Goal: Feedback & Contribution: Contribute content

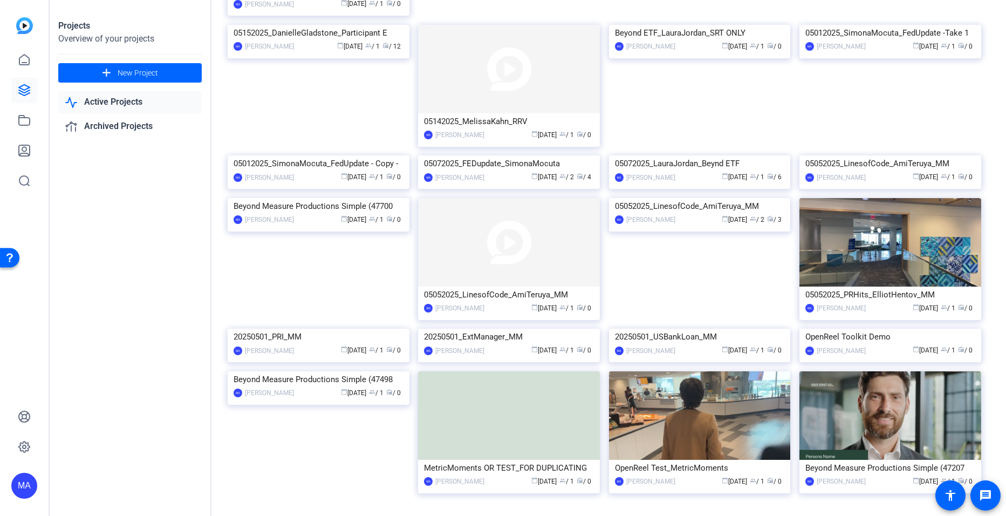
scroll to position [1506, 0]
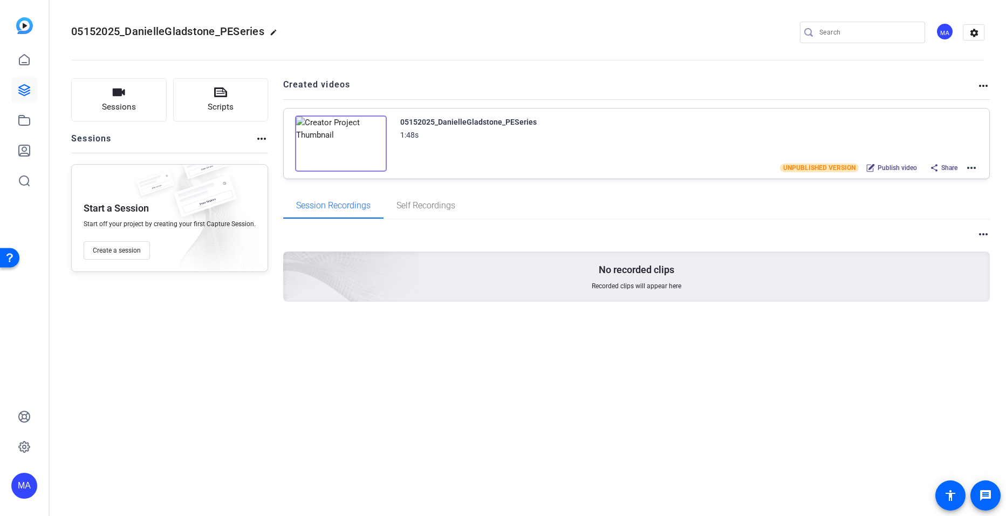
click at [176, 246] on img at bounding box center [209, 218] width 105 height 115
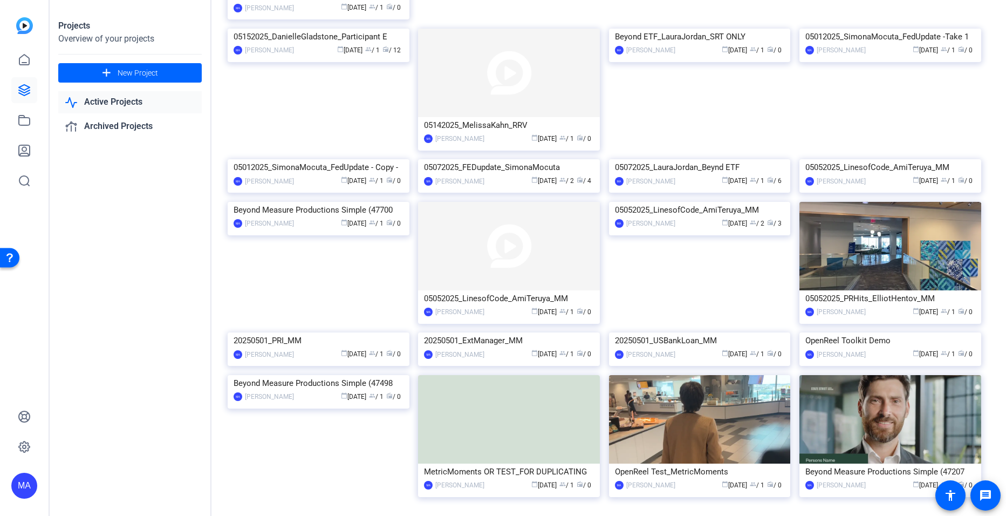
scroll to position [1510, 0]
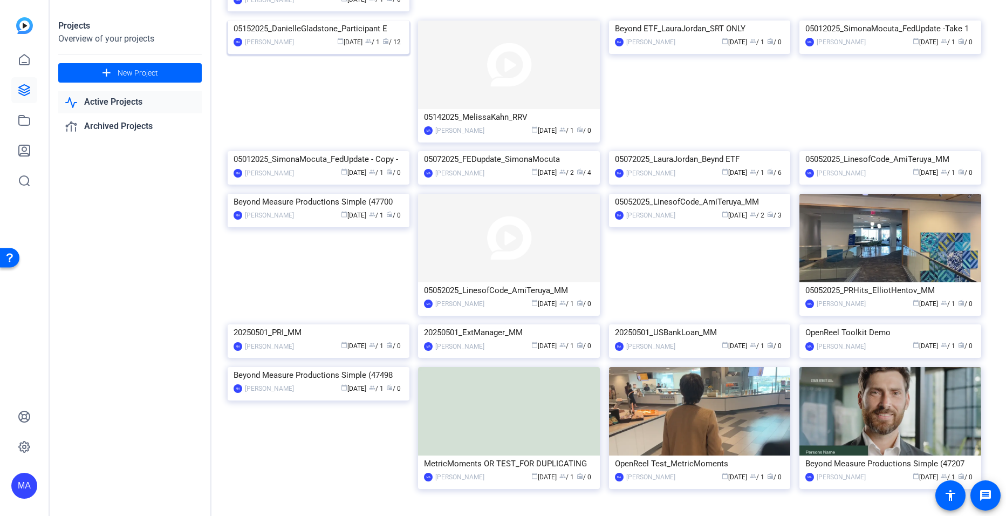
click at [359, 37] on div "05152025_DanielleGladstone_Participant E" at bounding box center [319, 28] width 170 height 16
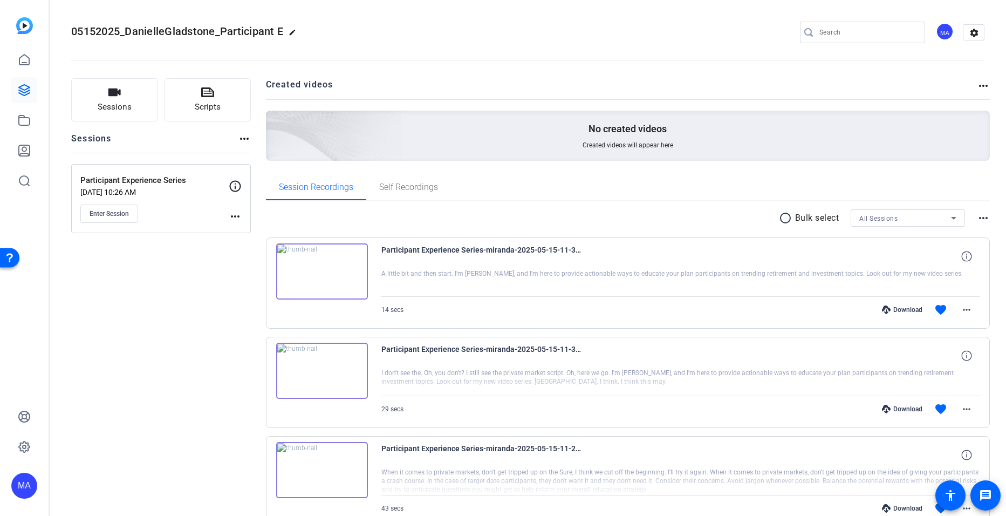
click at [232, 220] on mat-icon "more_horiz" at bounding box center [235, 216] width 13 height 13
click at [239, 227] on span "Edit Session" at bounding box center [261, 231] width 49 height 13
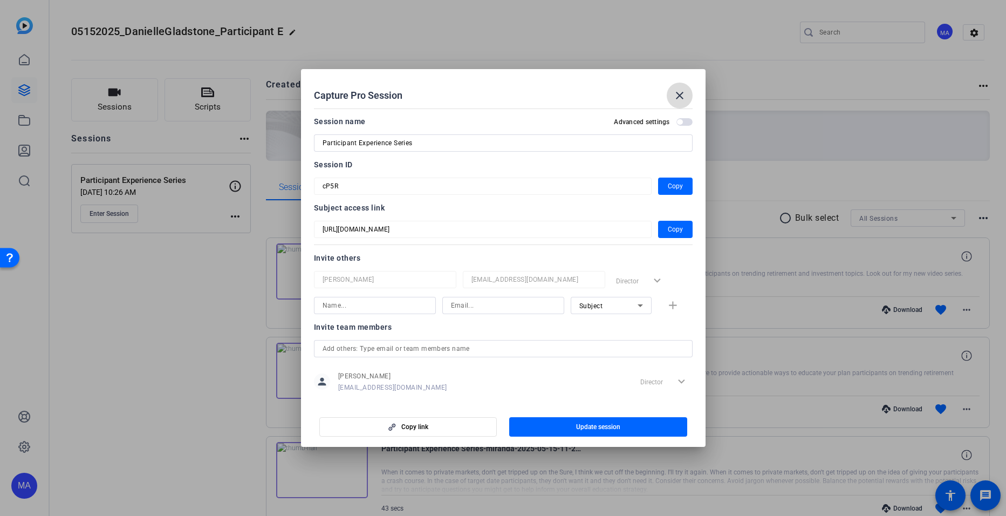
click at [682, 97] on mat-icon "close" at bounding box center [679, 95] width 13 height 13
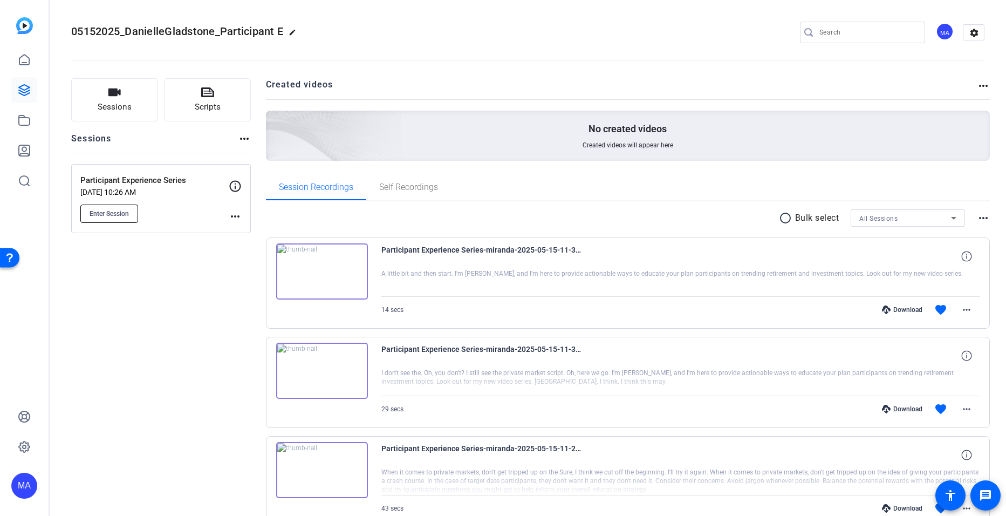
click at [115, 212] on span "Enter Session" at bounding box center [109, 213] width 39 height 9
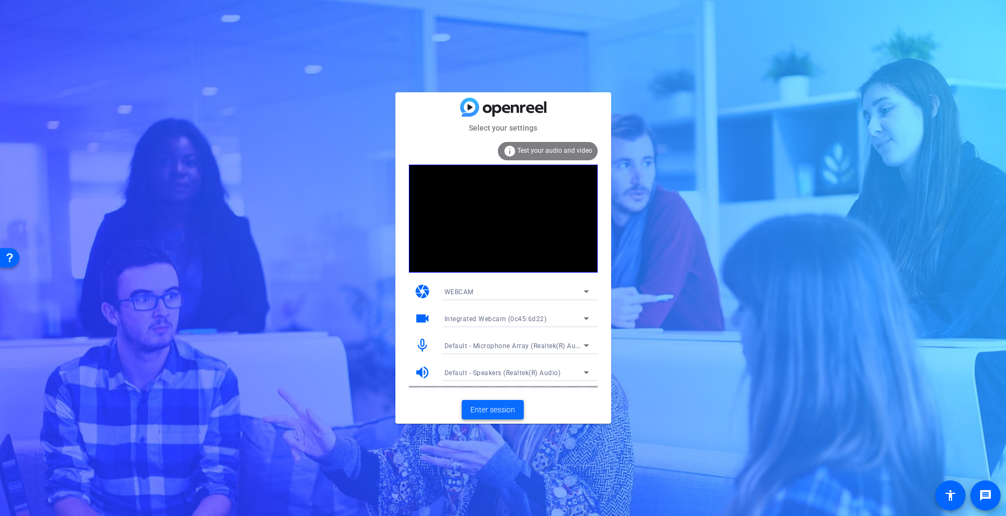
click at [490, 414] on span "Enter session" at bounding box center [492, 409] width 45 height 11
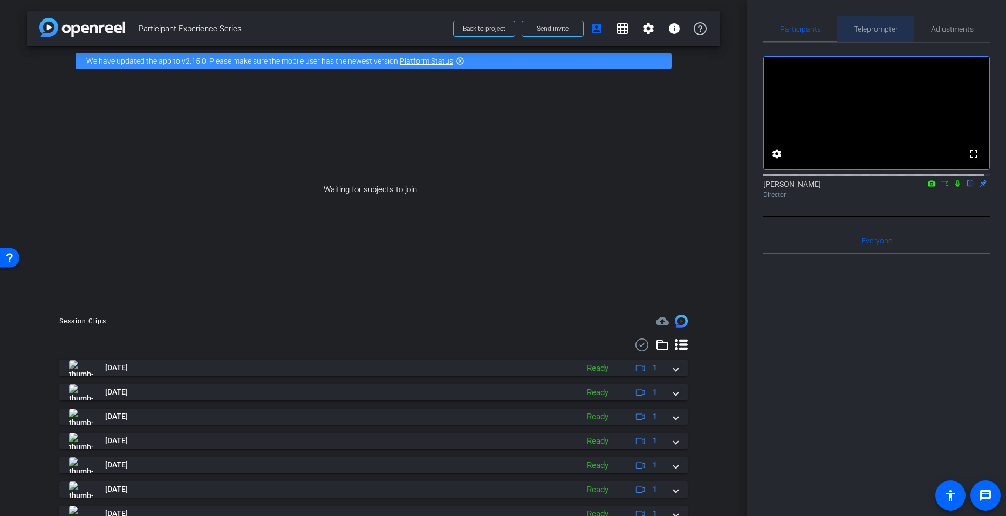
click at [883, 33] on span "Teleprompter" at bounding box center [876, 29] width 44 height 26
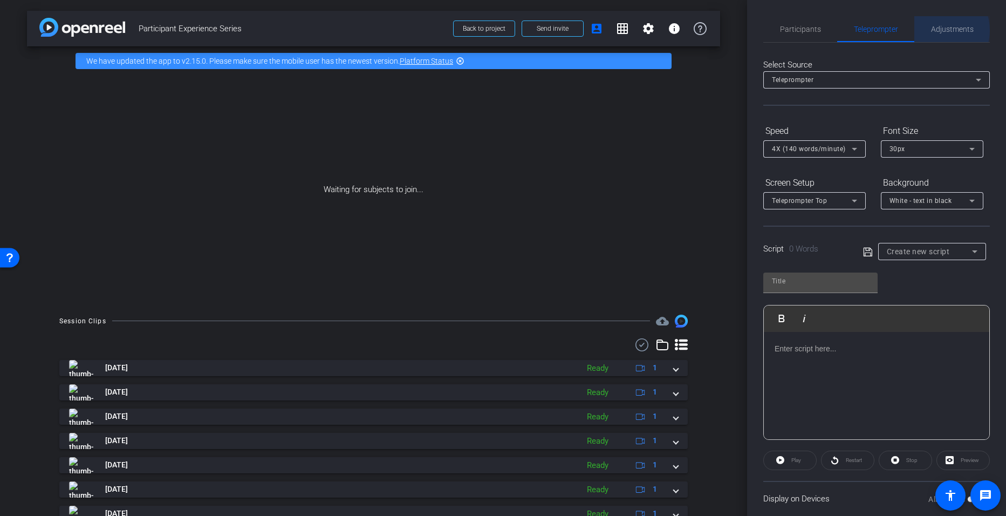
click at [935, 30] on span "Adjustments" at bounding box center [952, 29] width 43 height 8
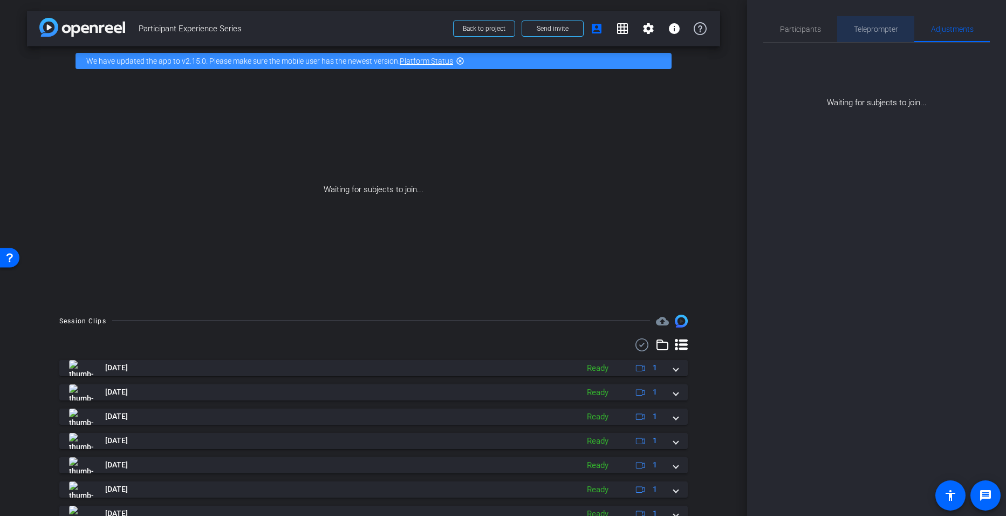
click at [867, 32] on span "Teleprompter" at bounding box center [876, 29] width 44 height 8
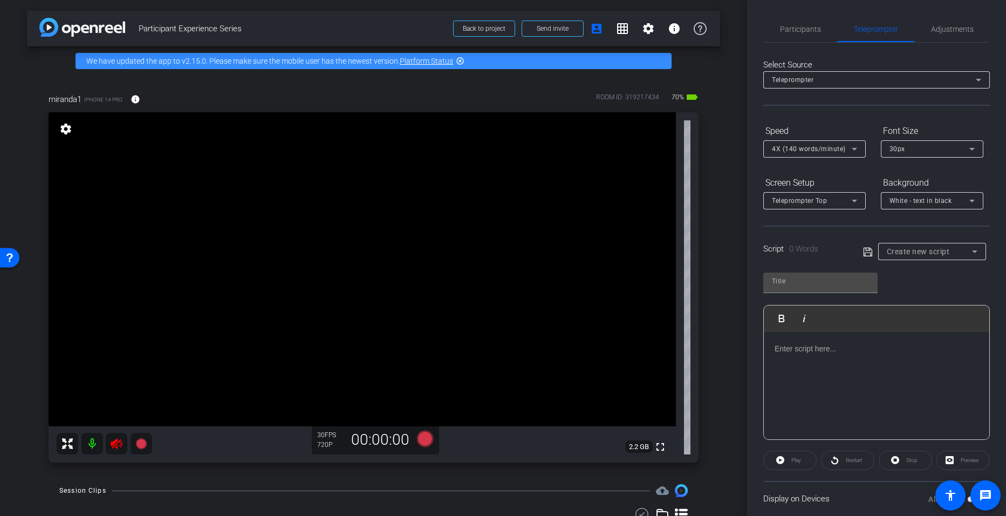
click at [94, 442] on mat-icon at bounding box center [92, 444] width 22 height 22
click at [942, 35] on span "Adjustments" at bounding box center [952, 29] width 43 height 26
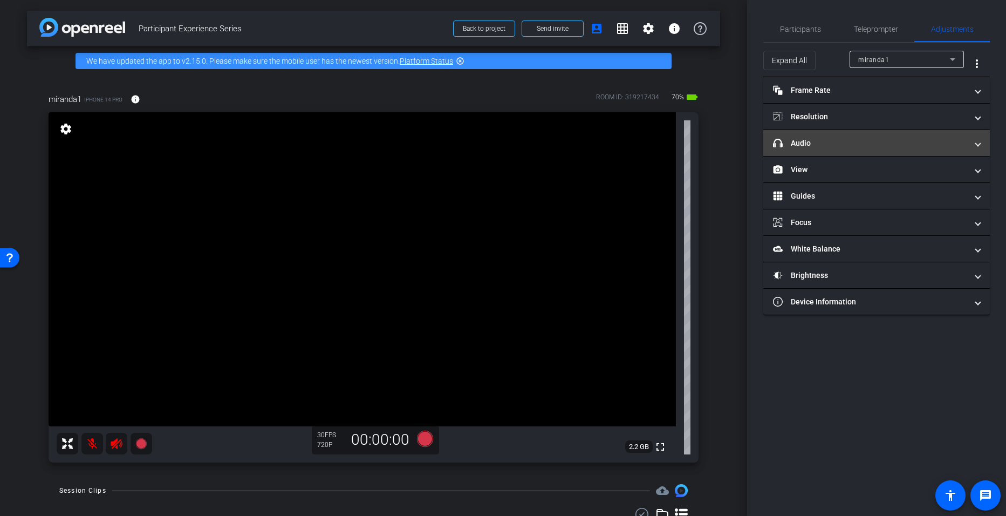
click at [828, 142] on mat-panel-title "headphone icon Audio" at bounding box center [870, 143] width 194 height 11
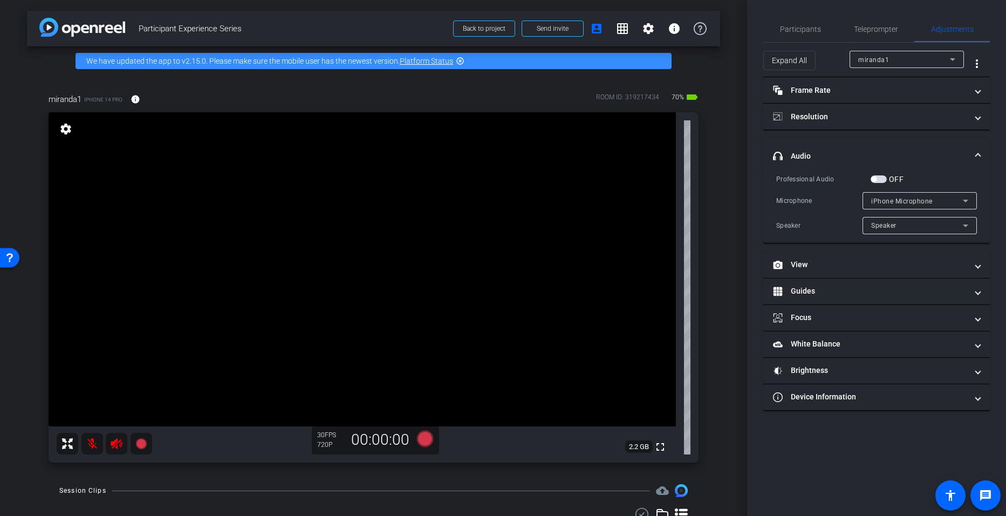
click at [873, 181] on span "button" at bounding box center [873, 178] width 5 height 5
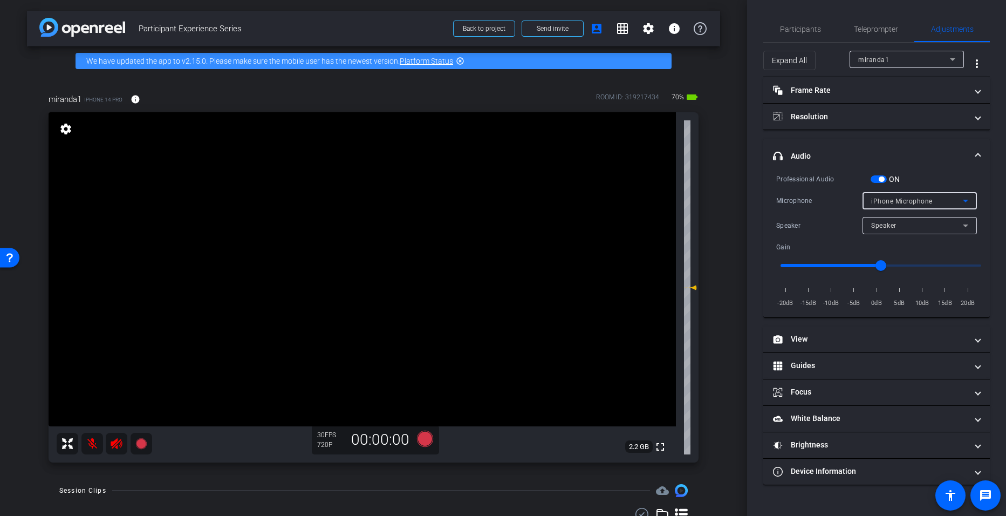
click at [883, 198] on span "iPhone Microphone" at bounding box center [901, 201] width 61 height 8
click at [898, 240] on span "Wireless Microphone RX" at bounding box center [910, 238] width 79 height 13
click at [91, 446] on mat-icon at bounding box center [92, 444] width 22 height 22
click at [111, 449] on icon at bounding box center [116, 443] width 13 height 13
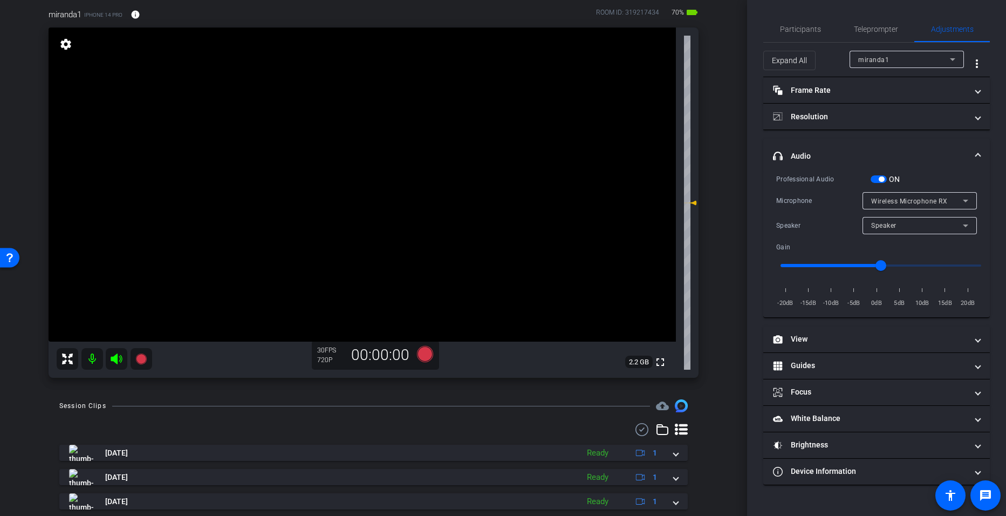
scroll to position [85, 0]
click at [112, 362] on icon at bounding box center [116, 358] width 13 height 13
click at [94, 361] on mat-icon at bounding box center [92, 358] width 22 height 22
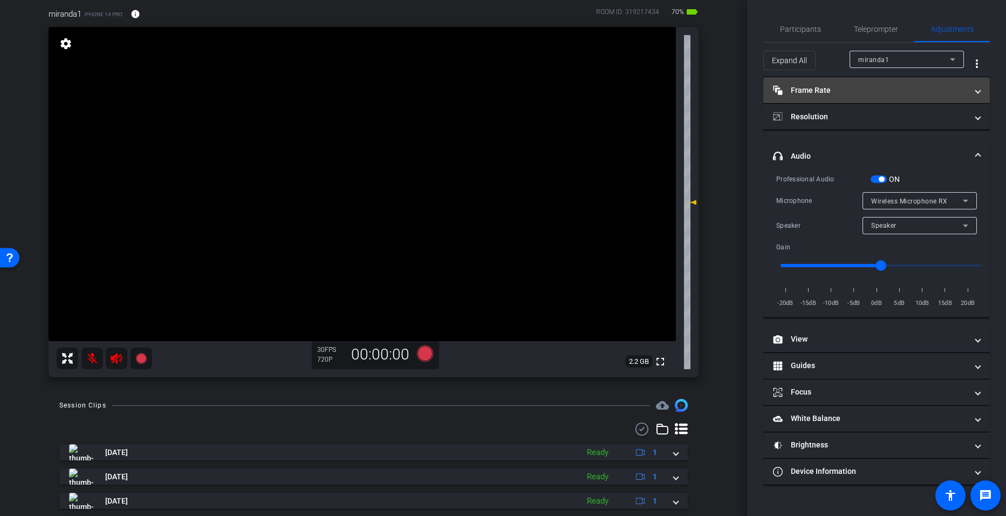
click at [814, 89] on mat-panel-title "Frame Rate Frame Rate" at bounding box center [870, 90] width 194 height 11
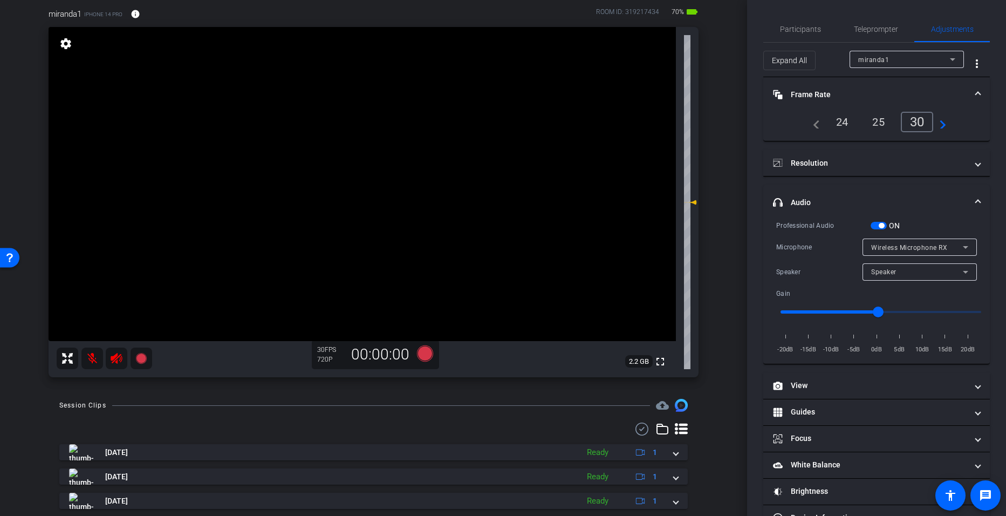
click at [838, 124] on div "24" at bounding box center [842, 122] width 29 height 18
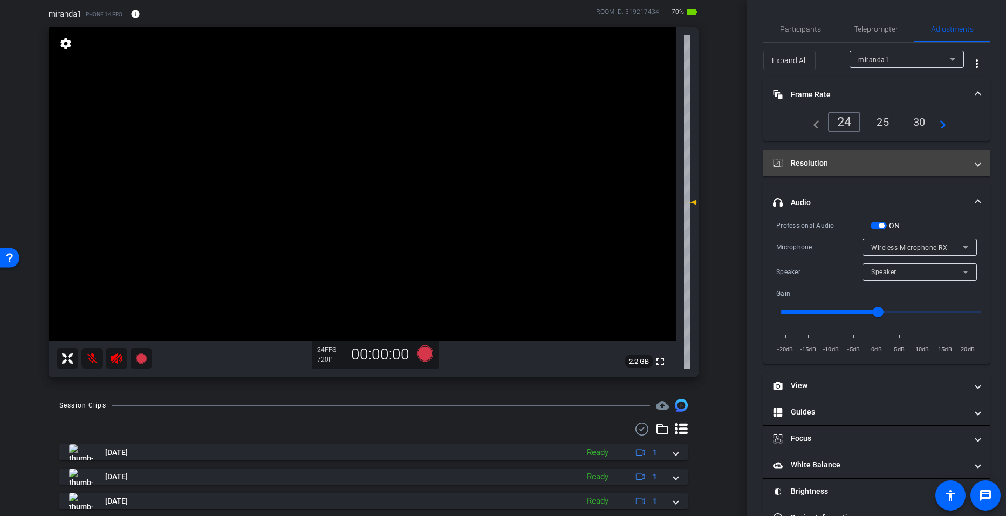
click at [830, 163] on mat-panel-title "Resolution" at bounding box center [870, 162] width 194 height 11
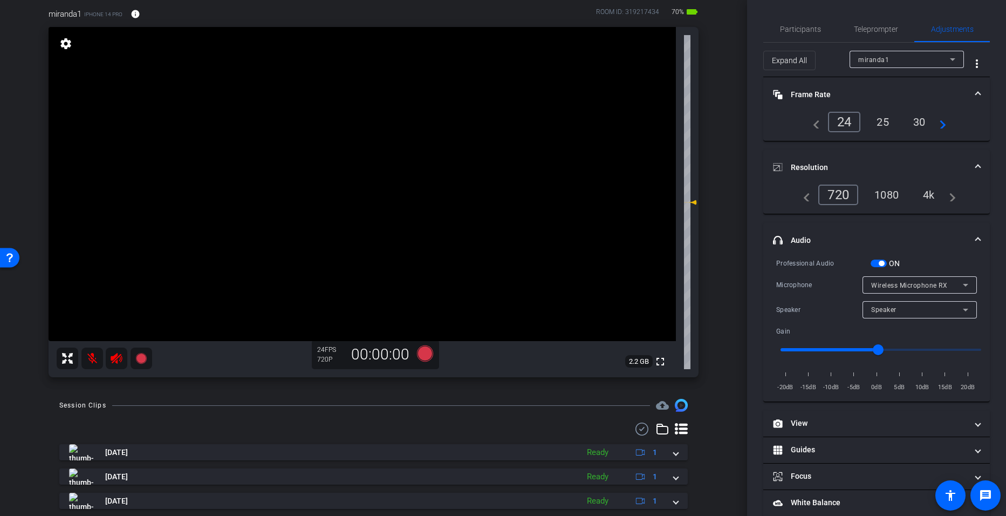
click at [929, 196] on div "4k" at bounding box center [929, 195] width 28 height 18
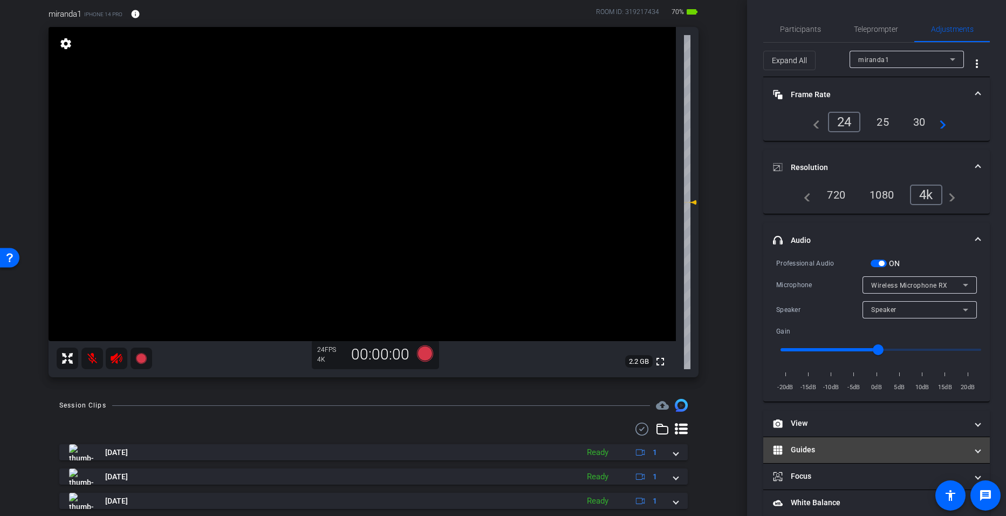
click at [799, 448] on mat-panel-title "Guides" at bounding box center [870, 449] width 194 height 11
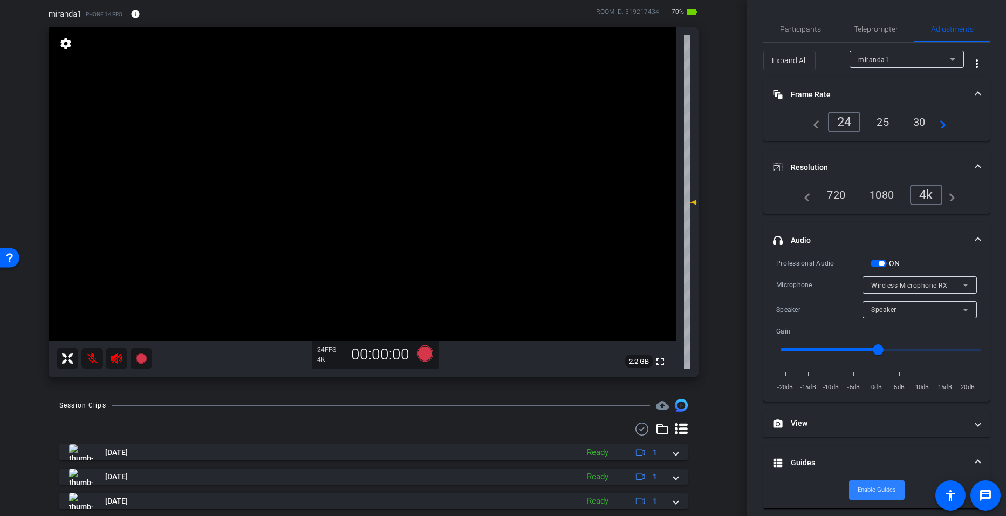
click at [876, 490] on span "Enable Guides" at bounding box center [876, 490] width 38 height 16
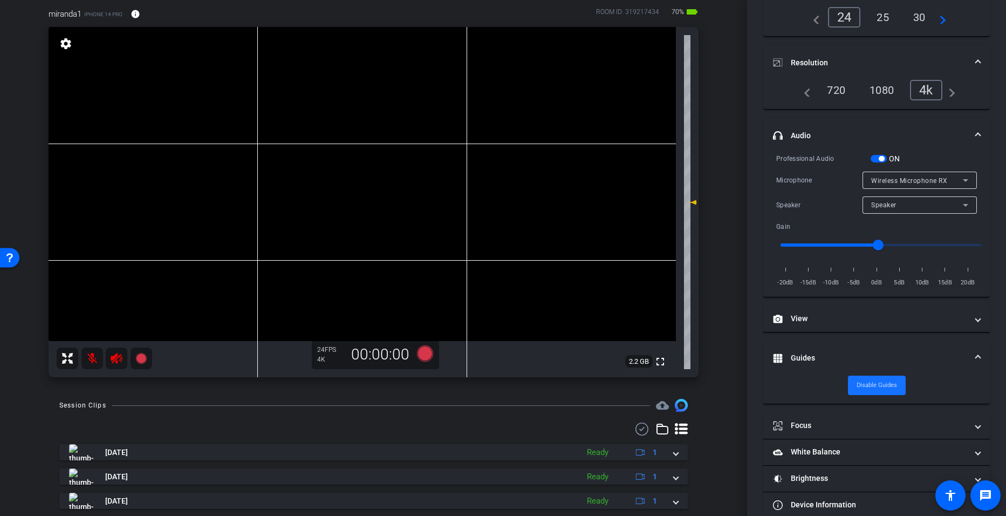
scroll to position [105, 0]
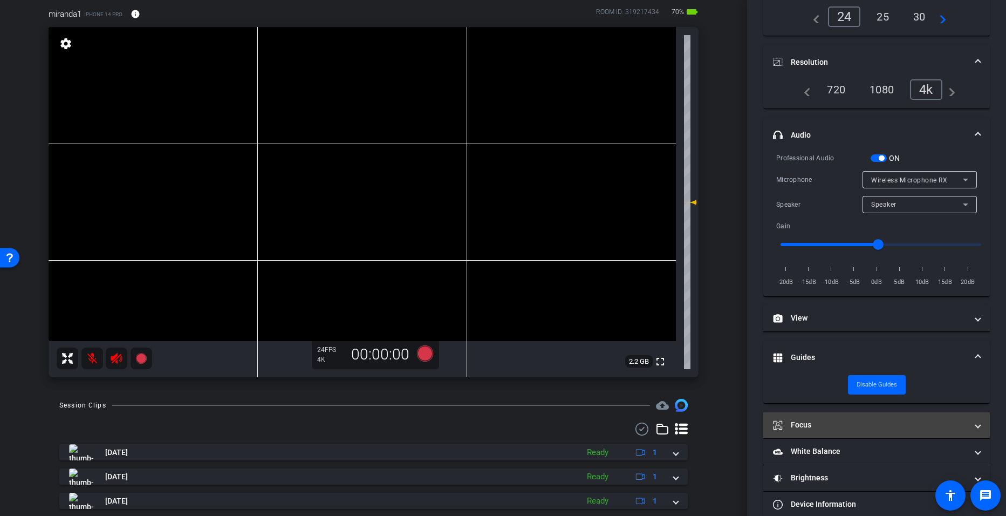
click at [801, 428] on mat-panel-title "Focus" at bounding box center [870, 424] width 194 height 11
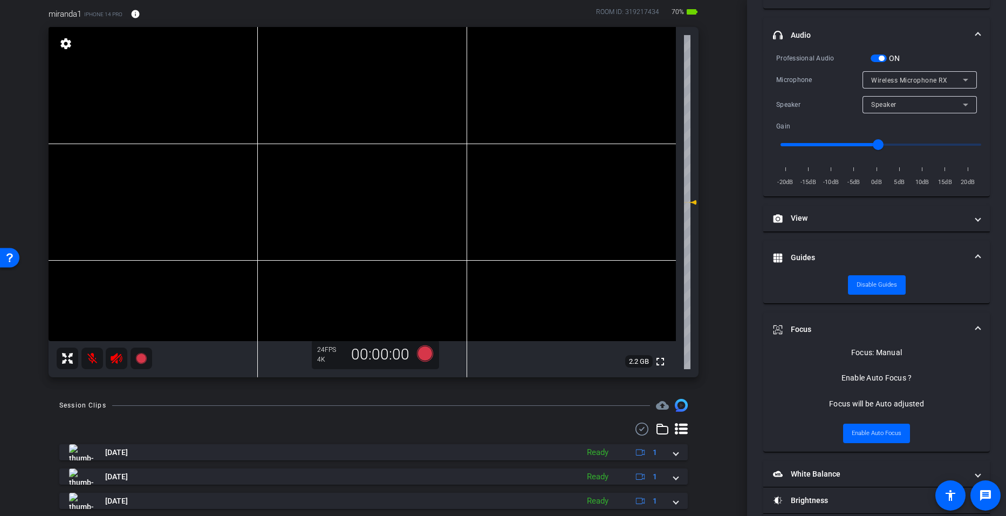
scroll to position [205, 0]
click at [421, 351] on icon at bounding box center [424, 353] width 16 height 16
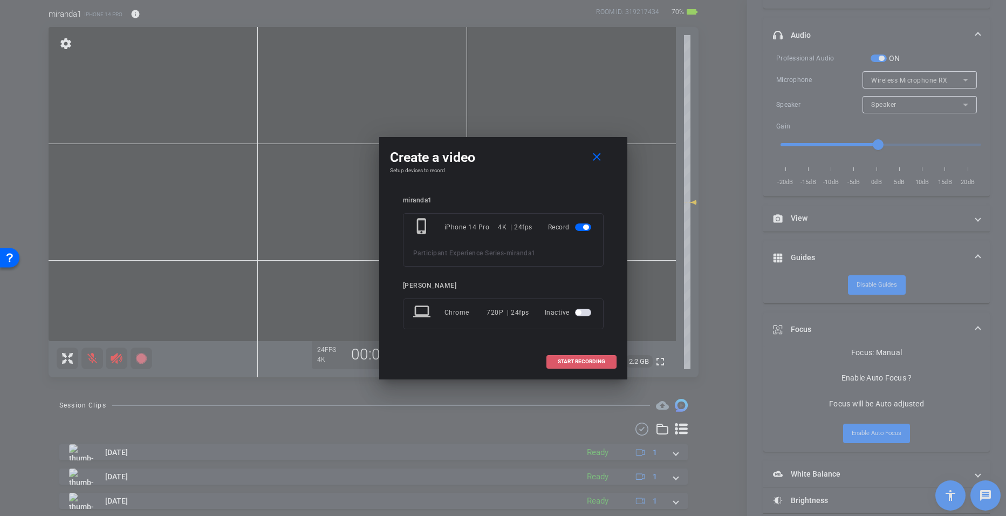
click at [582, 359] on span "START RECORDING" at bounding box center [581, 361] width 47 height 5
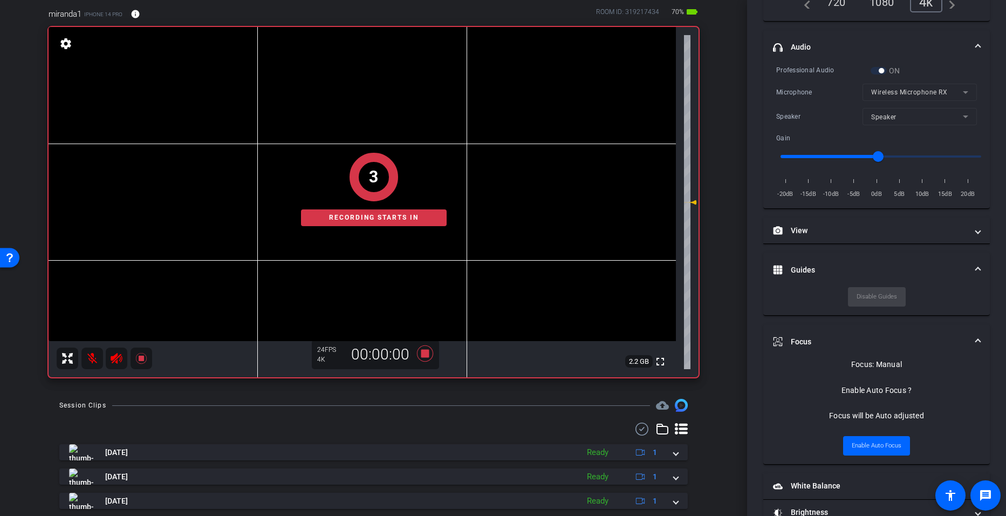
scroll to position [217, 0]
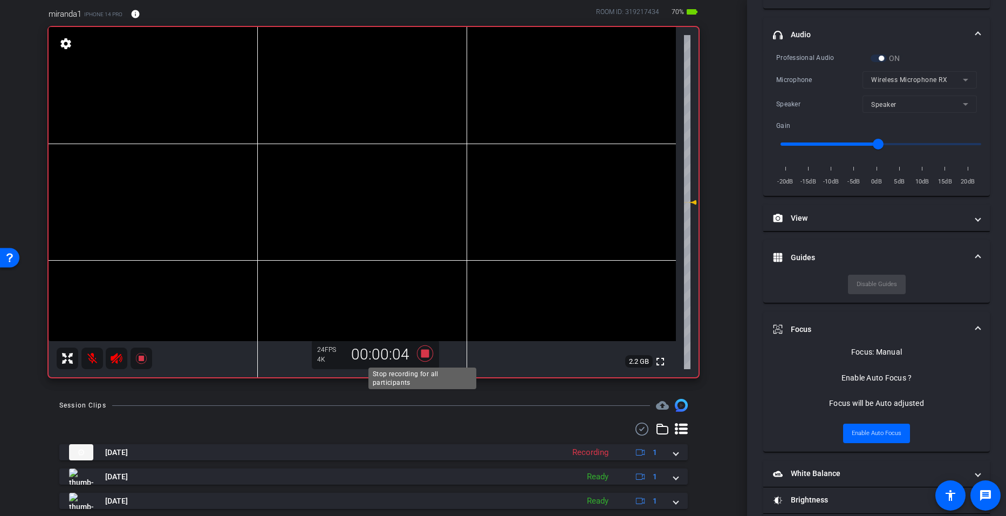
click at [422, 355] on icon at bounding box center [424, 353] width 16 height 16
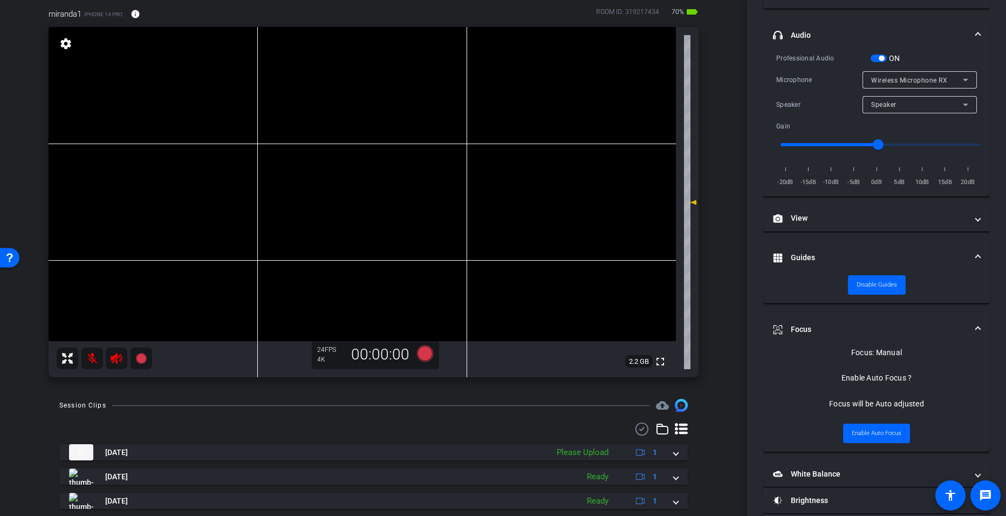
click at [93, 357] on mat-icon at bounding box center [92, 358] width 22 height 22
click at [418, 349] on icon at bounding box center [424, 353] width 16 height 16
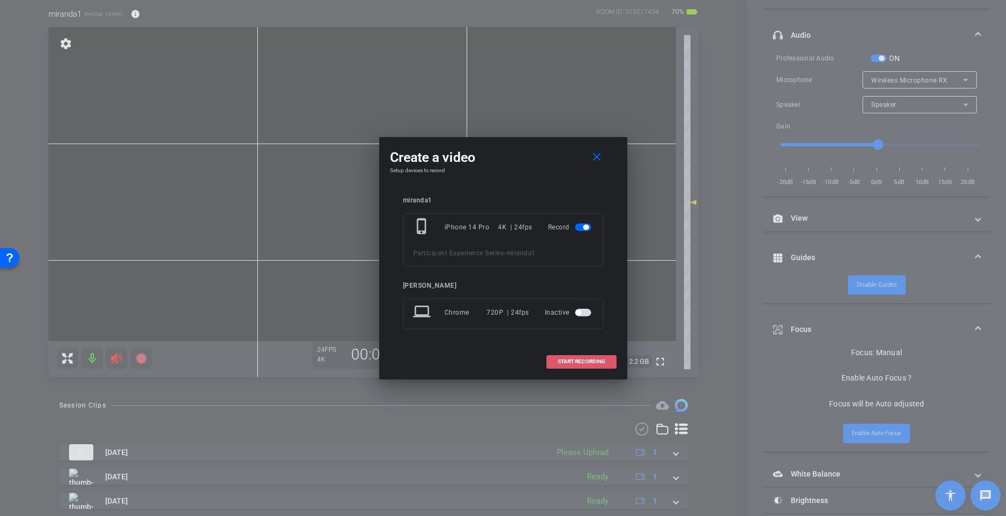
click at [568, 359] on span "START RECORDING" at bounding box center [581, 361] width 47 height 5
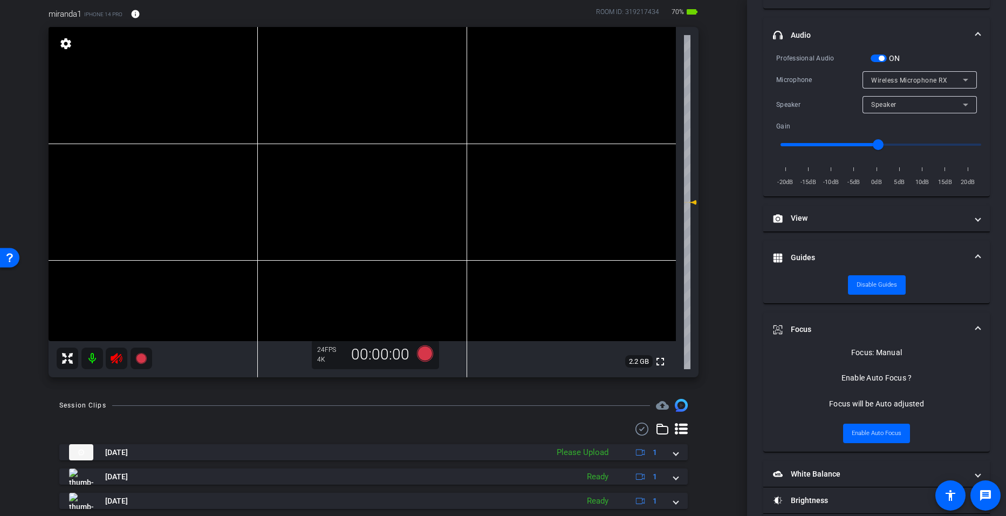
scroll to position [217, 0]
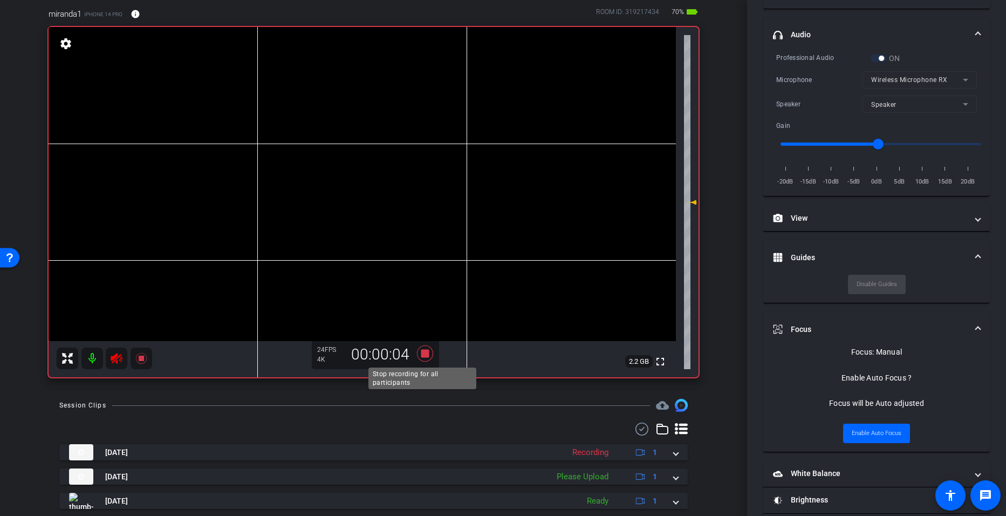
click at [416, 353] on icon at bounding box center [425, 353] width 26 height 19
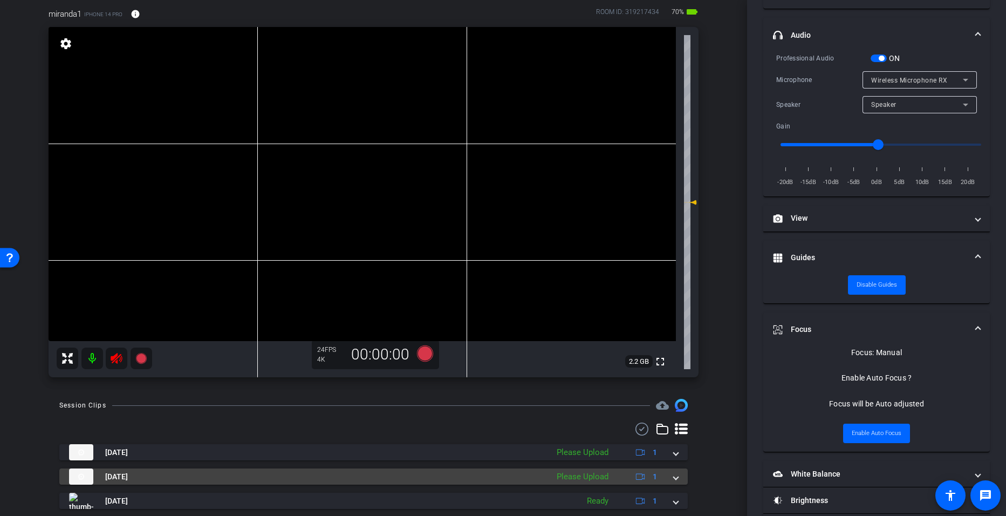
click at [666, 476] on div "Sep 16, 2025 Please Upload 1" at bounding box center [371, 476] width 605 height 16
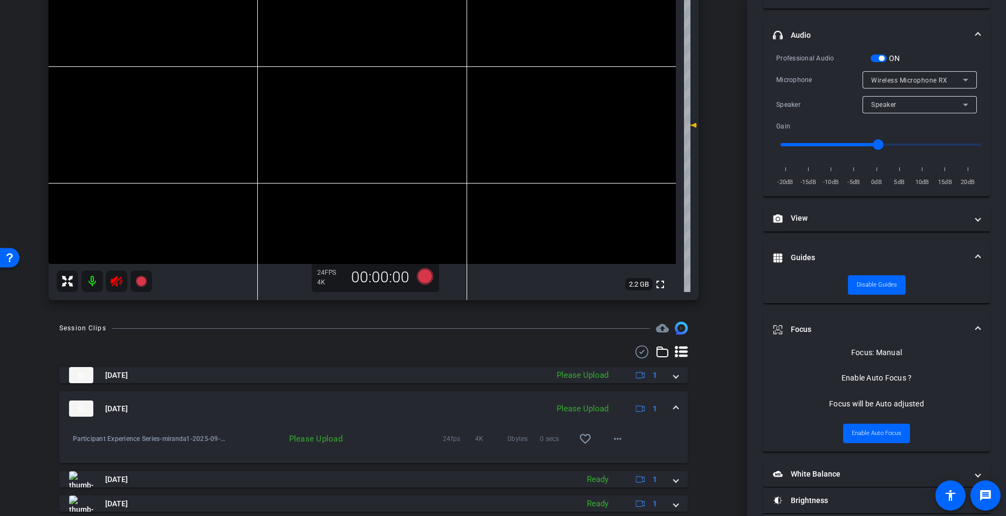
scroll to position [162, 0]
click at [611, 434] on mat-icon "more_horiz" at bounding box center [617, 438] width 13 height 13
click at [620, 462] on span "Upload" at bounding box center [629, 461] width 43 height 13
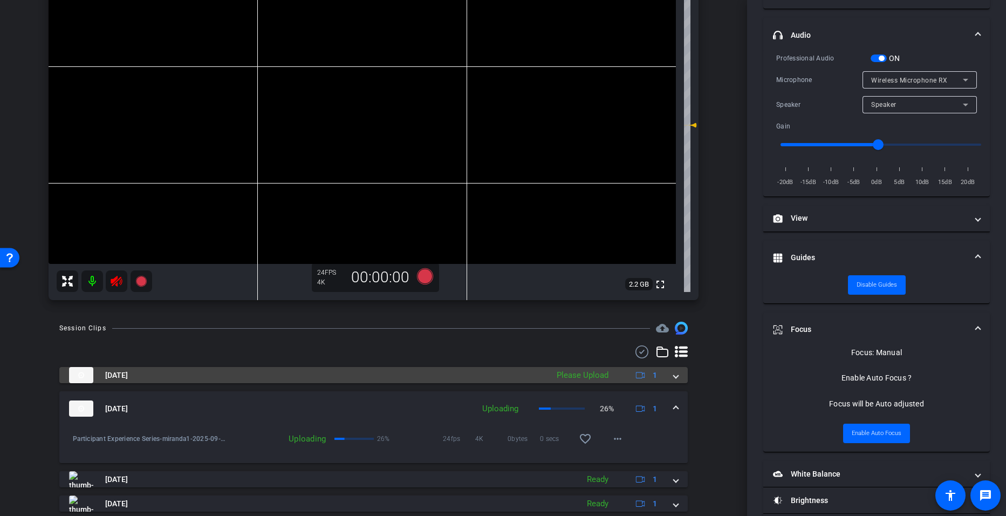
click at [672, 371] on mat-expansion-panel-header "Sep 16, 2025 Please Upload 1" at bounding box center [373, 375] width 628 height 16
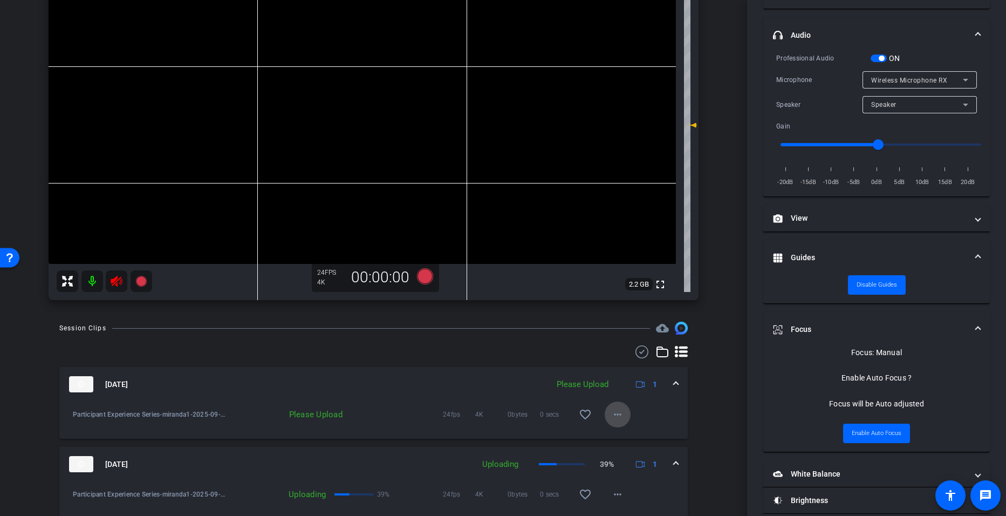
click at [615, 407] on span at bounding box center [618, 414] width 26 height 26
click at [621, 433] on span "Upload" at bounding box center [629, 436] width 43 height 13
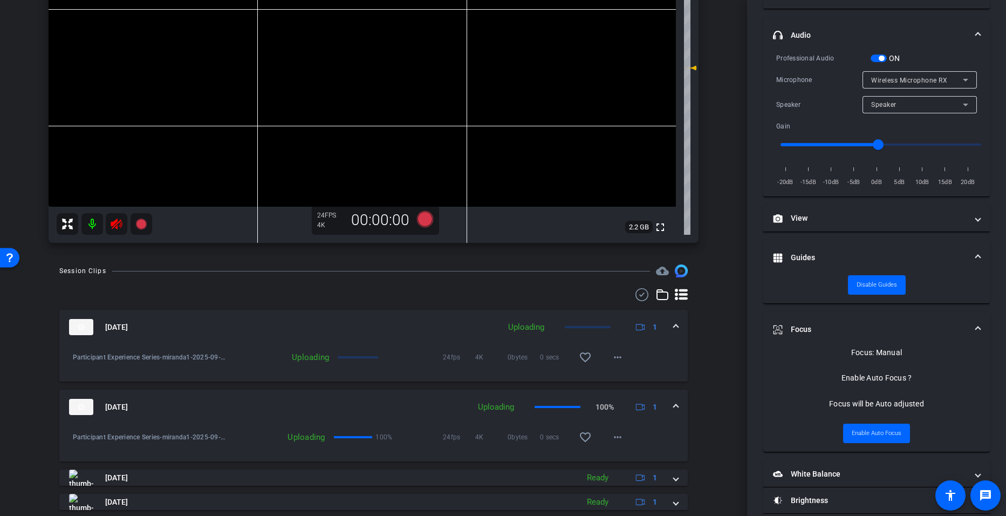
scroll to position [227, 0]
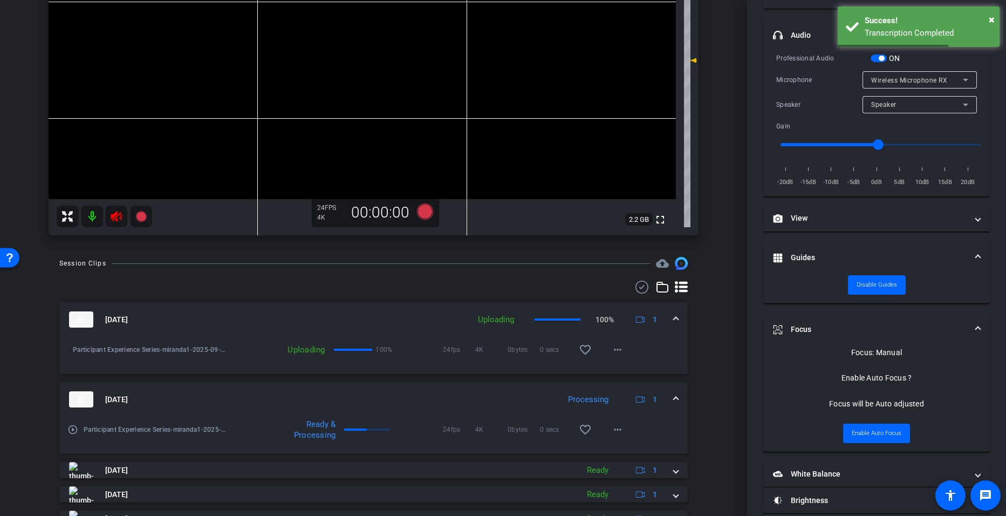
click at [80, 397] on img at bounding box center [81, 399] width 24 height 16
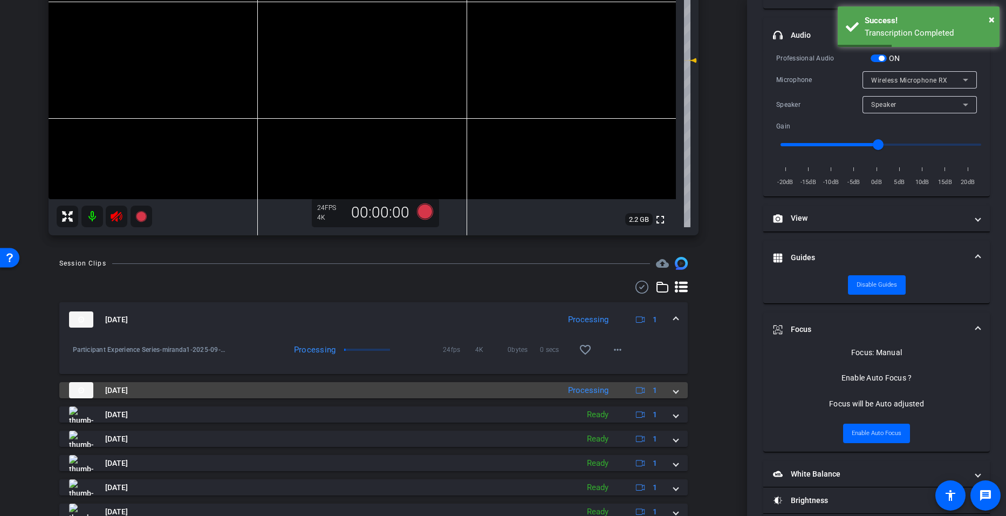
click at [123, 392] on span "Sep 16, 2025" at bounding box center [116, 390] width 23 height 11
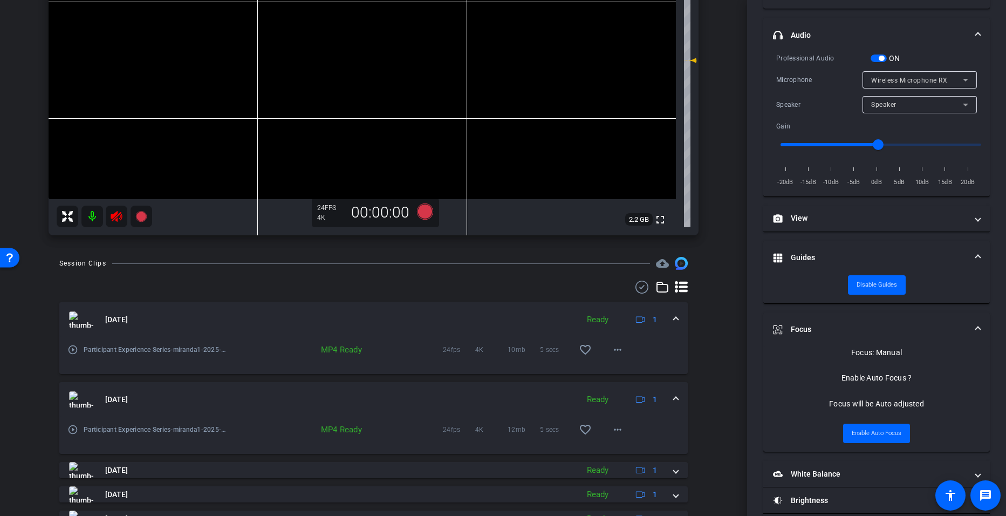
click at [84, 403] on img at bounding box center [81, 399] width 24 height 16
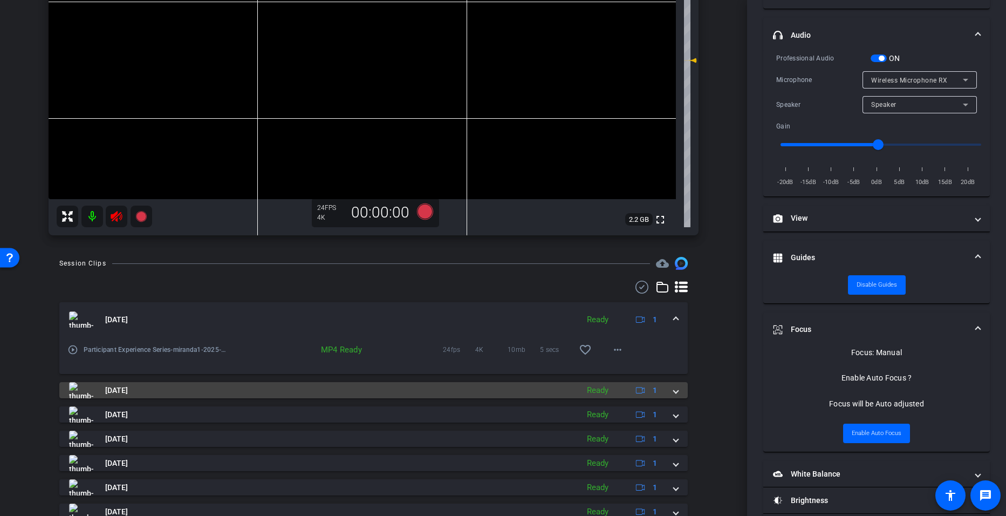
click at [85, 394] on img at bounding box center [81, 390] width 24 height 16
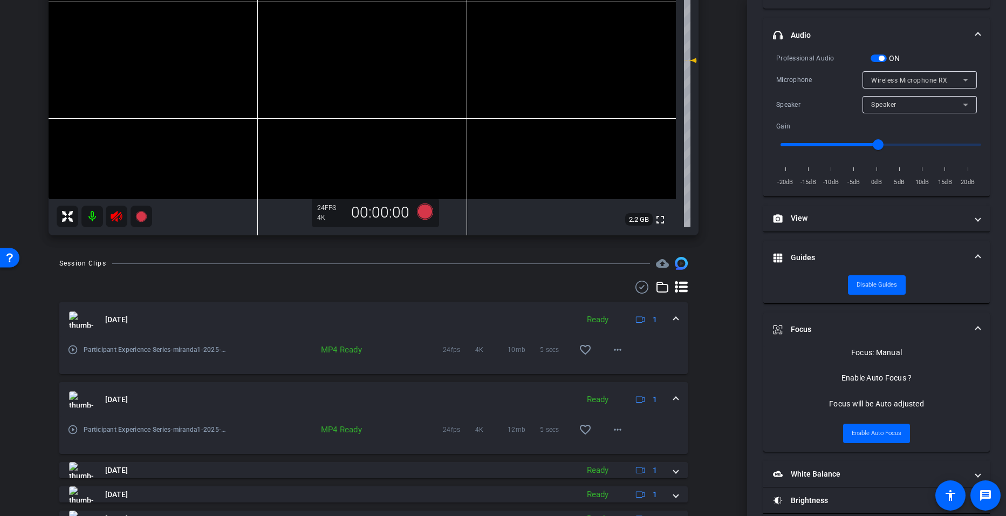
click at [73, 428] on mat-icon "play_circle_outline" at bounding box center [72, 429] width 11 height 11
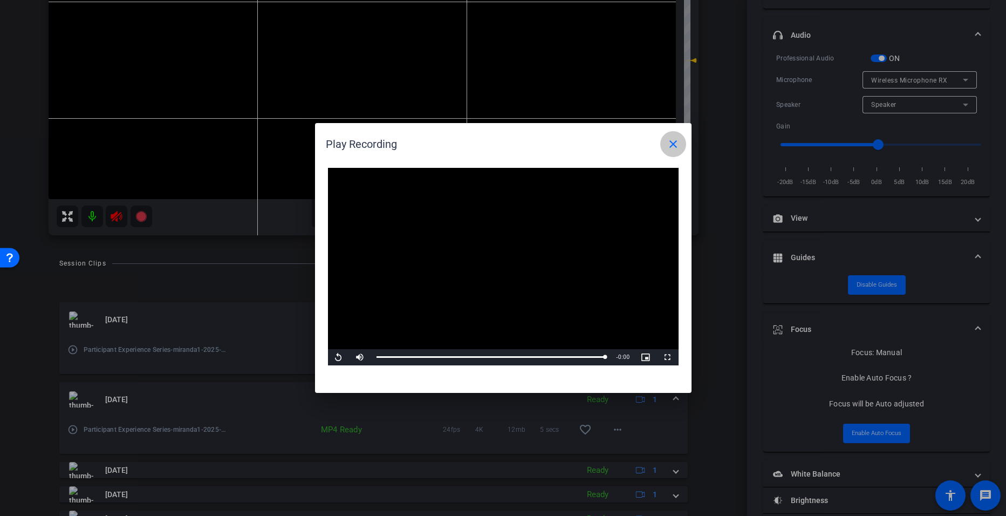
click at [670, 138] on mat-icon "close" at bounding box center [673, 144] width 13 height 13
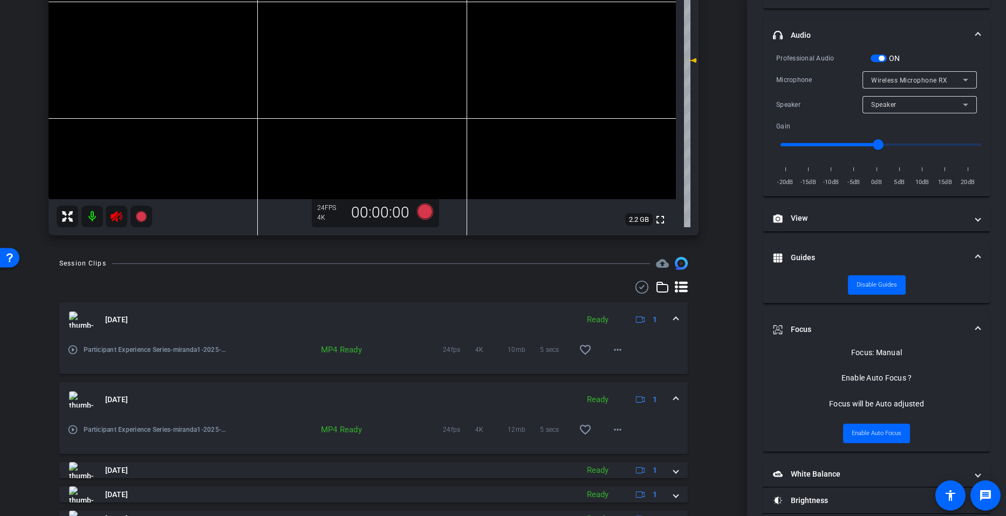
click at [89, 215] on mat-icon at bounding box center [92, 216] width 22 height 22
click at [83, 401] on img at bounding box center [81, 399] width 24 height 16
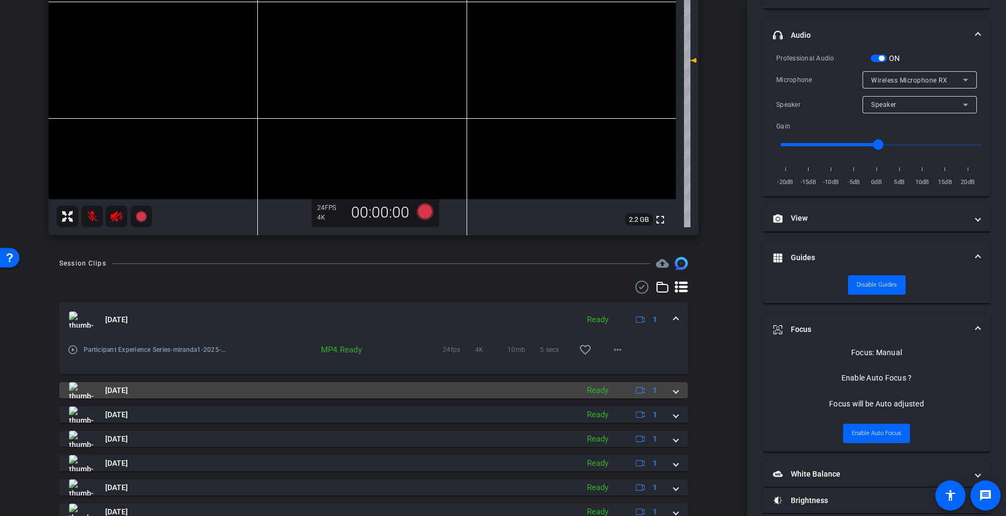
click at [88, 392] on img at bounding box center [81, 390] width 24 height 16
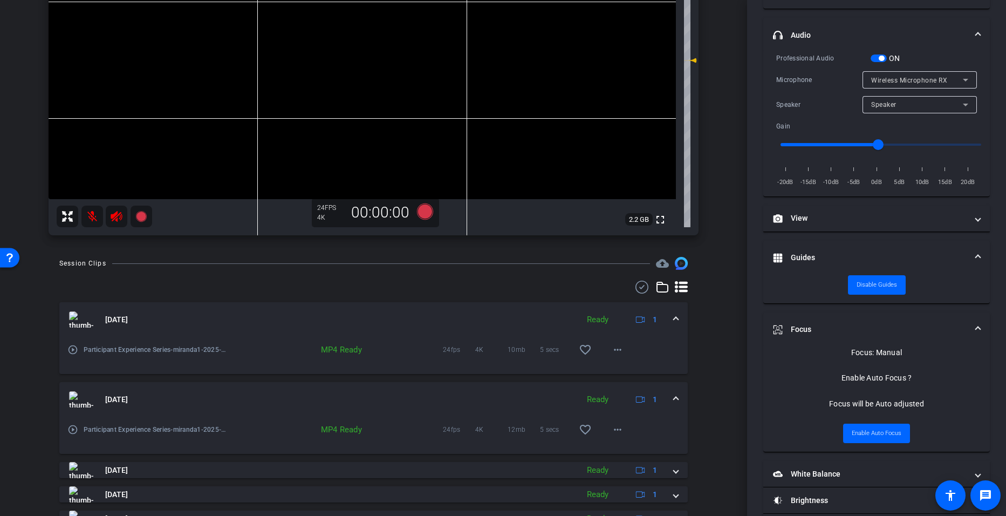
click at [76, 393] on img at bounding box center [81, 399] width 24 height 16
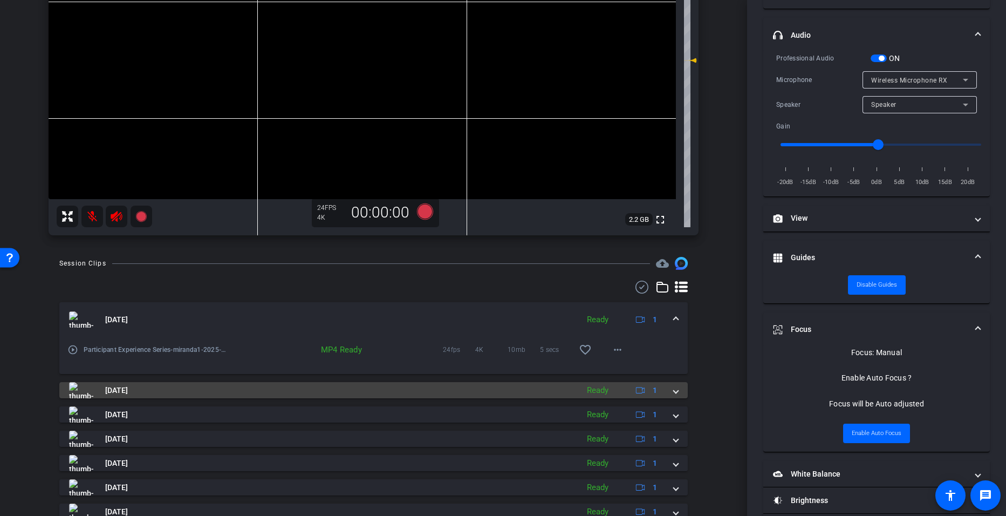
click at [80, 393] on img at bounding box center [81, 390] width 24 height 16
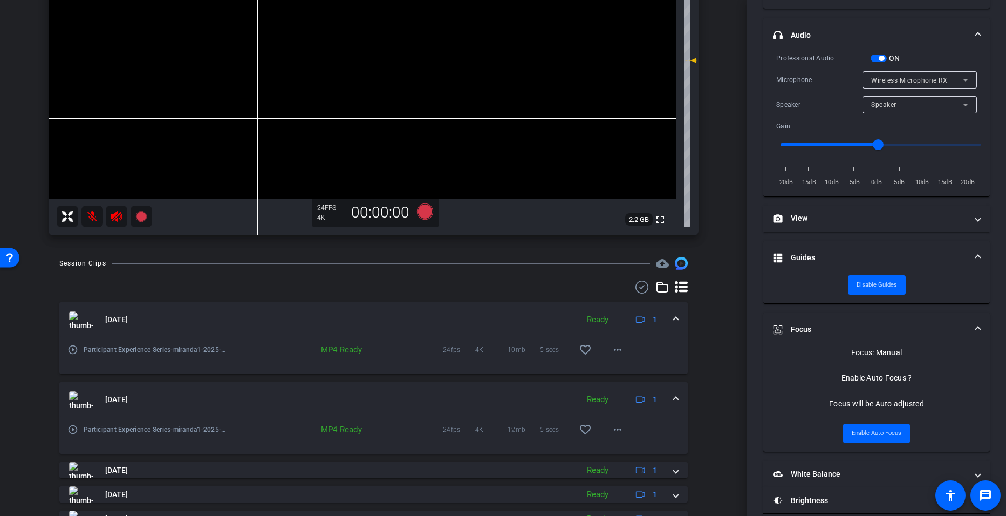
click at [76, 426] on mat-icon "play_circle_outline" at bounding box center [72, 429] width 11 height 11
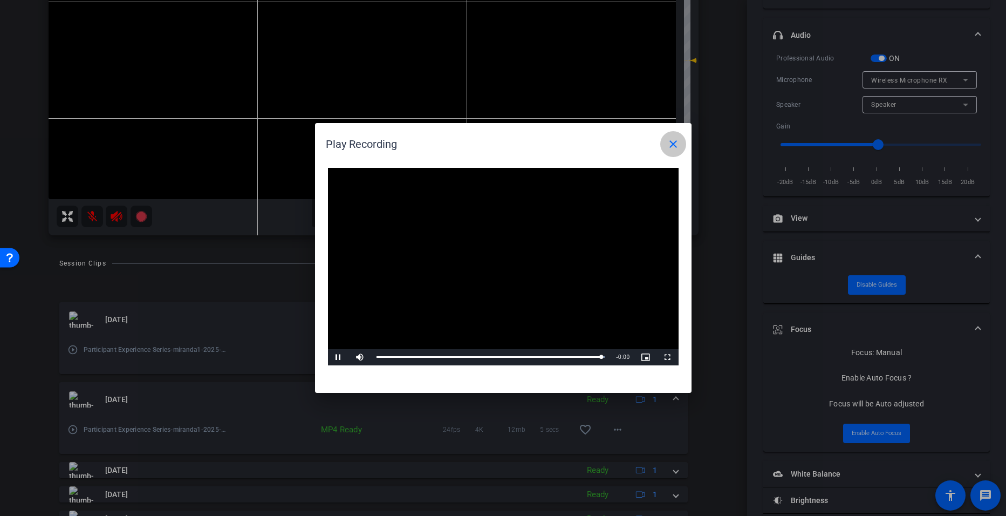
click at [665, 150] on span at bounding box center [673, 144] width 26 height 26
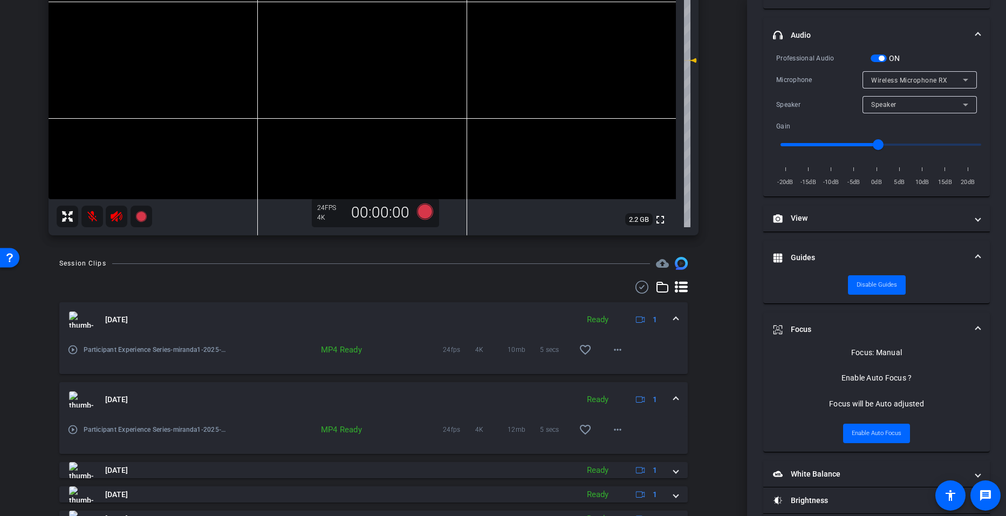
click at [83, 319] on img at bounding box center [81, 319] width 24 height 16
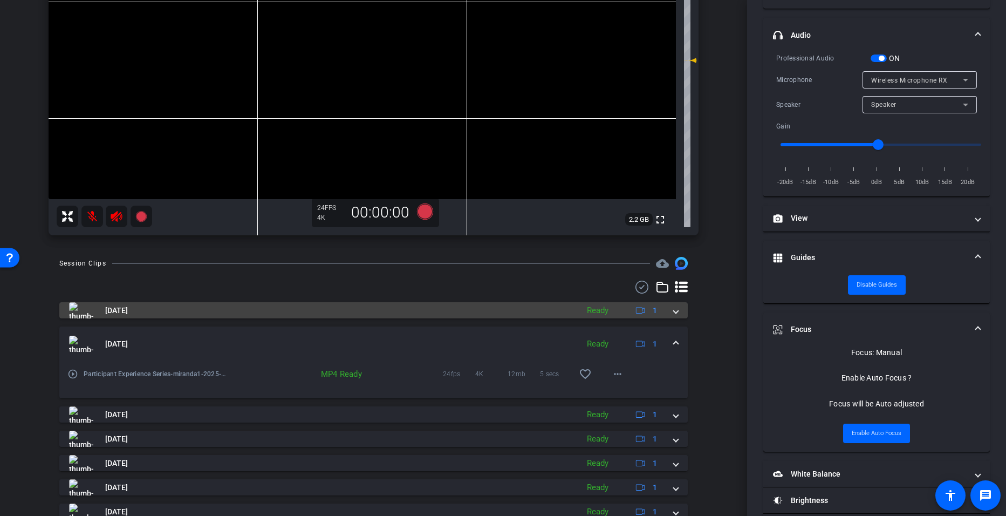
click at [82, 312] on img at bounding box center [81, 310] width 24 height 16
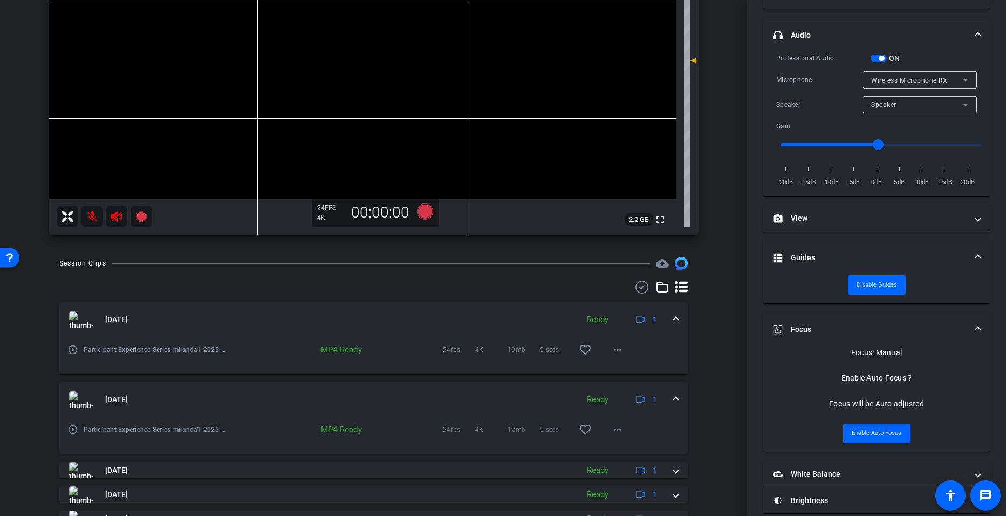
click at [74, 349] on mat-icon "play_circle_outline" at bounding box center [72, 349] width 11 height 11
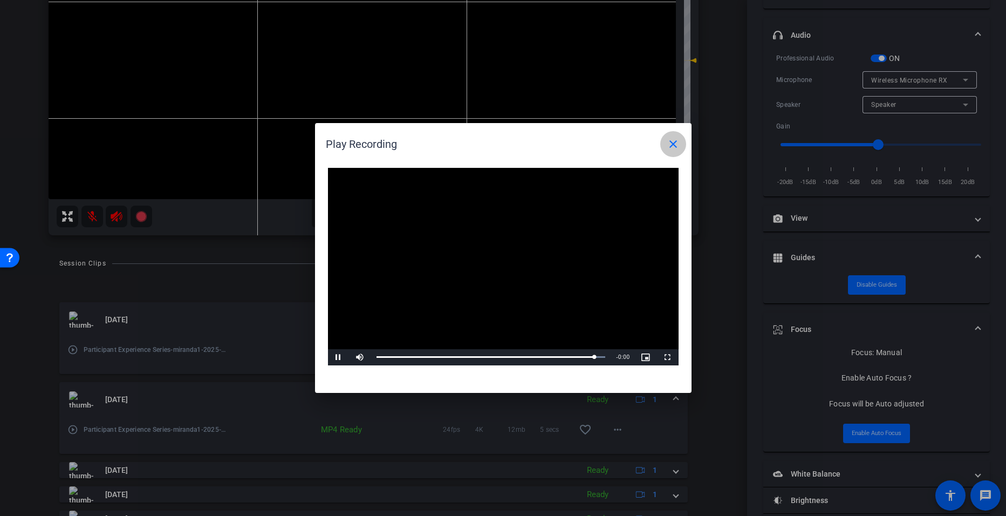
click at [679, 139] on mat-icon "close" at bounding box center [673, 144] width 13 height 13
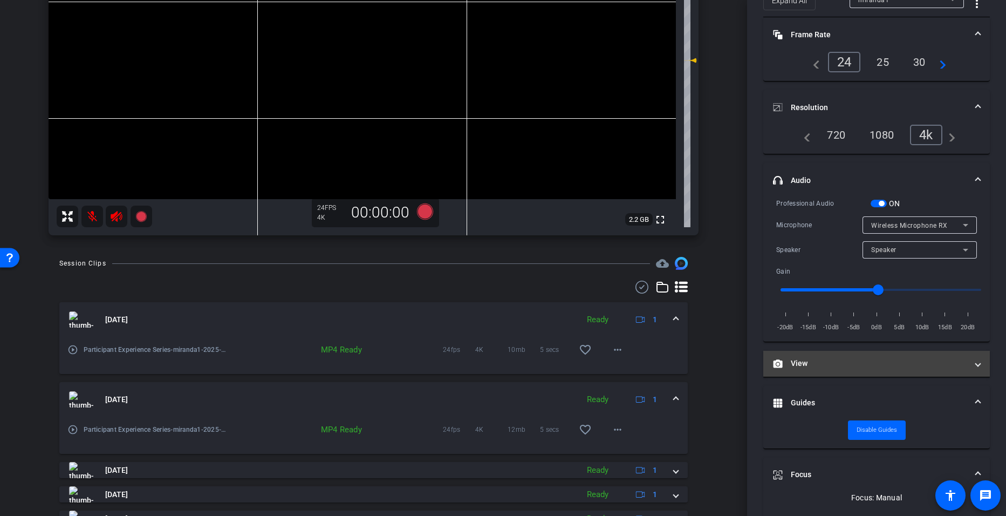
scroll to position [0, 0]
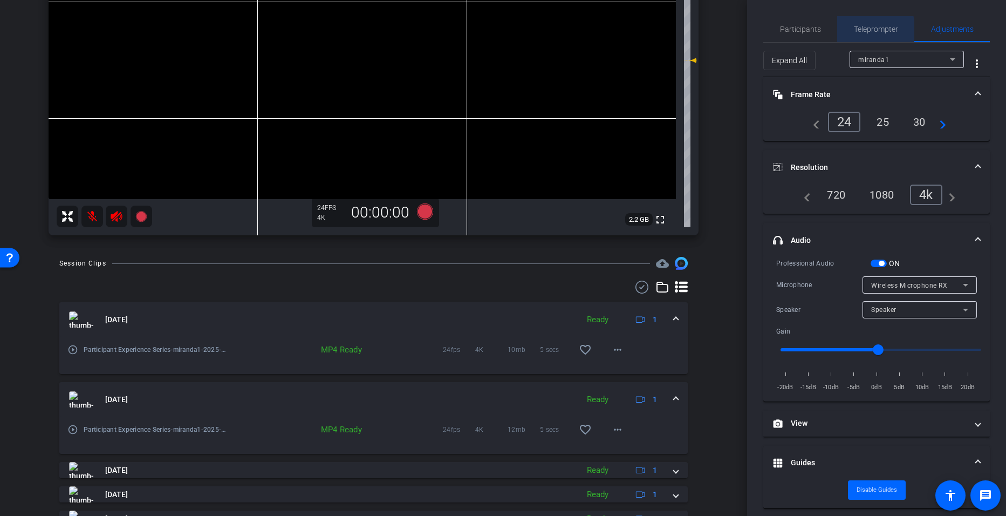
click at [856, 33] on span "Teleprompter" at bounding box center [876, 29] width 44 height 8
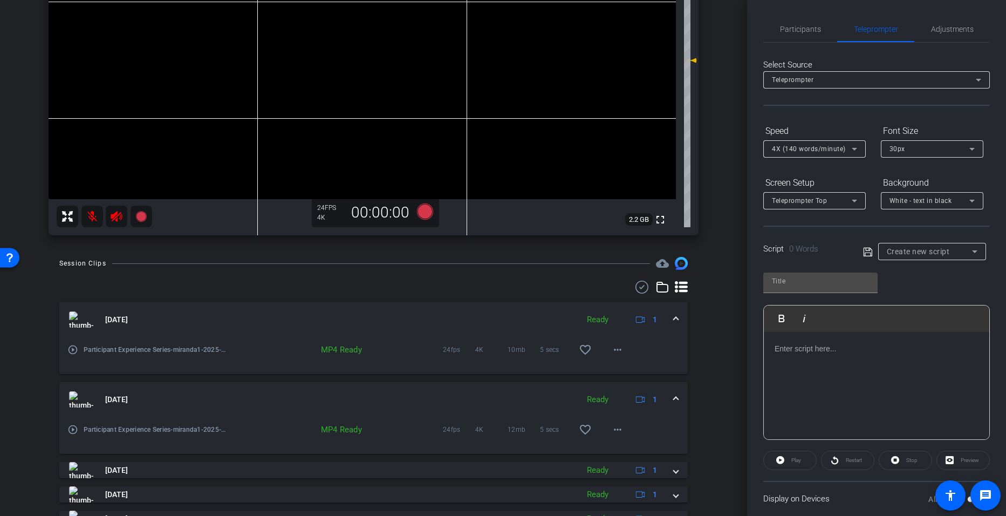
click at [942, 245] on div "Create new script" at bounding box center [929, 251] width 85 height 13
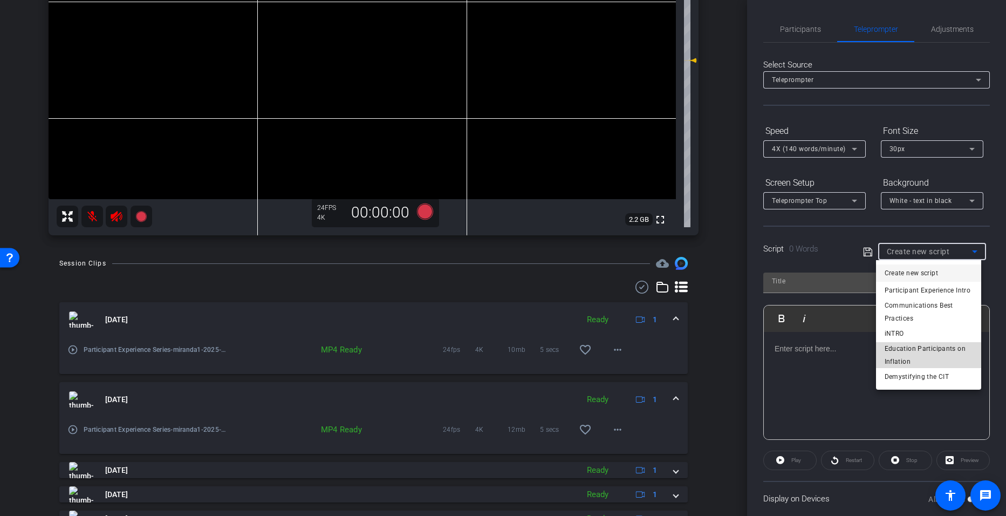
click at [902, 361] on span "Education Participants on Inflation" at bounding box center [928, 355] width 88 height 26
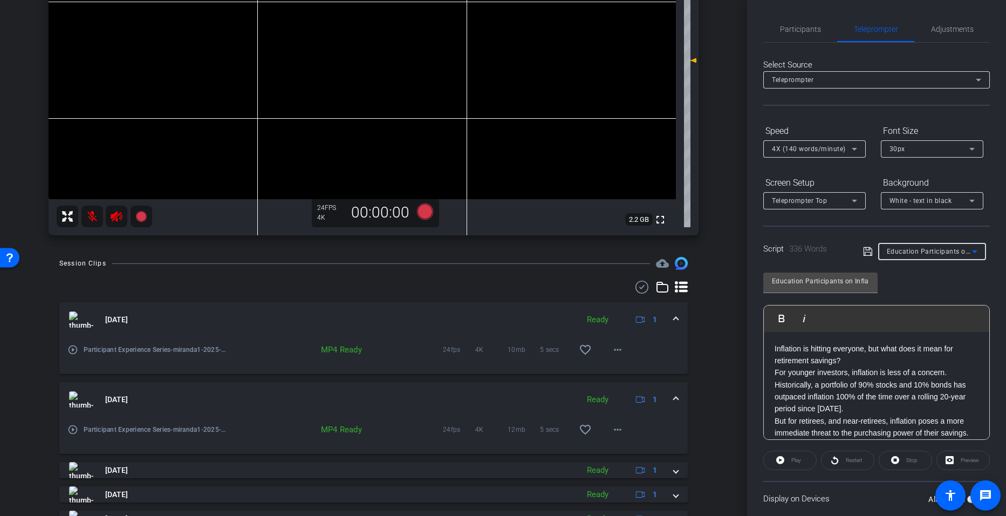
scroll to position [74, 0]
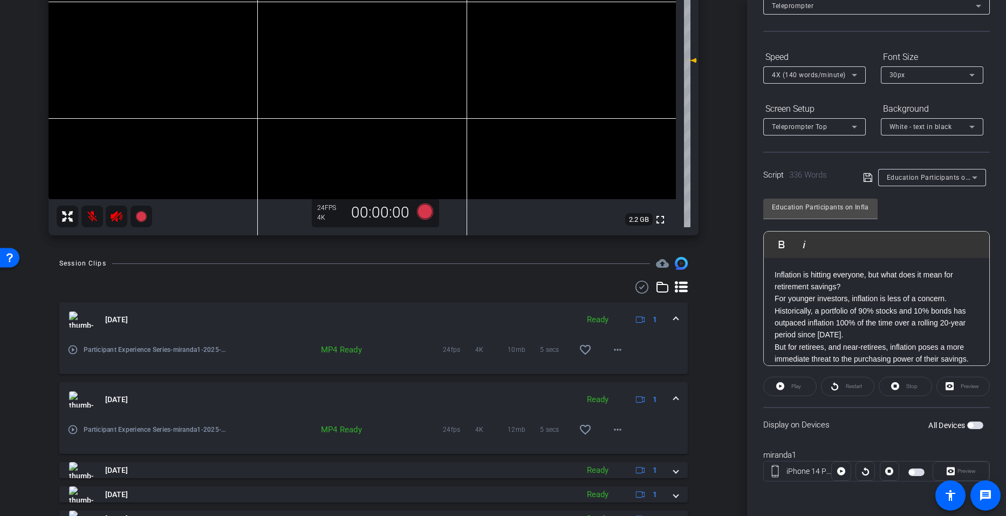
click at [965, 387] on div "Preview" at bounding box center [962, 385] width 53 height 19
click at [967, 422] on span "button" at bounding box center [969, 424] width 5 height 5
click at [962, 465] on span "Preview" at bounding box center [965, 470] width 21 height 15
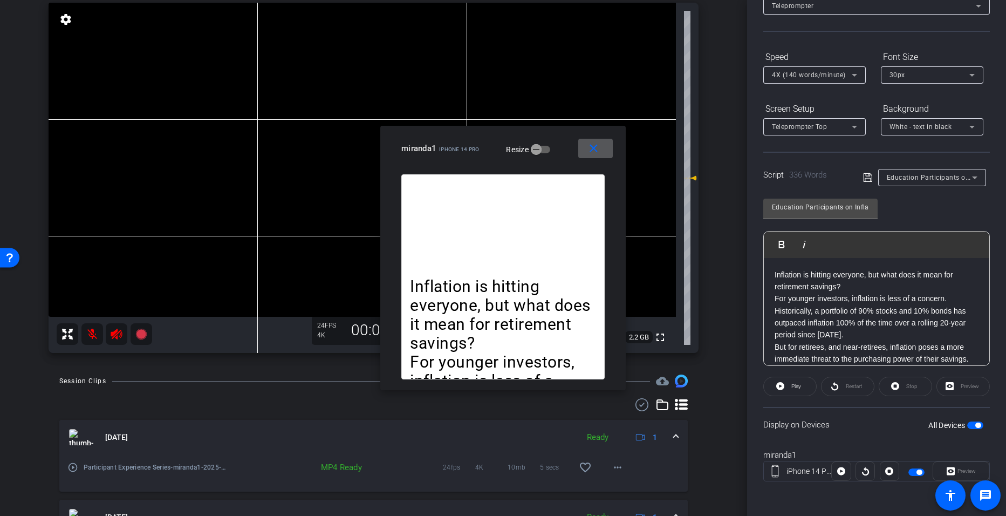
scroll to position [110, 0]
click at [93, 331] on mat-icon at bounding box center [92, 333] width 22 height 22
click at [92, 332] on mat-icon at bounding box center [92, 333] width 22 height 22
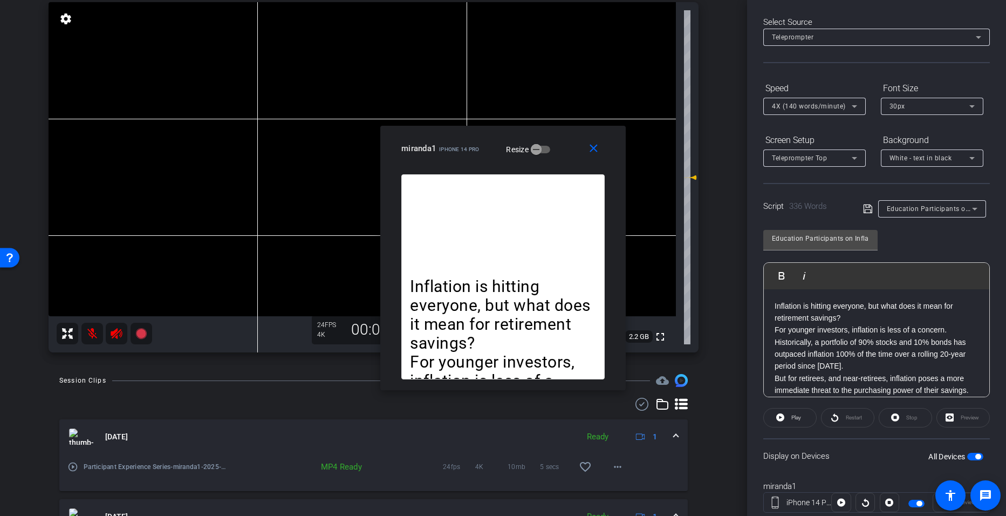
click at [852, 104] on icon at bounding box center [854, 106] width 13 height 13
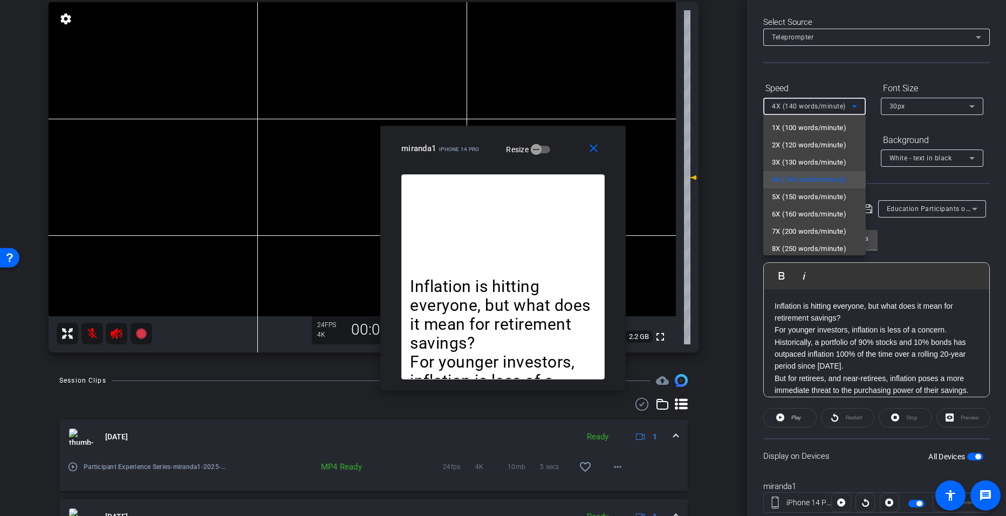
drag, startPoint x: 503, startPoint y: 133, endPoint x: 624, endPoint y: 156, distance: 123.5
click at [624, 156] on div at bounding box center [503, 258] width 1006 height 516
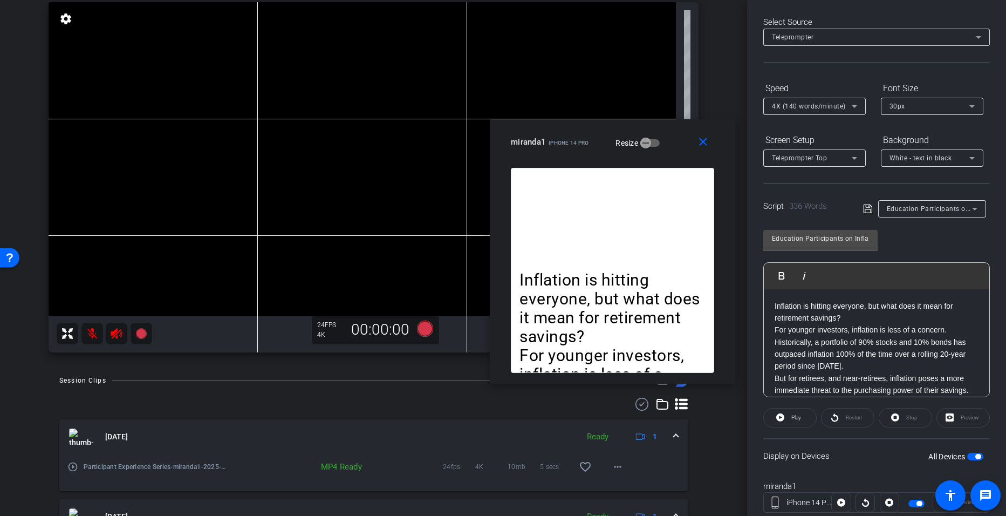
drag, startPoint x: 481, startPoint y: 131, endPoint x: 590, endPoint y: 125, distance: 109.6
click at [590, 125] on div "close miranda1 iPhone 14 Pro Resize" at bounding box center [612, 143] width 245 height 49
click at [854, 107] on icon at bounding box center [854, 106] width 5 height 3
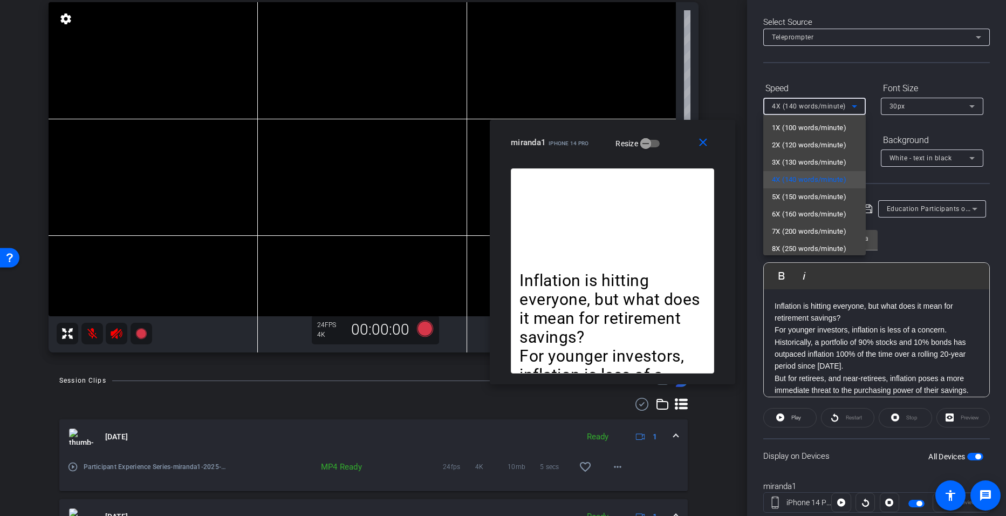
click at [424, 331] on div at bounding box center [503, 258] width 1006 height 516
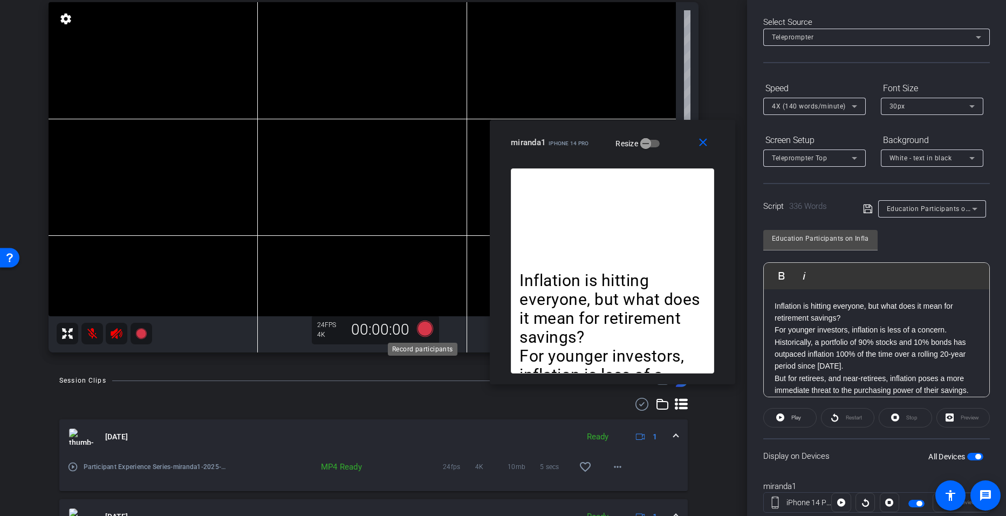
click at [424, 331] on icon at bounding box center [424, 328] width 16 height 16
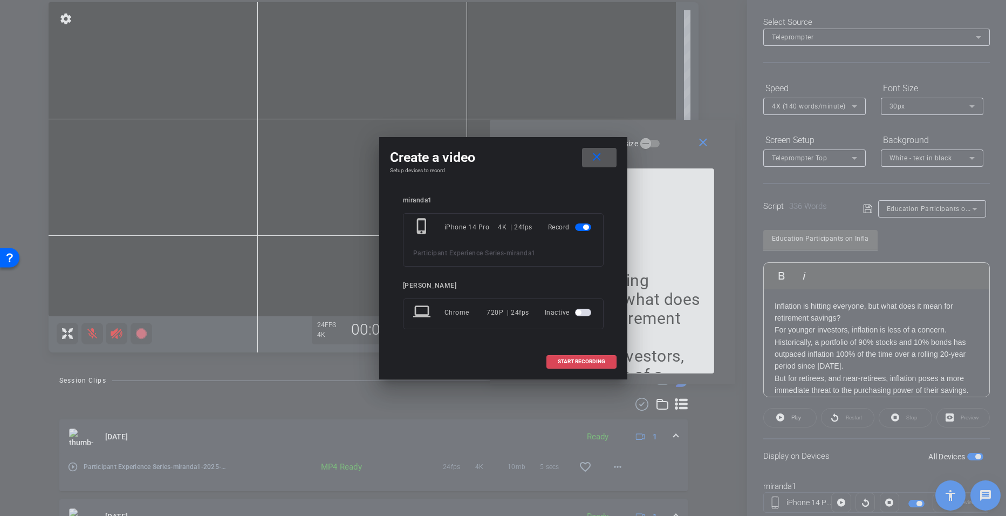
click at [575, 360] on span "START RECORDING" at bounding box center [581, 361] width 47 height 5
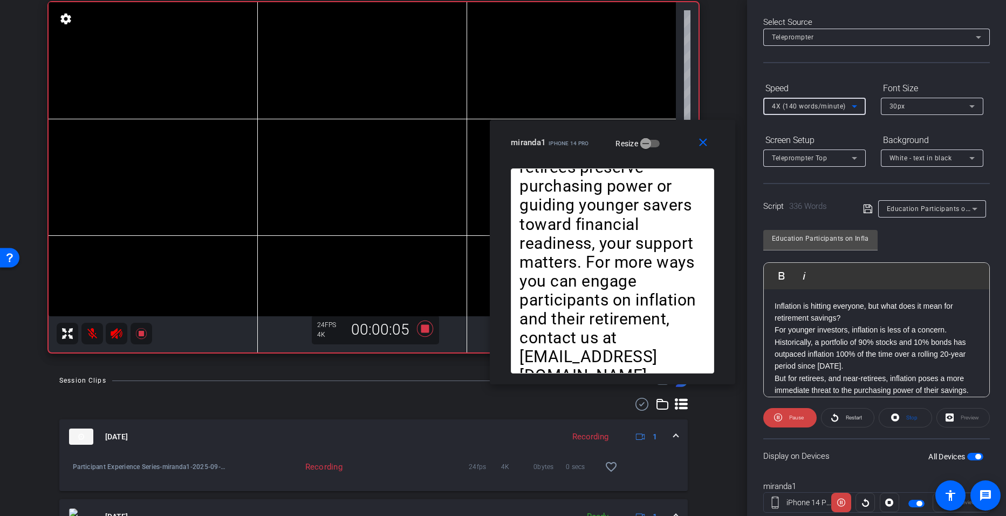
click at [859, 109] on icon at bounding box center [854, 106] width 13 height 13
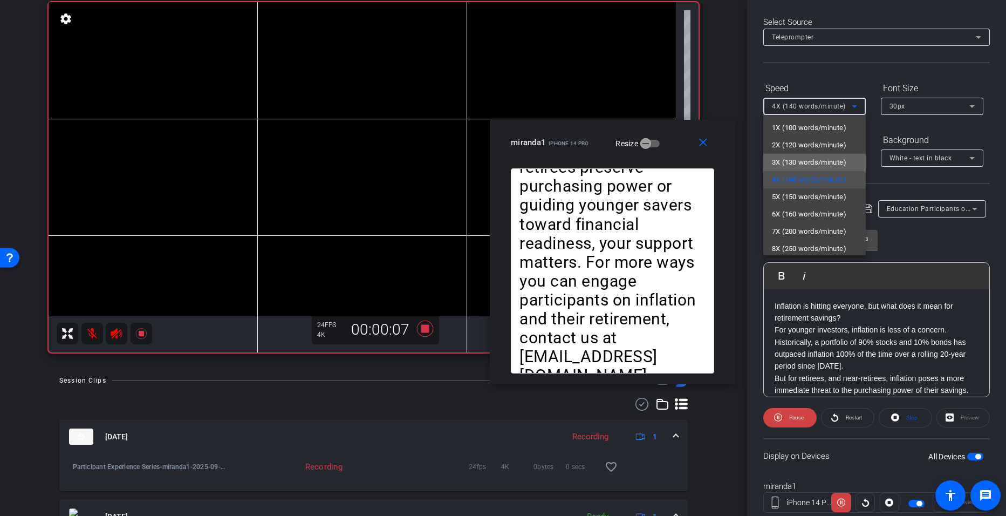
click at [816, 166] on span "3X (130 words/minute)" at bounding box center [809, 162] width 74 height 13
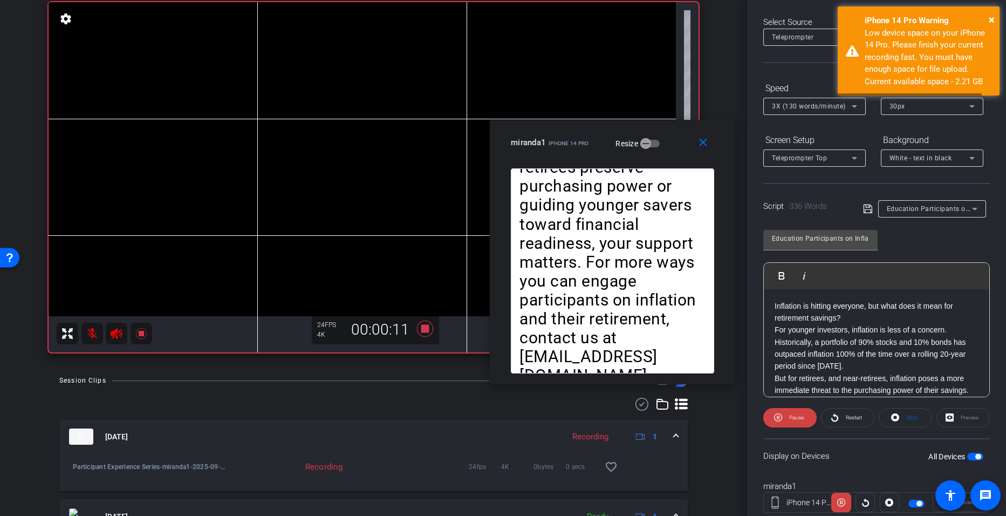
click at [863, 107] on div "3X (130 words/minute)" at bounding box center [814, 106] width 102 height 17
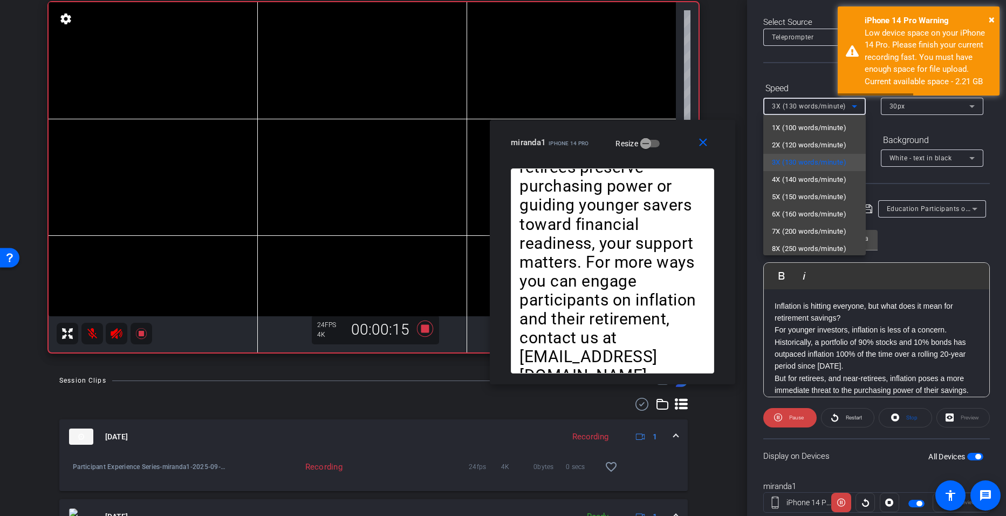
click at [702, 143] on div at bounding box center [503, 258] width 1006 height 516
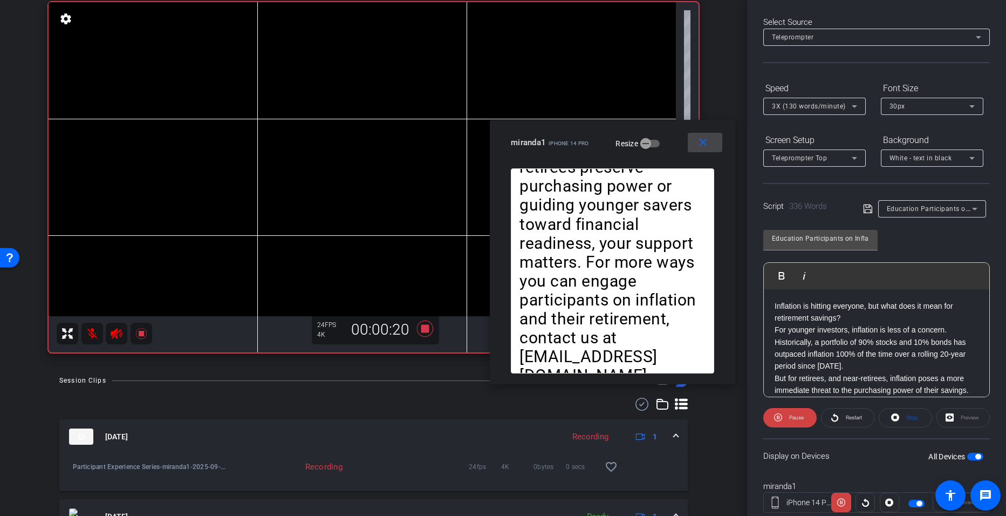
click at [702, 142] on mat-icon "close" at bounding box center [702, 142] width 13 height 13
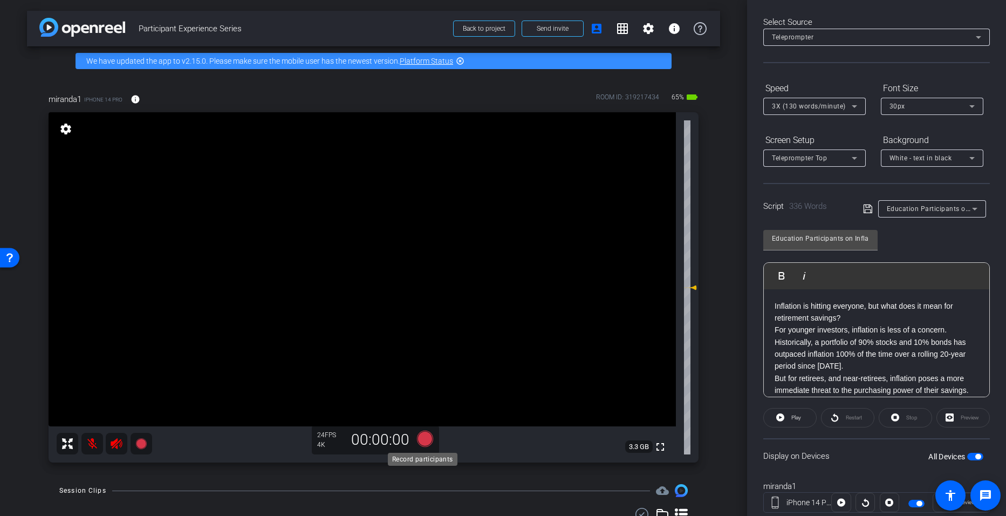
click at [418, 443] on icon at bounding box center [424, 438] width 16 height 16
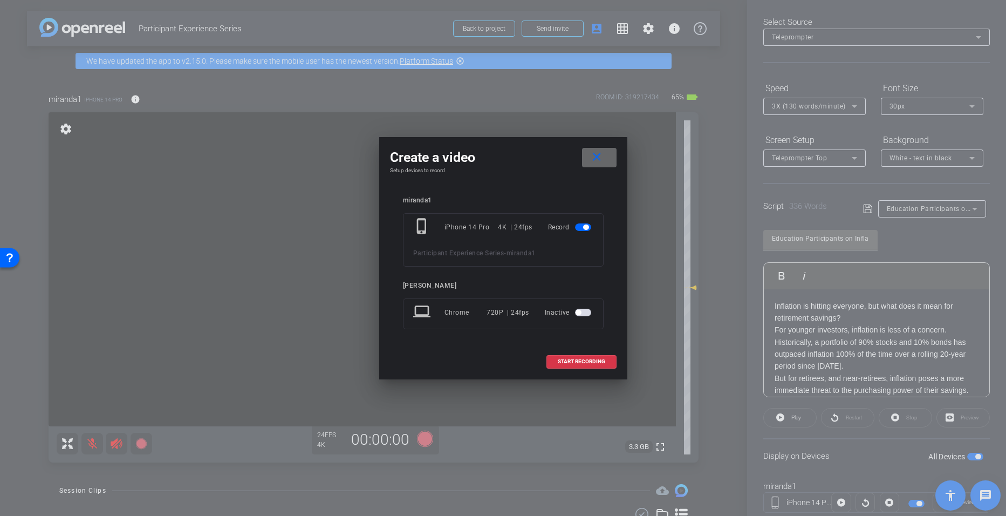
click at [587, 152] on span at bounding box center [599, 158] width 35 height 26
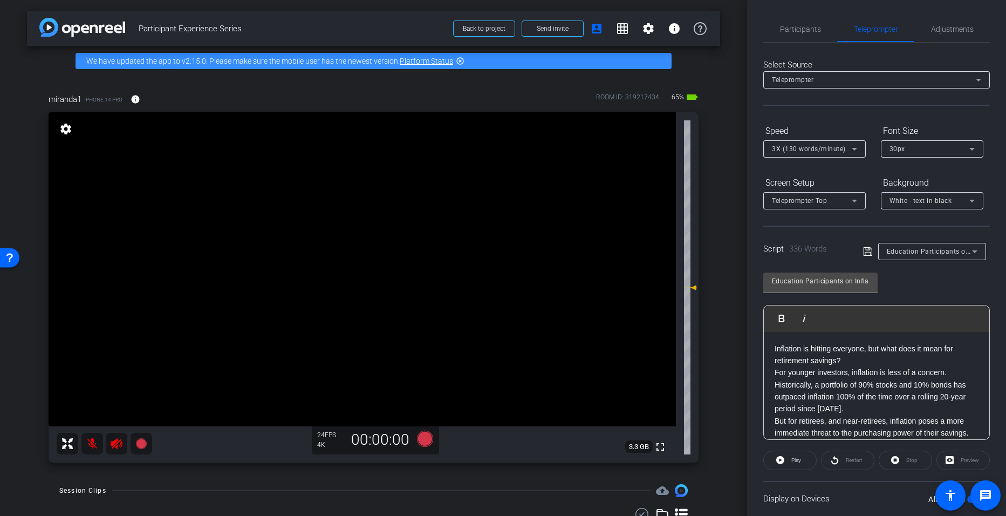
scroll to position [74, 0]
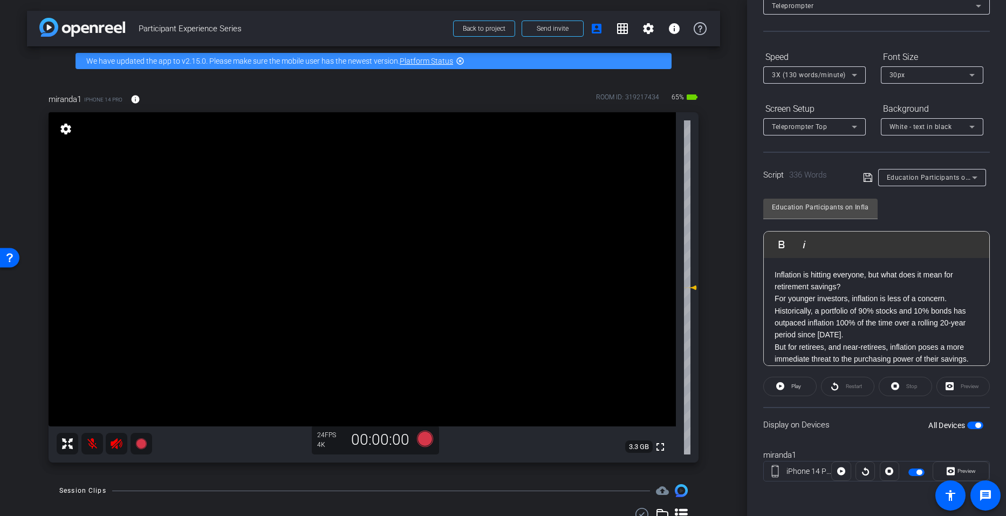
click at [916, 470] on span "button" at bounding box center [918, 471] width 5 height 5
click at [909, 470] on span "button" at bounding box center [911, 471] width 5 height 5
click at [960, 472] on span "Preview" at bounding box center [966, 471] width 18 height 6
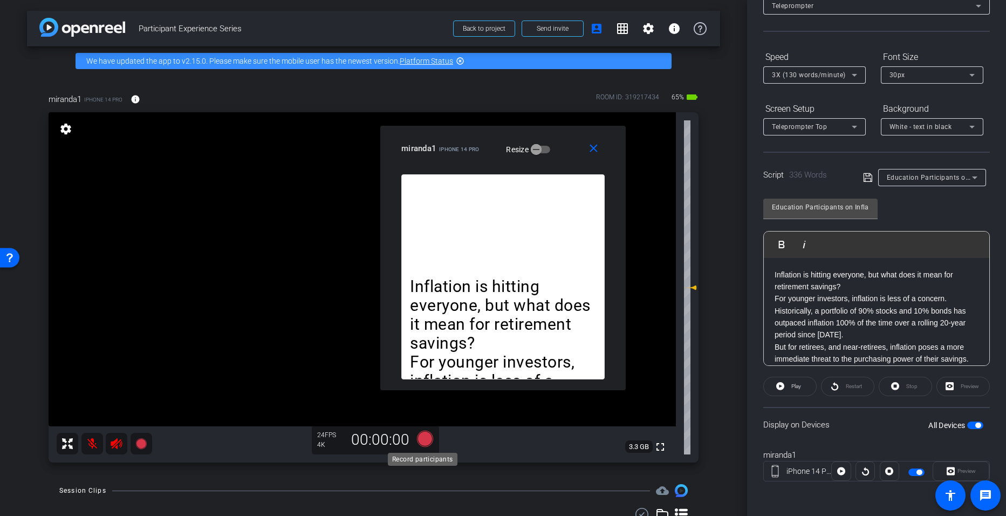
click at [427, 441] on icon at bounding box center [424, 438] width 16 height 16
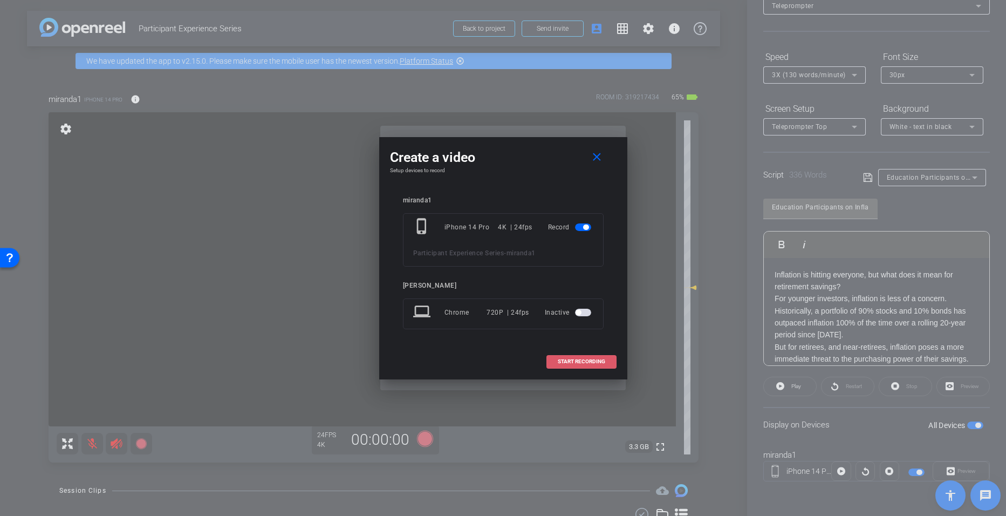
click at [567, 363] on span "START RECORDING" at bounding box center [581, 361] width 47 height 5
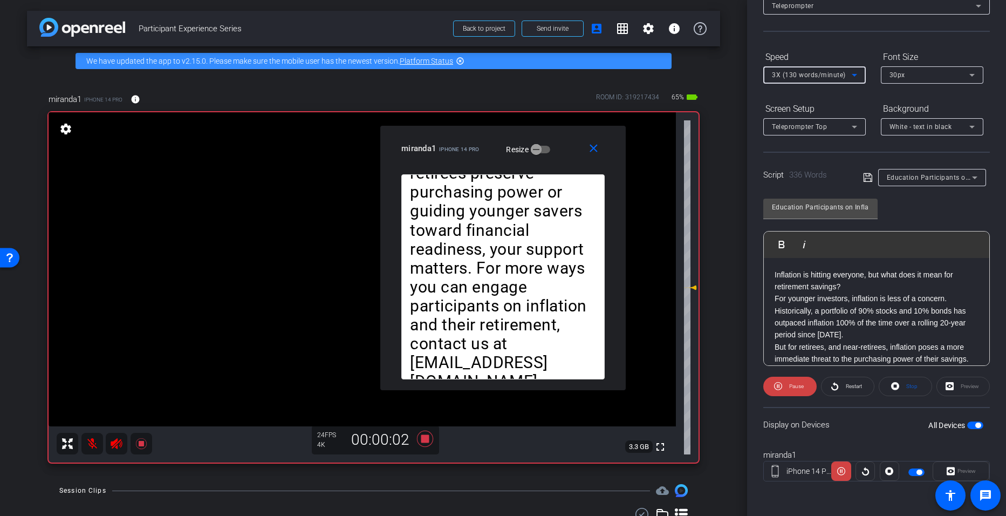
click at [857, 76] on icon at bounding box center [854, 74] width 13 height 13
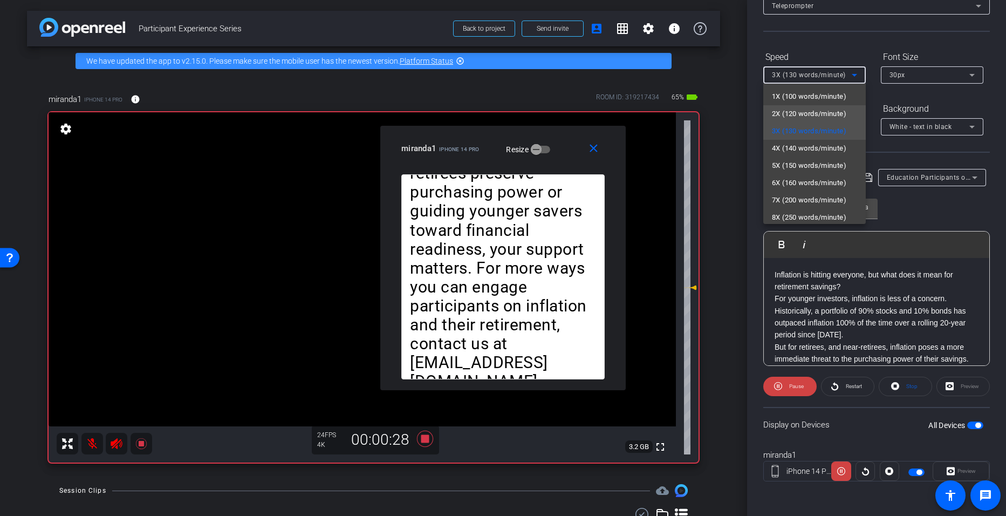
click at [822, 115] on span "2X (120 words/minute)" at bounding box center [809, 113] width 74 height 13
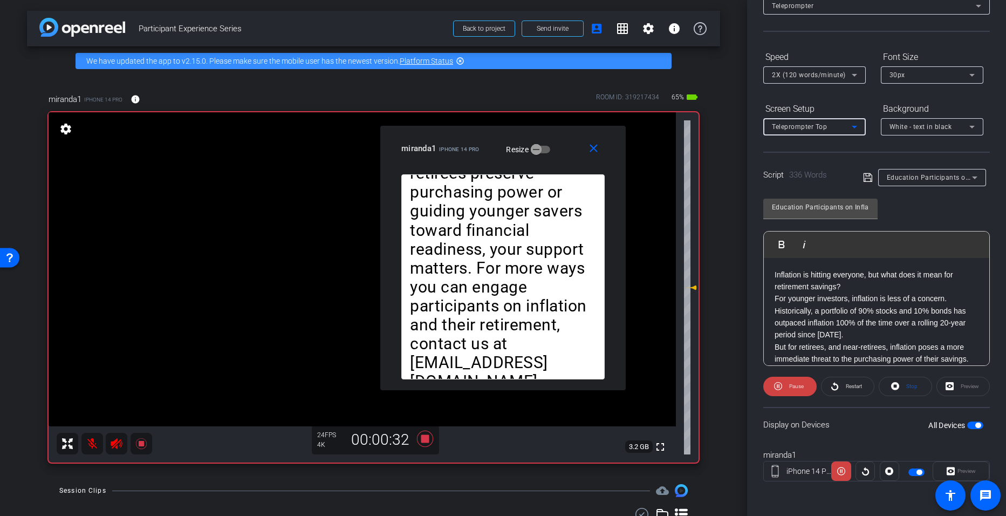
click at [853, 126] on icon at bounding box center [854, 127] width 5 height 3
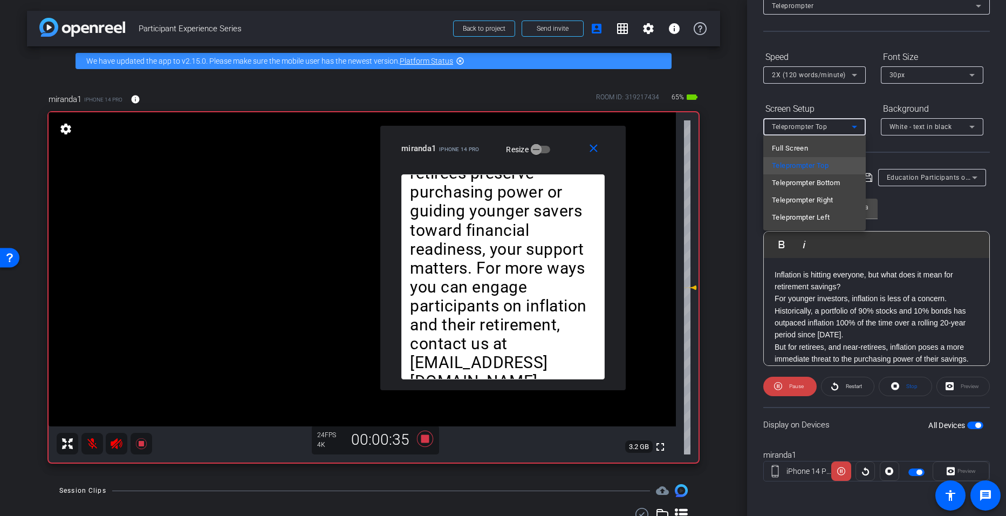
click at [855, 72] on div at bounding box center [503, 258] width 1006 height 516
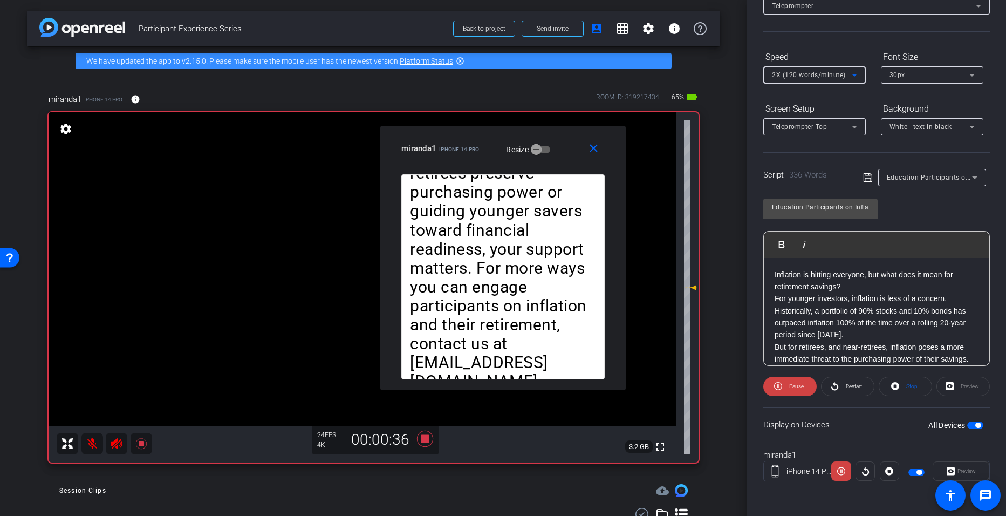
click at [860, 76] on icon at bounding box center [854, 74] width 13 height 13
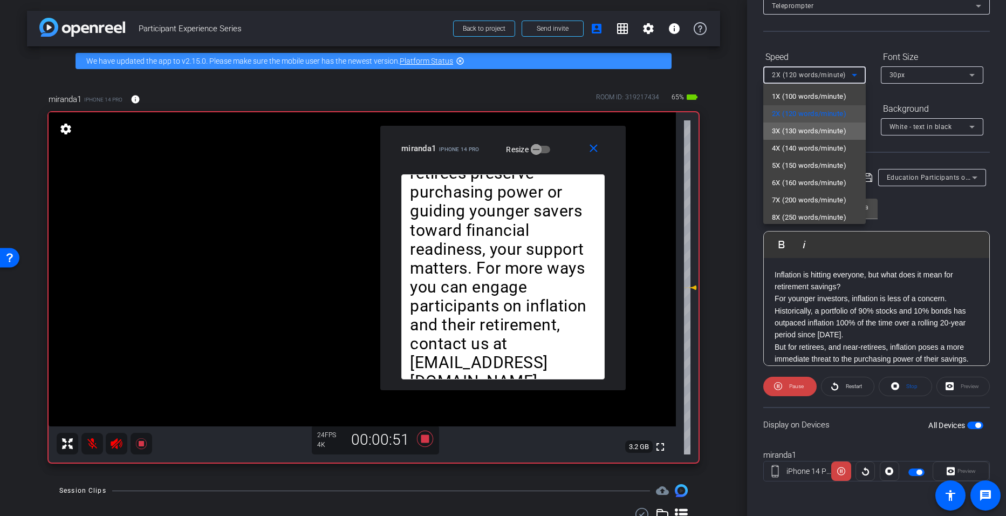
click at [825, 129] on span "3X (130 words/minute)" at bounding box center [809, 131] width 74 height 13
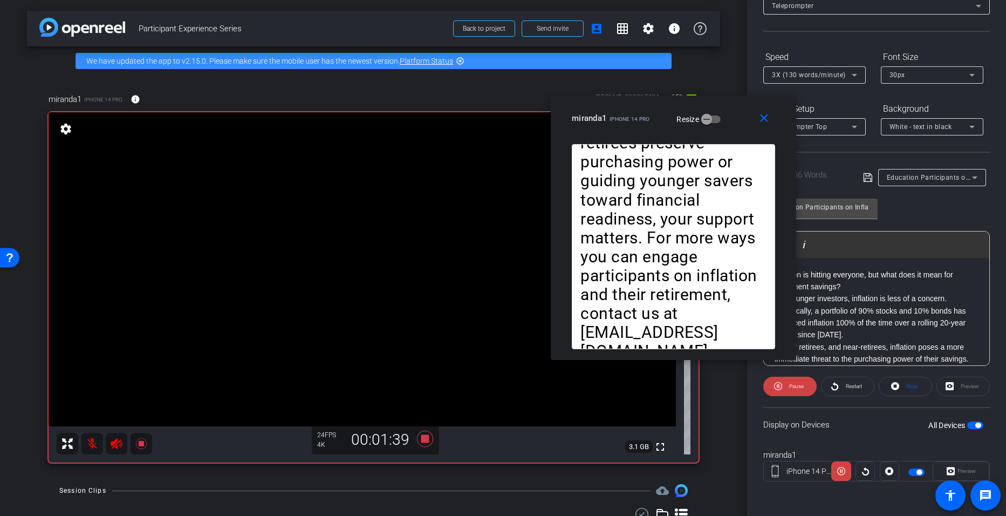
drag, startPoint x: 488, startPoint y: 133, endPoint x: 657, endPoint y: 104, distance: 172.3
click at [657, 104] on div "close miranda1 iPhone 14 Pro Resize" at bounding box center [673, 119] width 245 height 49
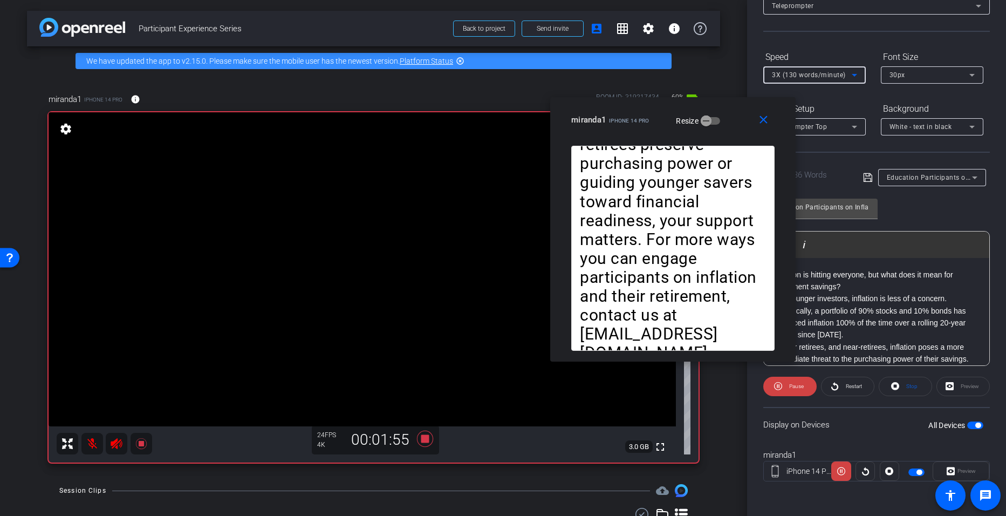
click at [856, 71] on icon at bounding box center [854, 74] width 13 height 13
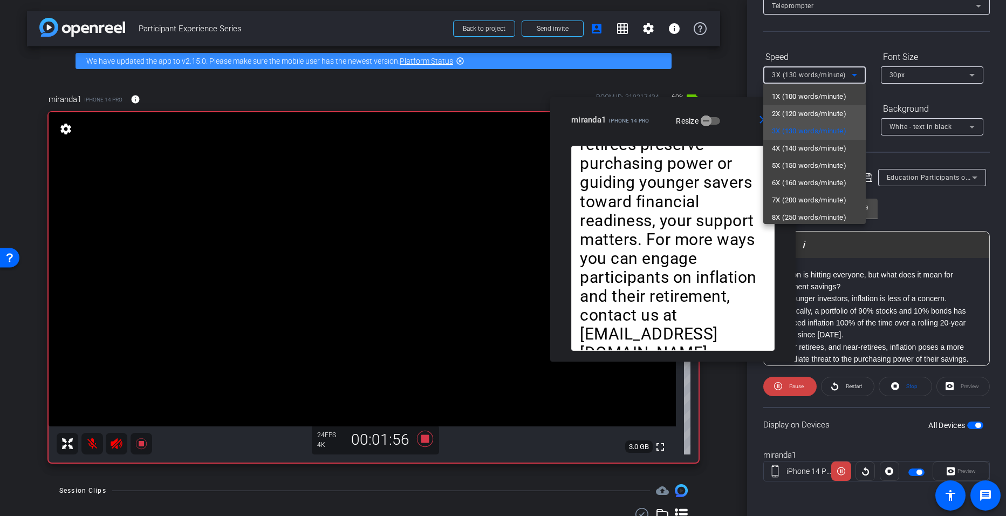
click at [804, 113] on span "2X (120 words/minute)" at bounding box center [809, 113] width 74 height 13
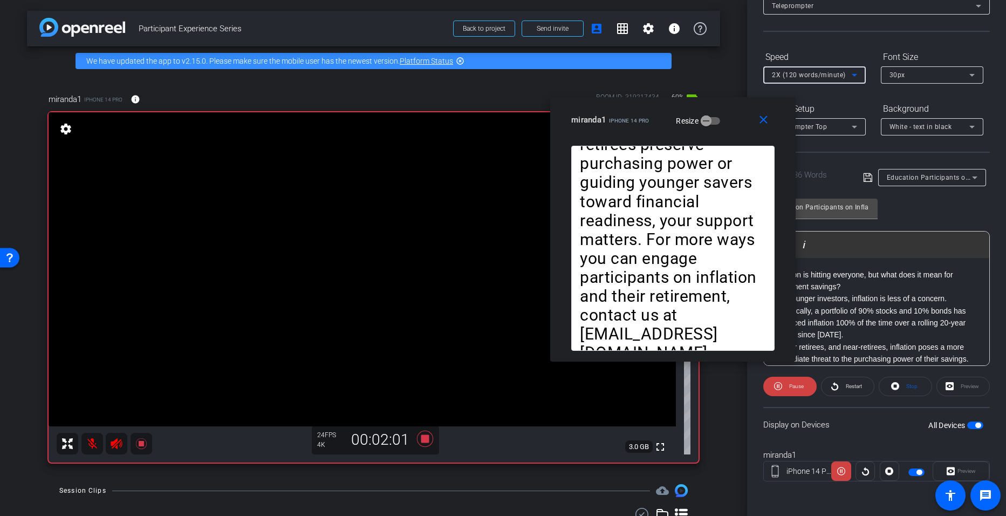
click at [858, 77] on icon at bounding box center [854, 74] width 13 height 13
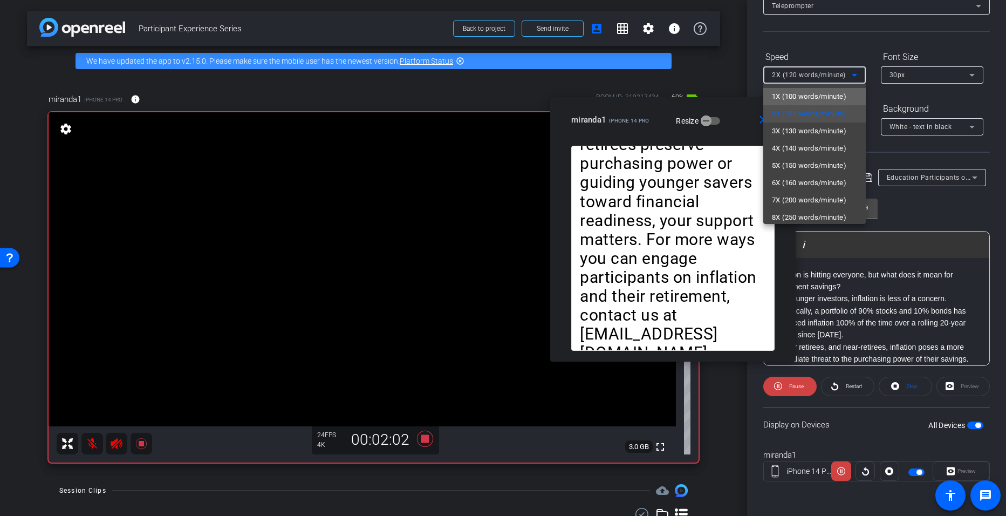
click at [830, 99] on span "1X (100 words/minute)" at bounding box center [809, 96] width 74 height 13
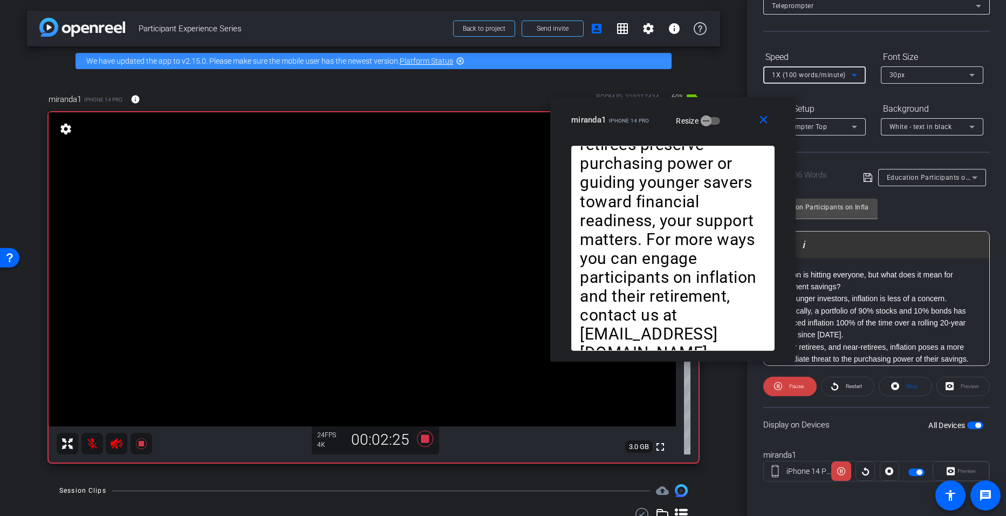
click at [858, 76] on icon at bounding box center [854, 74] width 13 height 13
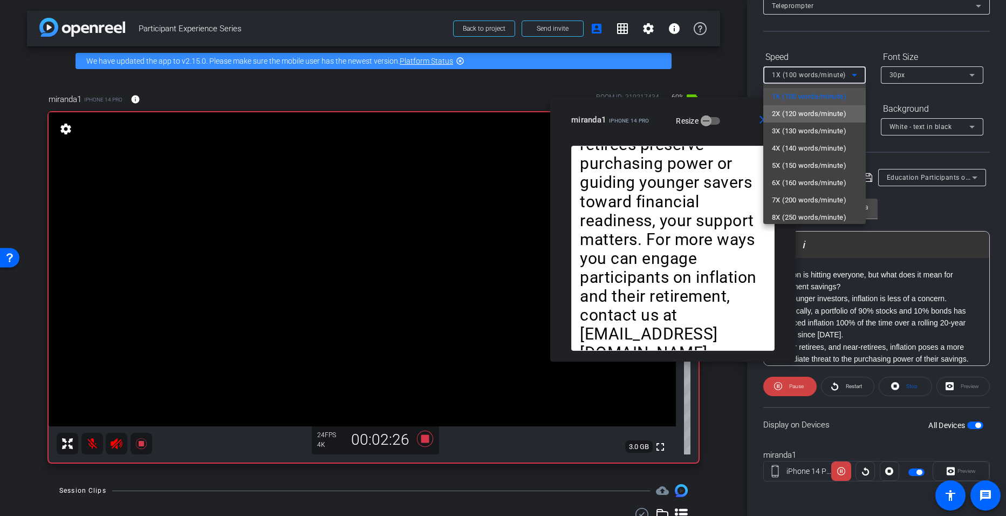
click at [842, 109] on span "2X (120 words/minute)" at bounding box center [809, 113] width 74 height 13
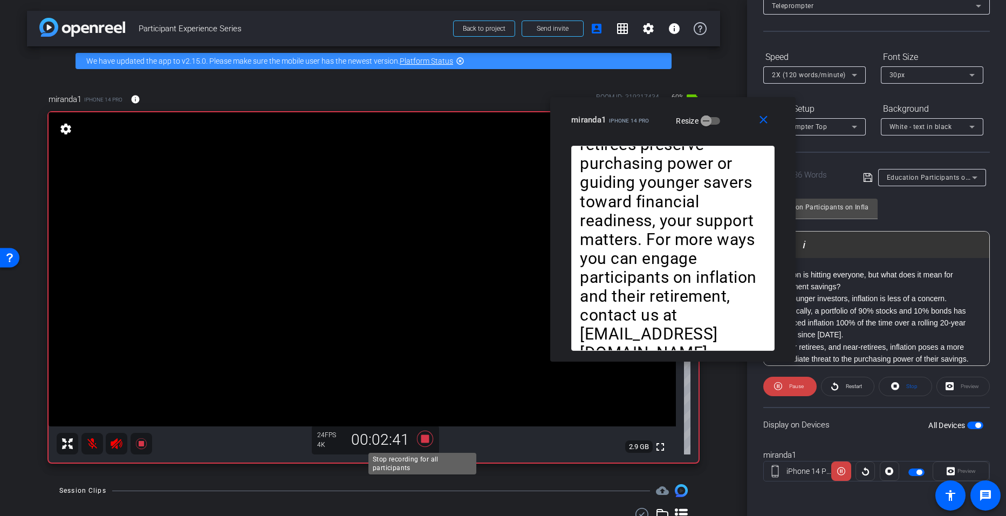
click at [421, 437] on icon at bounding box center [424, 438] width 16 height 16
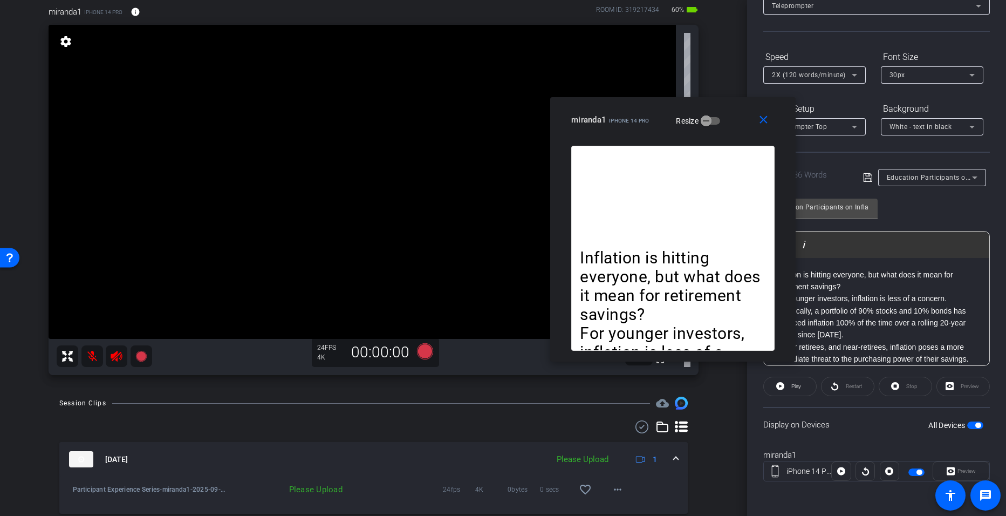
scroll to position [132, 0]
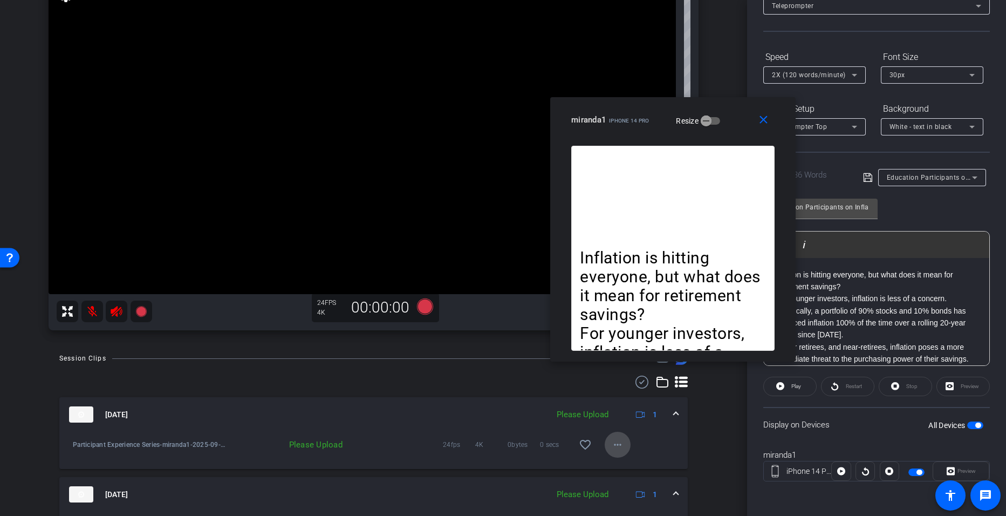
click at [614, 448] on mat-icon "more_horiz" at bounding box center [617, 444] width 13 height 13
click at [614, 466] on span "Upload" at bounding box center [629, 467] width 43 height 13
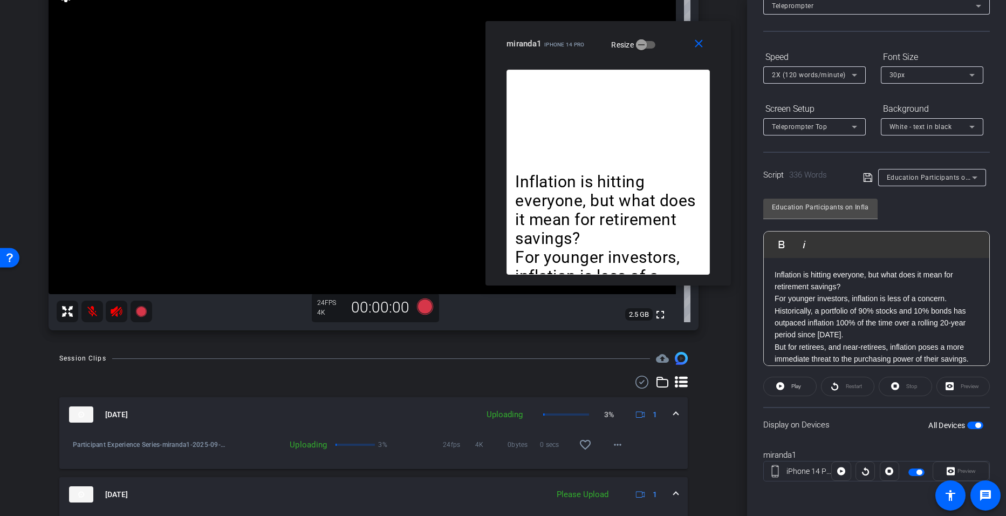
drag, startPoint x: 628, startPoint y: 105, endPoint x: 563, endPoint y: 29, distance: 100.6
click at [563, 29] on div "close miranda1 iPhone 14 Pro Resize" at bounding box center [607, 45] width 245 height 49
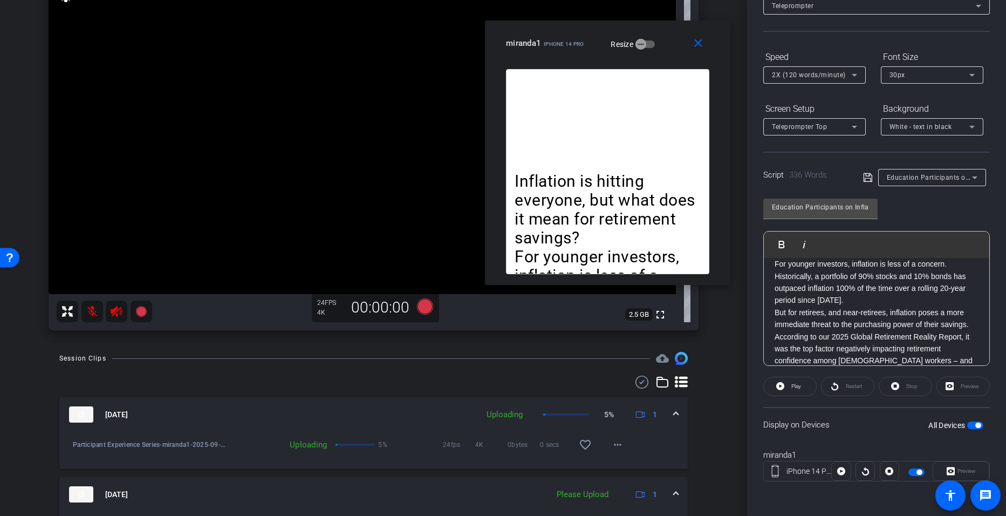
scroll to position [0, 0]
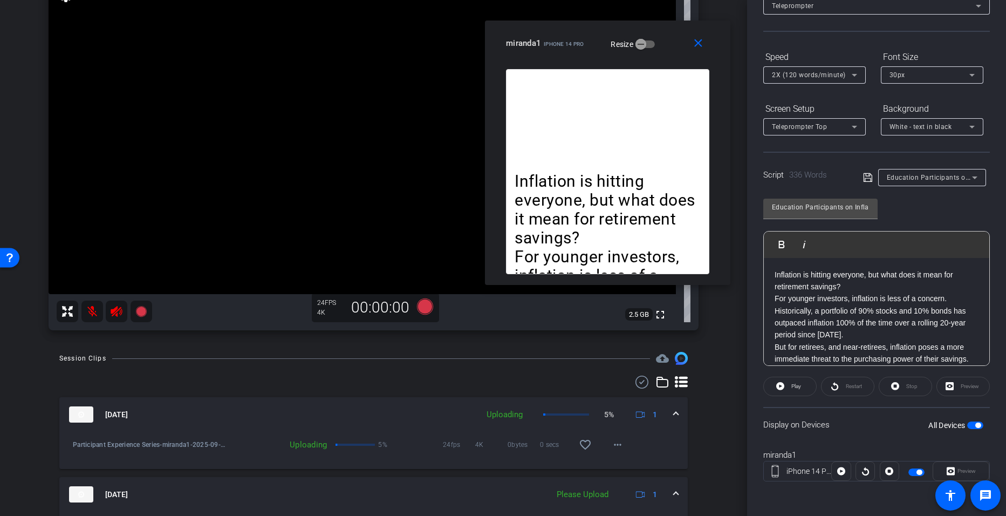
drag, startPoint x: 839, startPoint y: 311, endPoint x: 737, endPoint y: 249, distance: 119.3
click at [737, 249] on div "arrow_back Participant Experience Series Back to project Send invite account_bo…" at bounding box center [503, 258] width 1006 height 516
click at [855, 326] on p "For younger investors, inflation is less of a concern. Historically, a portfoli…" at bounding box center [876, 316] width 204 height 49
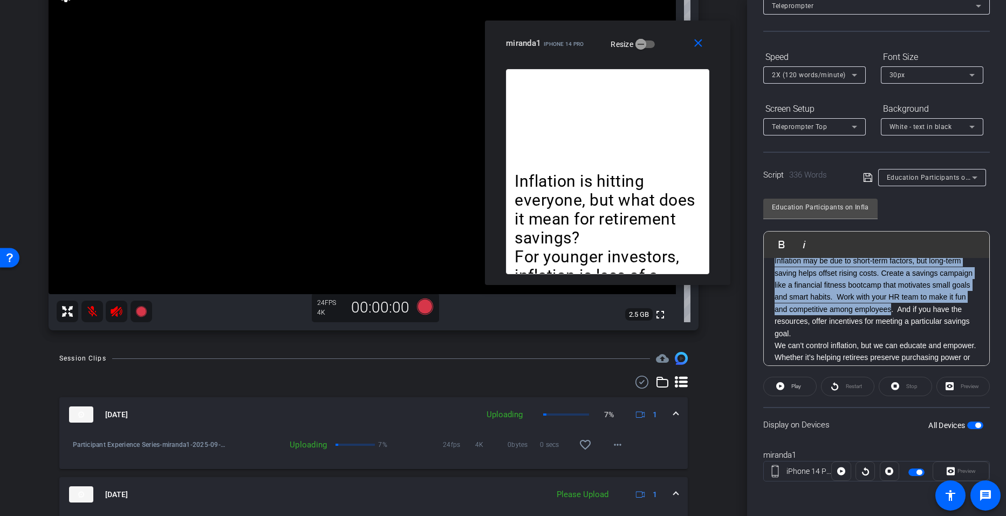
scroll to position [457, 0]
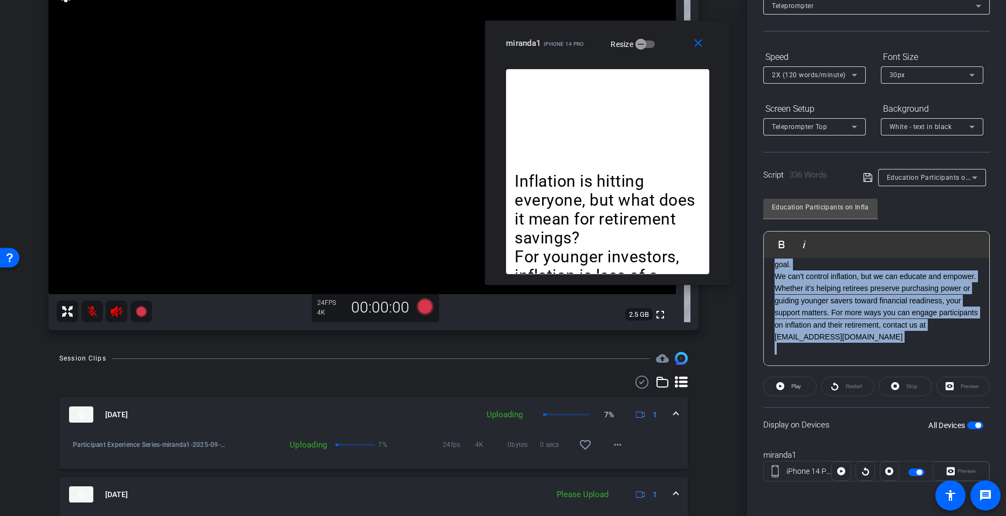
drag, startPoint x: 775, startPoint y: 278, endPoint x: 956, endPoint y: 351, distance: 194.6
click at [956, 351] on div "Inflation is hitting everyone, but what does it mean for retirement savings? Fo…" at bounding box center [876, 89] width 225 height 553
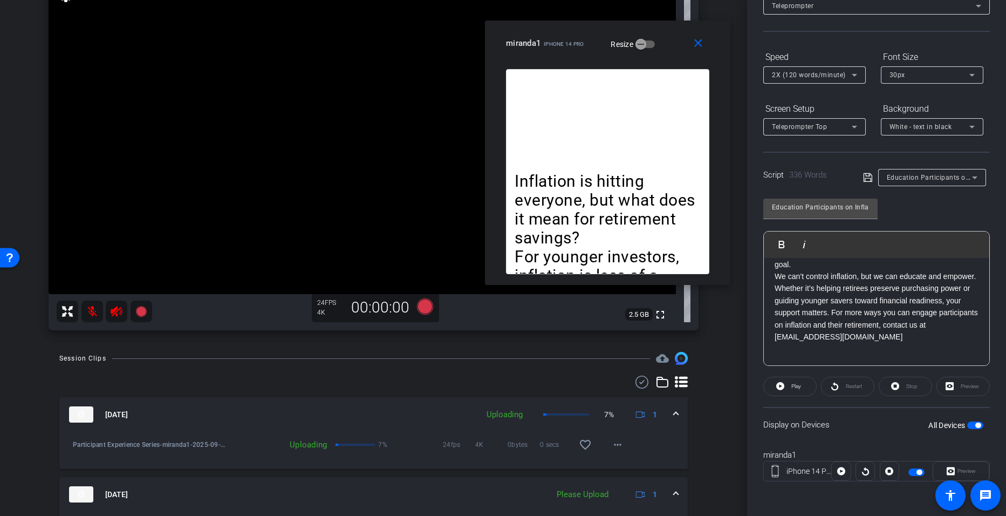
click at [847, 387] on div "Restart" at bounding box center [847, 385] width 53 height 19
click at [427, 305] on icon at bounding box center [424, 306] width 16 height 16
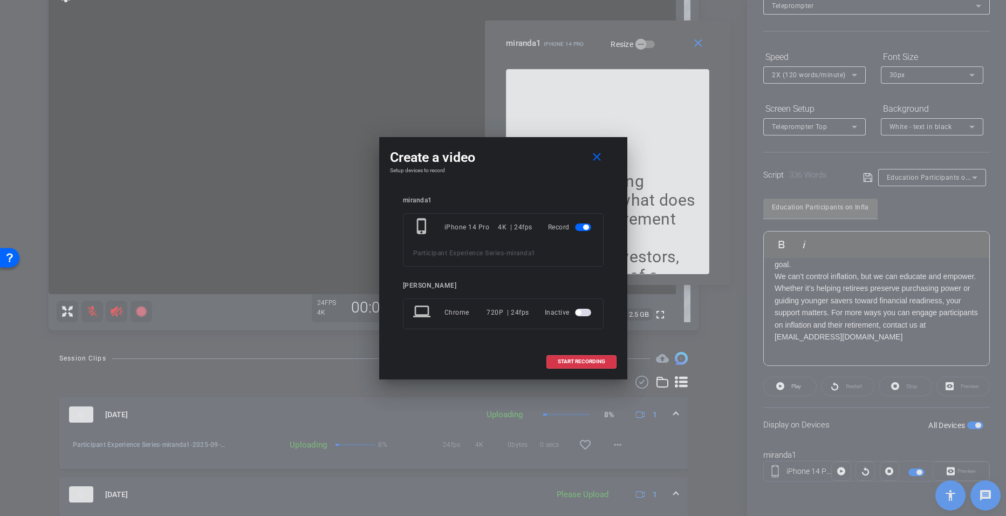
click at [706, 298] on div at bounding box center [503, 258] width 1006 height 516
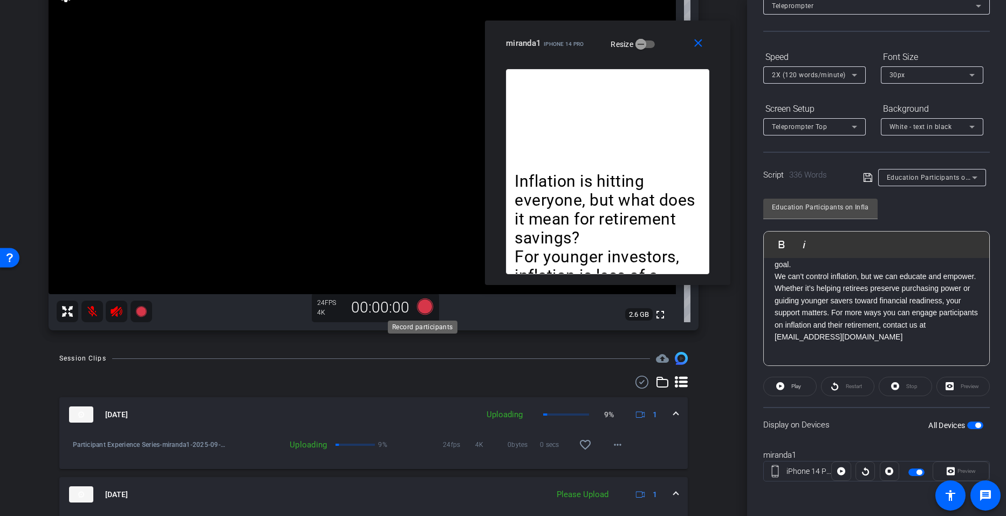
click at [427, 304] on icon at bounding box center [424, 306] width 16 height 16
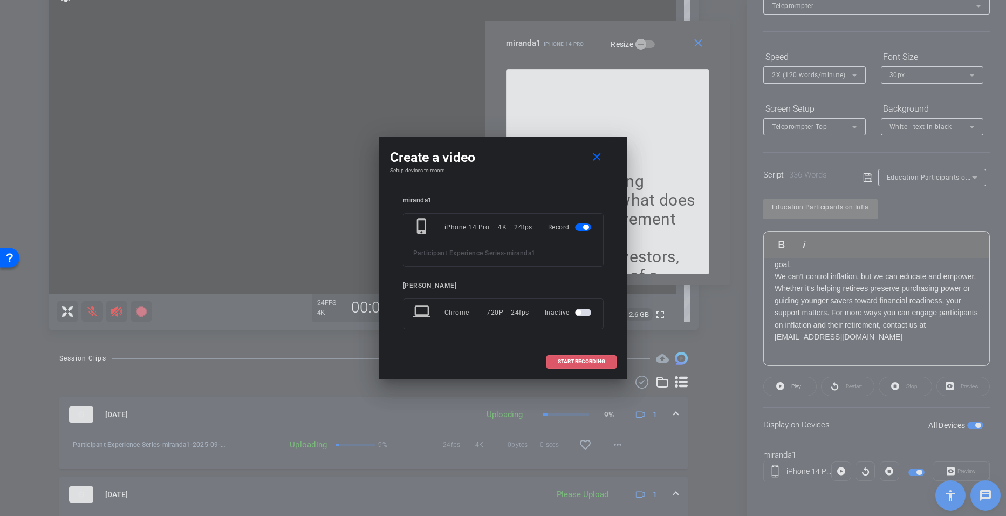
click at [578, 361] on span "START RECORDING" at bounding box center [581, 361] width 47 height 5
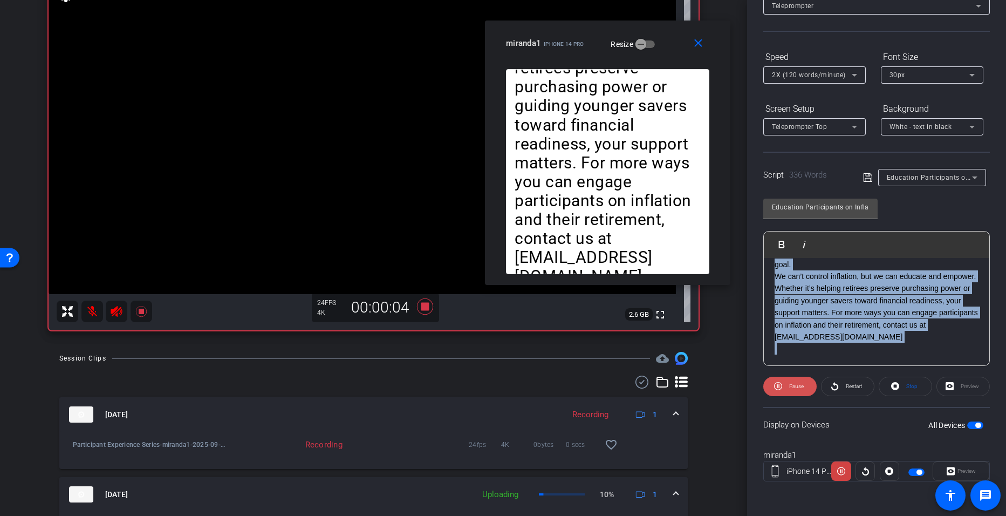
drag, startPoint x: 796, startPoint y: 397, endPoint x: 793, endPoint y: 381, distance: 16.5
click at [793, 381] on openreel-capture-teleprompter "Speed 2X (120 words/minute) Font Size 30px Screen Setup Teleprompter Top Backgr…" at bounding box center [876, 274] width 227 height 452
click at [793, 381] on span "Pause" at bounding box center [794, 386] width 17 height 15
click at [797, 389] on span "Play" at bounding box center [796, 386] width 10 height 6
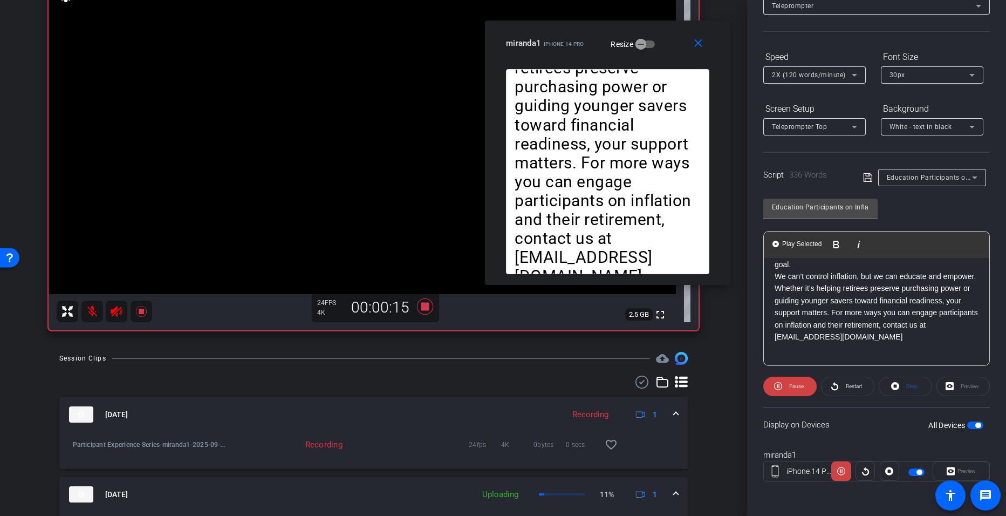
click at [863, 73] on div "2X (120 words/minute)" at bounding box center [814, 74] width 102 height 17
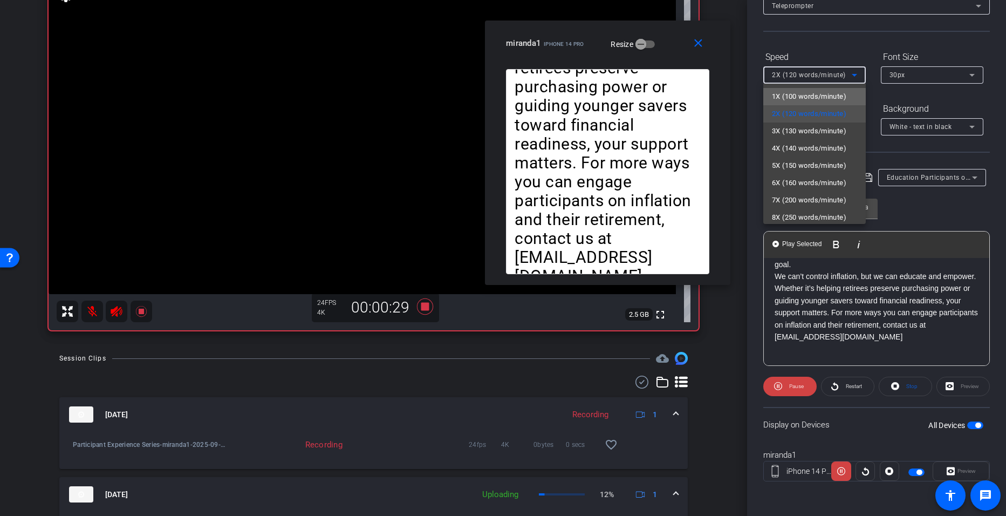
click at [821, 101] on span "1X (100 words/minute)" at bounding box center [809, 96] width 74 height 13
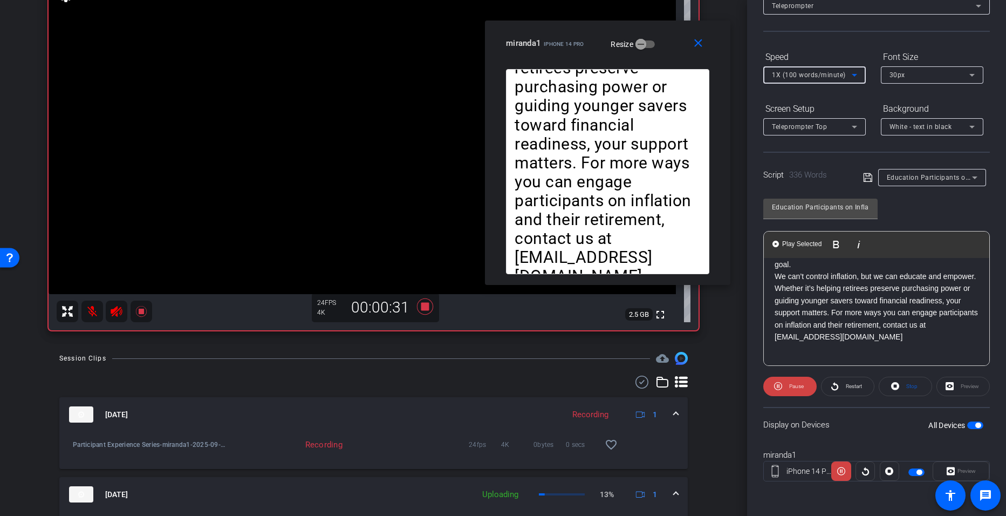
click at [855, 74] on icon at bounding box center [854, 75] width 5 height 3
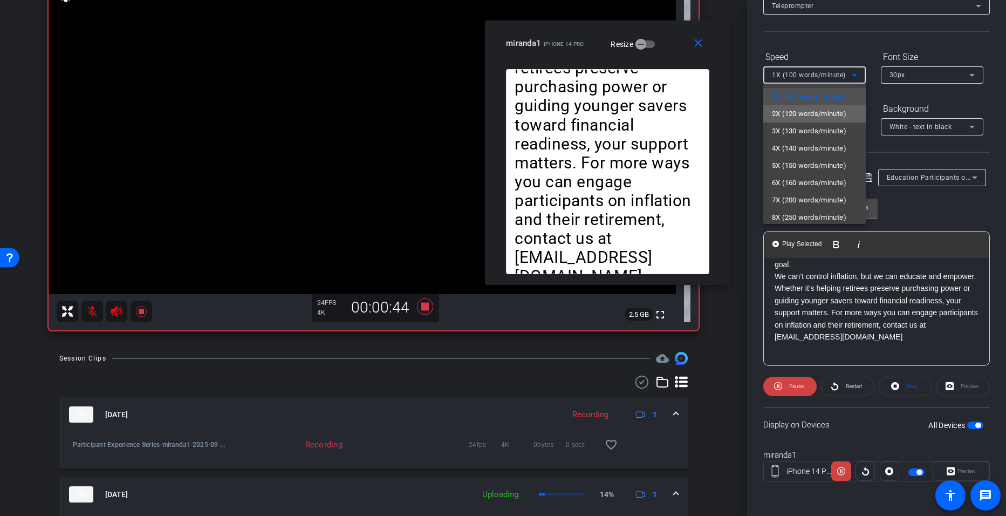
click at [838, 112] on span "2X (120 words/minute)" at bounding box center [809, 113] width 74 height 13
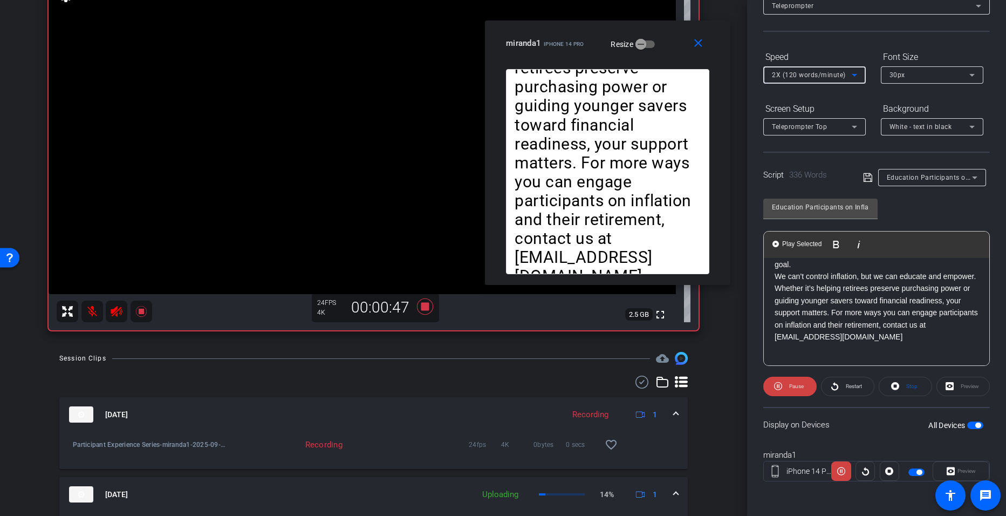
click at [858, 74] on icon at bounding box center [854, 74] width 13 height 13
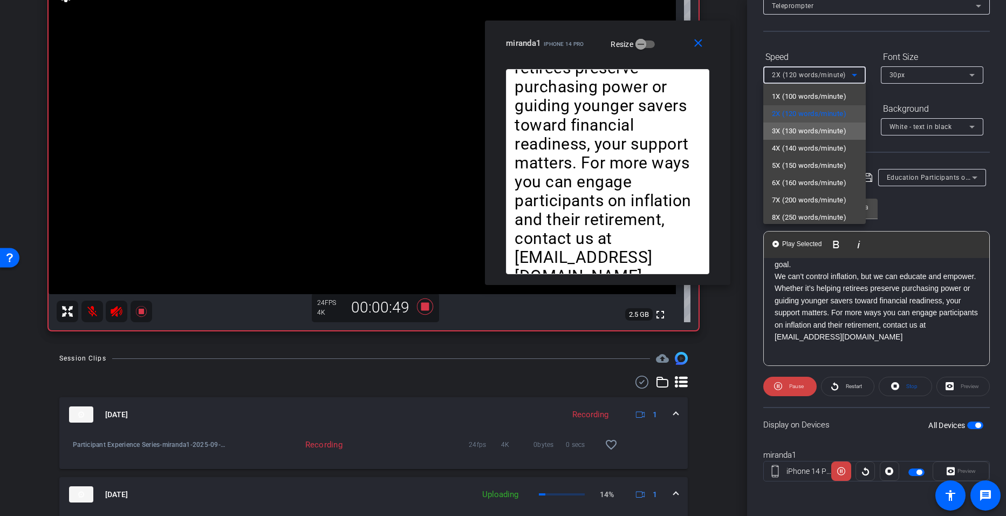
click at [831, 125] on span "3X (130 words/minute)" at bounding box center [809, 131] width 74 height 13
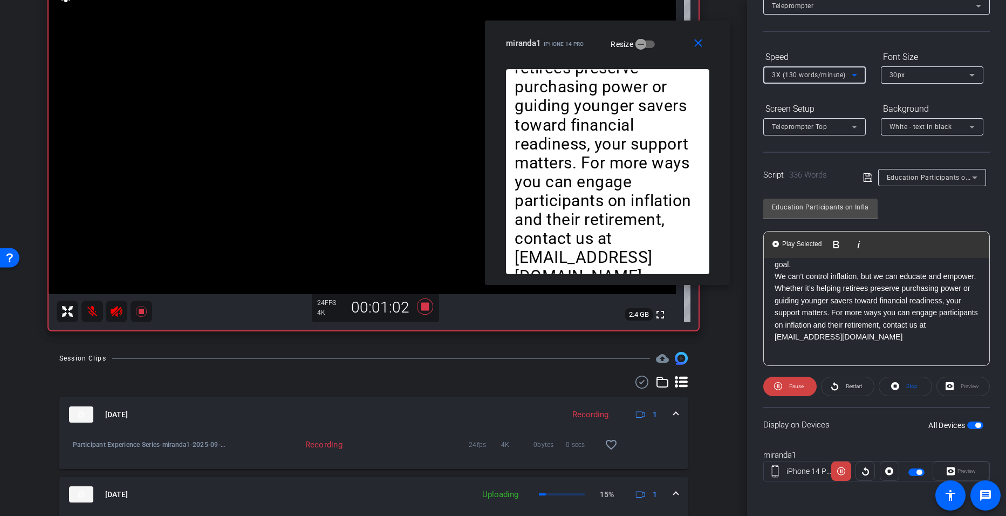
click at [854, 74] on icon at bounding box center [854, 75] width 5 height 3
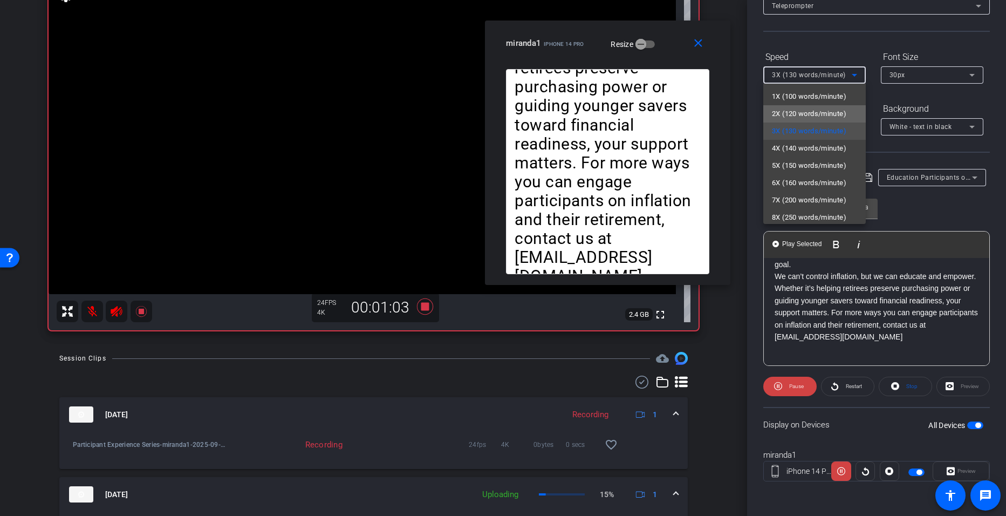
click at [836, 110] on span "2X (120 words/minute)" at bounding box center [809, 113] width 74 height 13
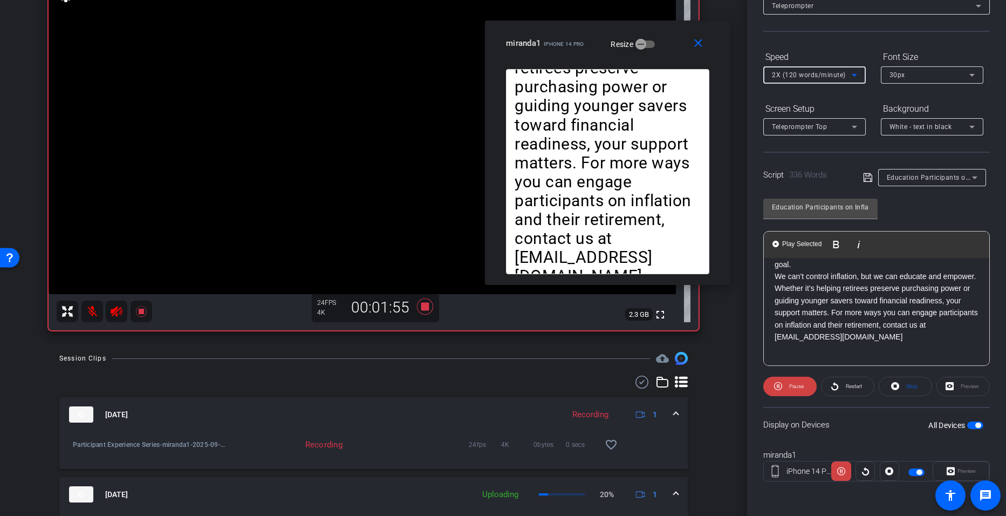
click at [854, 74] on icon at bounding box center [854, 75] width 5 height 3
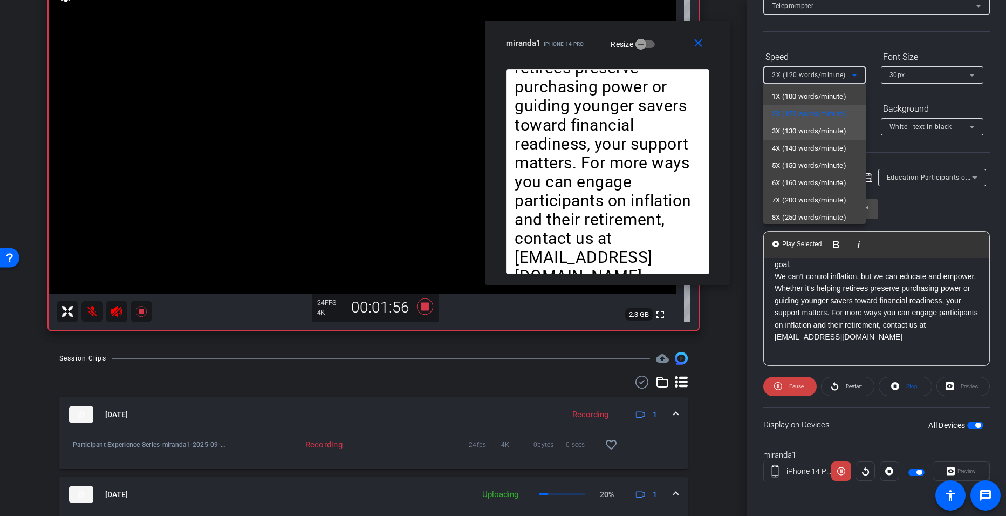
click at [832, 128] on span "3X (130 words/minute)" at bounding box center [809, 131] width 74 height 13
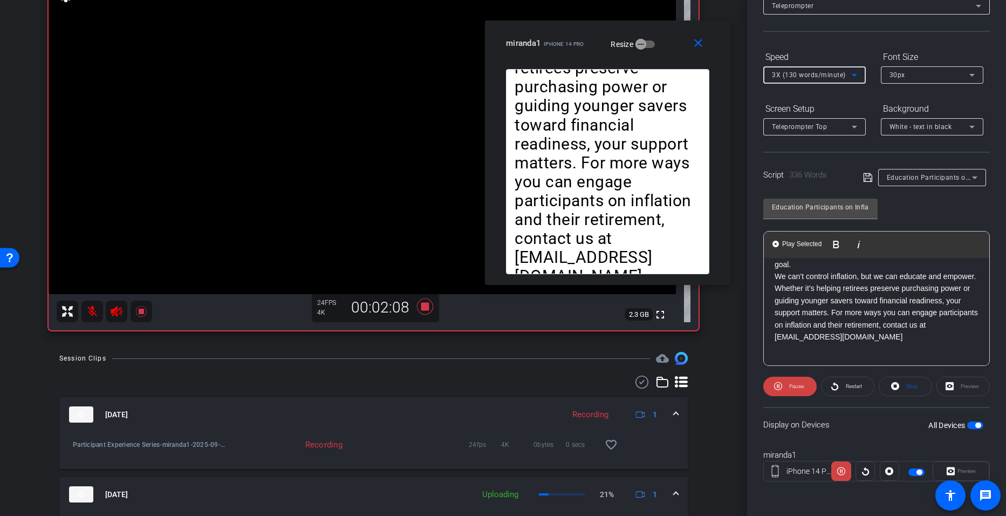
click at [855, 75] on icon at bounding box center [854, 75] width 5 height 3
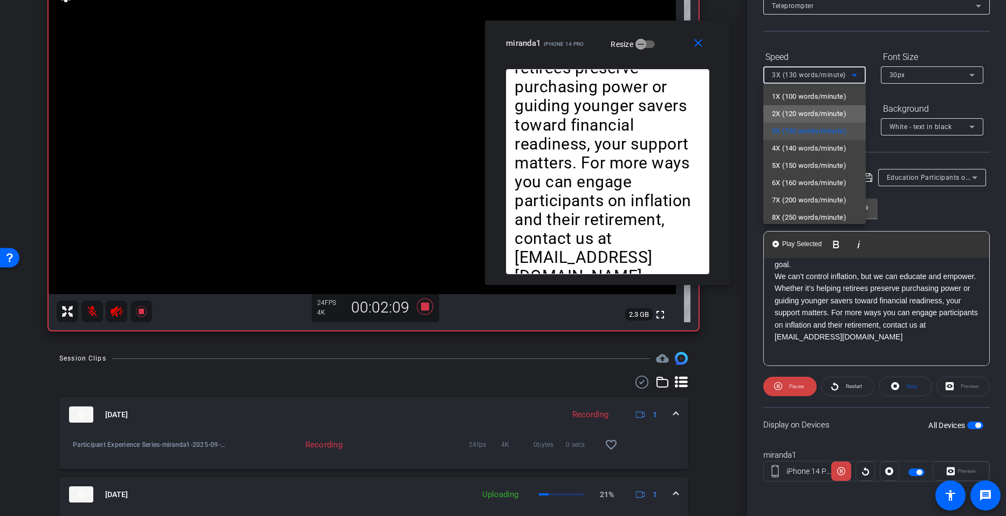
click at [837, 108] on span "2X (120 words/minute)" at bounding box center [809, 113] width 74 height 13
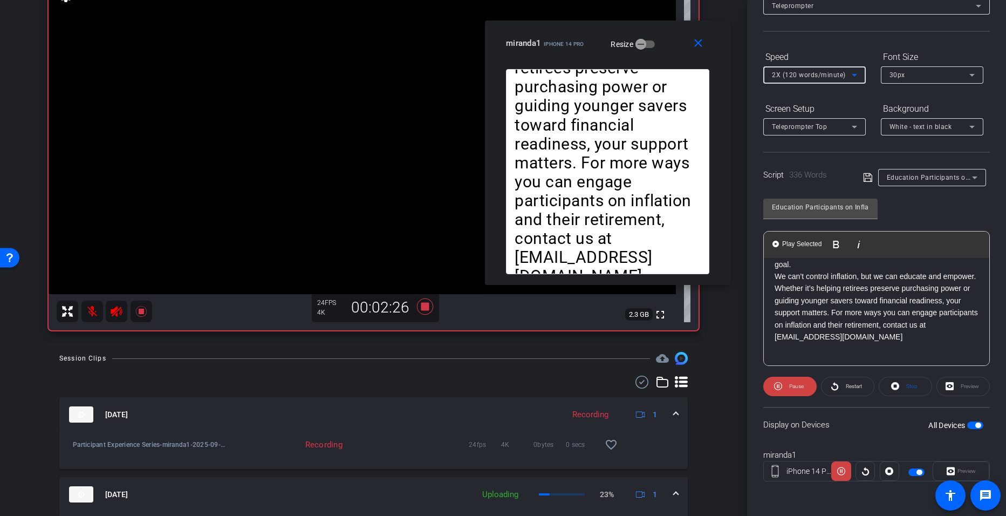
click at [854, 78] on icon at bounding box center [854, 74] width 13 height 13
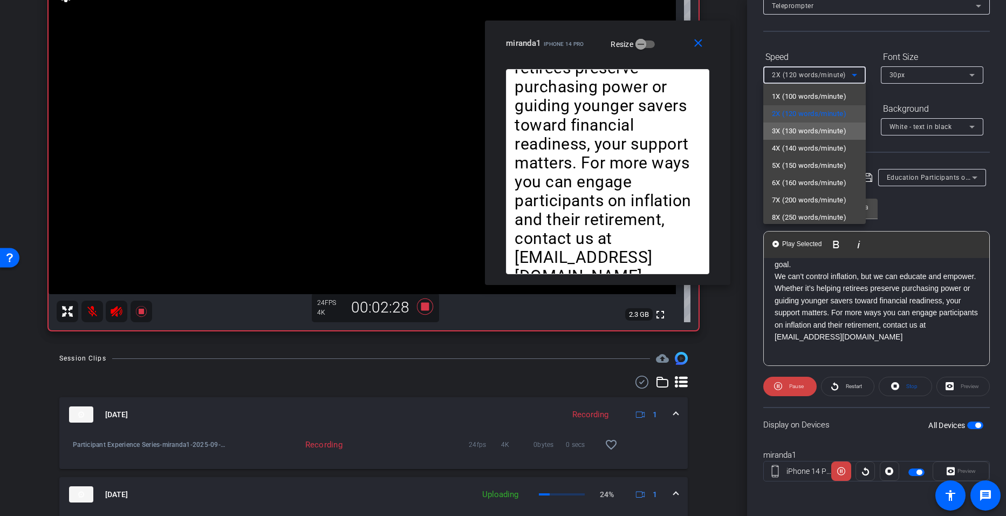
click at [834, 128] on span "3X (130 words/minute)" at bounding box center [809, 131] width 74 height 13
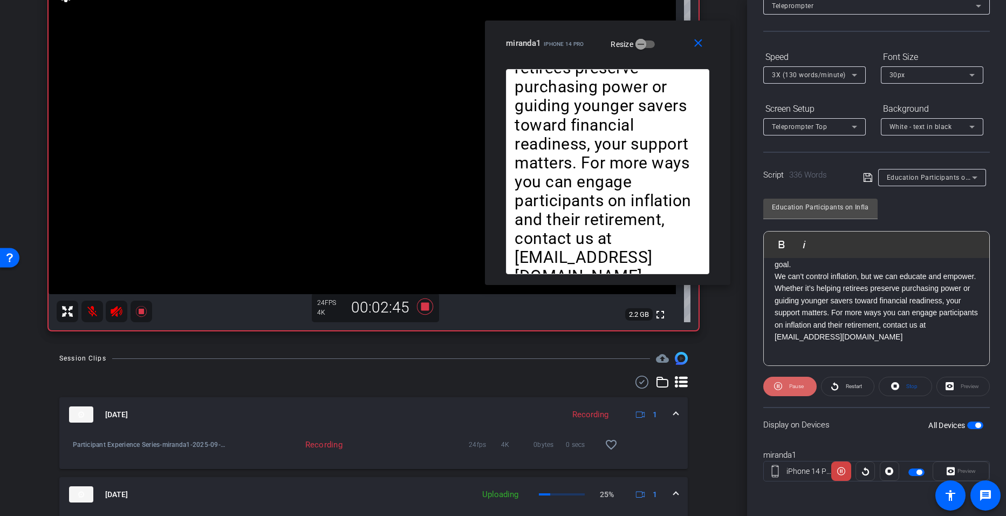
click at [801, 382] on span "Pause" at bounding box center [794, 386] width 17 height 15
click at [419, 306] on icon at bounding box center [424, 306] width 16 height 16
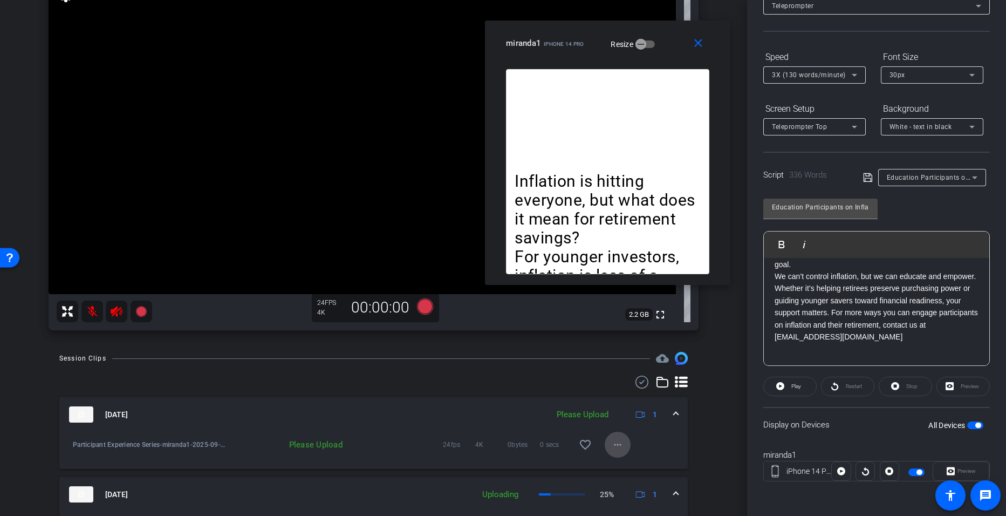
click at [613, 440] on mat-icon "more_horiz" at bounding box center [617, 444] width 13 height 13
click at [618, 472] on span "Upload" at bounding box center [629, 467] width 43 height 13
click at [919, 176] on span "Education Participants on Inflation" at bounding box center [943, 177] width 112 height 9
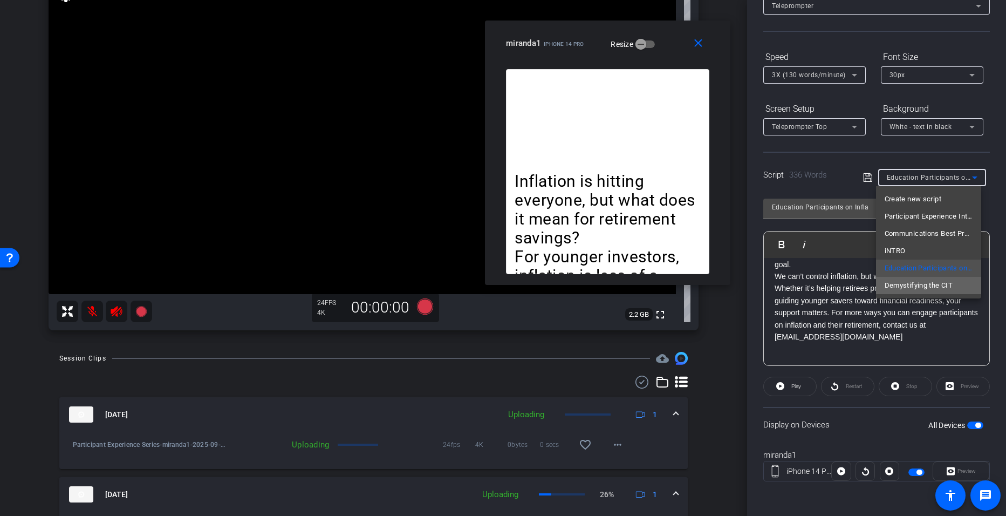
click at [897, 283] on span "Demystifying the CIT" at bounding box center [918, 285] width 68 height 13
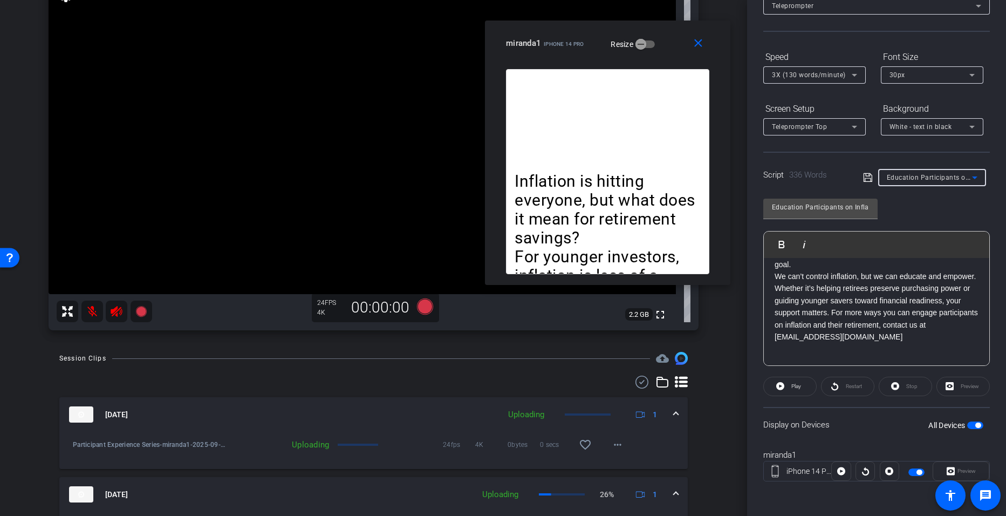
type input "Demystifying the CIT"
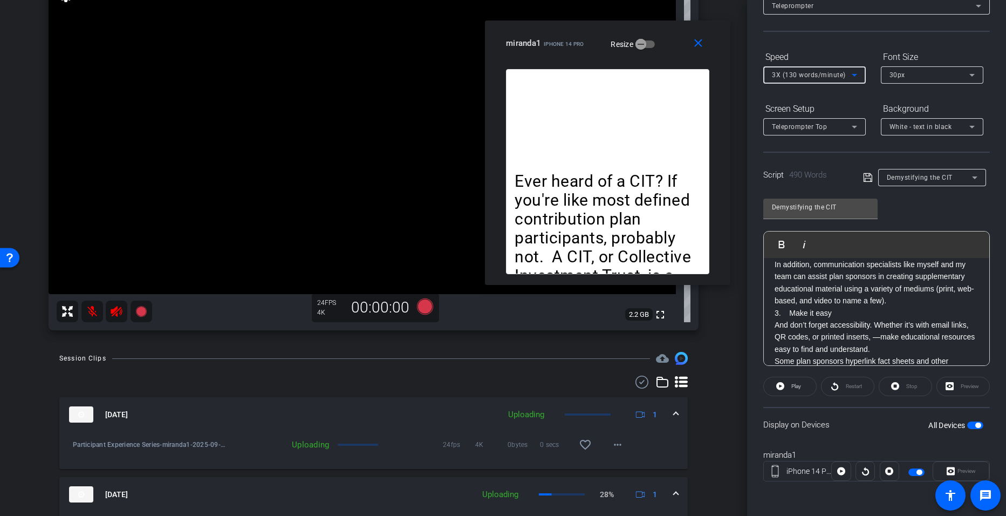
click at [852, 77] on icon at bounding box center [854, 74] width 13 height 13
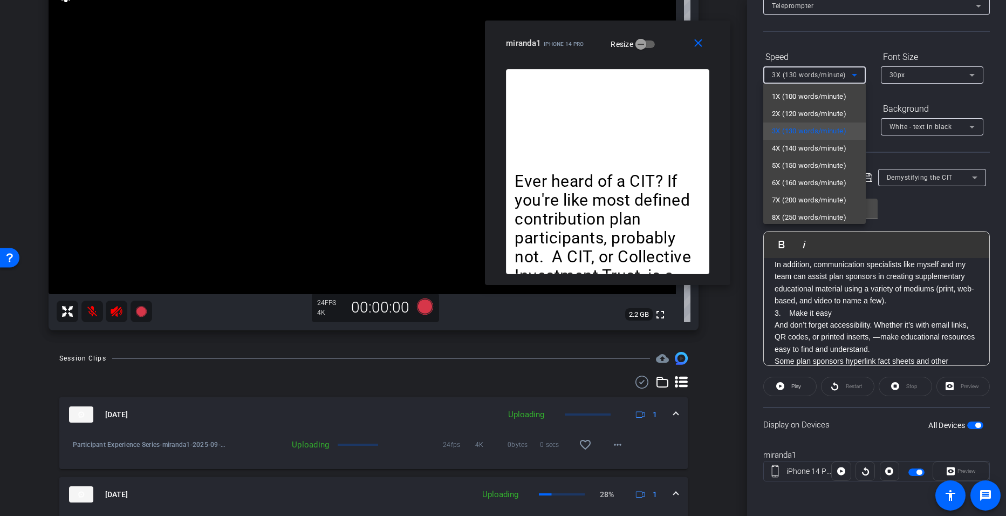
click at [418, 307] on div at bounding box center [503, 258] width 1006 height 516
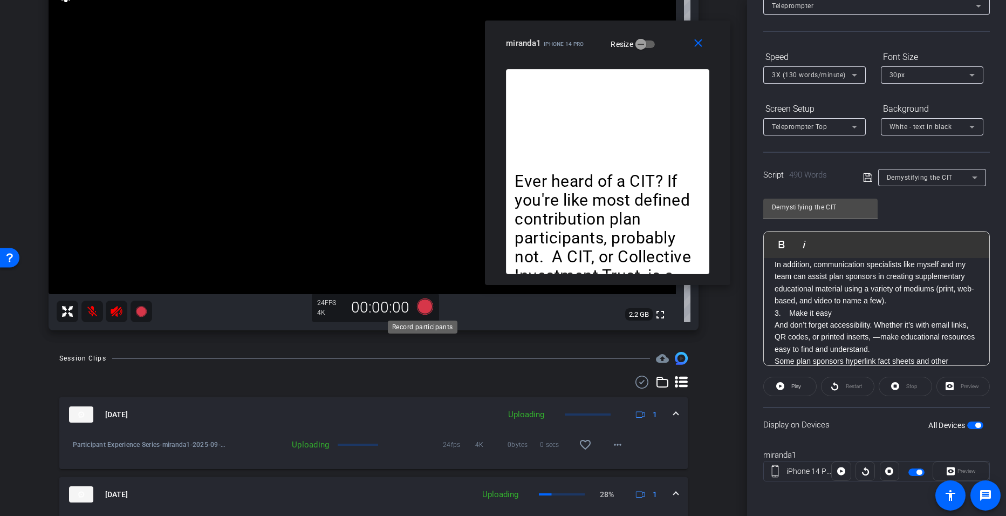
click at [418, 307] on icon at bounding box center [424, 306] width 16 height 16
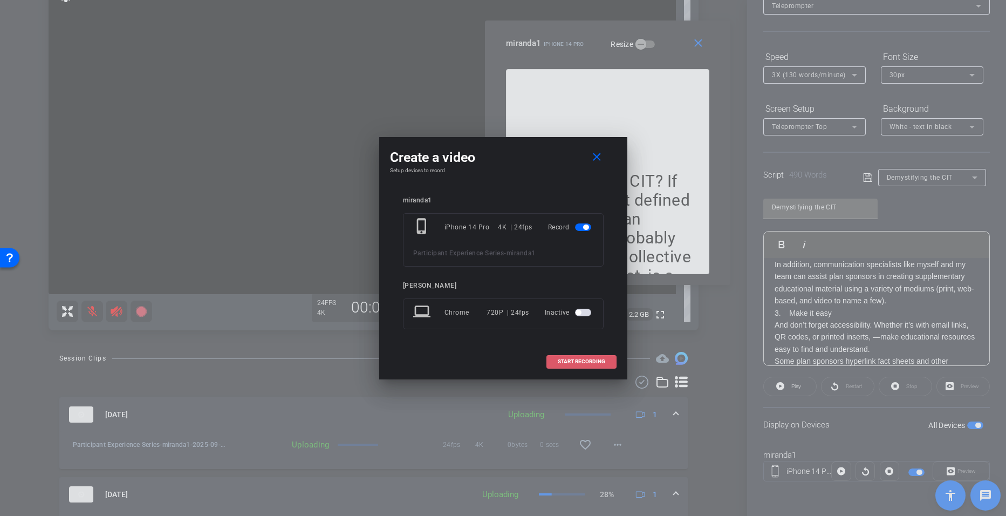
click at [578, 362] on span "START RECORDING" at bounding box center [581, 361] width 47 height 5
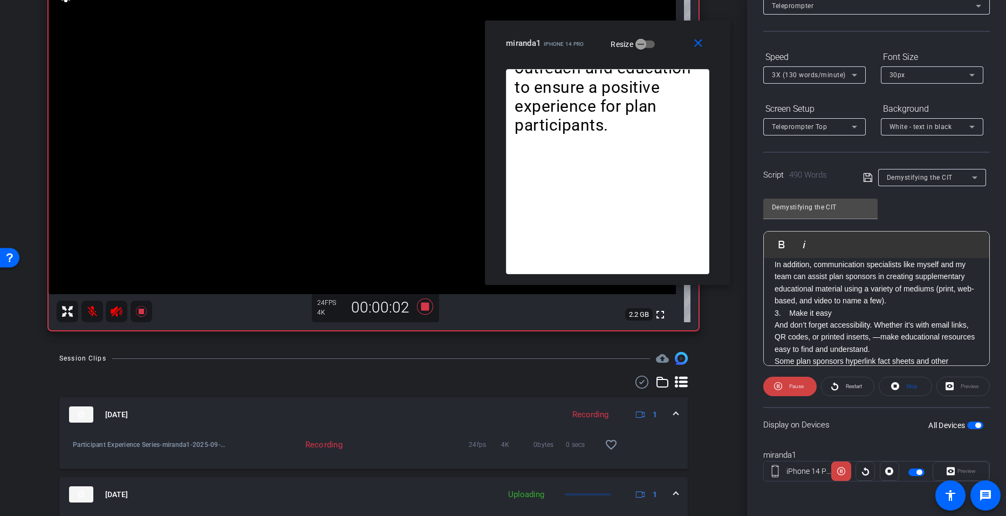
click at [859, 71] on icon at bounding box center [854, 74] width 13 height 13
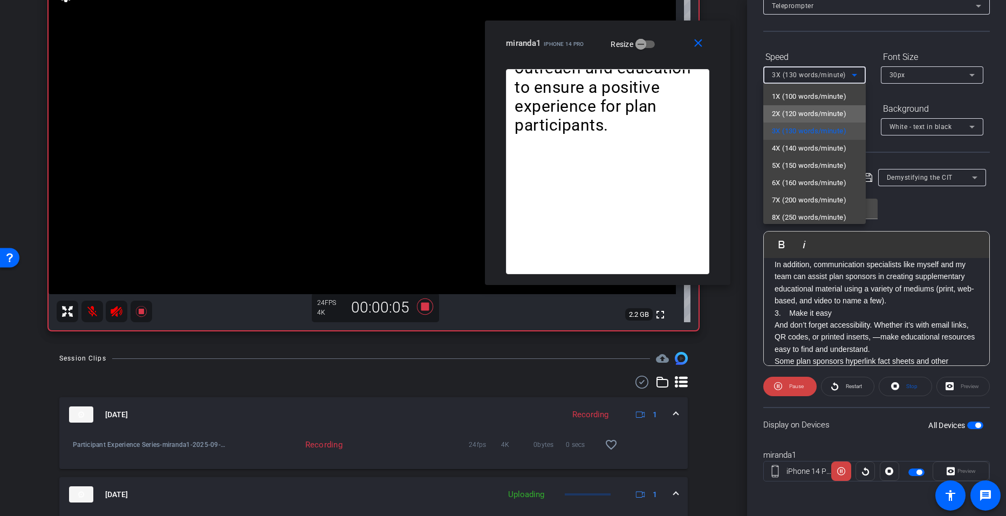
click at [824, 113] on span "2X (120 words/minute)" at bounding box center [809, 113] width 74 height 13
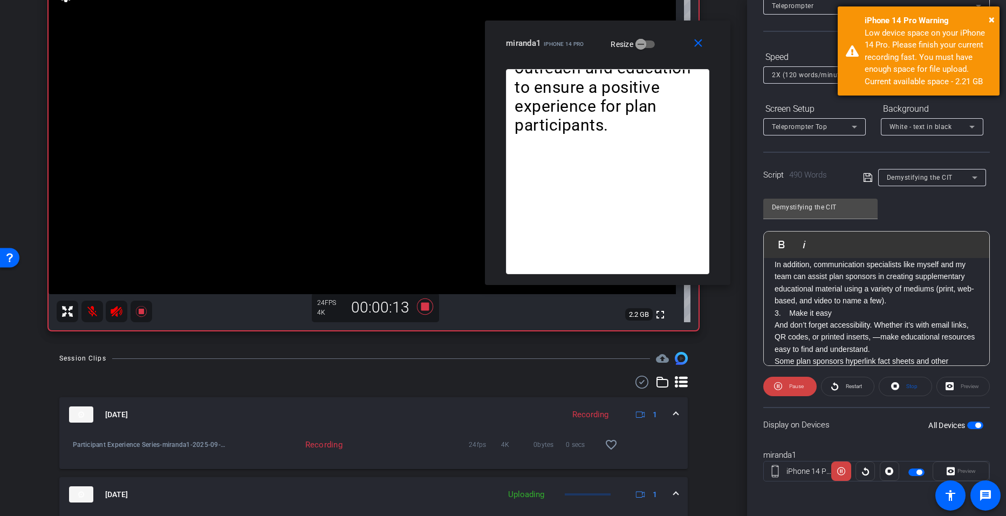
click at [987, 18] on div "iPhone 14 Pro Warning" at bounding box center [927, 21] width 127 height 12
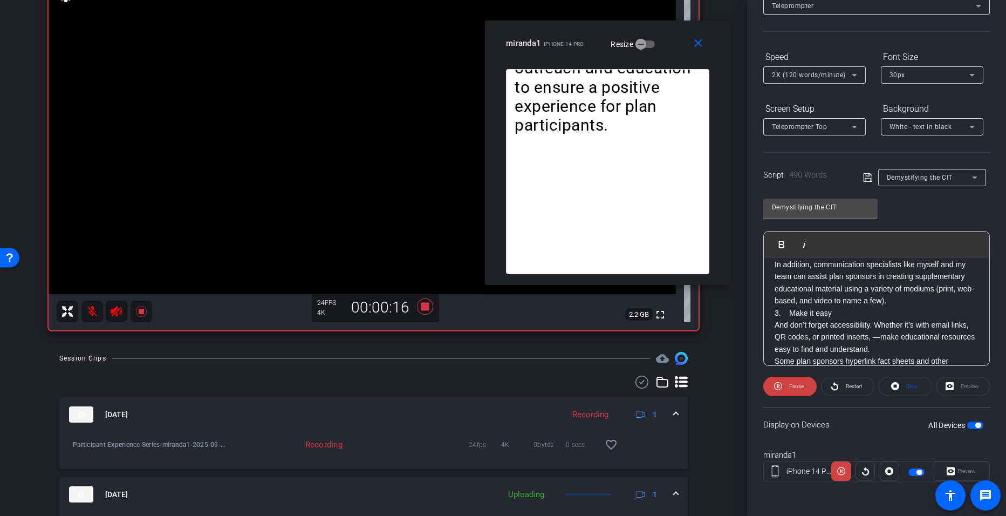
click at [423, 305] on icon at bounding box center [424, 306] width 16 height 16
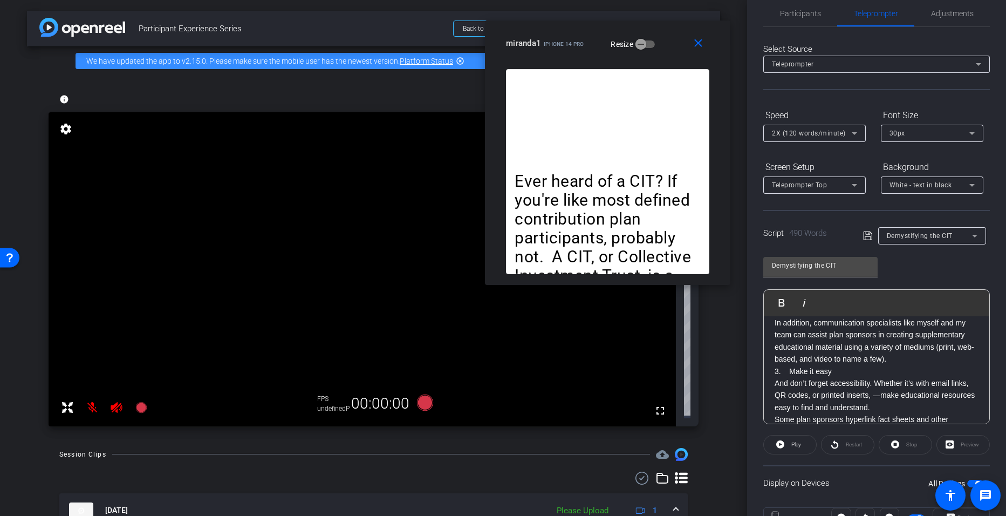
scroll to position [74, 0]
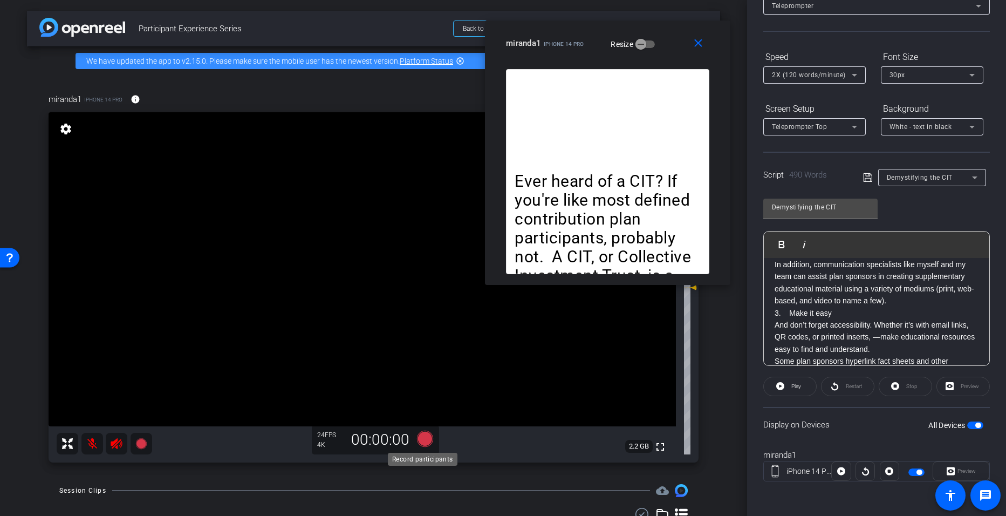
click at [426, 437] on icon at bounding box center [424, 438] width 16 height 16
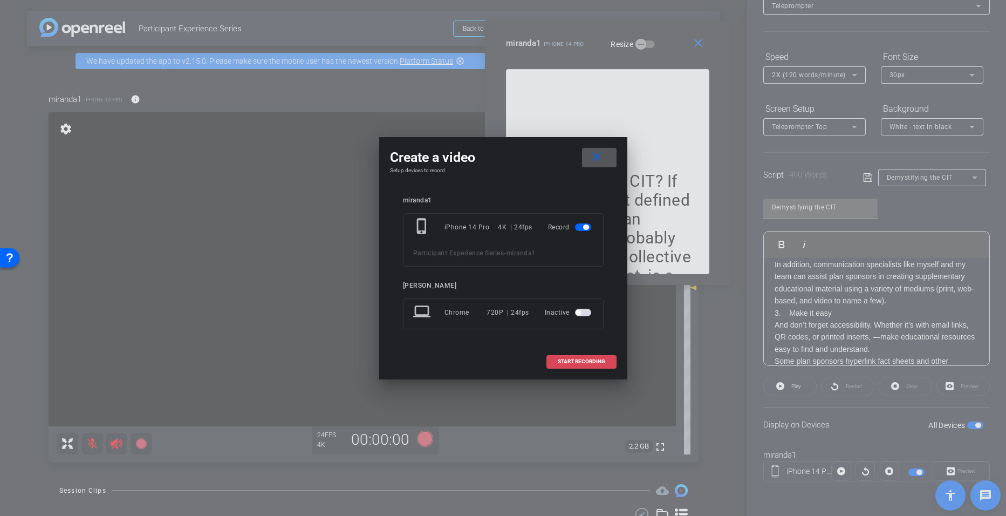
click at [565, 362] on span "START RECORDING" at bounding box center [581, 361] width 47 height 5
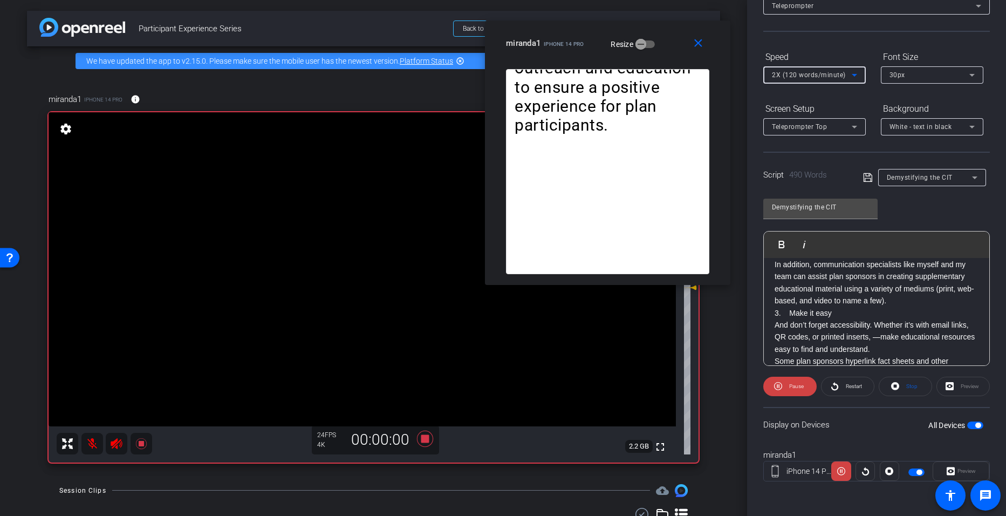
click at [856, 73] on icon at bounding box center [854, 74] width 13 height 13
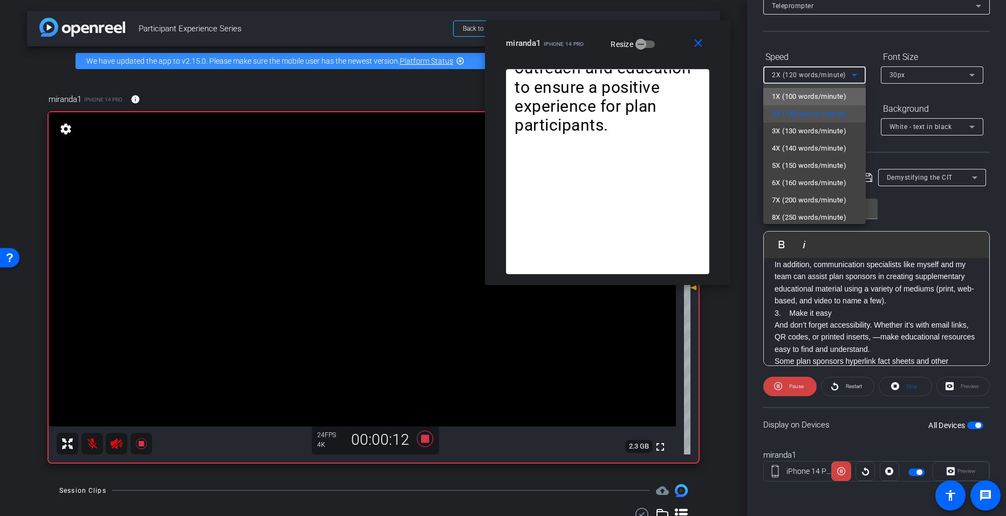
click at [815, 100] on span "1X (100 words/minute)" at bounding box center [809, 96] width 74 height 13
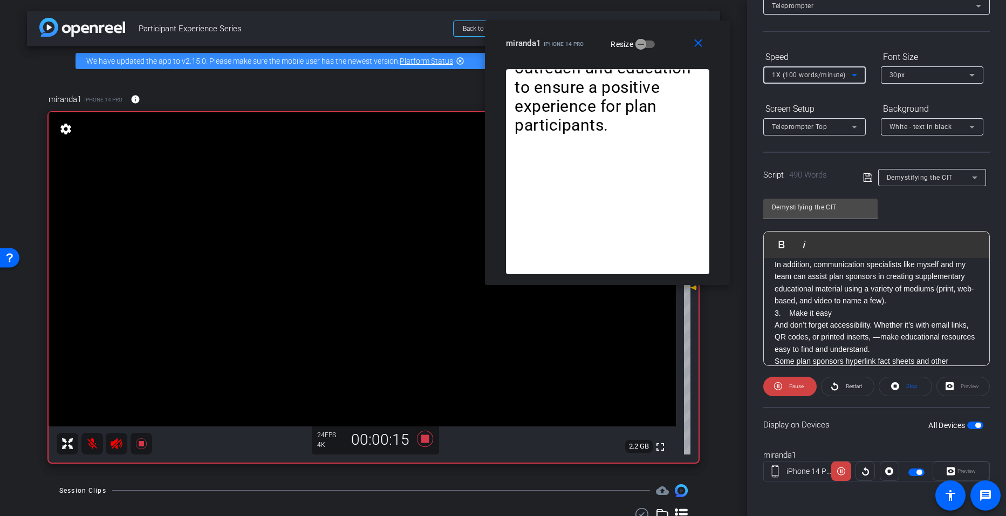
click at [854, 73] on icon at bounding box center [854, 74] width 13 height 13
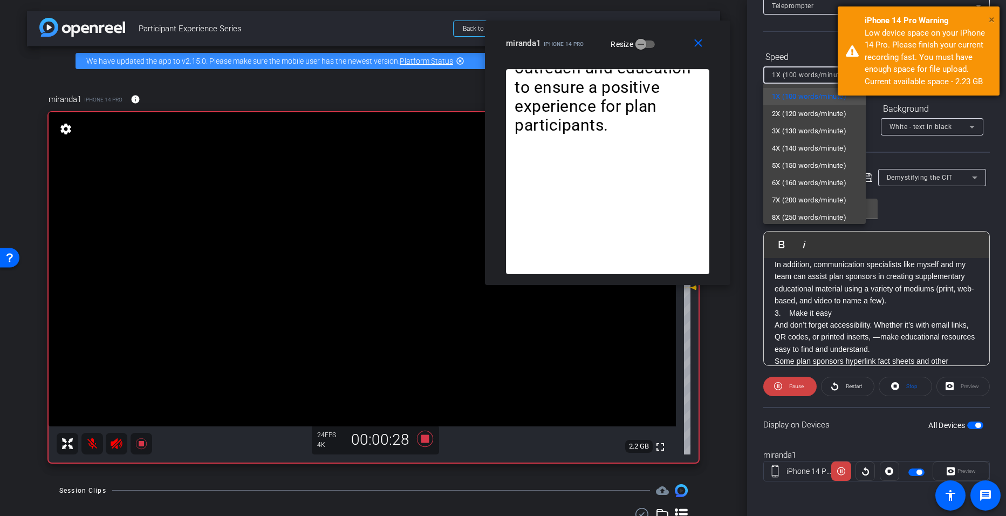
click at [989, 16] on span "×" at bounding box center [992, 19] width 6 height 13
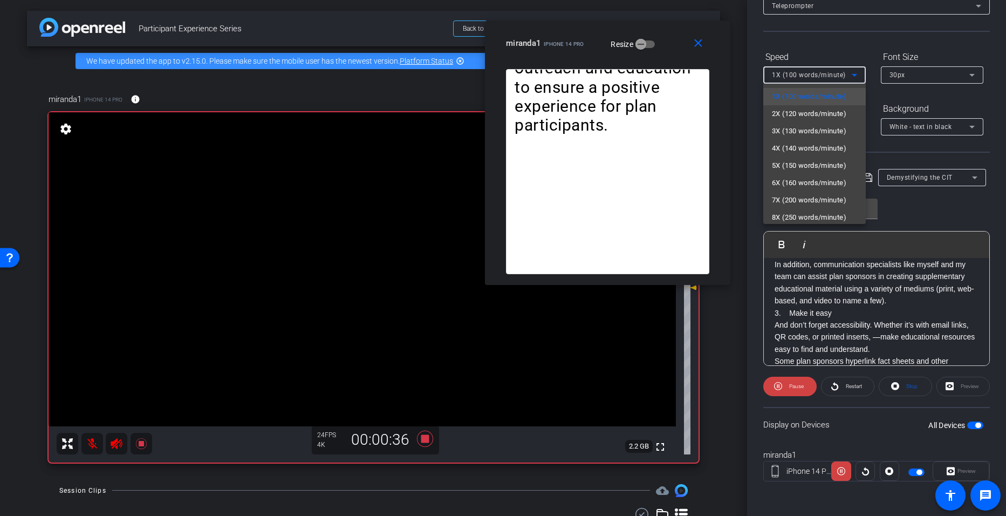
click at [680, 98] on div at bounding box center [503, 258] width 1006 height 516
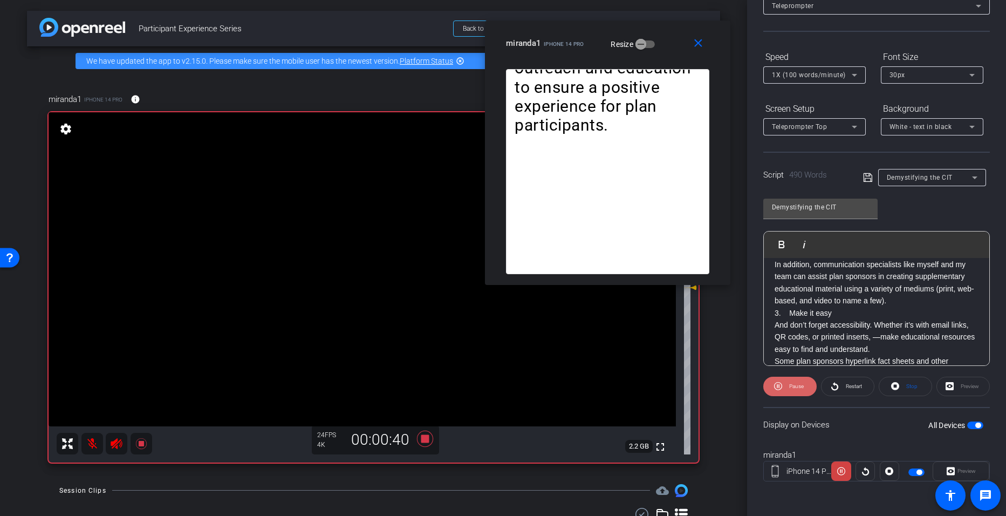
click at [790, 386] on span "Pause" at bounding box center [796, 386] width 15 height 6
click at [831, 385] on icon at bounding box center [835, 385] width 8 height 13
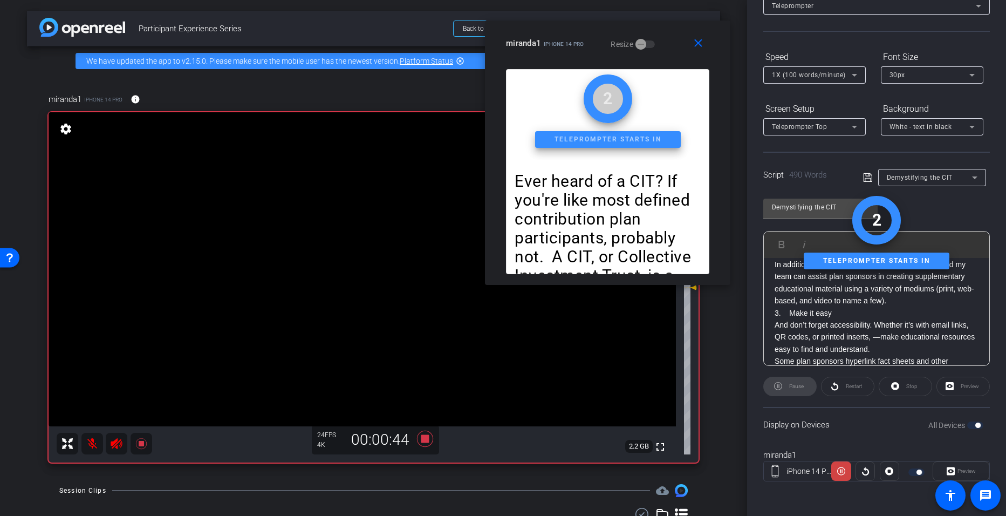
click at [804, 387] on div "Pause" at bounding box center [789, 385] width 53 height 19
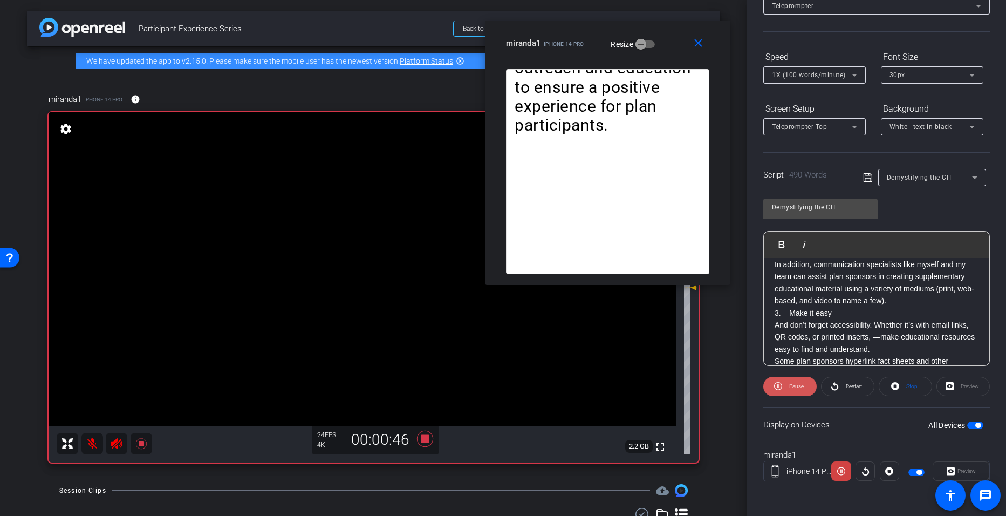
click at [804, 387] on span at bounding box center [789, 386] width 53 height 26
click at [427, 440] on icon at bounding box center [425, 438] width 26 height 19
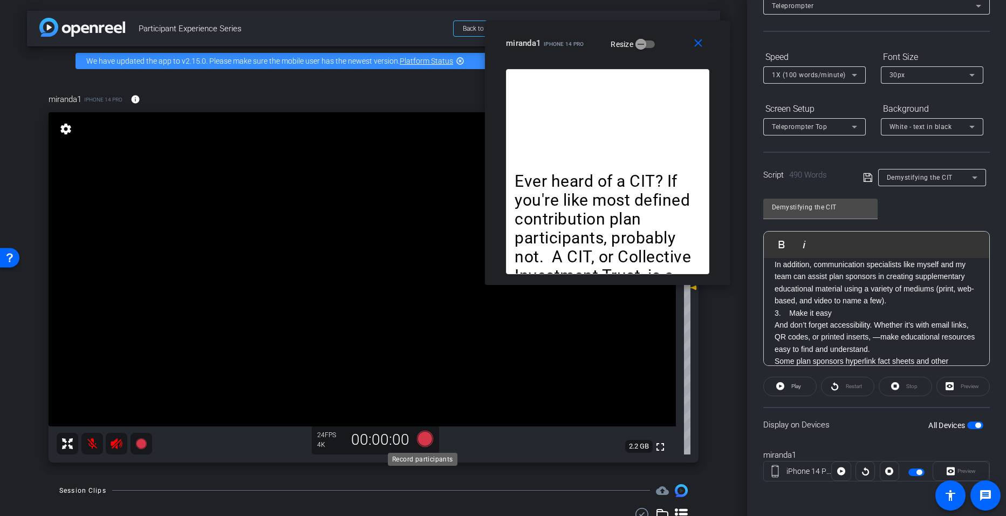
click at [420, 436] on icon at bounding box center [424, 438] width 16 height 16
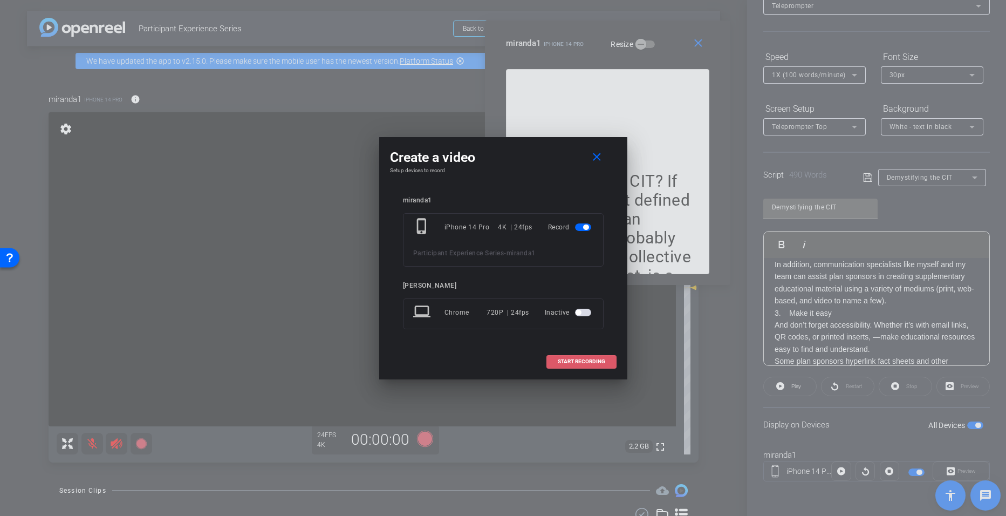
click at [574, 363] on span "START RECORDING" at bounding box center [581, 361] width 47 height 5
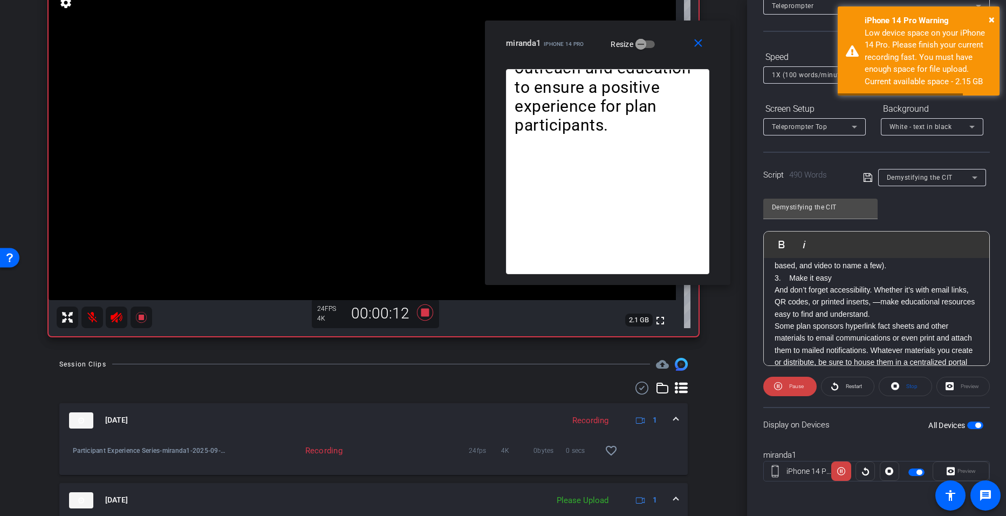
scroll to position [126, 0]
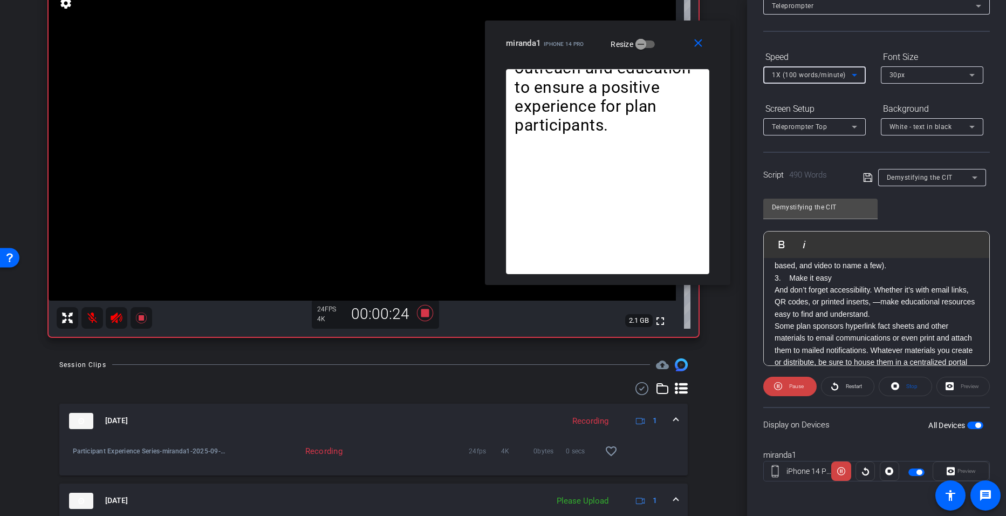
click at [854, 74] on icon at bounding box center [854, 75] width 5 height 3
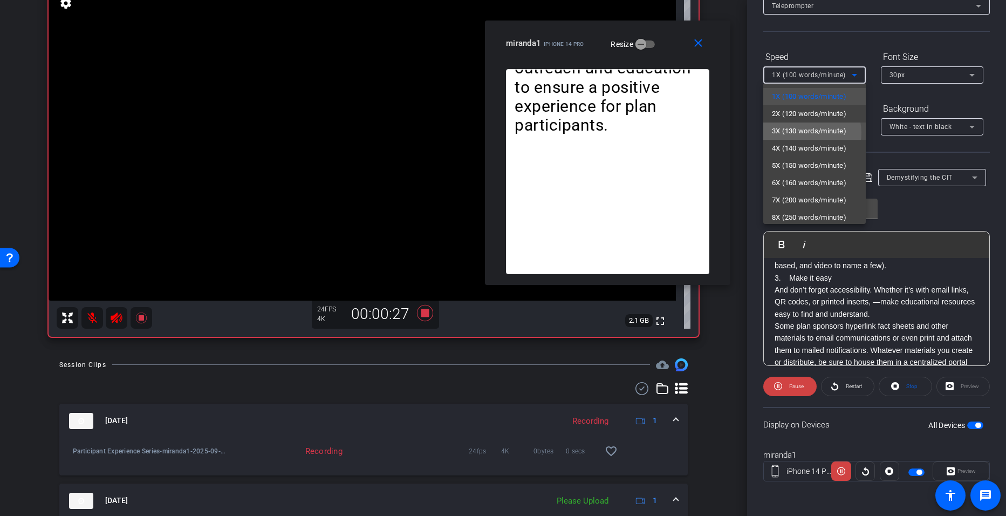
click at [808, 133] on span "3X (130 words/minute)" at bounding box center [809, 131] width 74 height 13
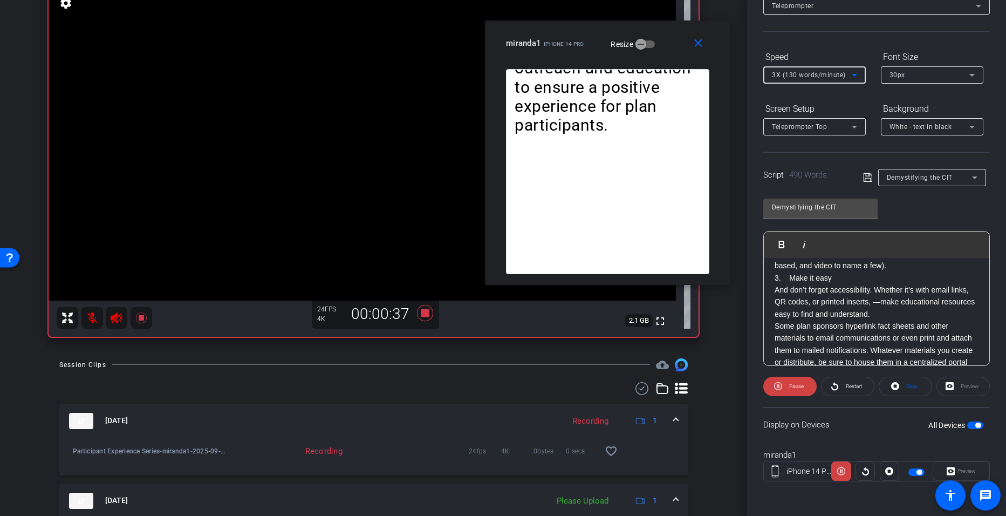
click at [855, 78] on icon at bounding box center [854, 74] width 13 height 13
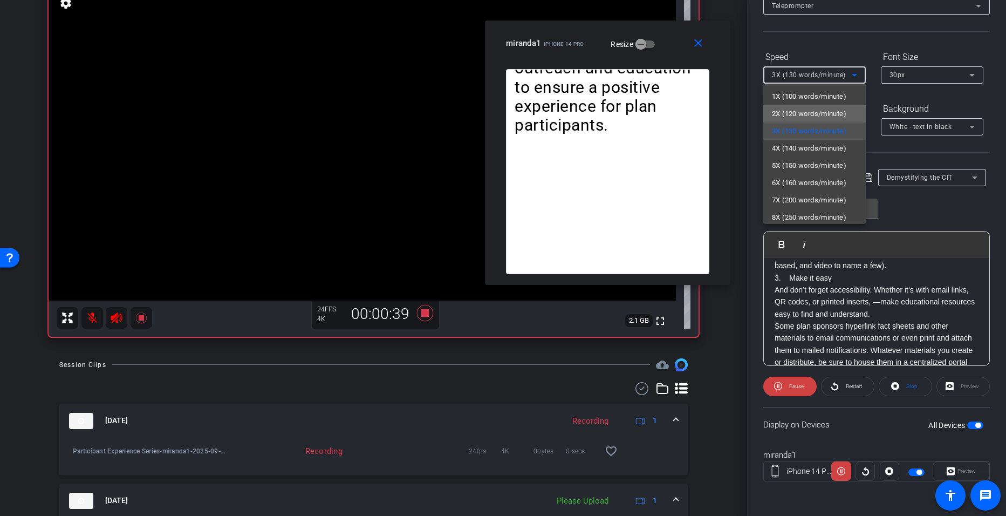
click at [831, 113] on span "2X (120 words/minute)" at bounding box center [809, 113] width 74 height 13
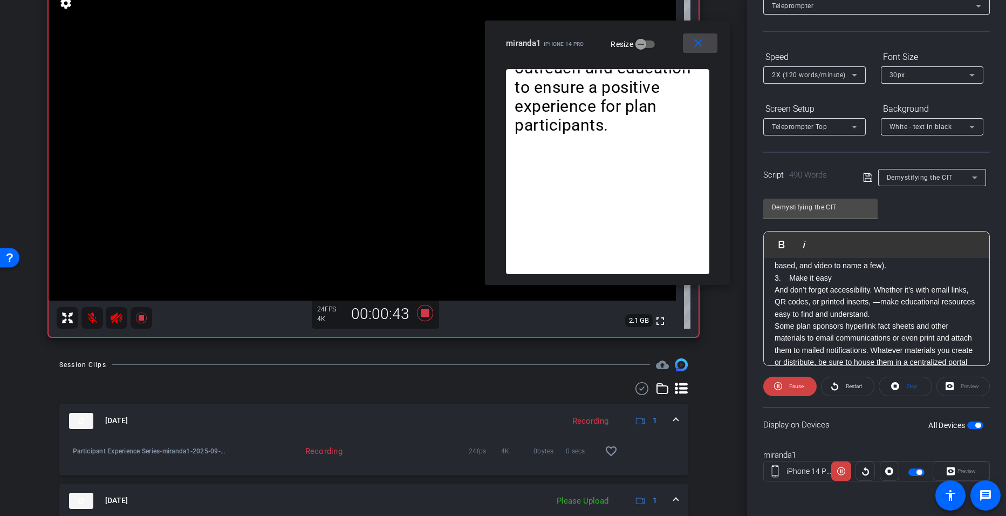
click at [695, 46] on mat-icon "close" at bounding box center [697, 43] width 13 height 13
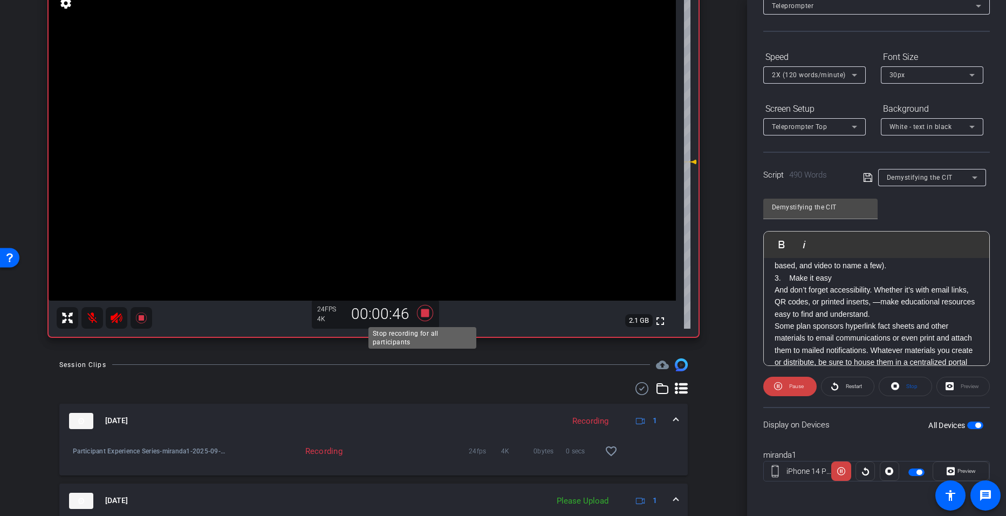
click at [420, 316] on icon at bounding box center [424, 312] width 16 height 16
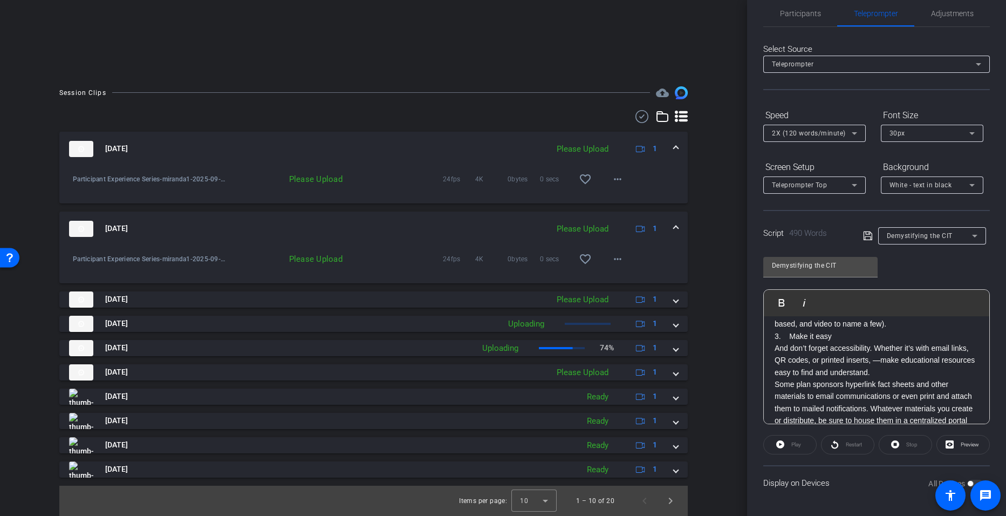
scroll to position [16, 0]
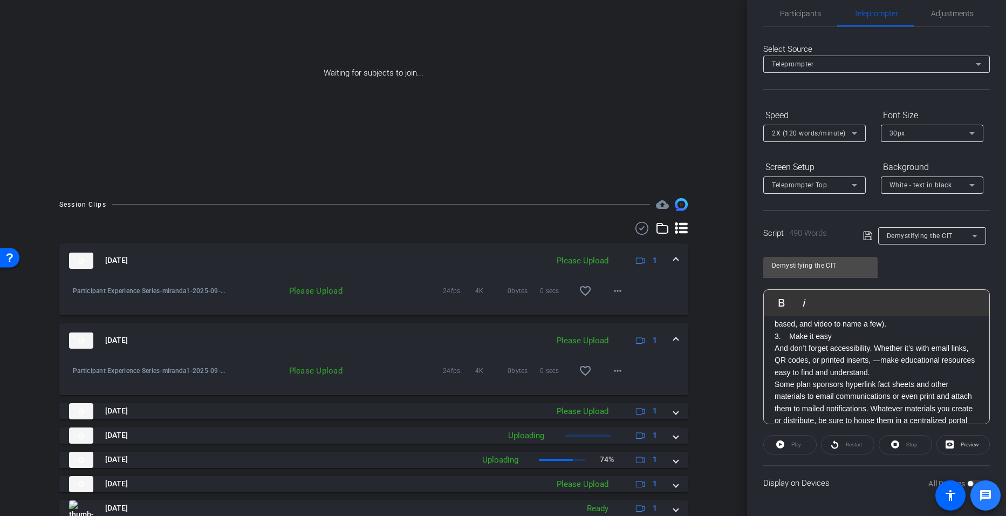
click at [987, 492] on mat-icon "message" at bounding box center [985, 495] width 13 height 13
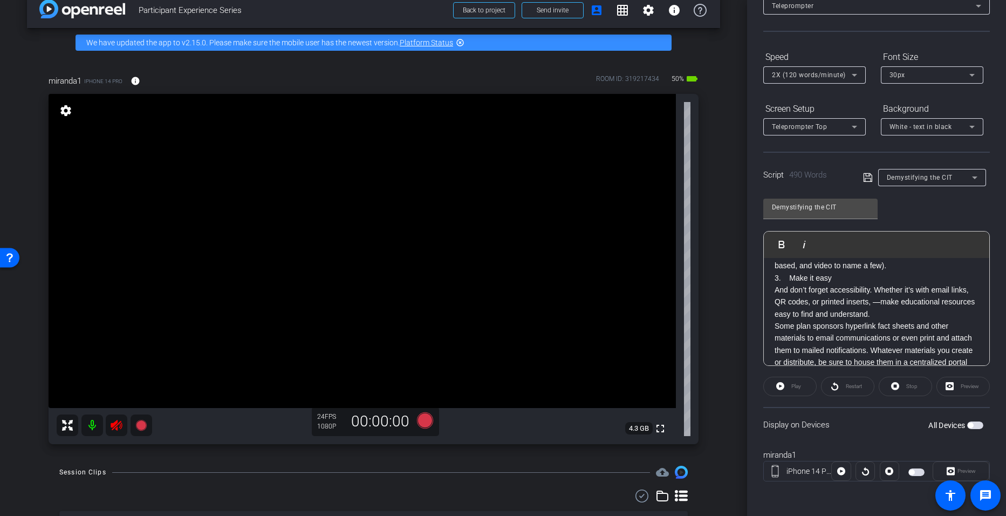
scroll to position [0, 0]
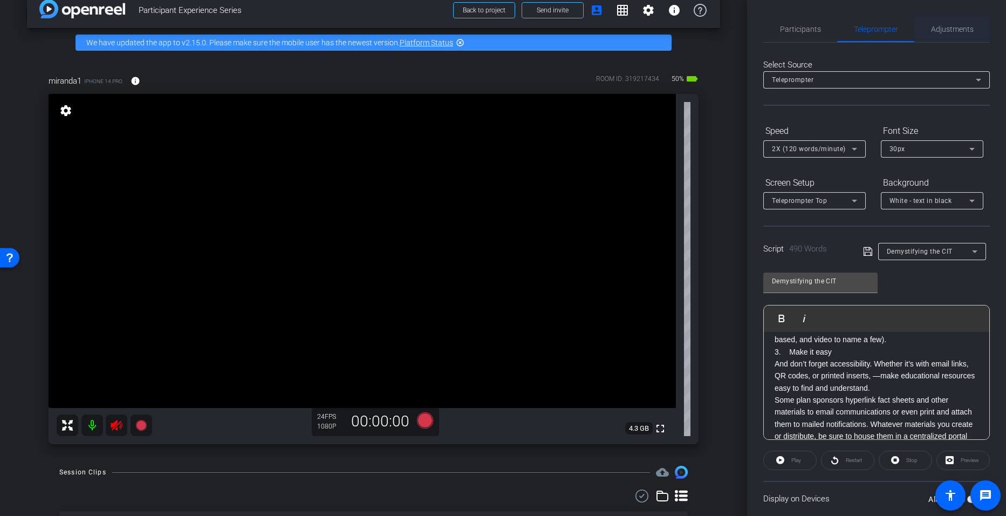
click at [924, 29] on div "Adjustments" at bounding box center [952, 29] width 76 height 26
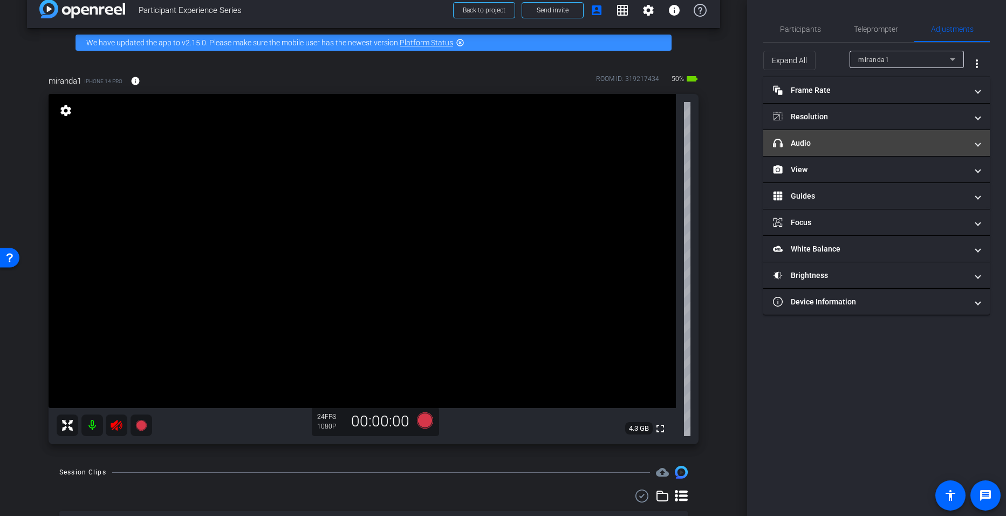
click at [831, 140] on mat-panel-title "headphone icon Audio" at bounding box center [870, 143] width 194 height 11
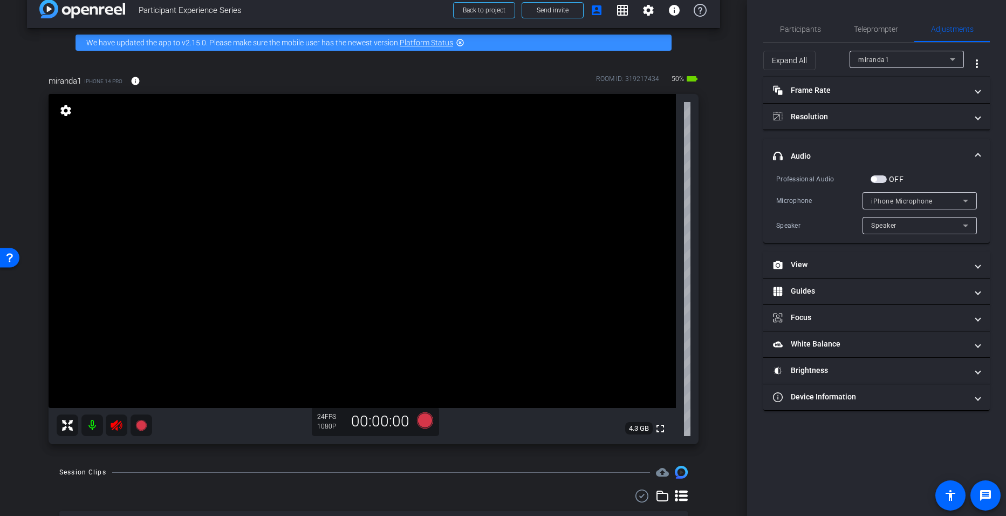
click at [871, 179] on span "button" at bounding box center [873, 178] width 5 height 5
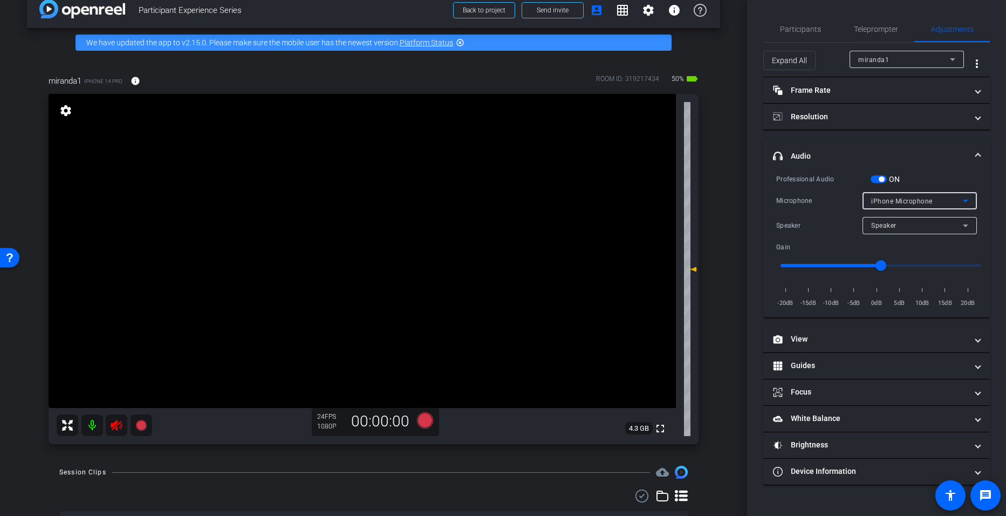
click at [883, 196] on div "iPhone Microphone" at bounding box center [917, 200] width 92 height 13
click at [891, 236] on span "Wireless Microphone RX" at bounding box center [910, 238] width 79 height 13
click at [815, 355] on mat-expansion-panel-header "Guides" at bounding box center [876, 366] width 227 height 26
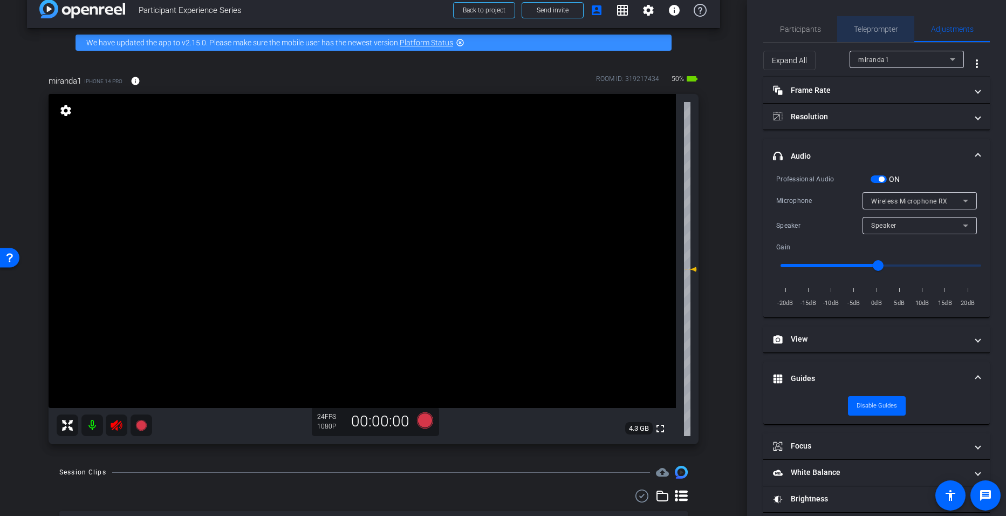
click at [874, 25] on span "Teleprompter" at bounding box center [876, 29] width 44 height 8
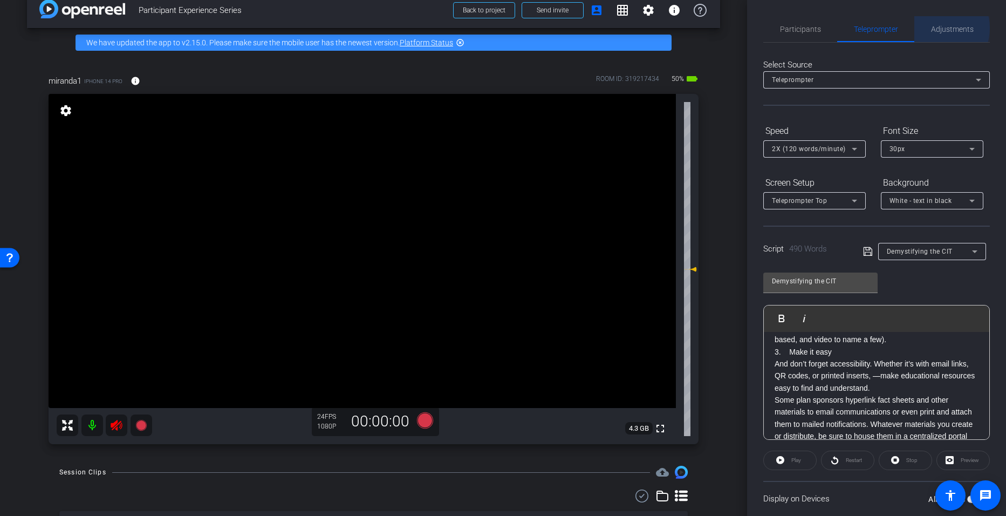
click at [934, 28] on span "Adjustments" at bounding box center [952, 29] width 43 height 8
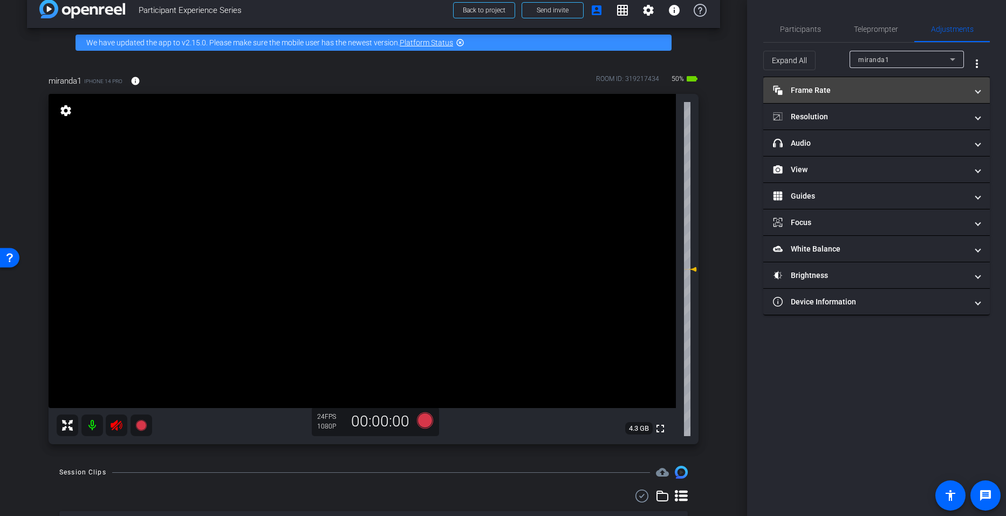
click at [807, 97] on mat-expansion-panel-header "Frame Rate Frame Rate" at bounding box center [876, 90] width 227 height 26
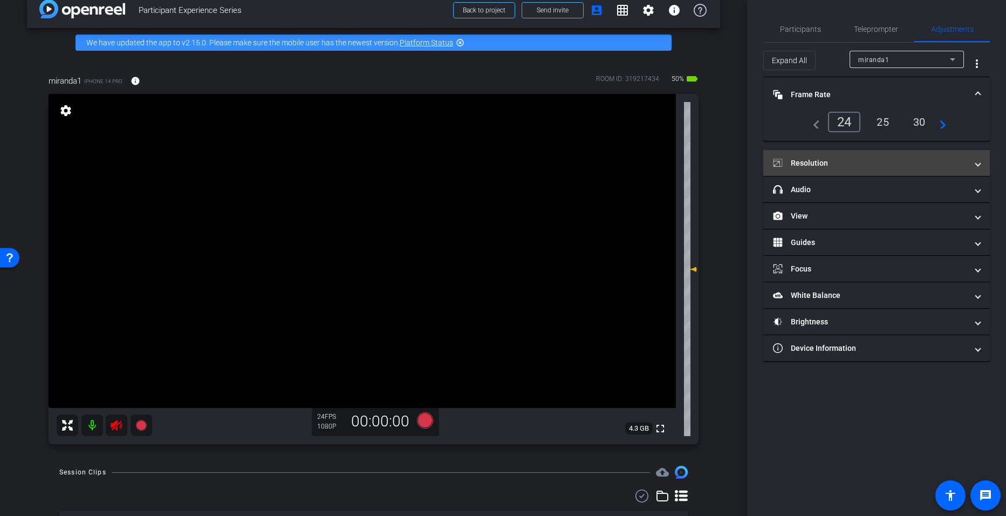
click at [822, 158] on mat-panel-title "Resolution" at bounding box center [870, 162] width 194 height 11
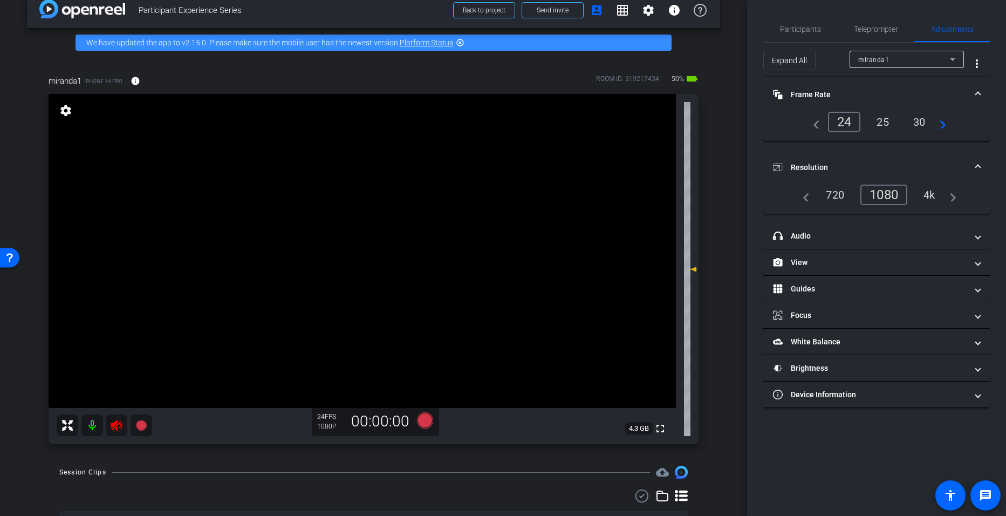
click at [926, 187] on div "4k" at bounding box center [929, 195] width 28 height 18
click at [934, 197] on div "4k" at bounding box center [926, 194] width 32 height 20
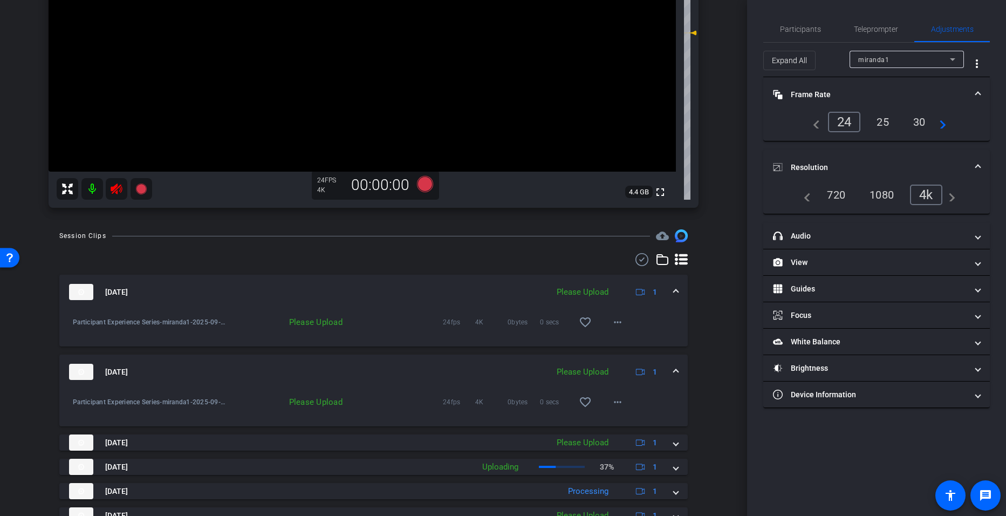
scroll to position [397, 0]
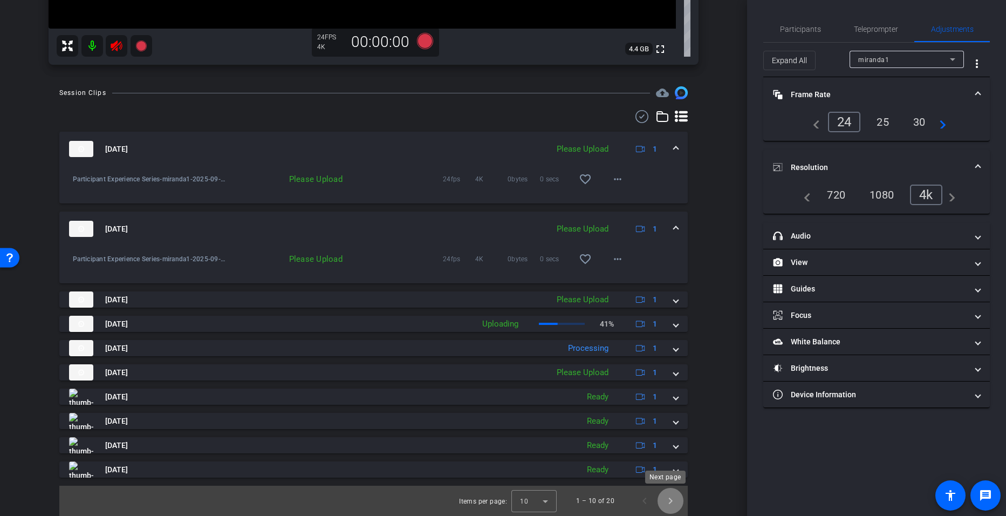
click at [668, 505] on span "Next page" at bounding box center [670, 501] width 26 height 26
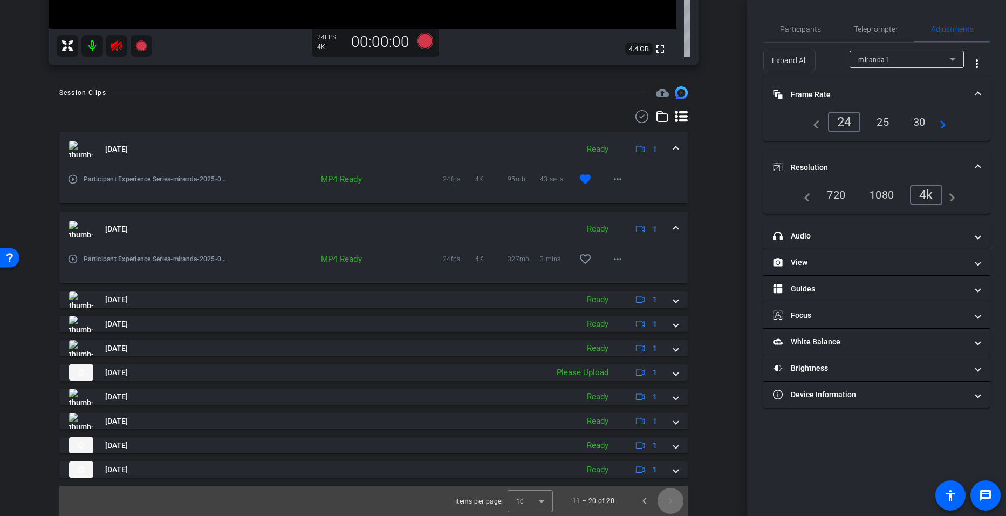
click at [668, 505] on span "Next page" at bounding box center [670, 501] width 26 height 26
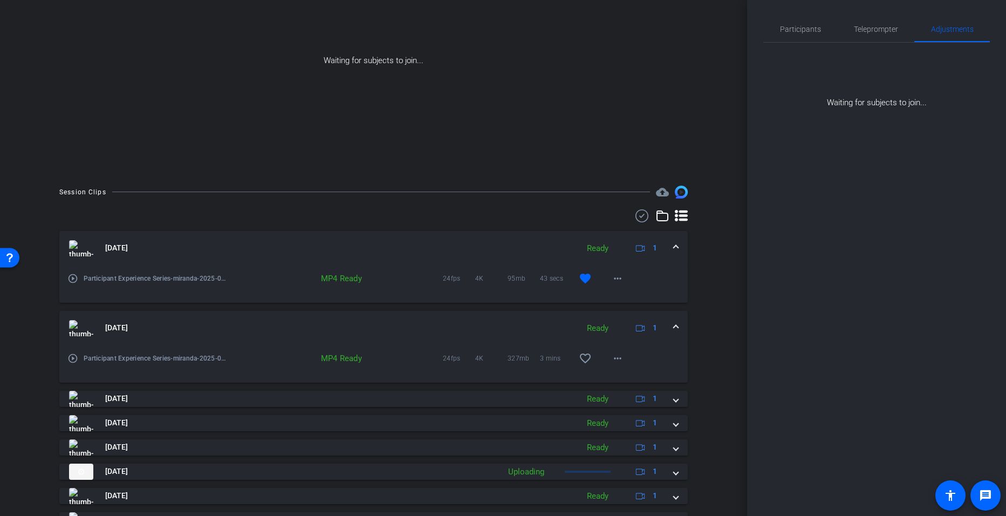
scroll to position [228, 0]
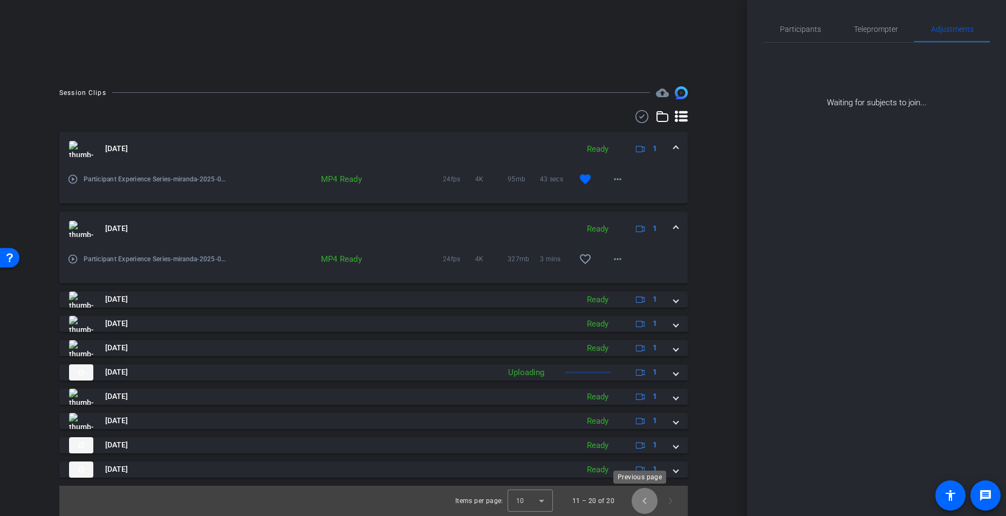
click at [636, 498] on span "Previous page" at bounding box center [645, 501] width 26 height 26
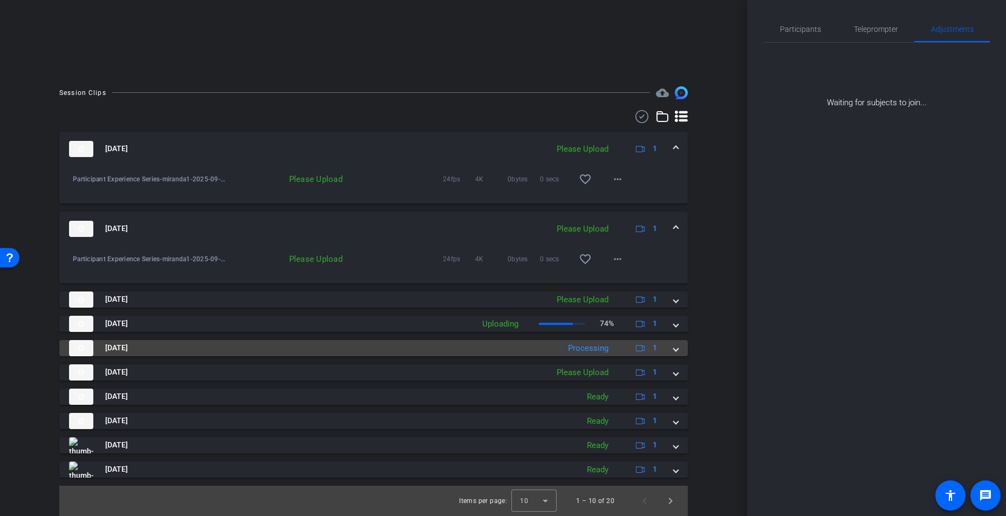
click at [84, 348] on img at bounding box center [81, 348] width 24 height 16
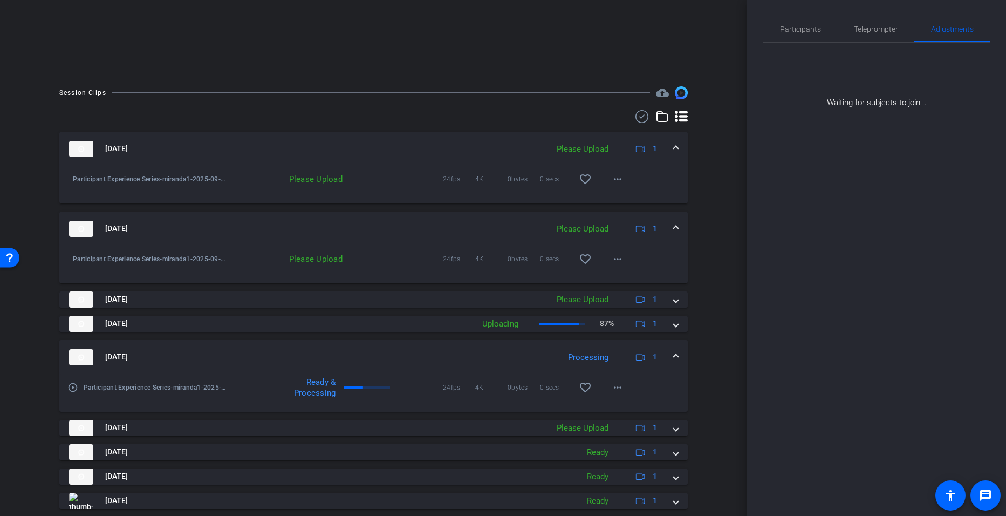
click at [718, 231] on div "arrow_back Participant Experience Series Back to project Send invite account_bo…" at bounding box center [373, 30] width 747 height 516
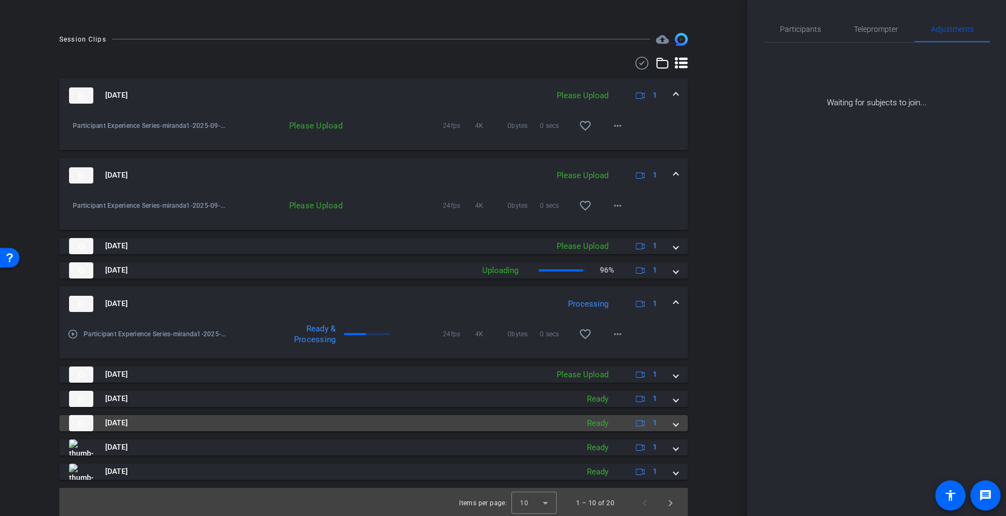
scroll to position [284, 0]
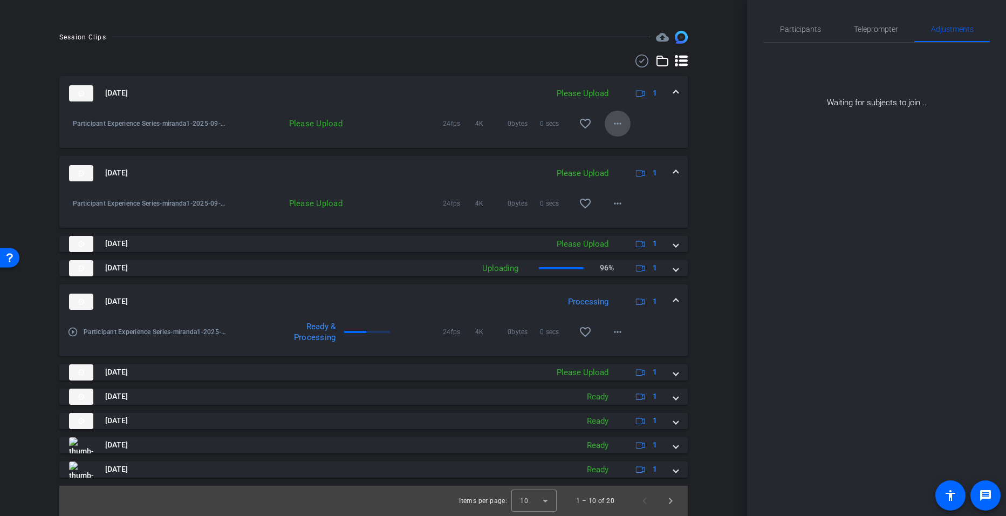
click at [611, 129] on mat-icon "more_horiz" at bounding box center [617, 123] width 13 height 13
click at [104, 271] on div at bounding box center [503, 258] width 1006 height 516
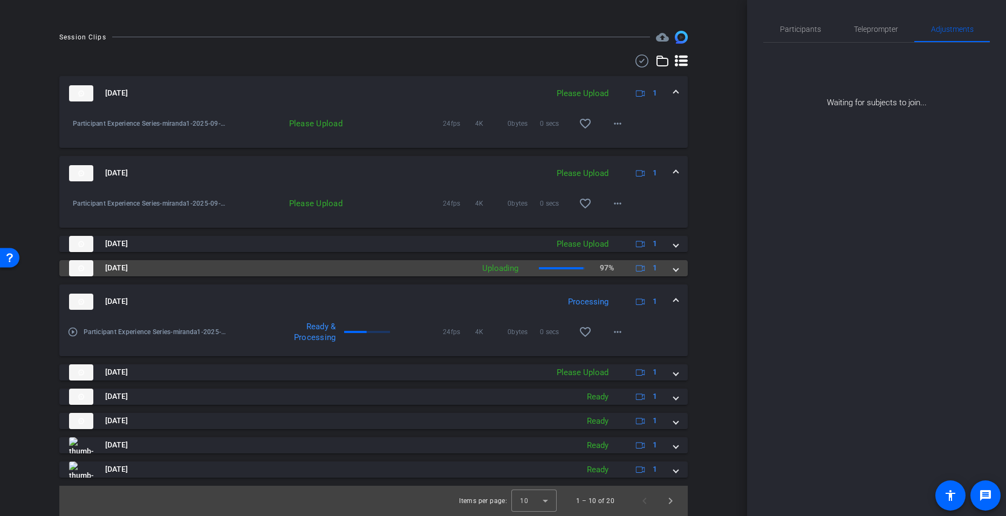
click at [674, 270] on span at bounding box center [676, 267] width 4 height 11
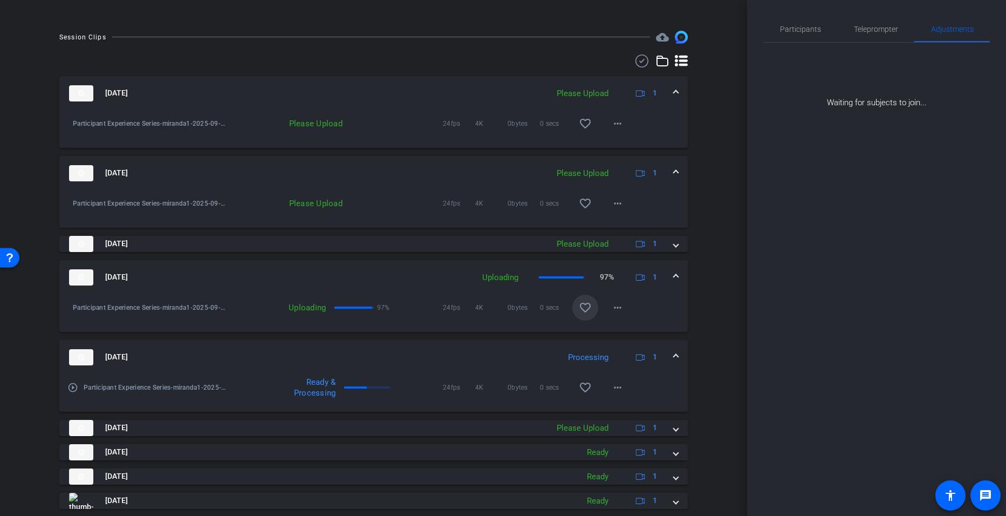
click at [579, 310] on mat-icon "favorite_border" at bounding box center [585, 307] width 13 height 13
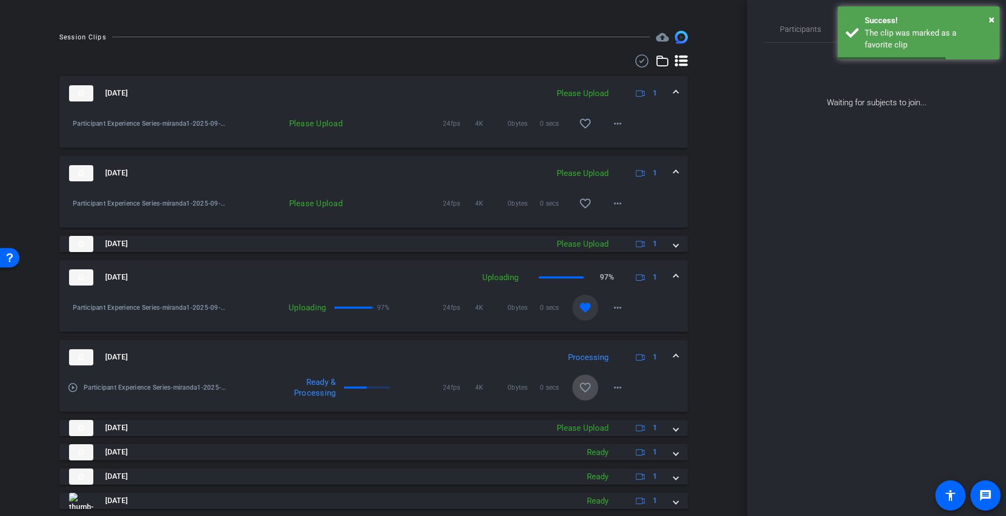
click at [581, 382] on mat-icon "favorite_border" at bounding box center [585, 387] width 13 height 13
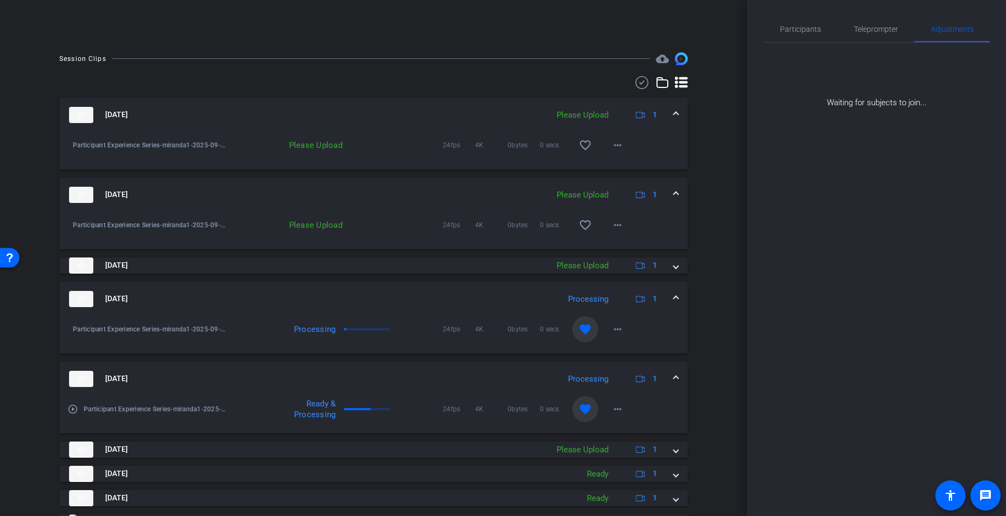
scroll to position [339, 0]
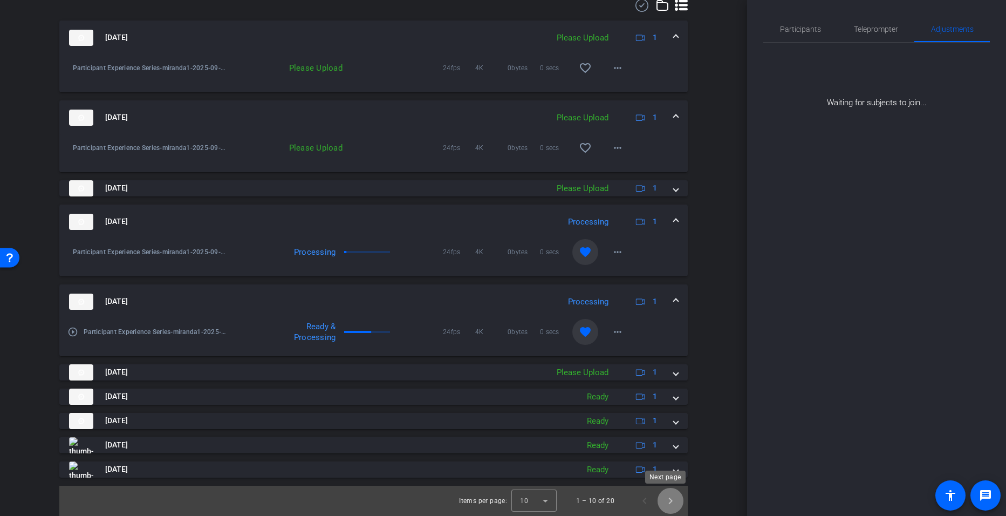
click at [665, 501] on span "Next page" at bounding box center [670, 501] width 26 height 26
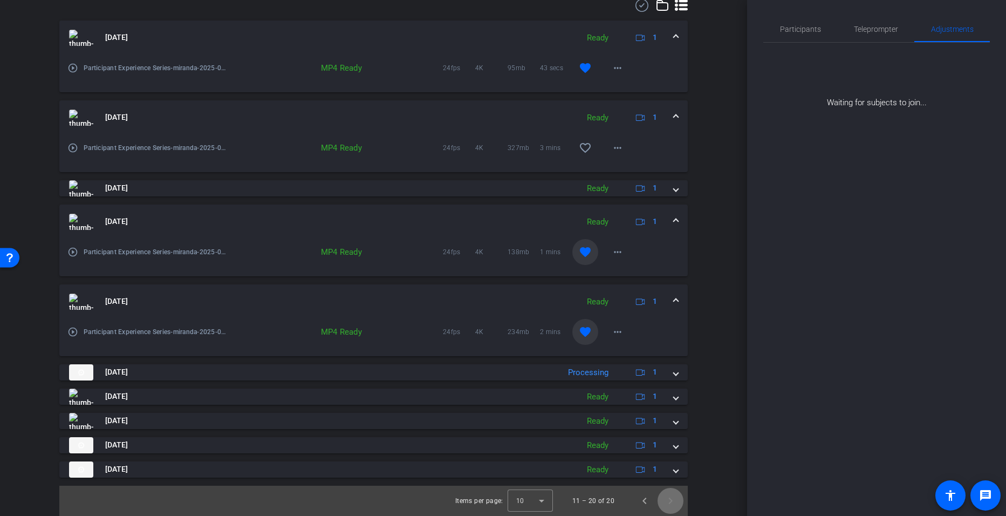
click at [665, 495] on span "Next page" at bounding box center [670, 501] width 26 height 26
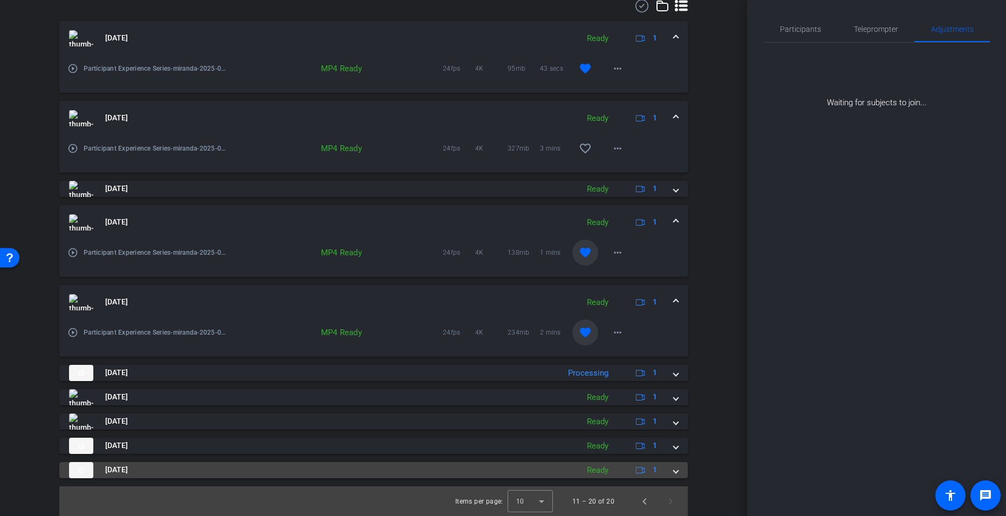
click at [674, 472] on span at bounding box center [676, 469] width 4 height 11
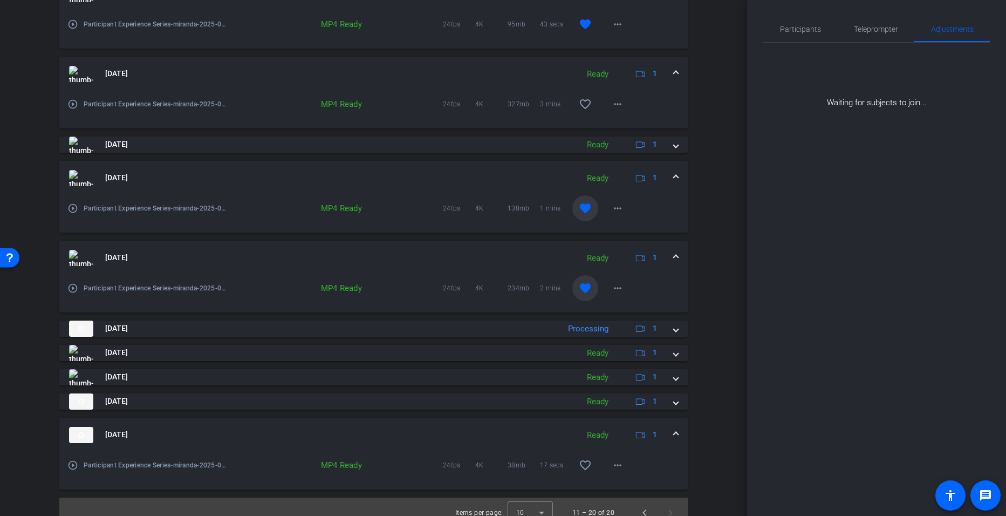
scroll to position [382, 0]
click at [622, 469] on span at bounding box center [618, 465] width 26 height 26
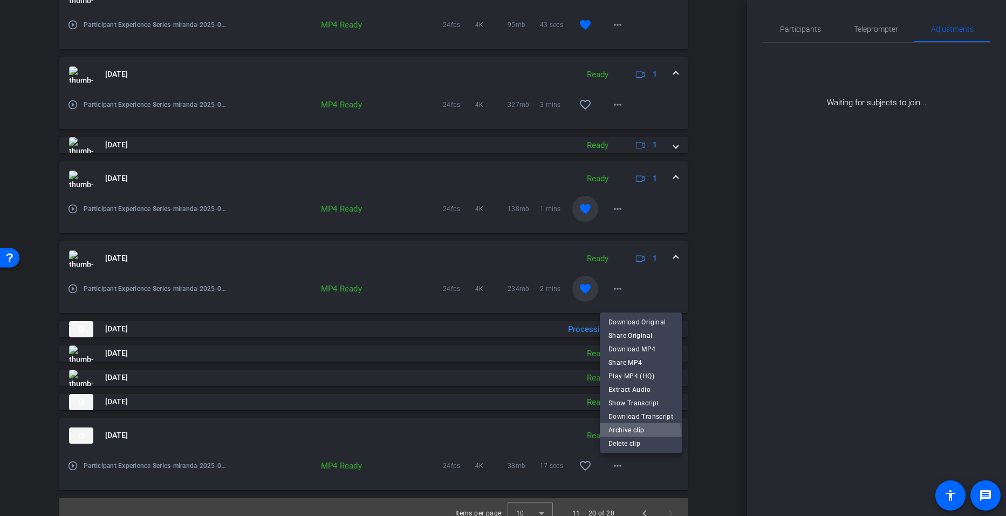
click at [631, 431] on span "Archive clip" at bounding box center [640, 429] width 65 height 13
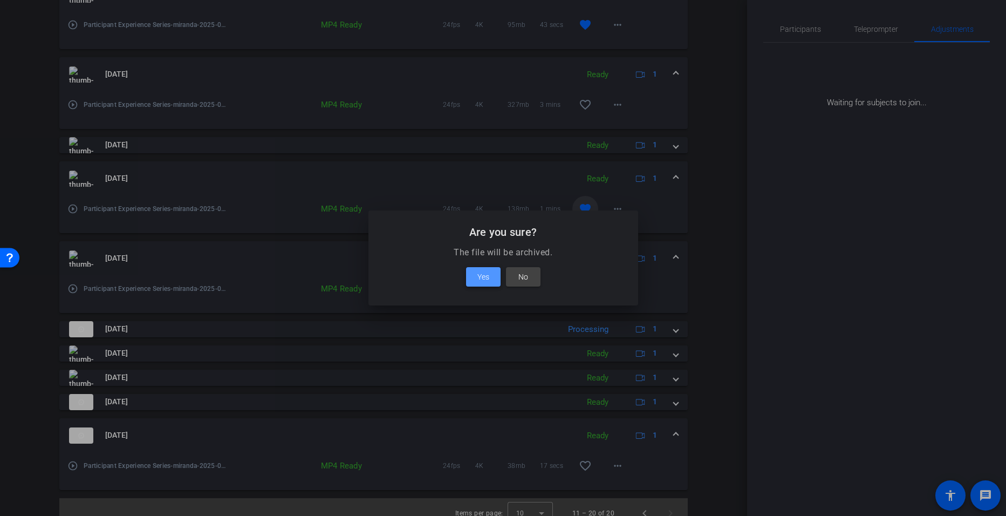
click at [489, 276] on span "Yes" at bounding box center [483, 276] width 12 height 13
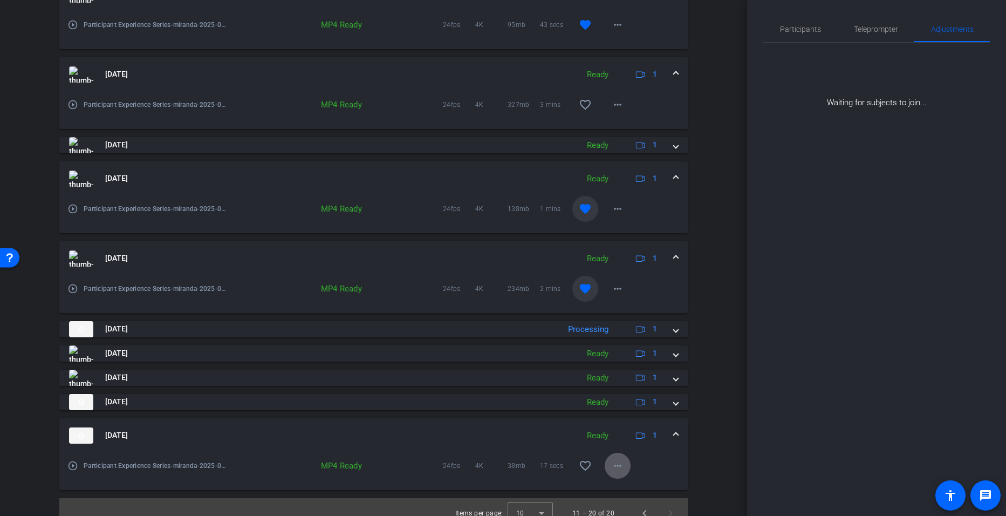
scroll to position [315, 0]
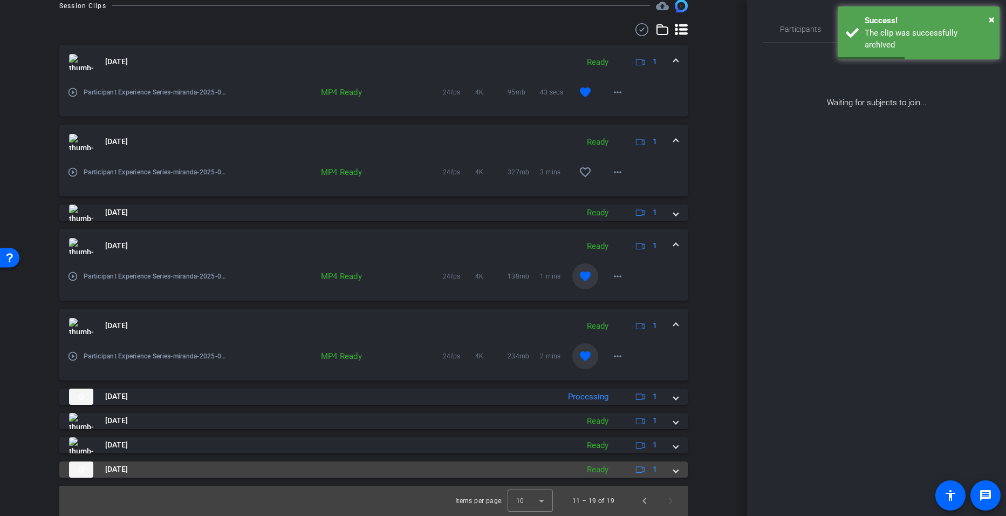
click at [675, 469] on mat-expansion-panel-header "May 15, 2025 Ready 1" at bounding box center [373, 469] width 628 height 16
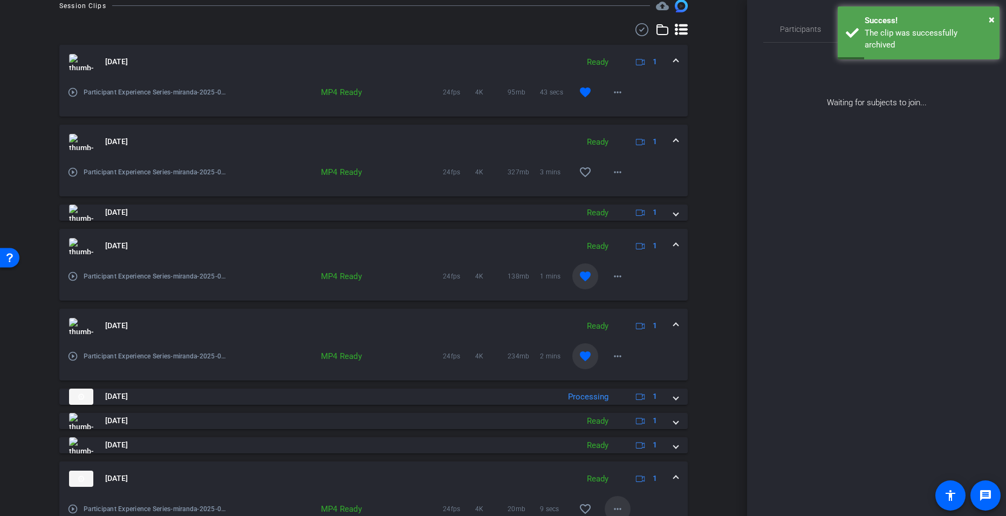
click at [611, 505] on mat-icon "more_horiz" at bounding box center [617, 508] width 13 height 13
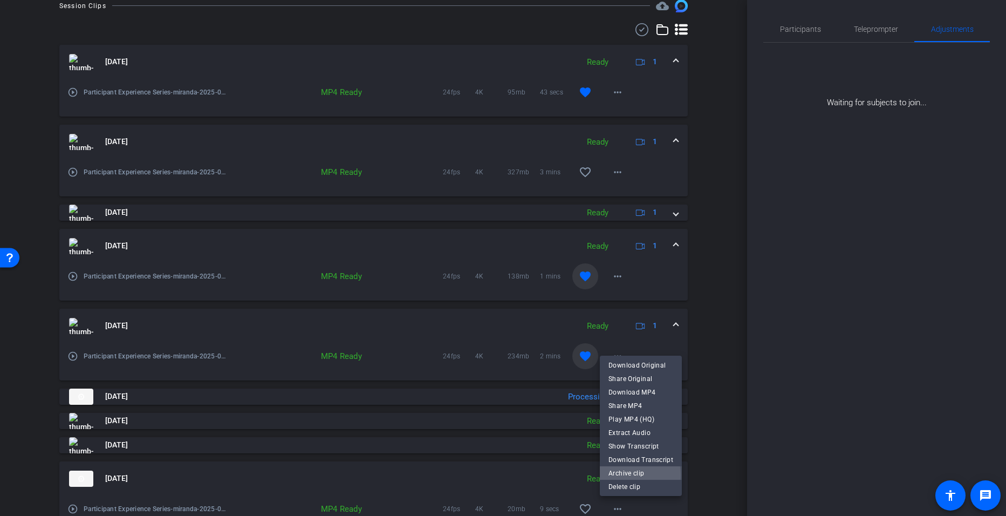
click at [620, 475] on span "Archive clip" at bounding box center [640, 472] width 65 height 13
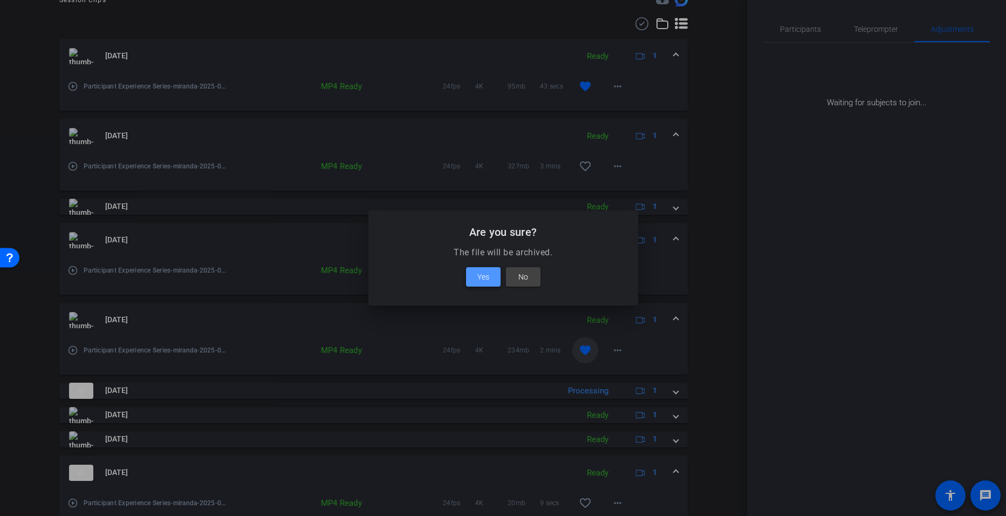
click at [476, 282] on span at bounding box center [483, 277] width 35 height 26
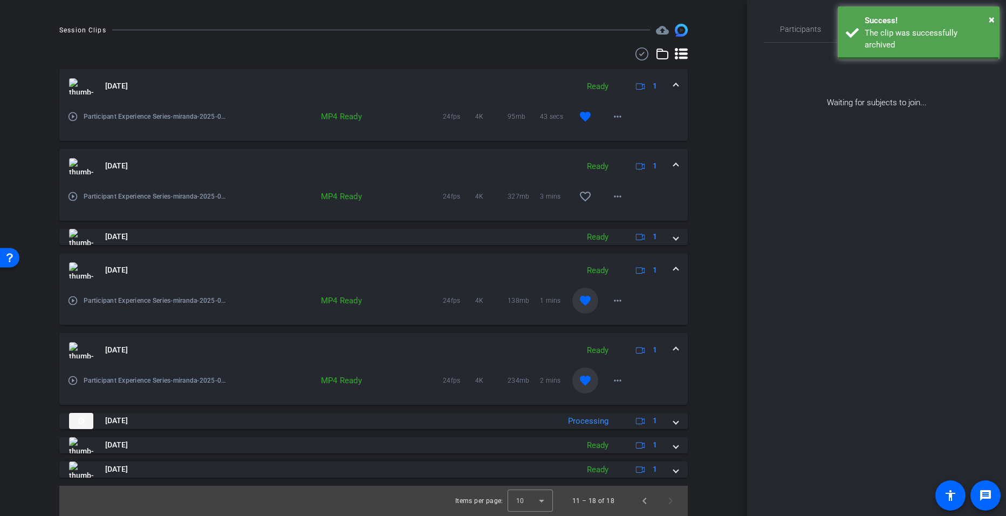
scroll to position [291, 0]
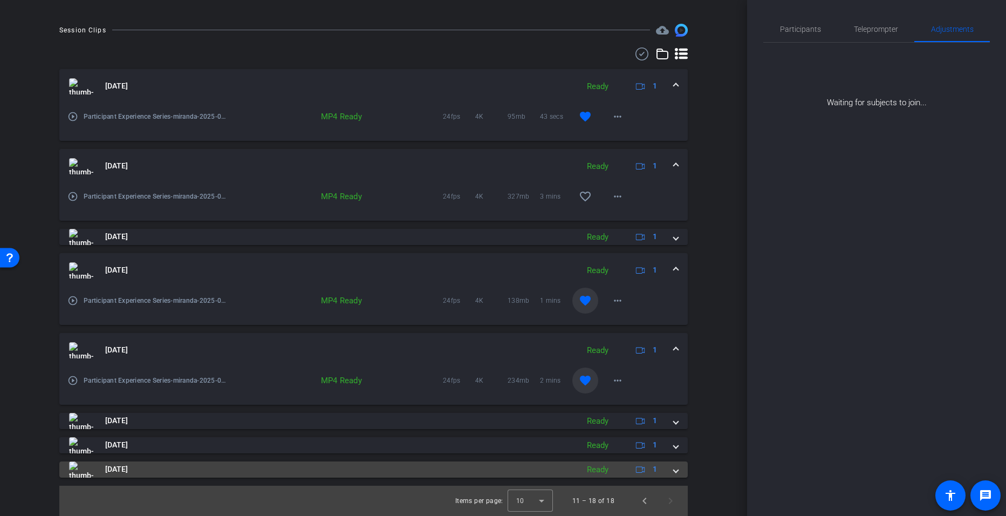
click at [674, 473] on span at bounding box center [676, 468] width 4 height 11
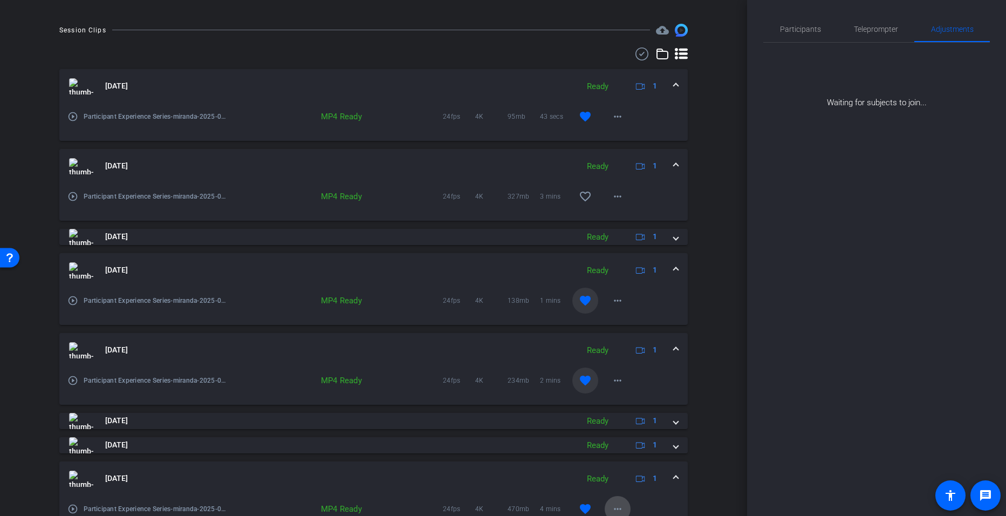
click at [611, 509] on mat-icon "more_horiz" at bounding box center [617, 508] width 13 height 13
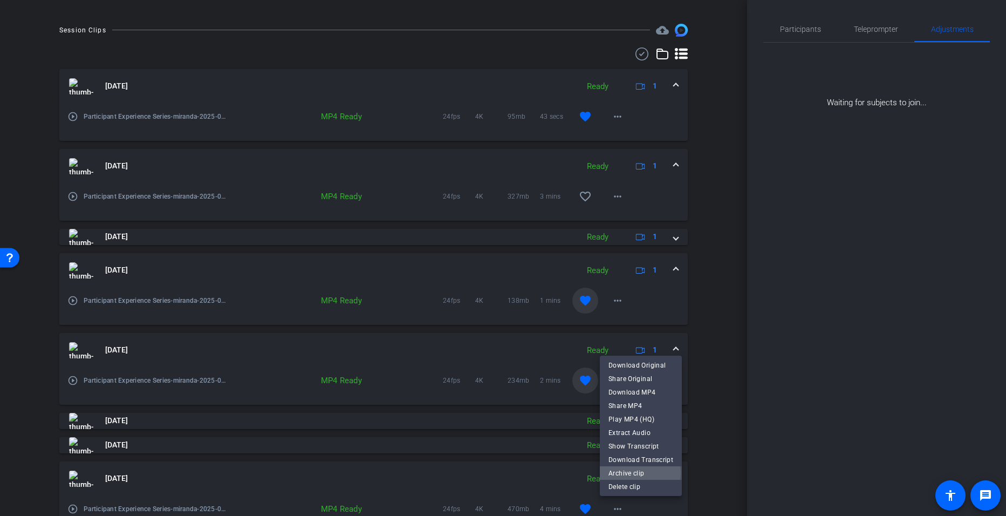
click at [635, 472] on span "Archive clip" at bounding box center [640, 472] width 65 height 13
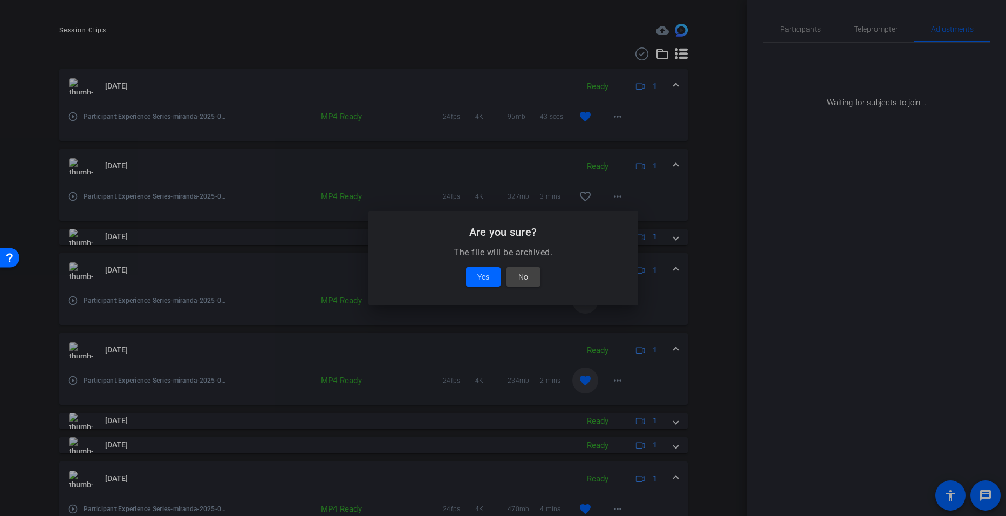
scroll to position [297, 0]
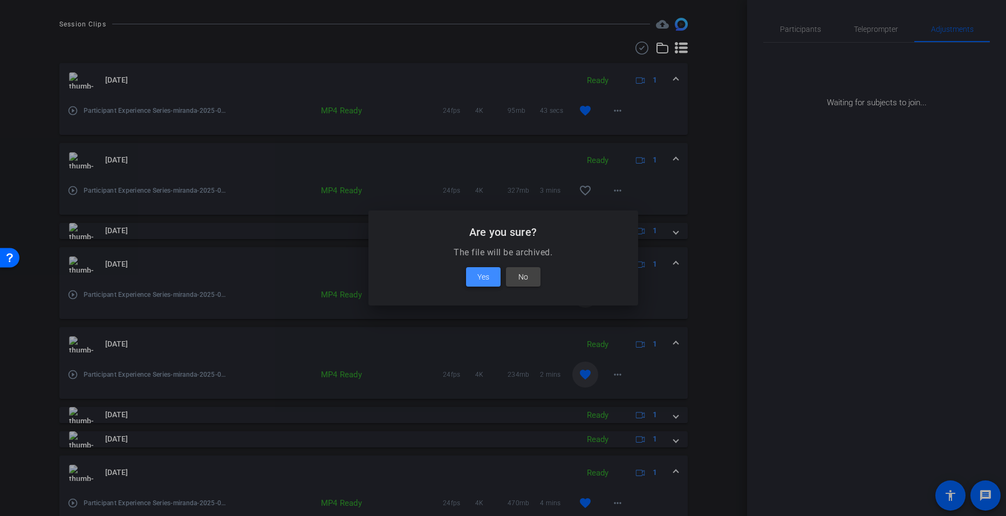
click at [478, 284] on span at bounding box center [483, 277] width 35 height 26
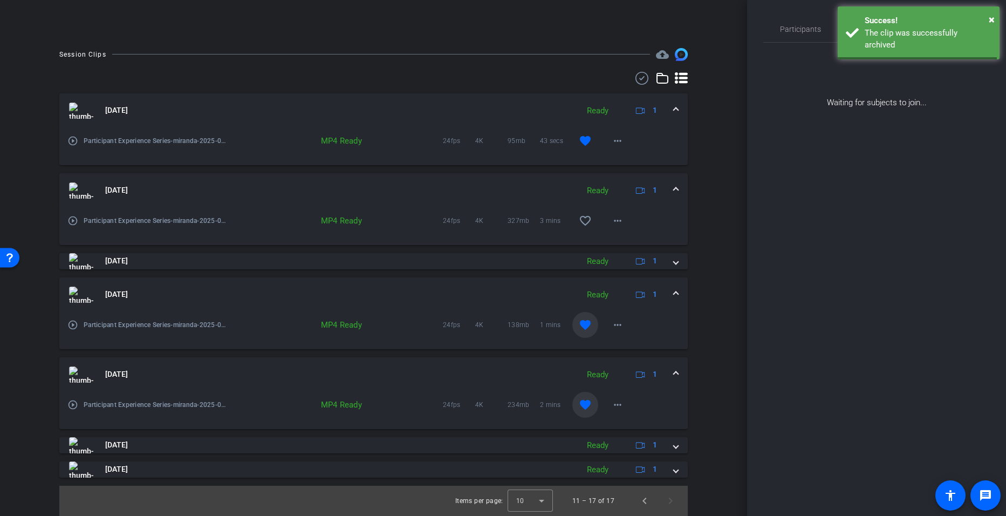
scroll to position [266, 0]
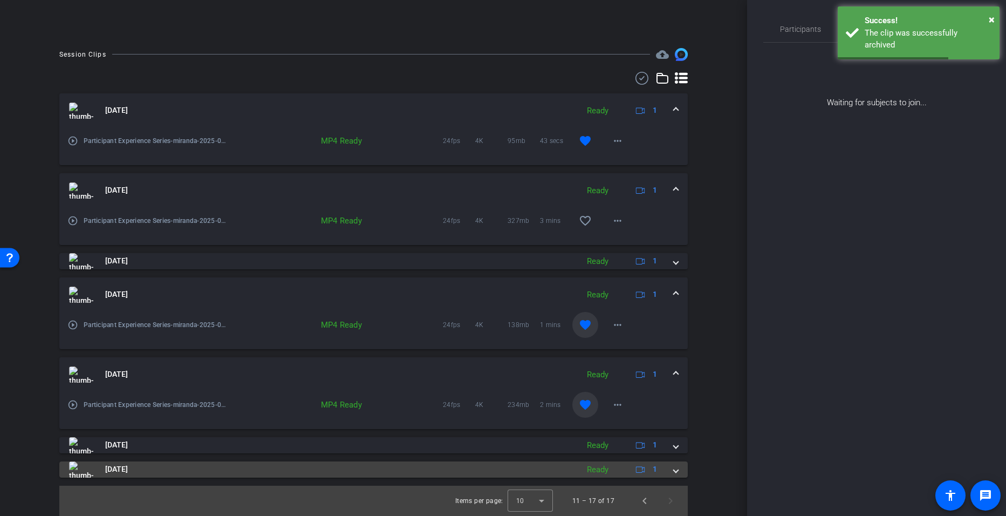
click at [674, 464] on span at bounding box center [676, 468] width 4 height 11
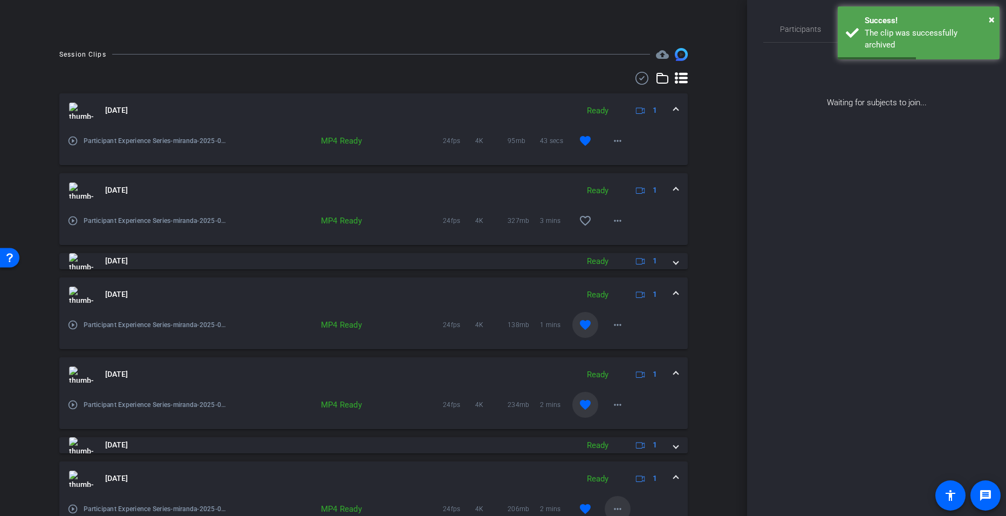
click at [613, 506] on mat-icon "more_horiz" at bounding box center [617, 508] width 13 height 13
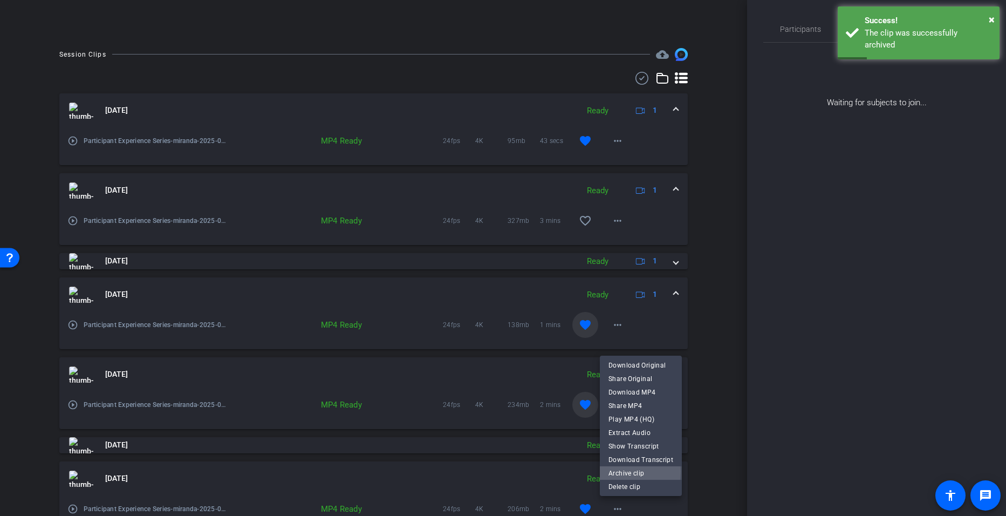
click at [612, 471] on span "Archive clip" at bounding box center [640, 472] width 65 height 13
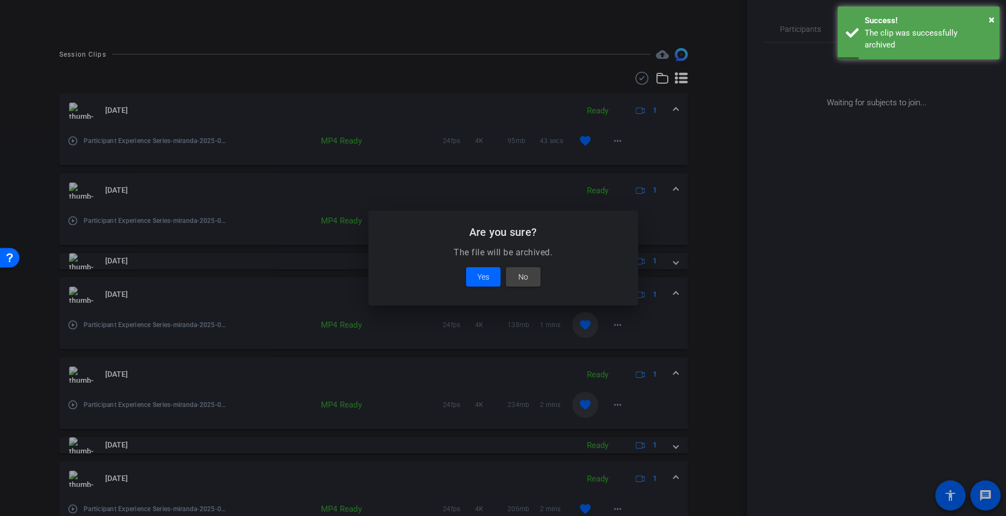
scroll to position [272, 0]
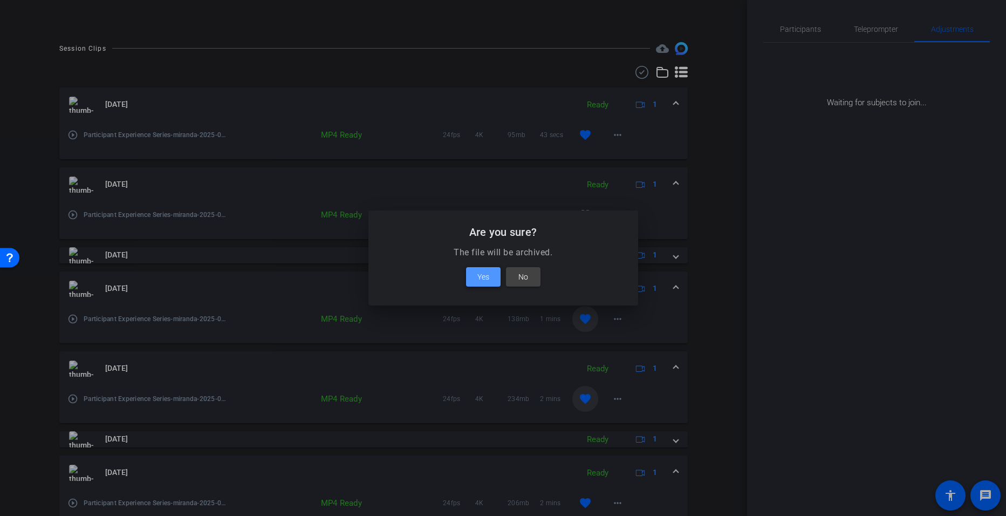
click at [470, 278] on span at bounding box center [483, 277] width 35 height 26
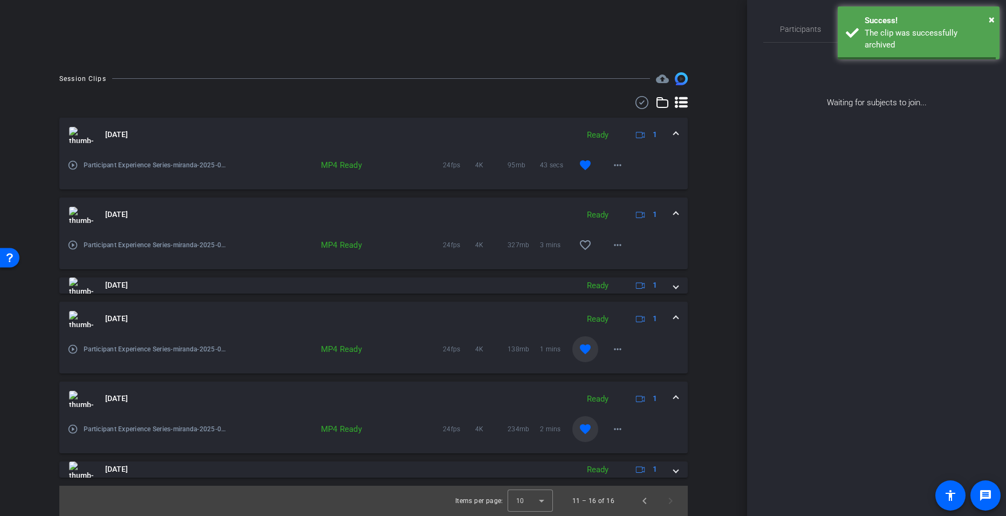
scroll to position [242, 0]
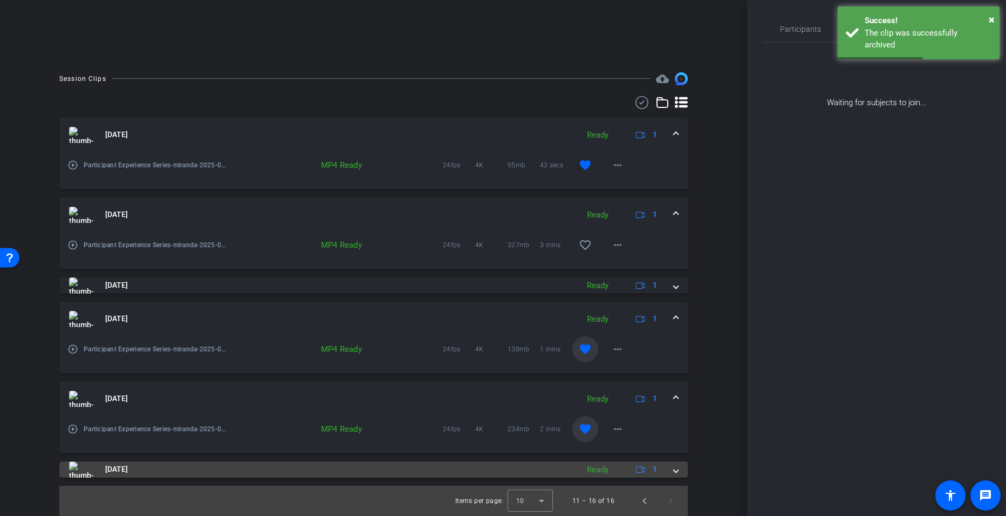
click at [674, 473] on span at bounding box center [676, 468] width 4 height 11
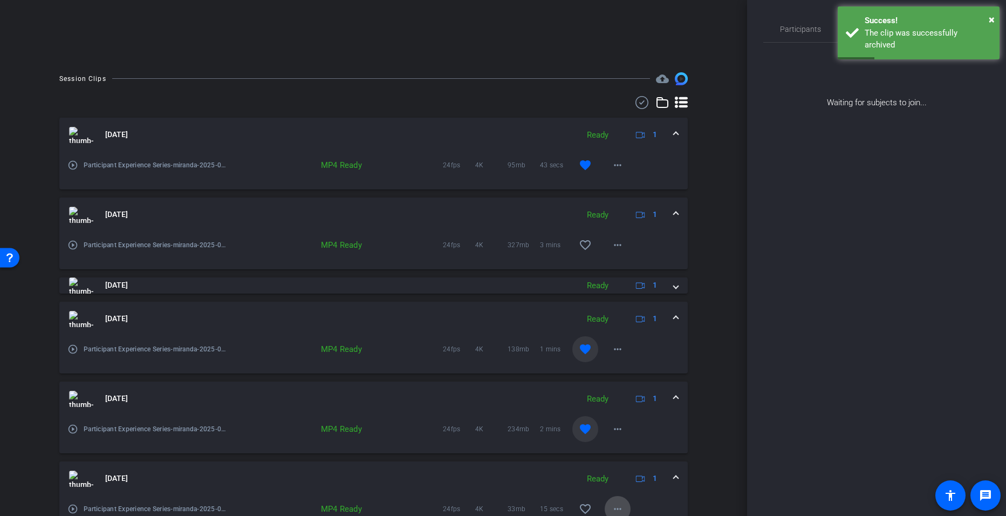
click at [613, 503] on mat-icon "more_horiz" at bounding box center [617, 508] width 13 height 13
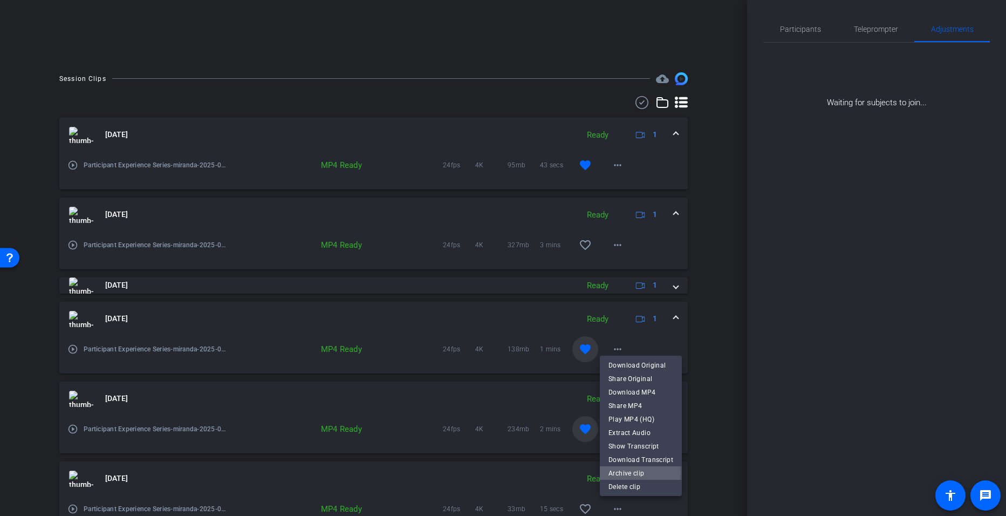
click at [619, 472] on span "Archive clip" at bounding box center [640, 472] width 65 height 13
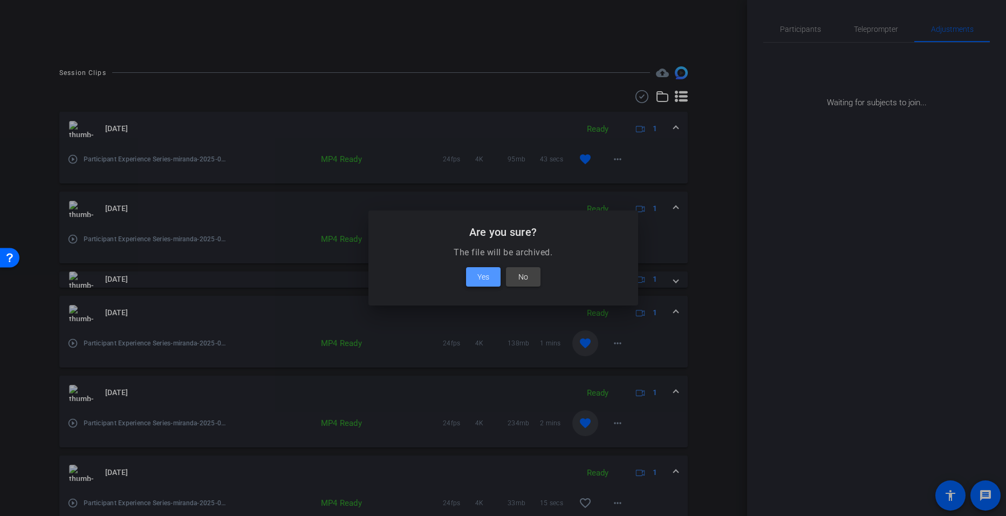
click at [496, 279] on span at bounding box center [483, 277] width 35 height 26
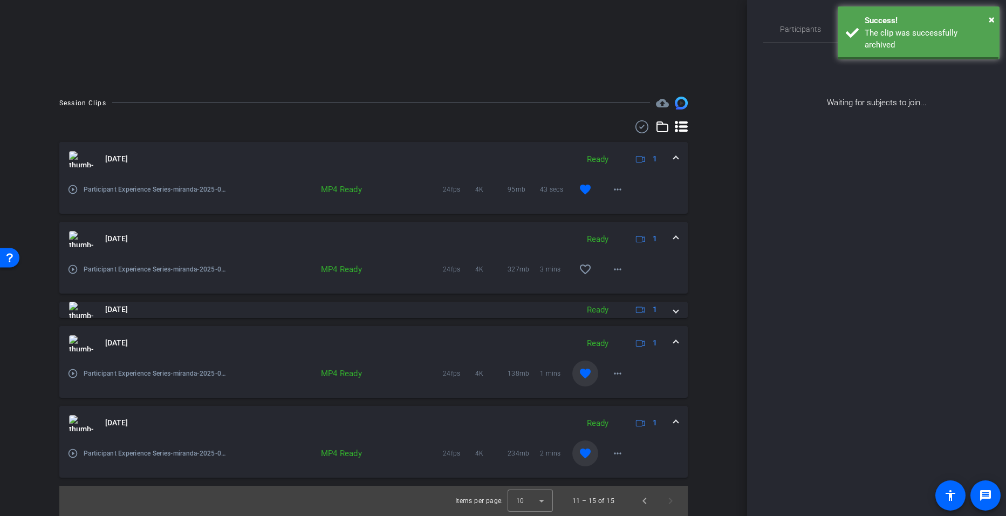
scroll to position [218, 0]
click at [611, 454] on mat-icon "more_horiz" at bounding box center [617, 453] width 13 height 13
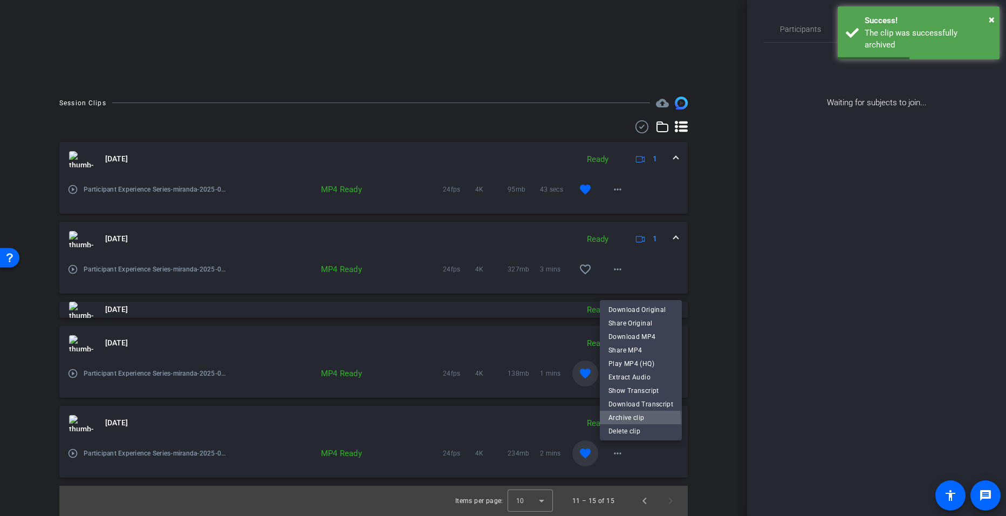
click at [616, 420] on span "Archive clip" at bounding box center [640, 416] width 65 height 13
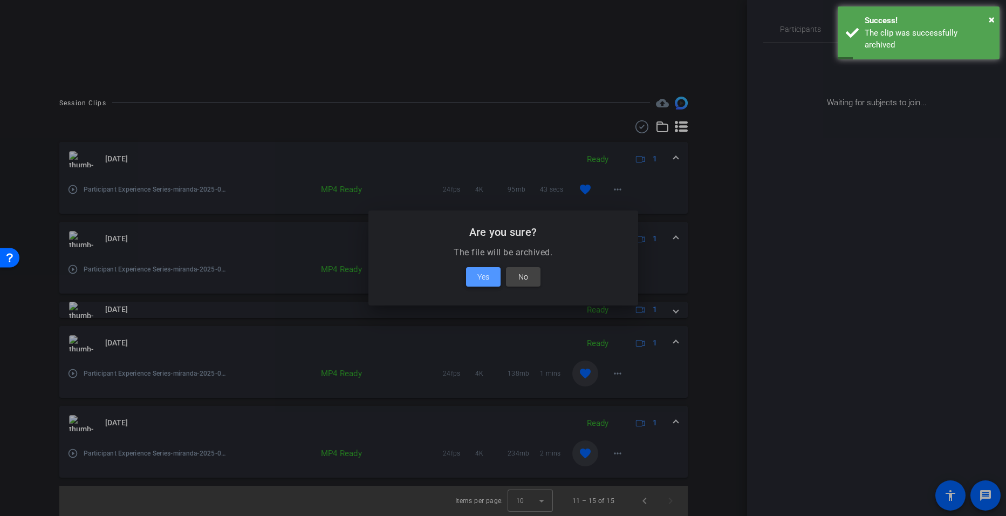
click at [472, 266] on span at bounding box center [483, 277] width 35 height 26
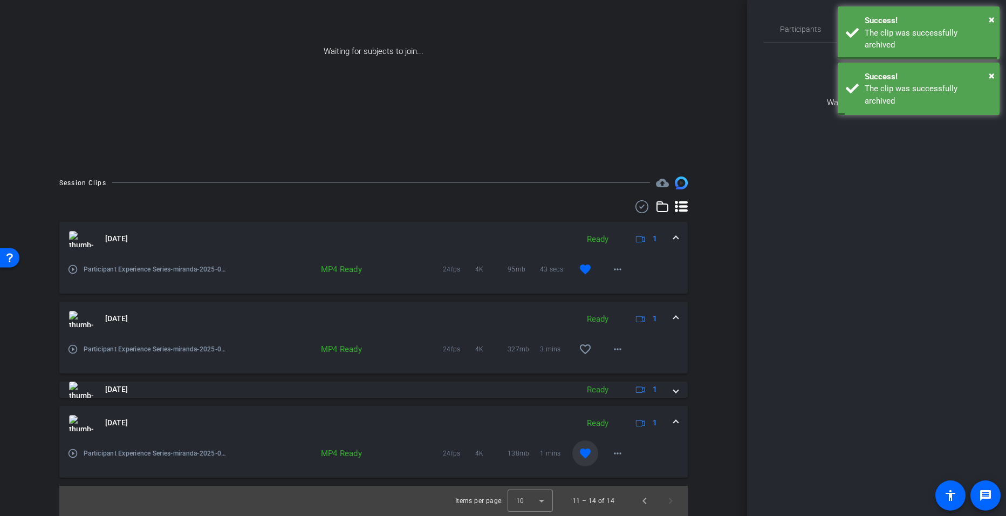
scroll to position [138, 0]
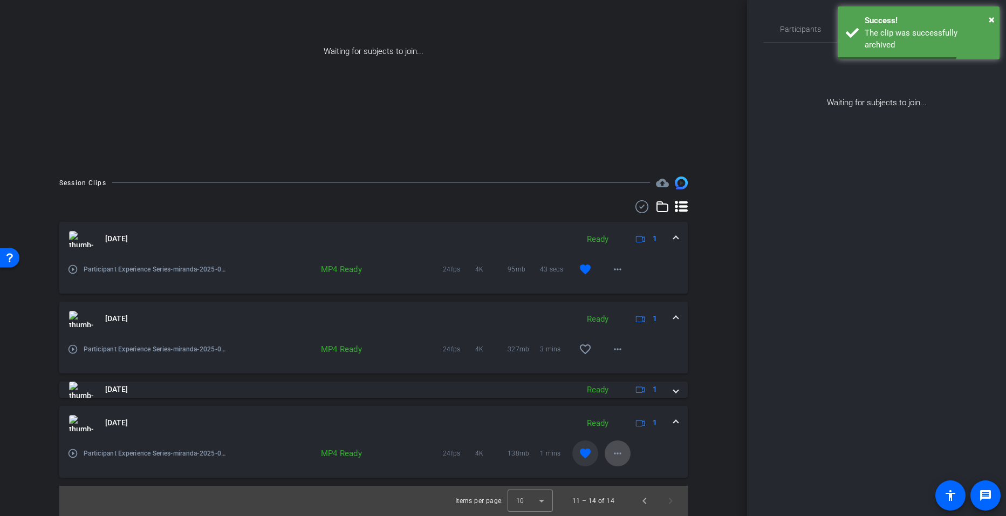
click at [622, 454] on span at bounding box center [618, 453] width 26 height 26
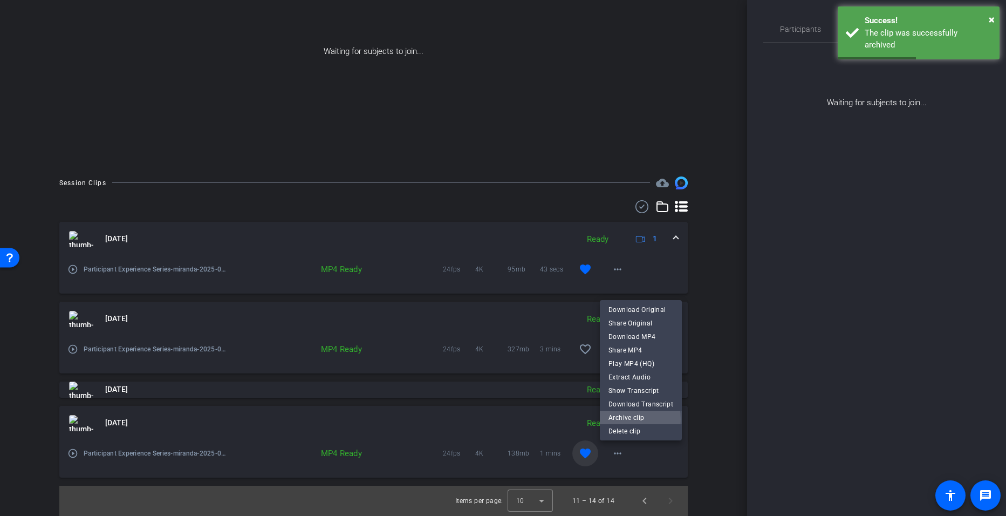
click at [617, 419] on span "Archive clip" at bounding box center [640, 416] width 65 height 13
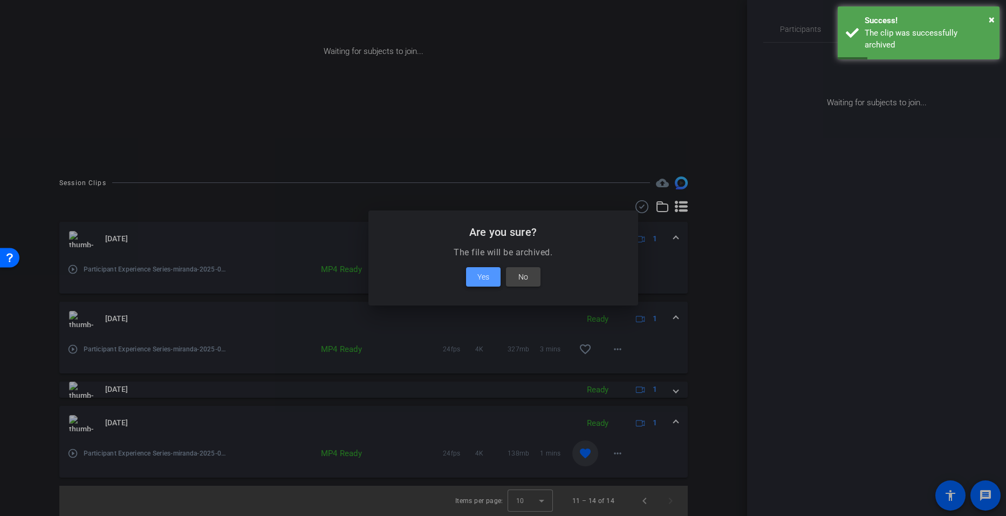
click at [483, 286] on span at bounding box center [483, 277] width 35 height 26
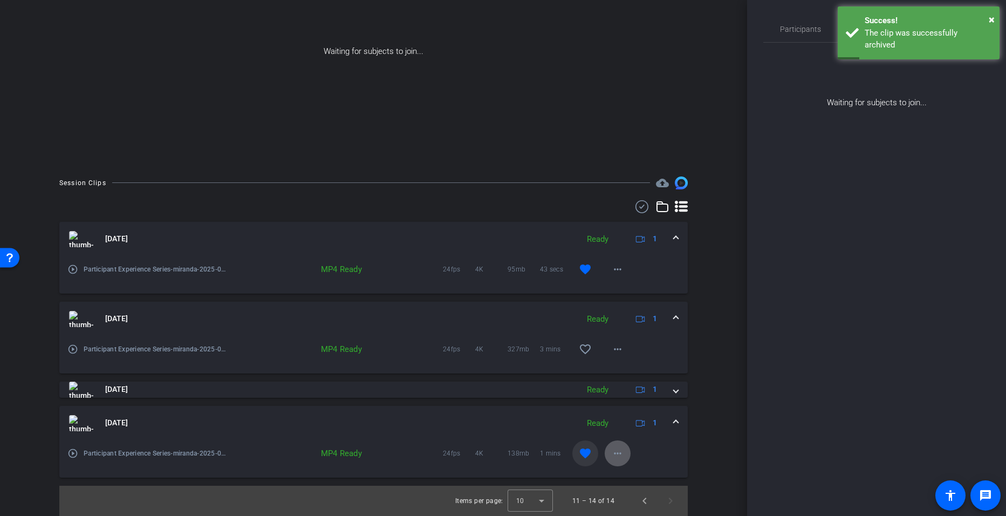
scroll to position [58, 0]
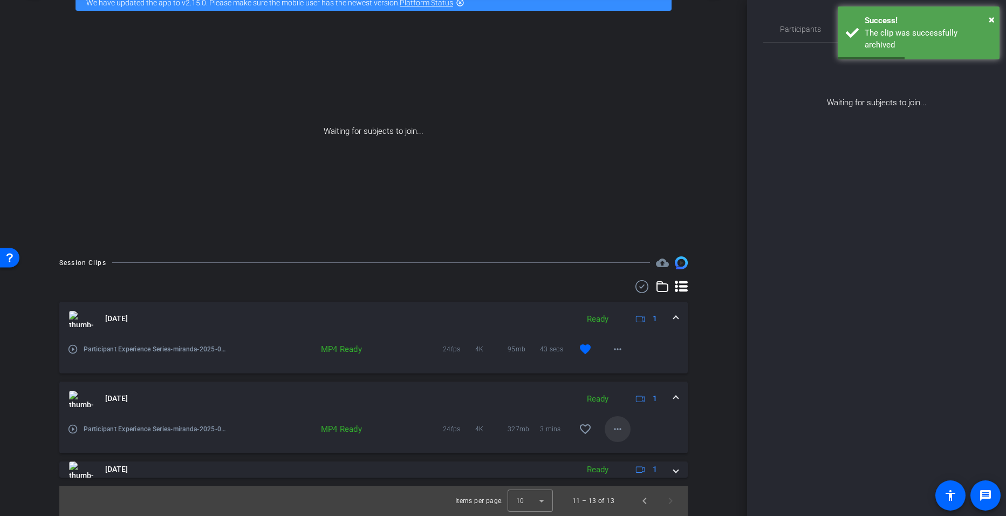
click at [611, 422] on mat-icon "more_horiz" at bounding box center [617, 428] width 13 height 13
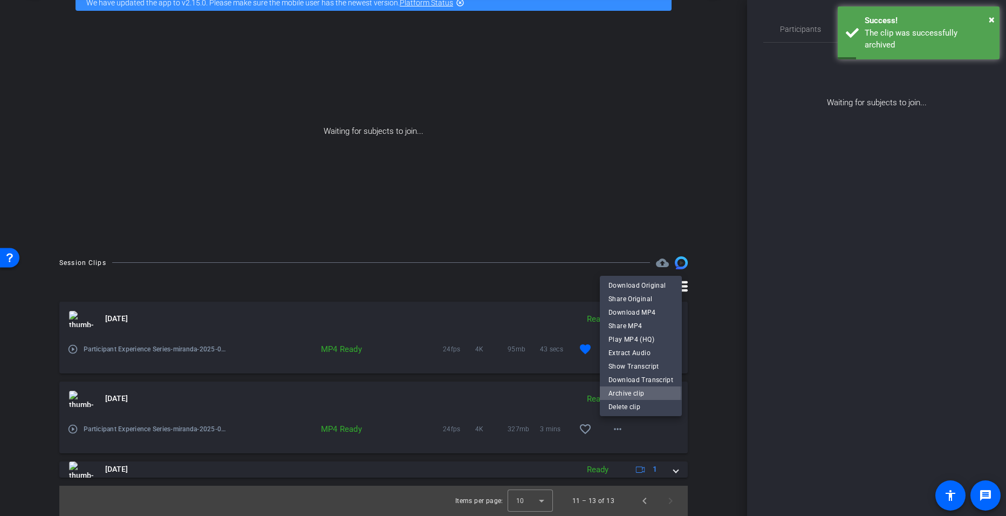
click at [619, 393] on span "Archive clip" at bounding box center [640, 392] width 65 height 13
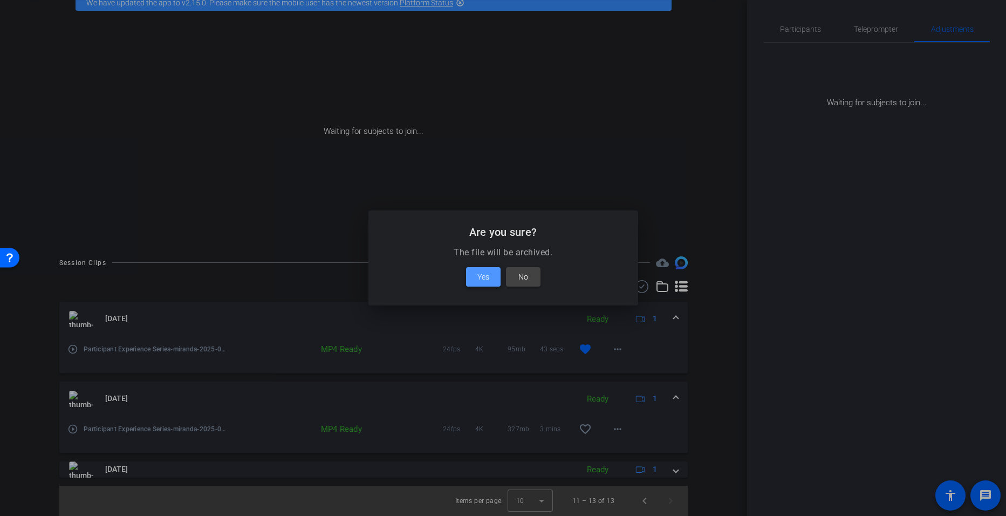
click at [482, 278] on span "Yes" at bounding box center [483, 276] width 12 height 13
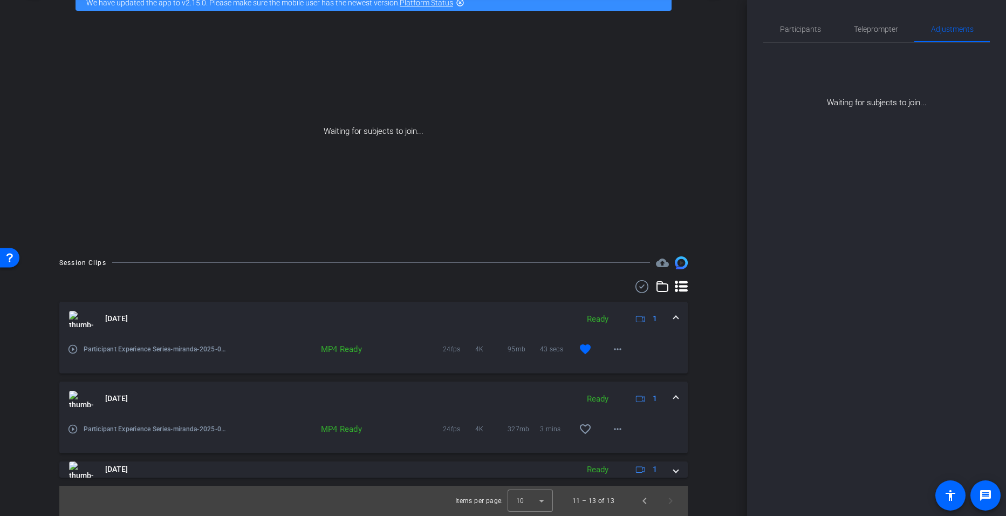
scroll to position [34, 0]
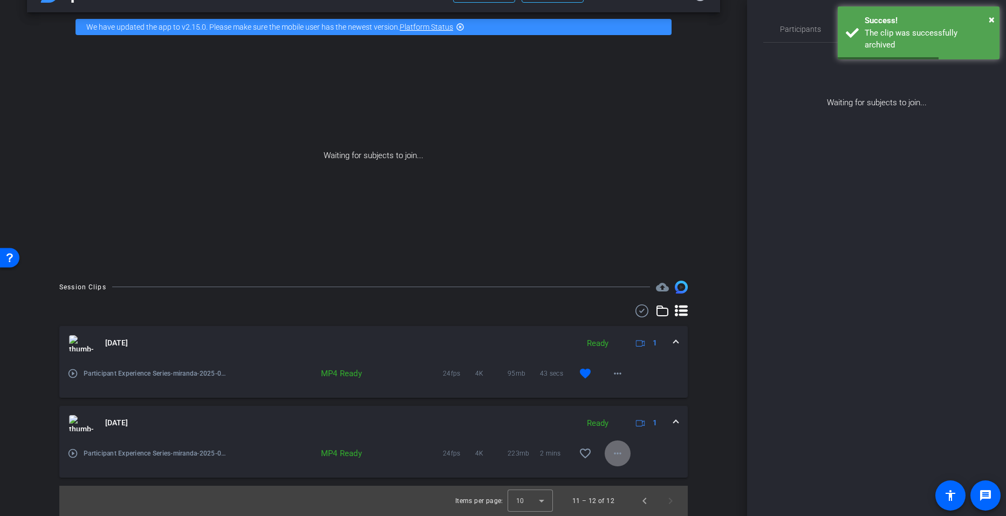
click at [615, 450] on mat-icon "more_horiz" at bounding box center [617, 453] width 13 height 13
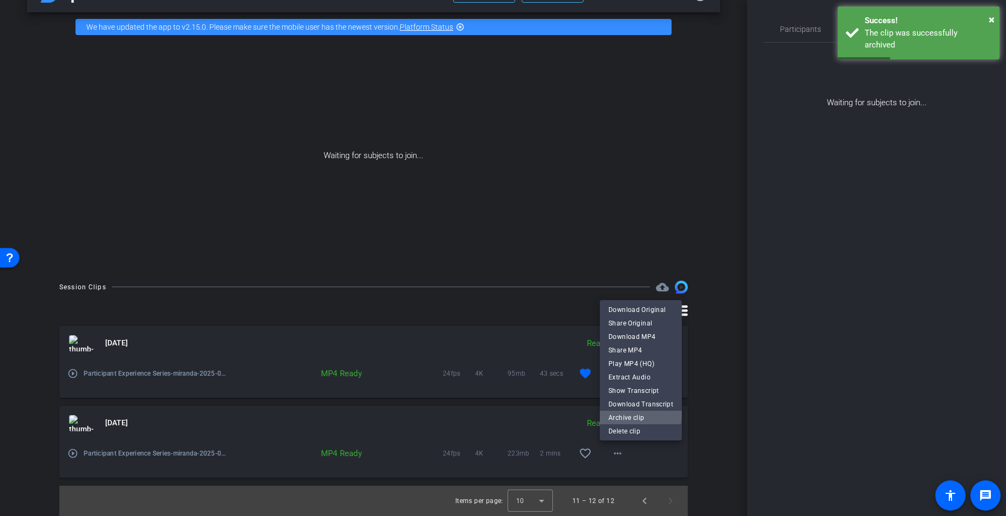
click at [626, 411] on span "Archive clip" at bounding box center [640, 416] width 65 height 13
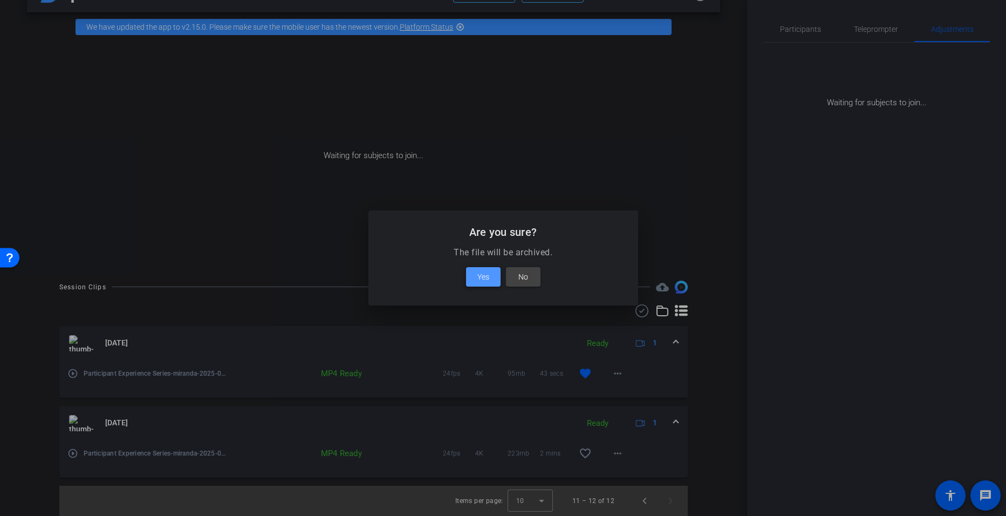
click at [477, 271] on span "Yes" at bounding box center [483, 276] width 12 height 13
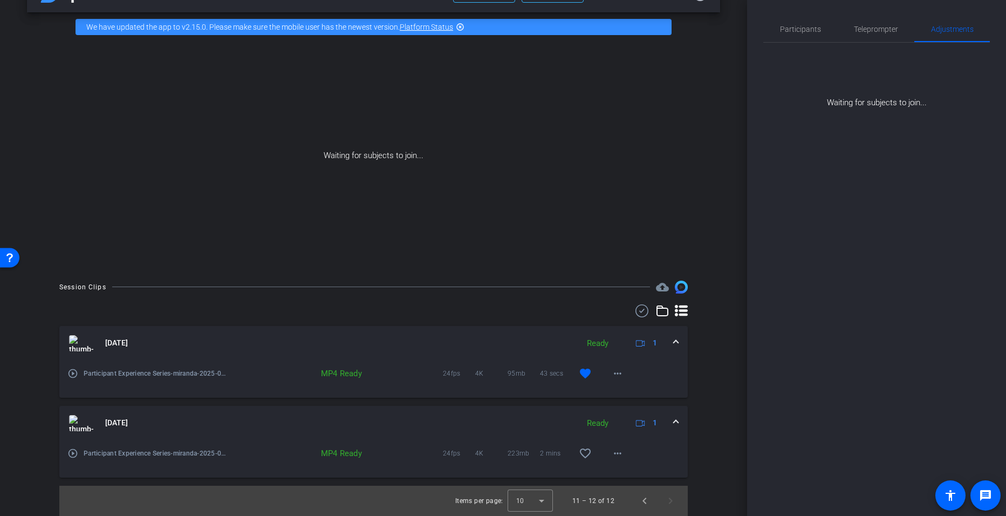
scroll to position [0, 0]
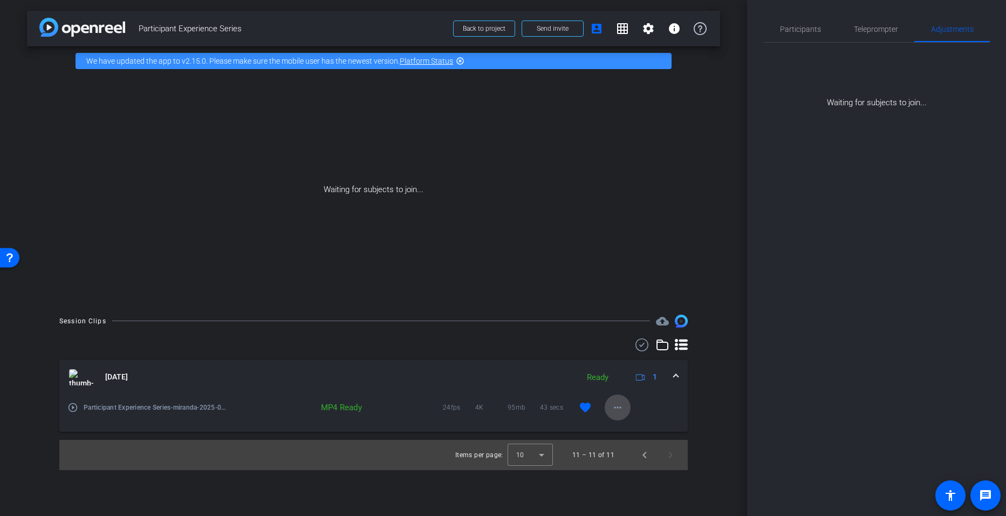
click at [612, 409] on mat-icon "more_horiz" at bounding box center [617, 407] width 13 height 13
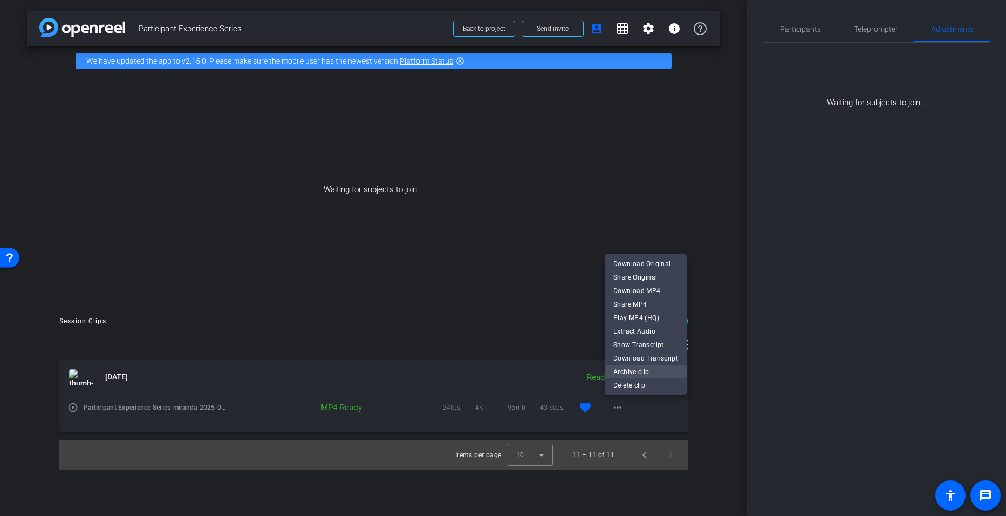
click at [623, 369] on span "Archive clip" at bounding box center [645, 371] width 65 height 13
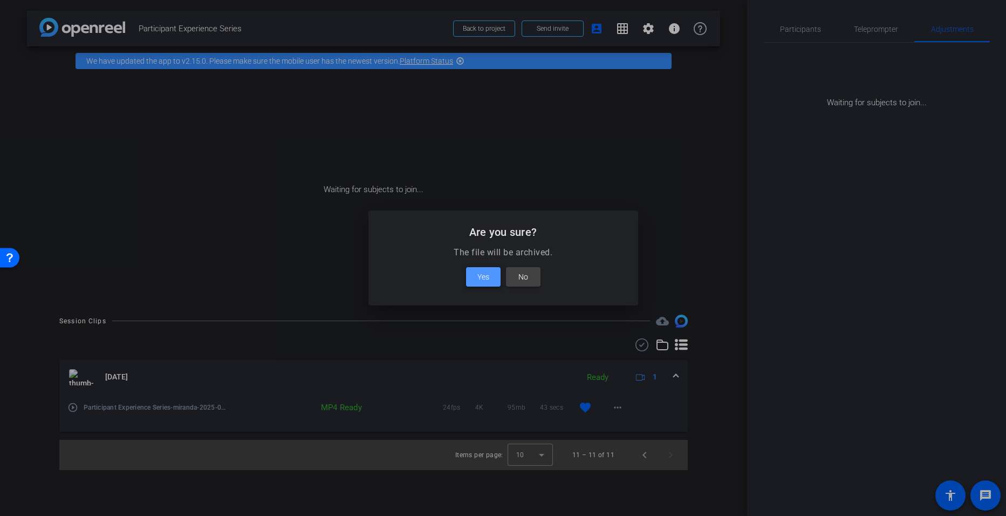
click at [479, 271] on span "Yes" at bounding box center [483, 276] width 12 height 13
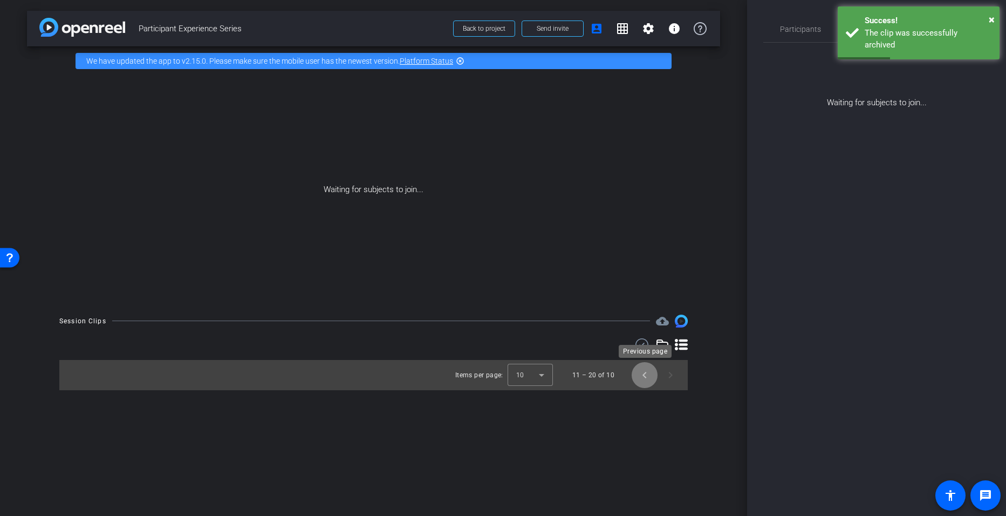
click at [637, 381] on span "Previous page" at bounding box center [645, 375] width 26 height 26
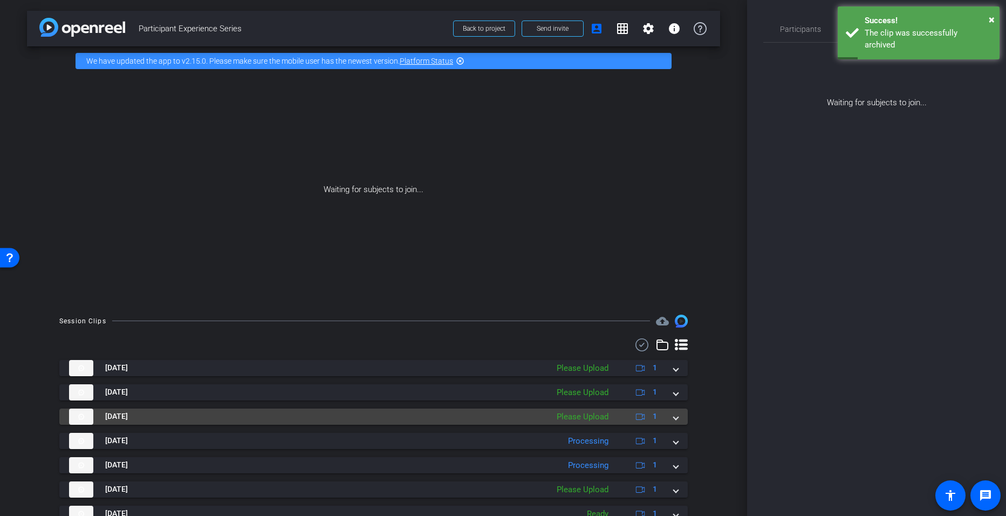
scroll to position [117, 0]
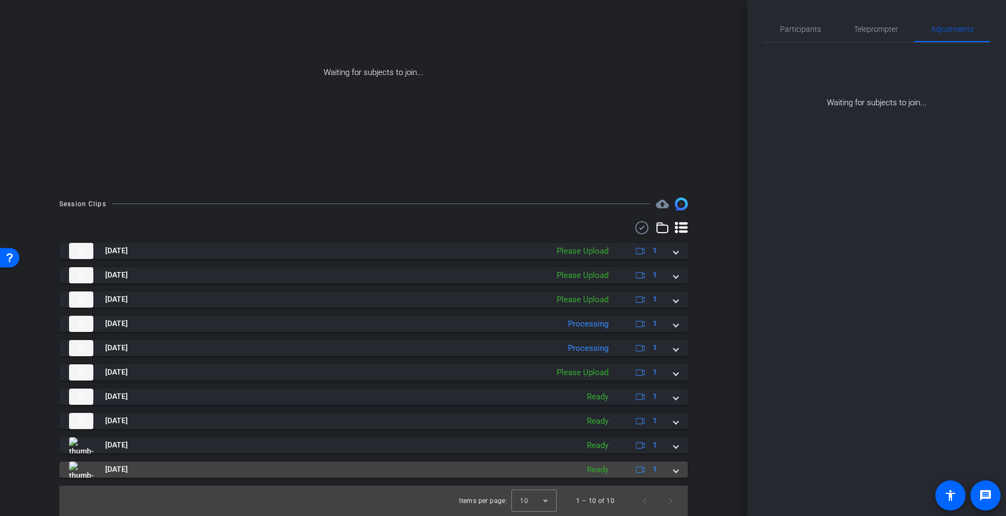
click at [666, 473] on div "May 15, 2025 Ready 1" at bounding box center [371, 469] width 605 height 16
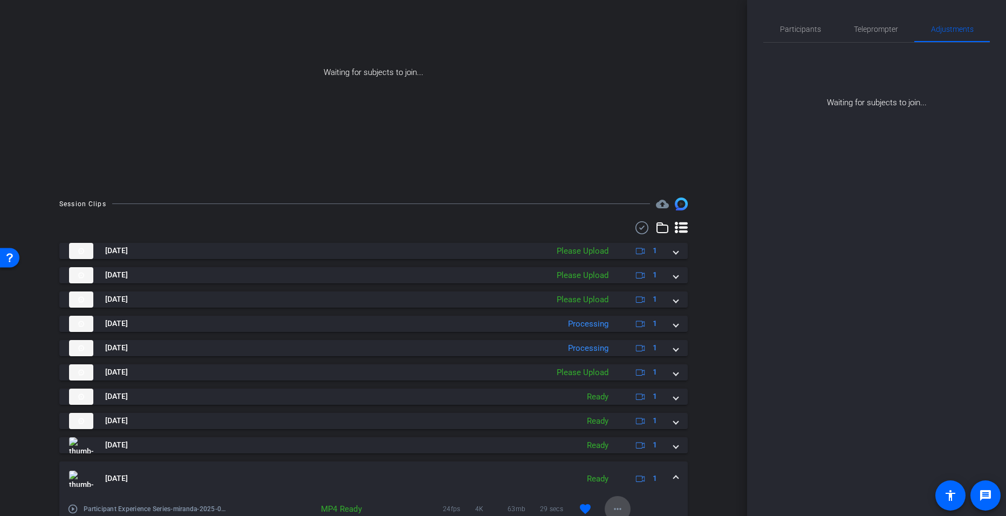
click at [615, 504] on mat-icon "more_horiz" at bounding box center [617, 508] width 13 height 13
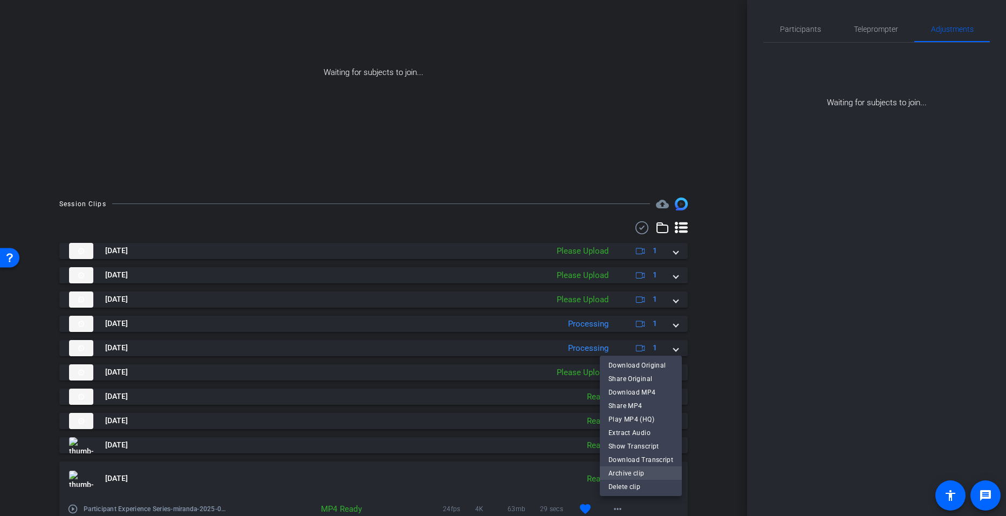
click at [621, 477] on span "Archive clip" at bounding box center [640, 472] width 65 height 13
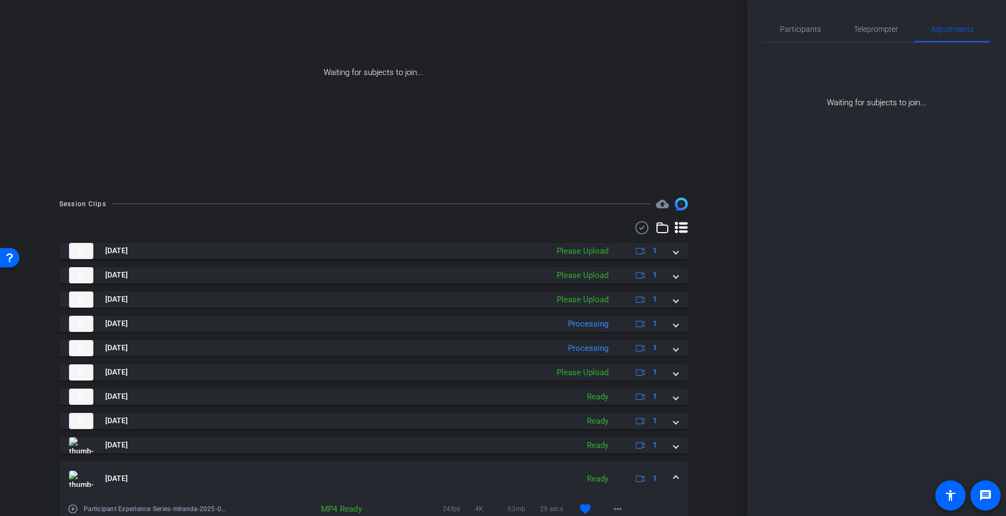
scroll to position [123, 0]
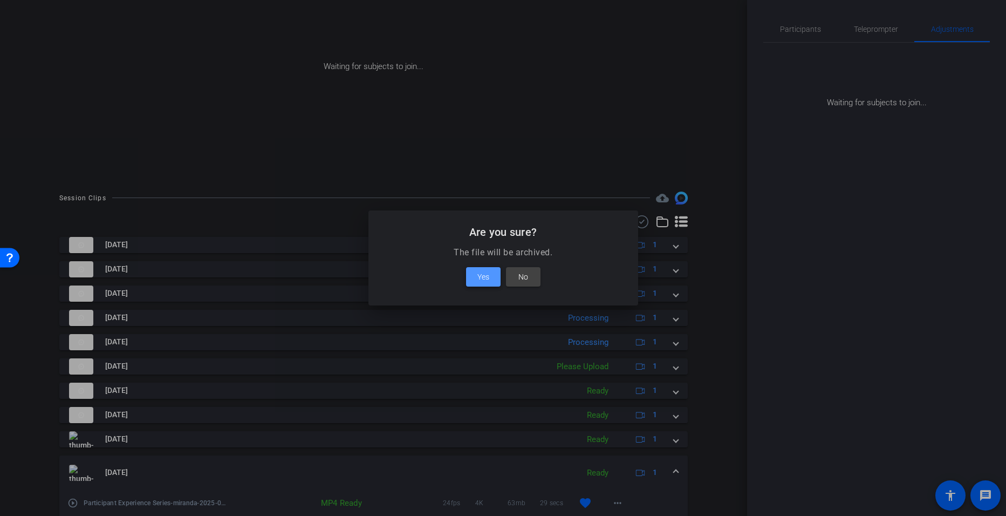
click at [478, 280] on span "Yes" at bounding box center [483, 276] width 12 height 13
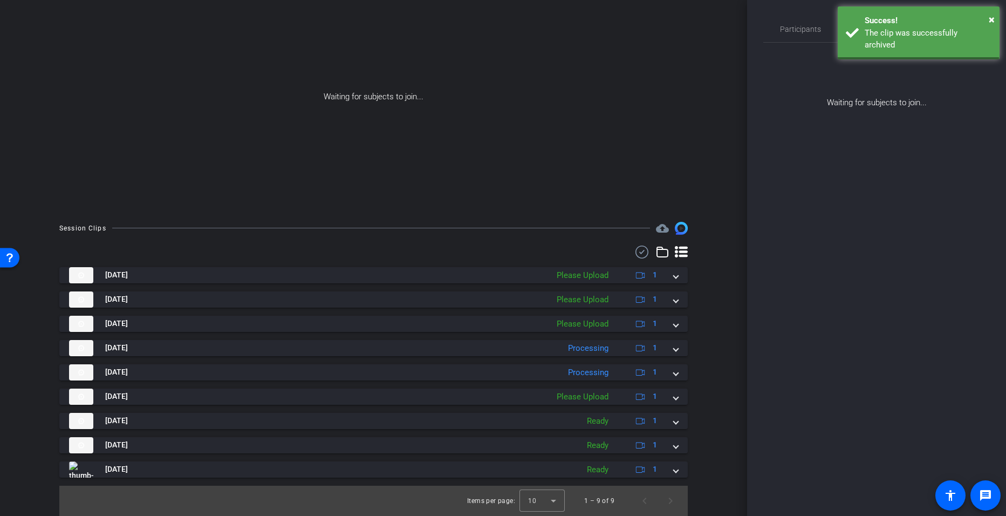
scroll to position [93, 0]
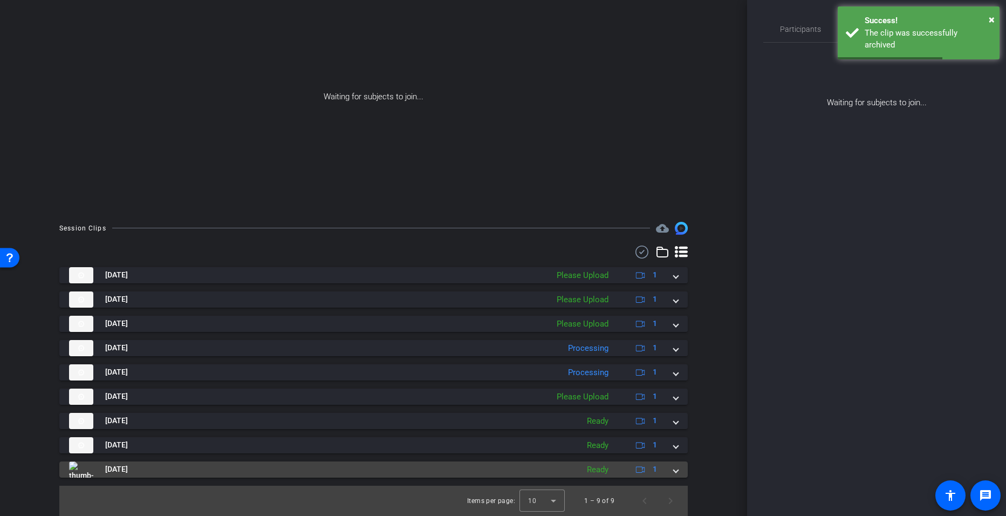
click at [668, 467] on div "May 15, 2025 Ready 1" at bounding box center [371, 469] width 605 height 16
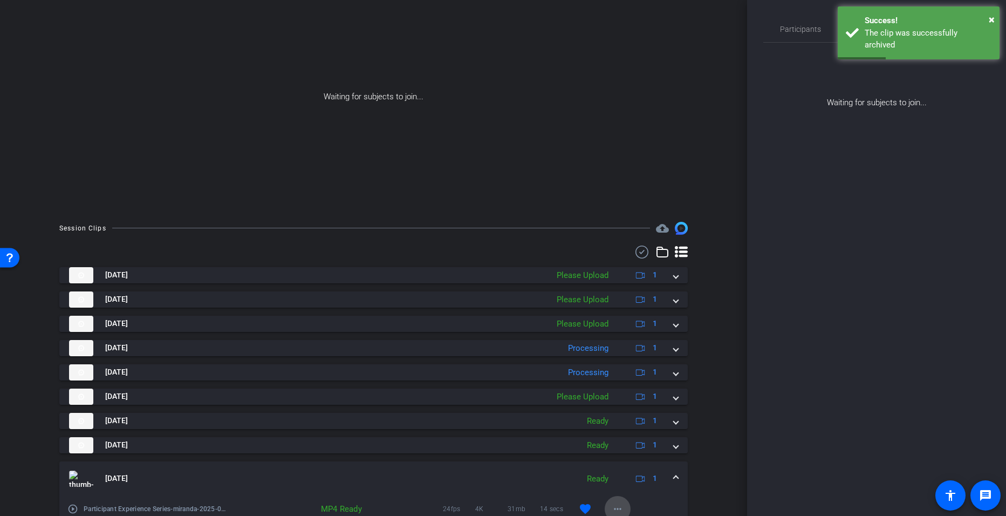
click at [612, 500] on span at bounding box center [618, 509] width 26 height 26
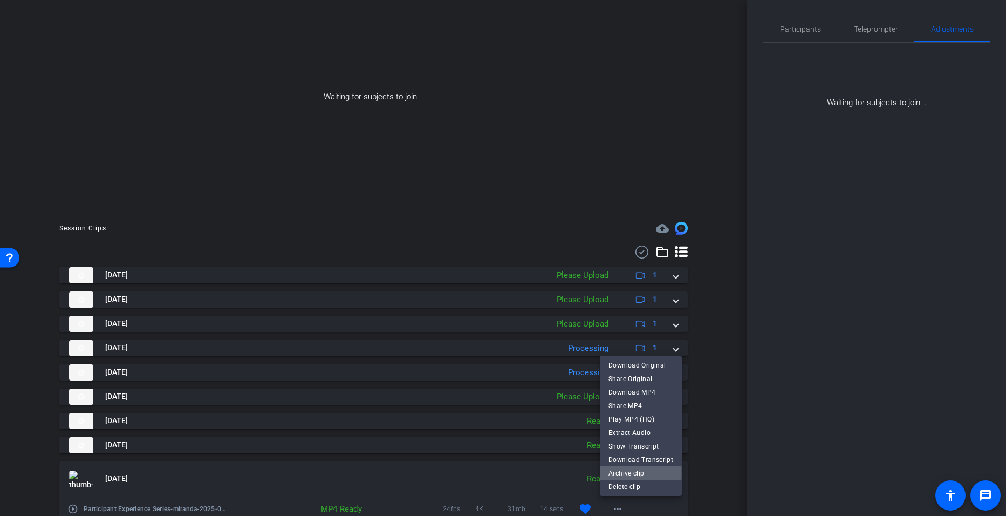
click at [626, 470] on span "Archive clip" at bounding box center [640, 472] width 65 height 13
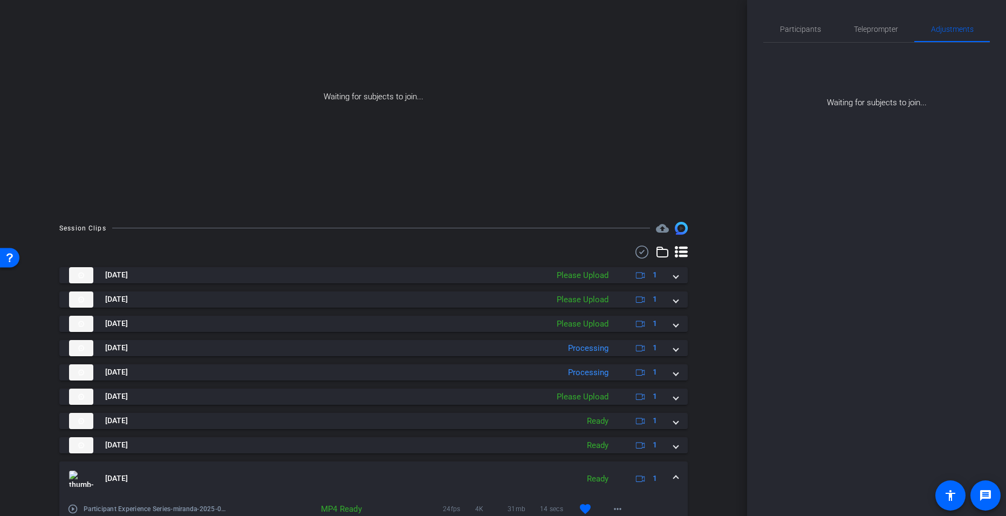
scroll to position [99, 0]
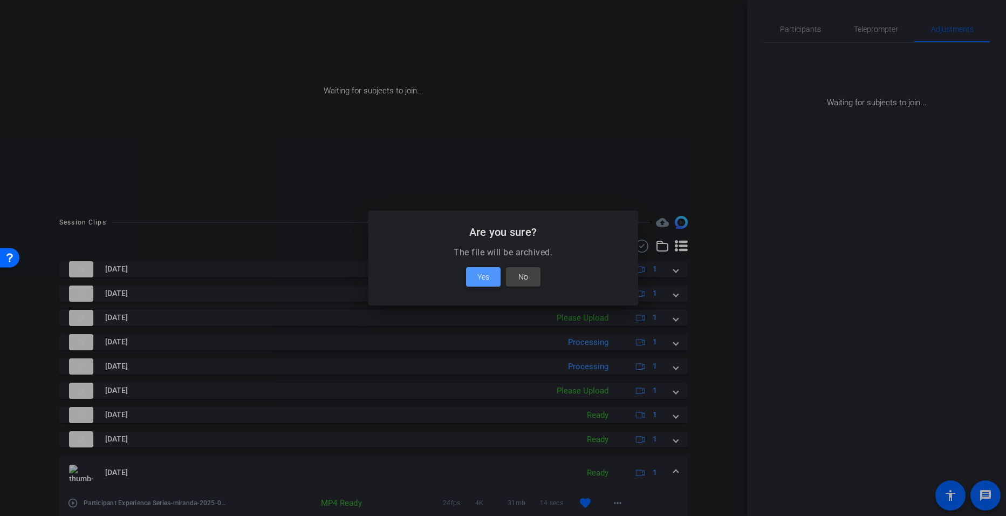
click at [474, 272] on span at bounding box center [483, 277] width 35 height 26
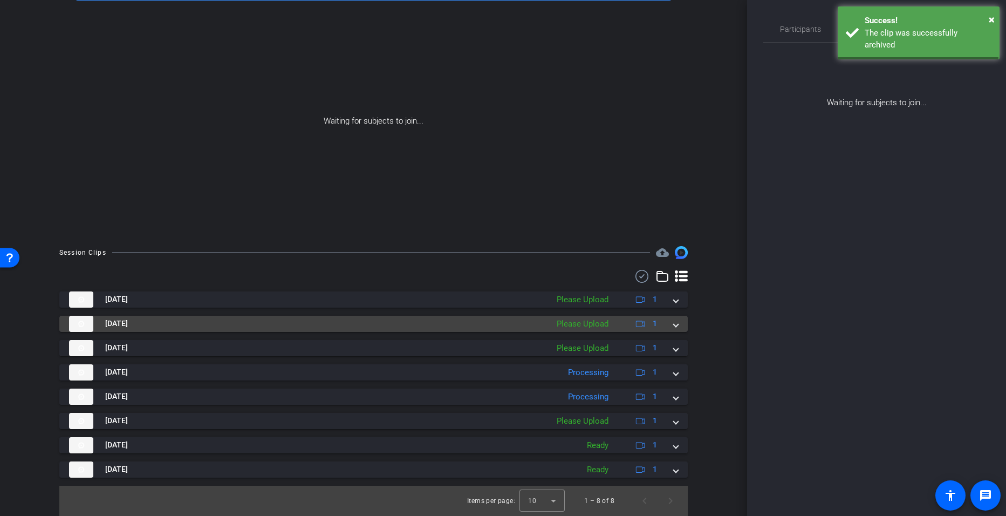
scroll to position [68, 0]
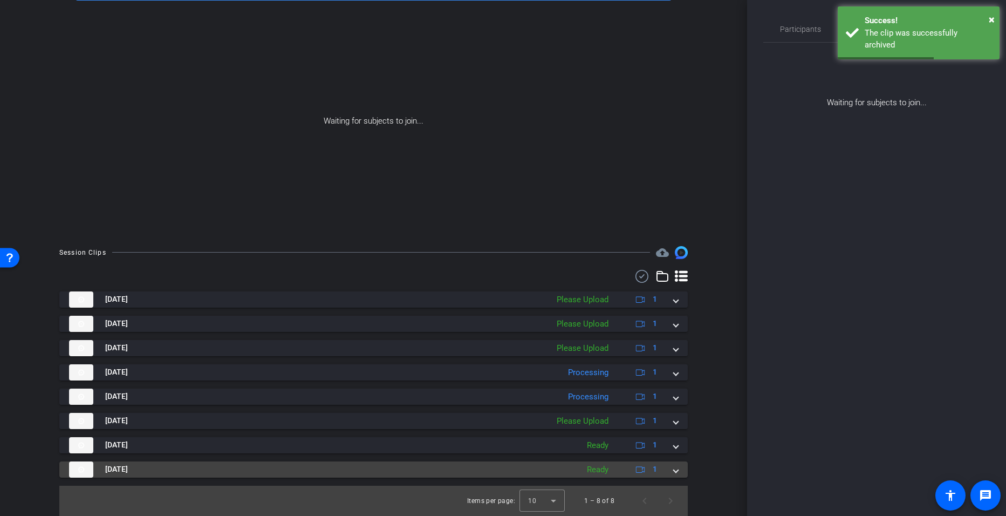
click at [674, 463] on span at bounding box center [676, 468] width 4 height 11
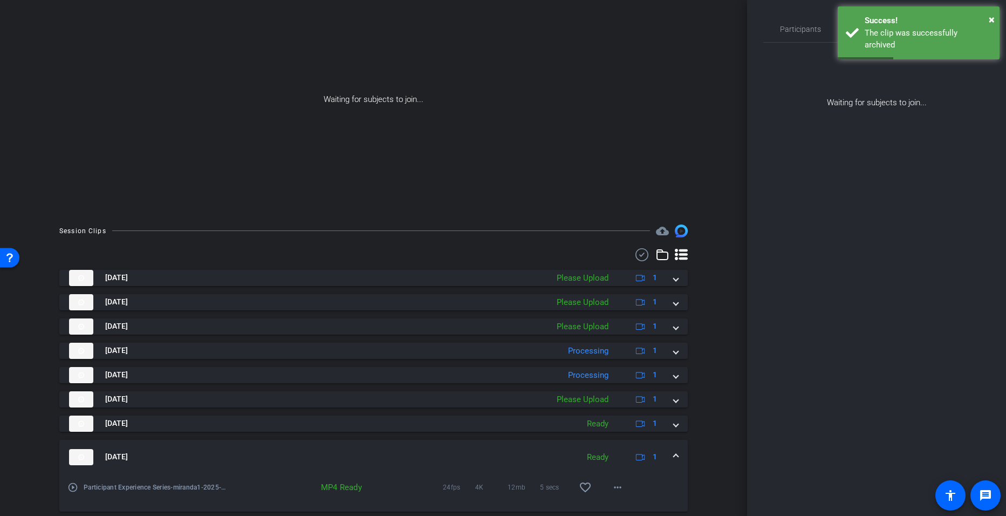
scroll to position [91, 0]
click at [613, 484] on mat-icon "more_horiz" at bounding box center [617, 486] width 13 height 13
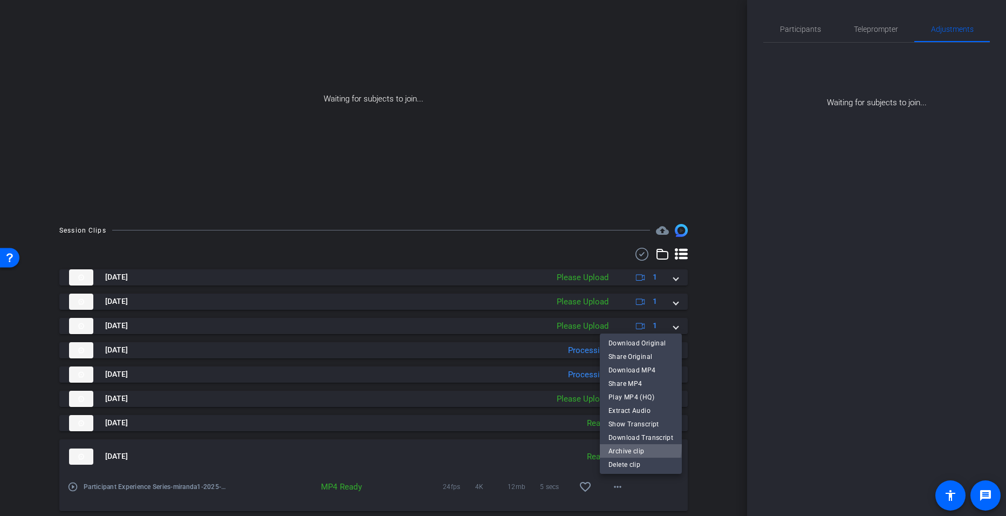
click at [622, 445] on span "Archive clip" at bounding box center [640, 450] width 65 height 13
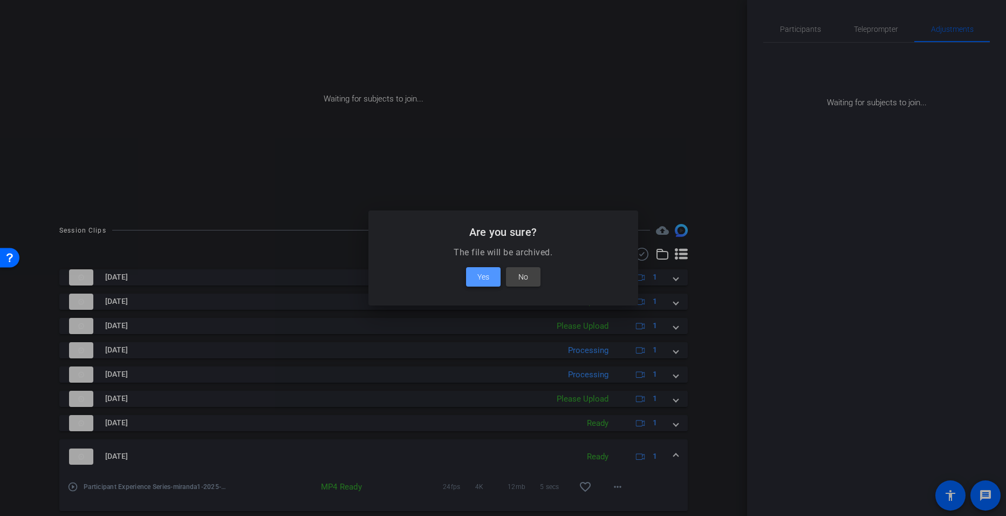
click at [489, 278] on span at bounding box center [483, 277] width 35 height 26
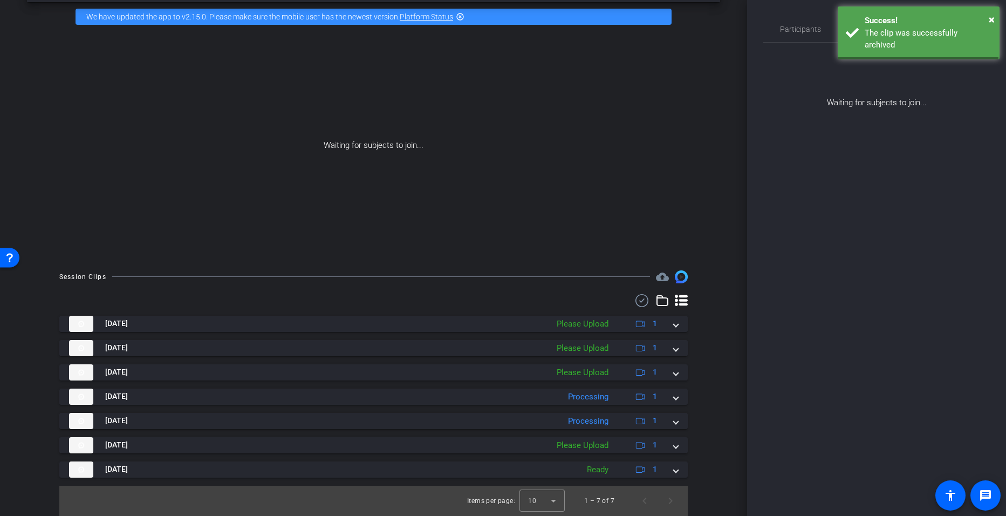
scroll to position [44, 0]
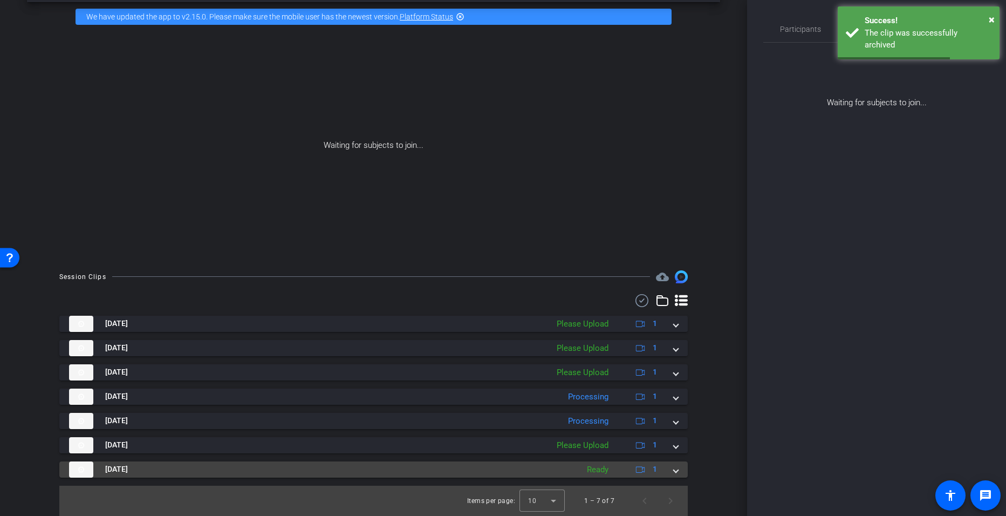
click at [674, 472] on span at bounding box center [676, 468] width 4 height 11
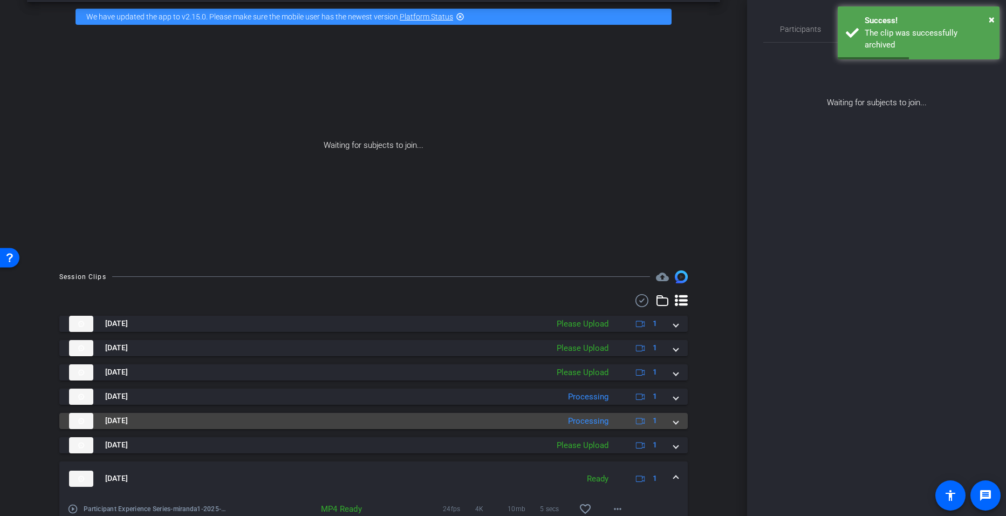
scroll to position [88, 0]
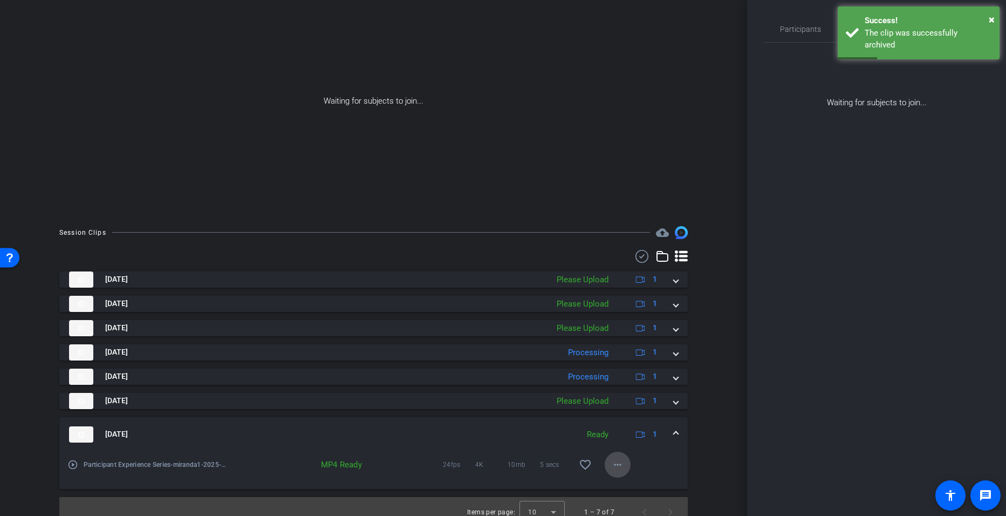
click at [616, 468] on mat-icon "more_horiz" at bounding box center [617, 464] width 13 height 13
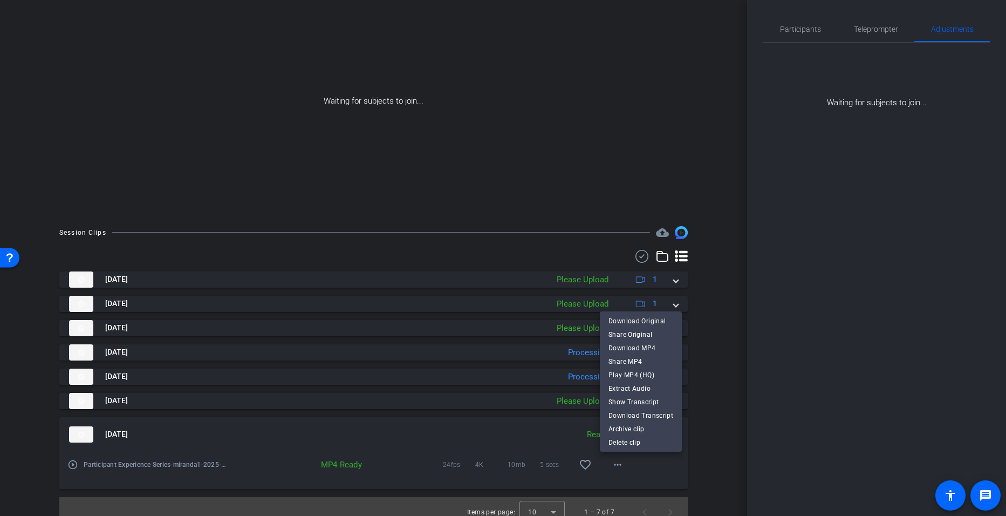
click at [697, 441] on div at bounding box center [503, 258] width 1006 height 516
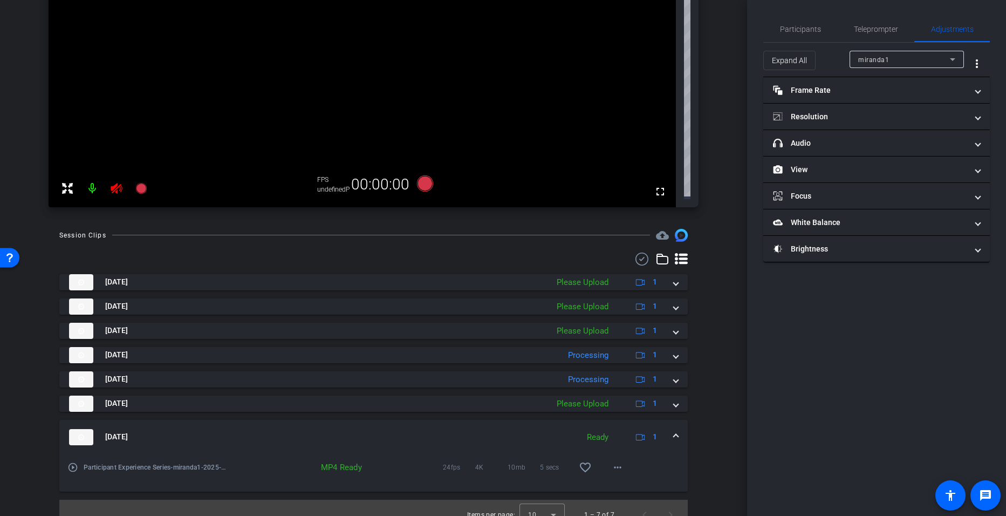
scroll to position [258, 0]
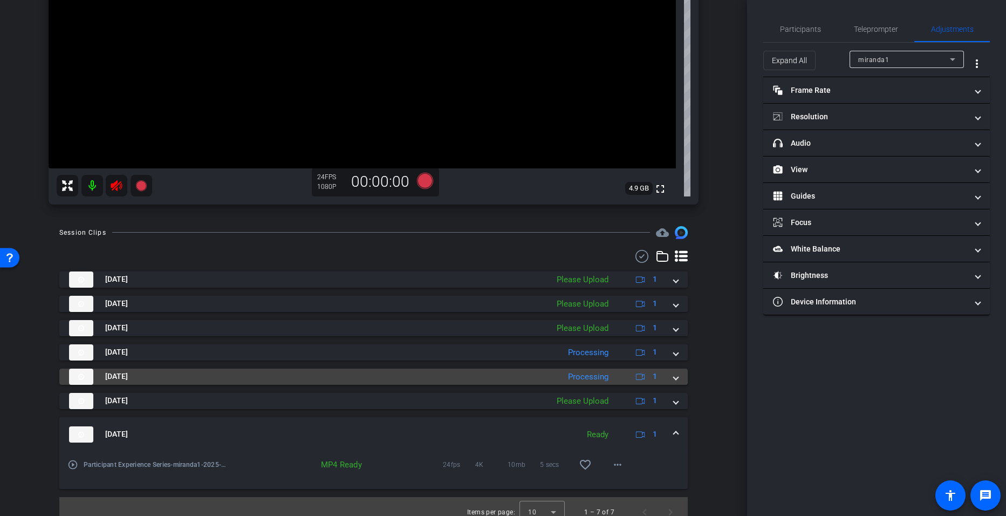
click at [76, 374] on img at bounding box center [81, 376] width 24 height 16
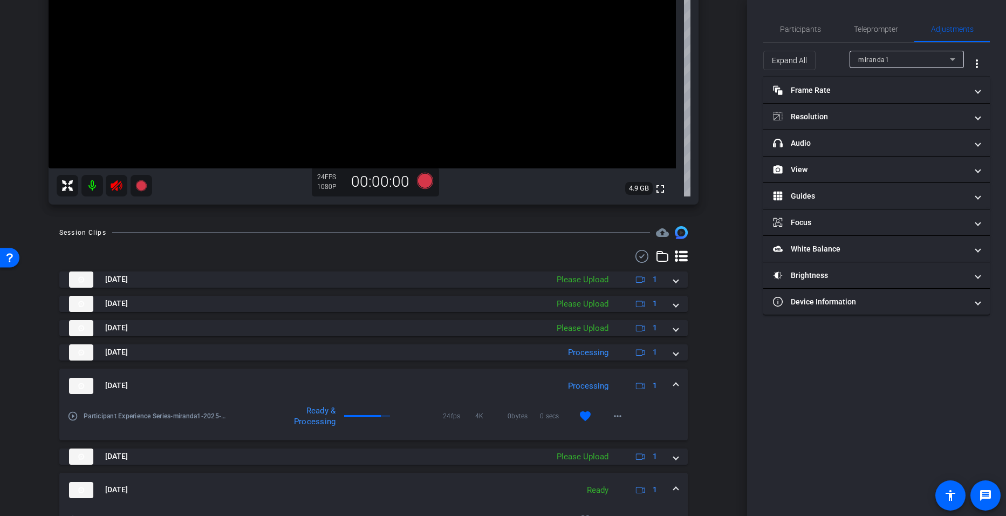
click at [76, 418] on mat-icon "play_circle_outline" at bounding box center [72, 415] width 11 height 11
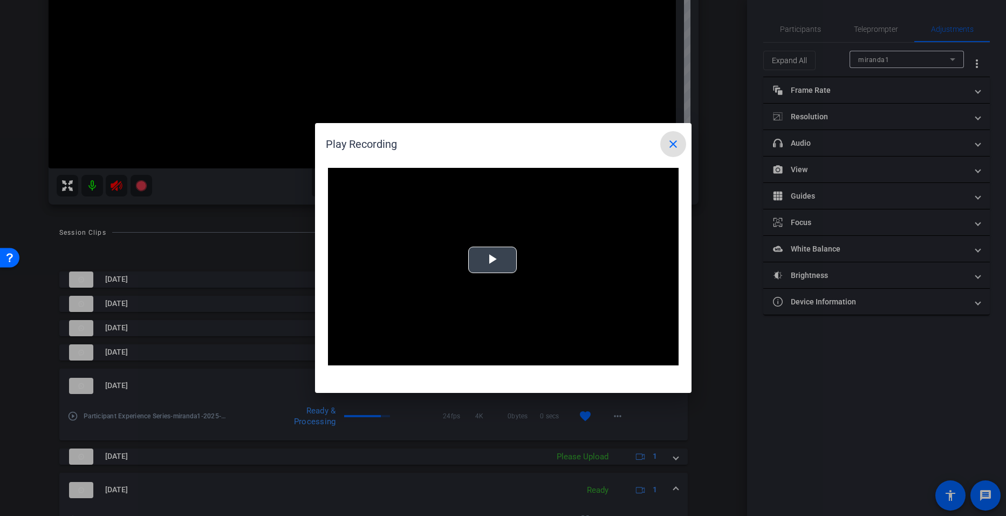
click at [492, 262] on div "Video Player is loading. Play Video Play Mute Current Time 0:00 / Duration -:- …" at bounding box center [503, 266] width 351 height 197
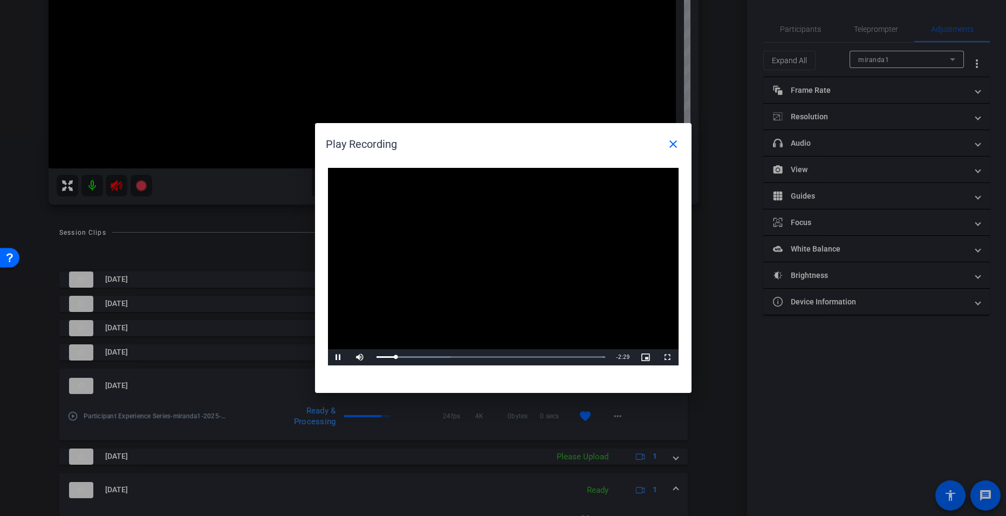
click at [92, 186] on div at bounding box center [503, 258] width 1006 height 516
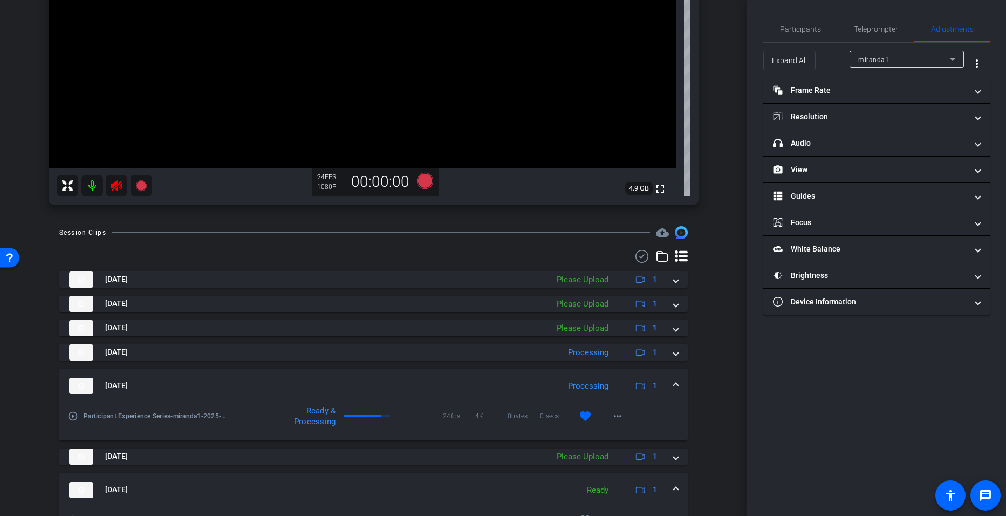
click at [92, 186] on mat-icon at bounding box center [92, 186] width 22 height 22
click at [88, 418] on span "Participant Experience Series-miranda1-2025-09-16-13-04-45-817-0" at bounding box center [155, 415] width 143 height 11
click at [78, 376] on mat-expansion-panel-header "Sep 16, 2025 Processing 1" at bounding box center [373, 385] width 628 height 35
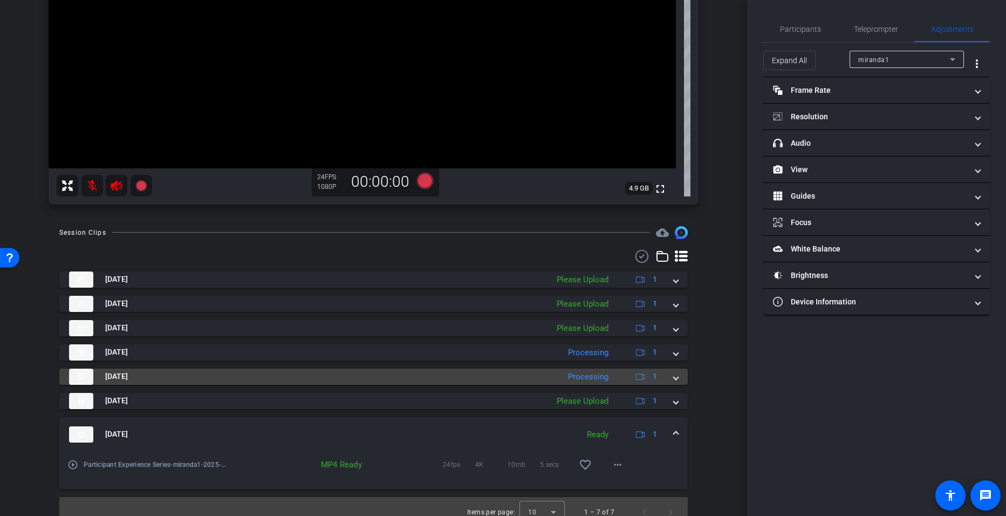
click at [78, 376] on img at bounding box center [81, 376] width 24 height 16
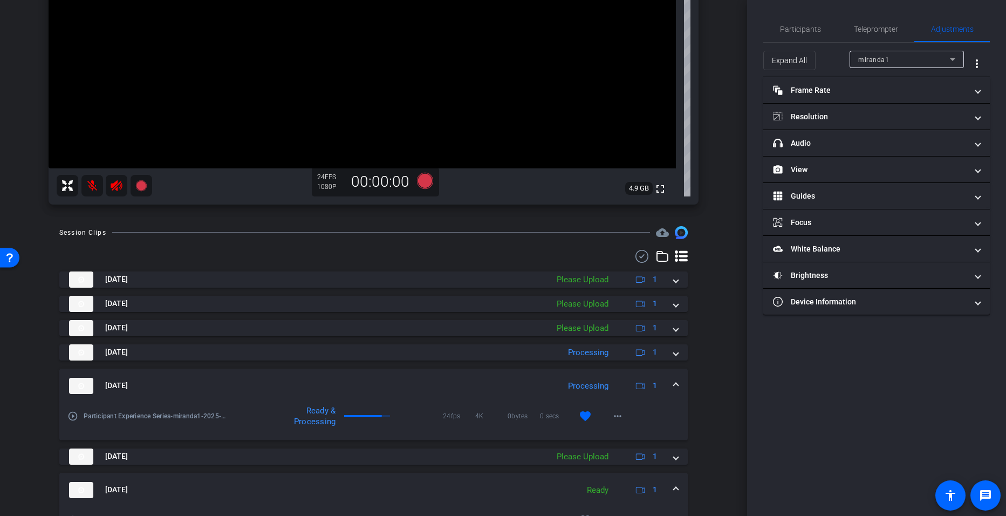
click at [72, 418] on mat-icon "play_circle_outline" at bounding box center [72, 415] width 11 height 11
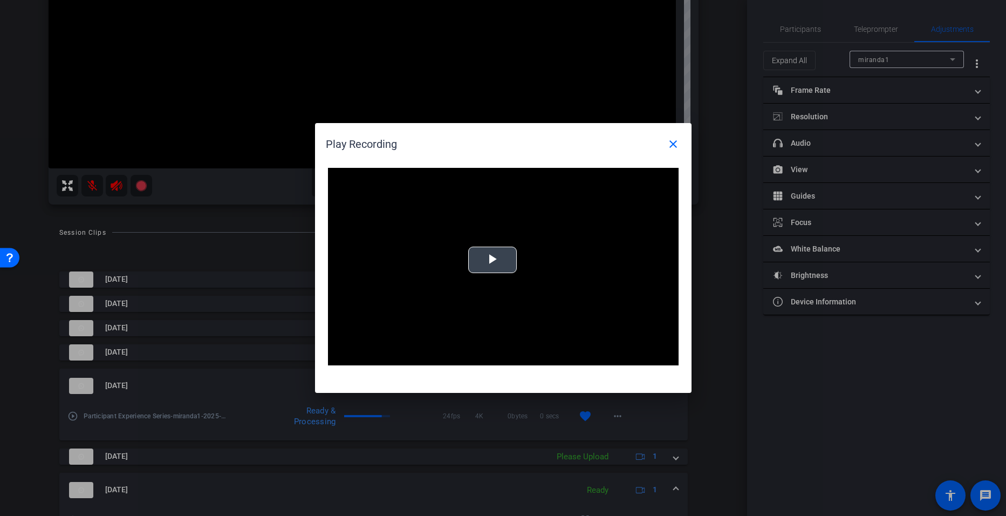
click at [492, 260] on span "Video Player" at bounding box center [492, 260] width 0 height 0
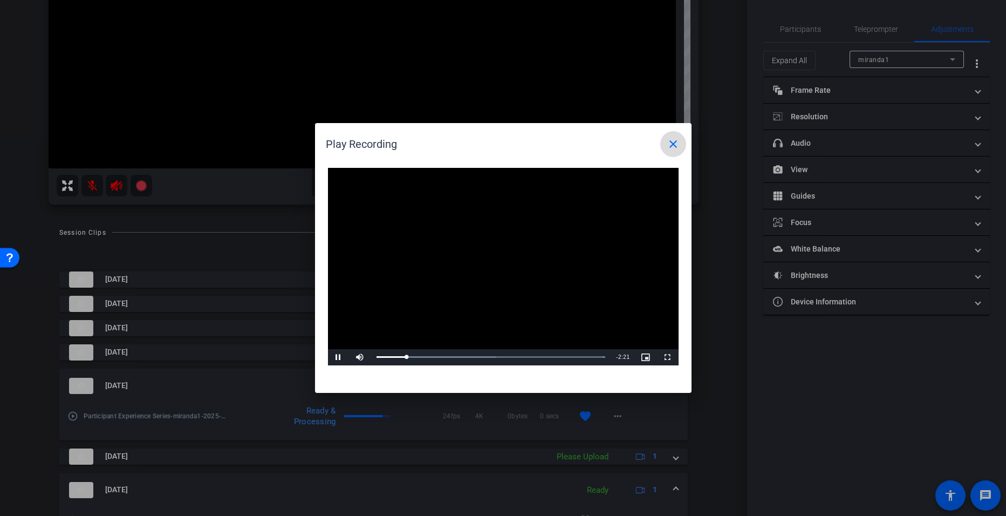
click at [675, 140] on mat-icon "close" at bounding box center [673, 144] width 13 height 13
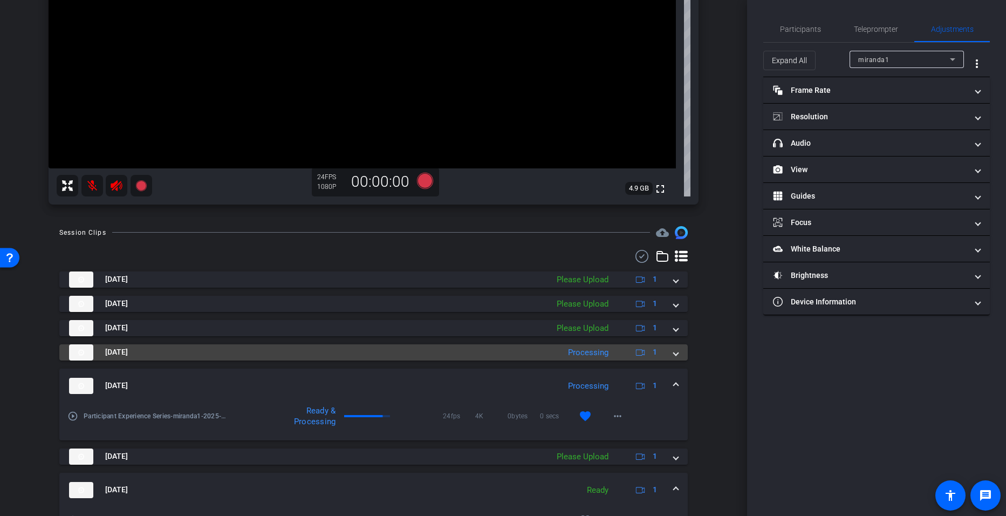
click at [84, 353] on img at bounding box center [81, 352] width 24 height 16
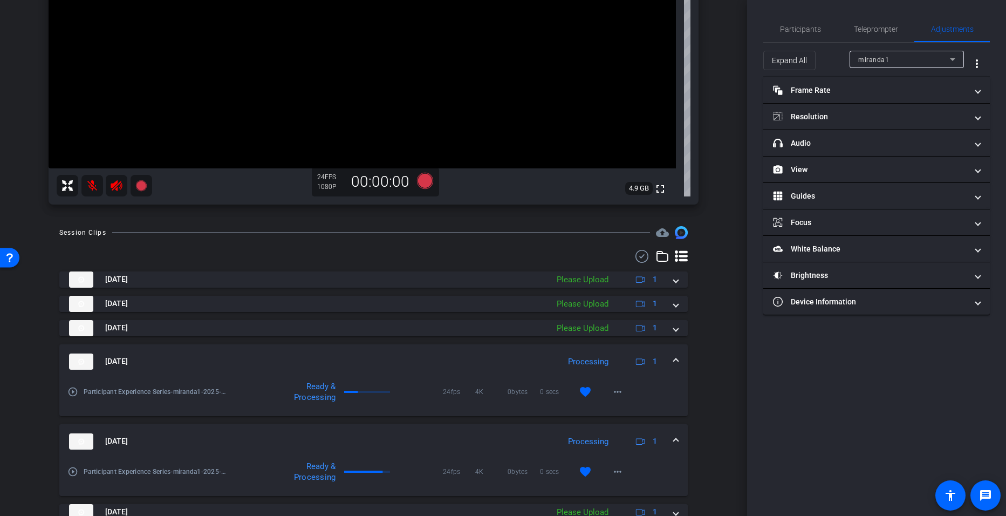
click at [72, 392] on mat-icon "play_circle_outline" at bounding box center [72, 391] width 11 height 11
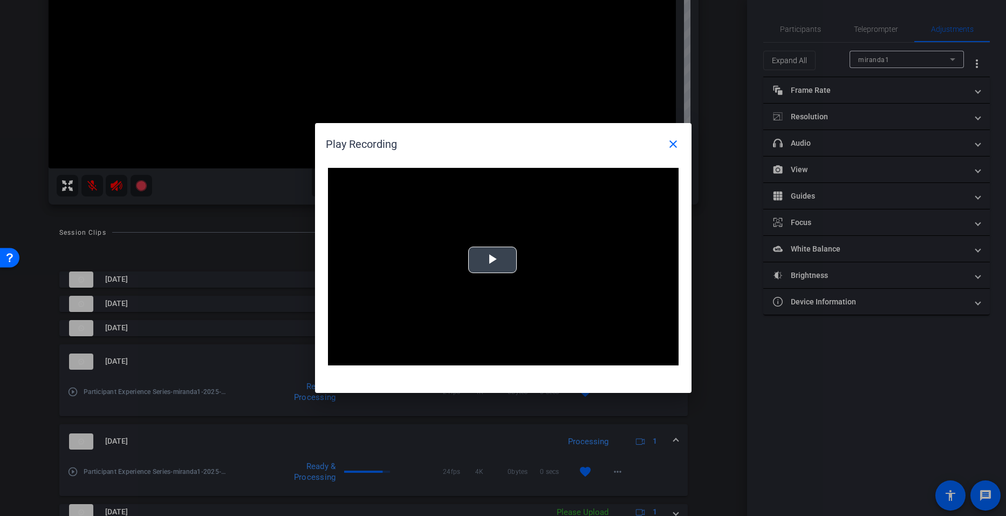
click at [492, 260] on span "Video Player" at bounding box center [492, 260] width 0 height 0
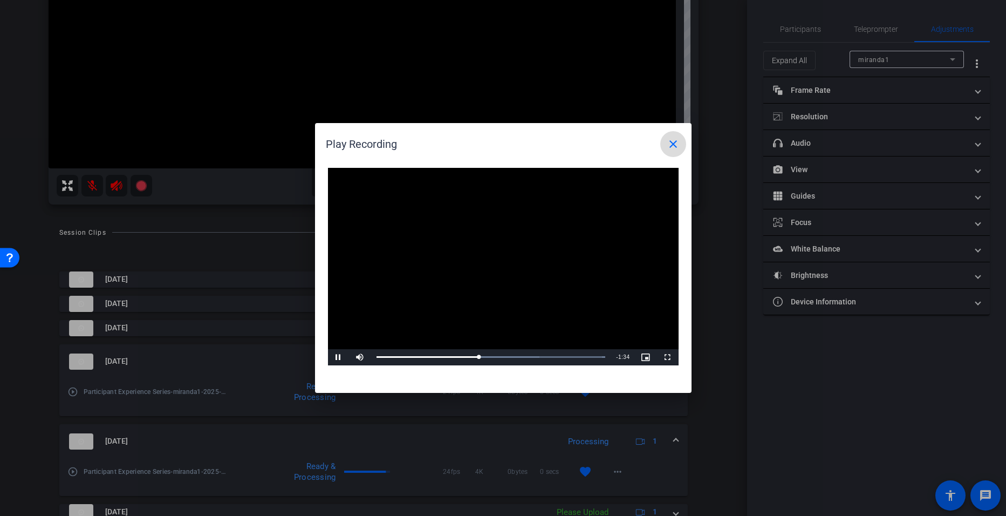
click at [678, 143] on mat-icon "close" at bounding box center [673, 144] width 13 height 13
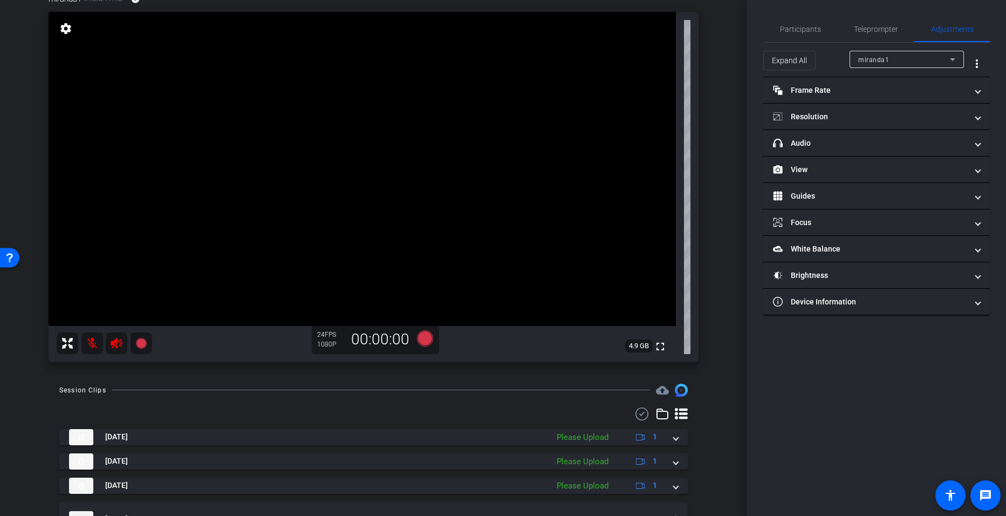
scroll to position [0, 0]
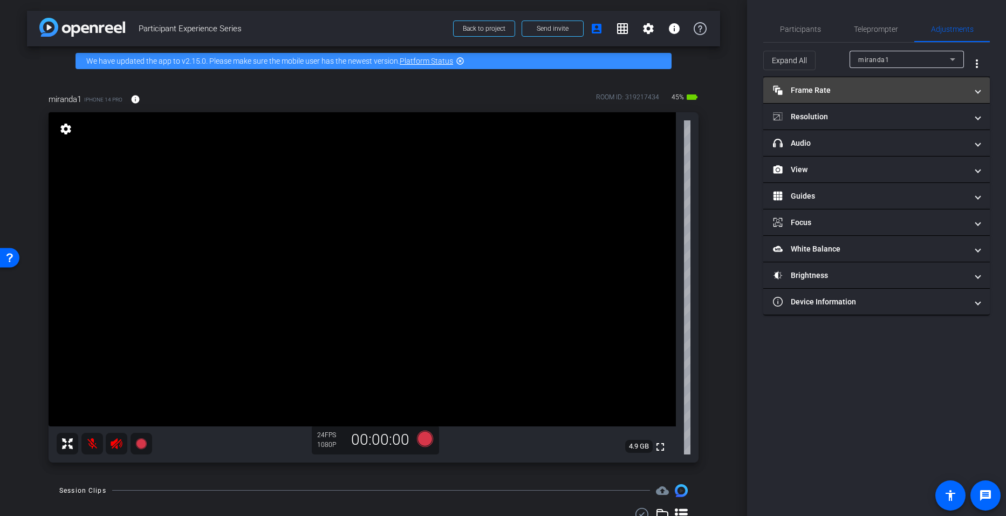
click at [792, 88] on mat-panel-title "Frame Rate Frame Rate" at bounding box center [870, 90] width 194 height 11
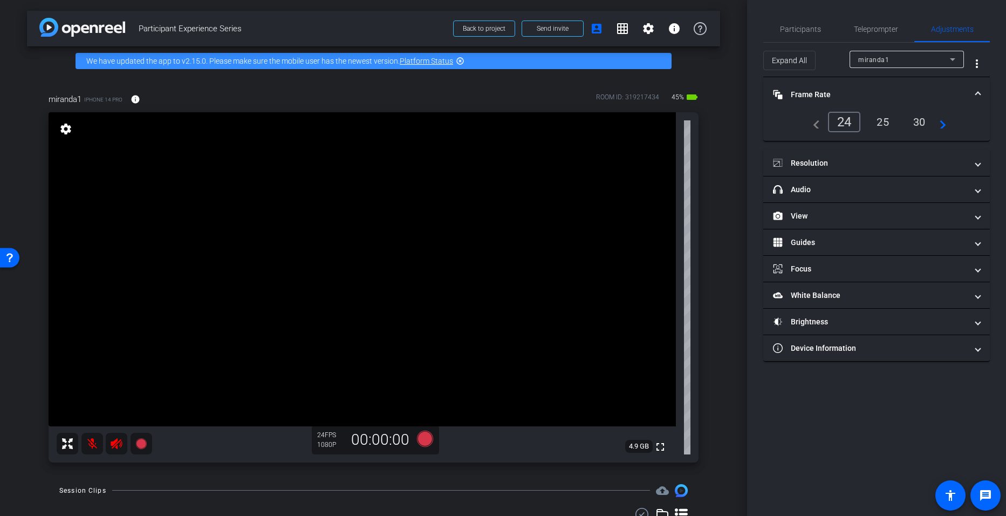
click at [921, 121] on div "30" at bounding box center [919, 122] width 29 height 18
click at [839, 123] on div "24" at bounding box center [842, 122] width 29 height 18
drag, startPoint x: 822, startPoint y: 159, endPoint x: 825, endPoint y: 167, distance: 8.5
click at [825, 167] on mat-panel-title "Resolution" at bounding box center [870, 162] width 194 height 11
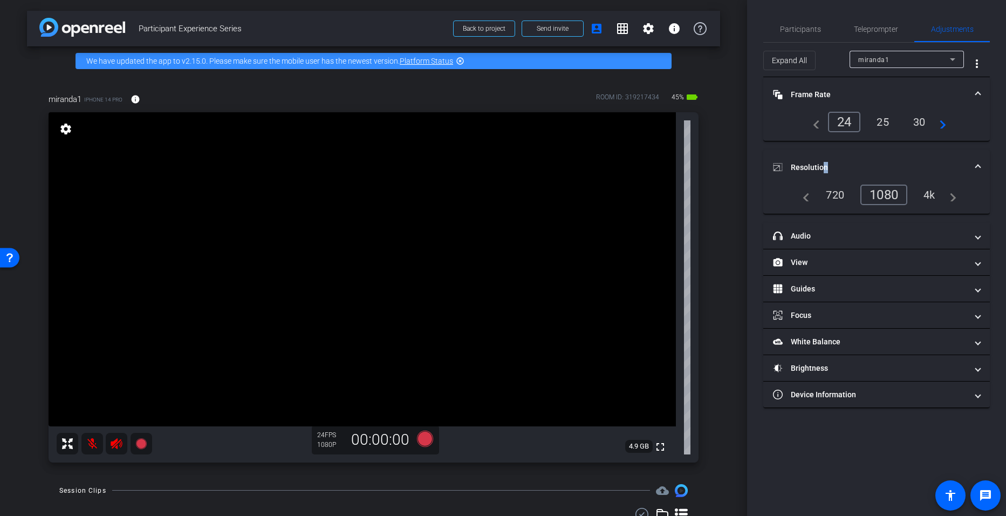
click at [825, 167] on mat-panel-title "Resolution" at bounding box center [870, 167] width 194 height 11
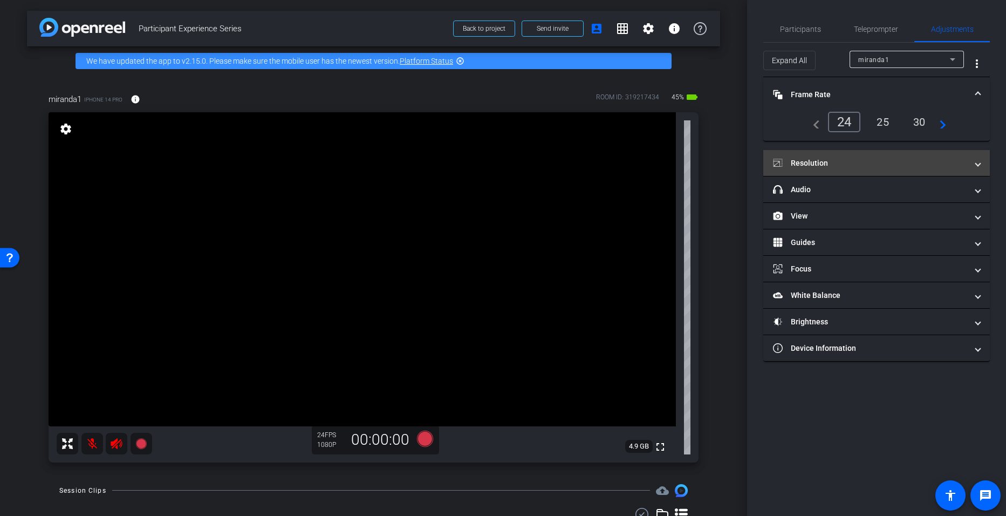
click at [825, 163] on mat-panel-title "Resolution" at bounding box center [870, 162] width 194 height 11
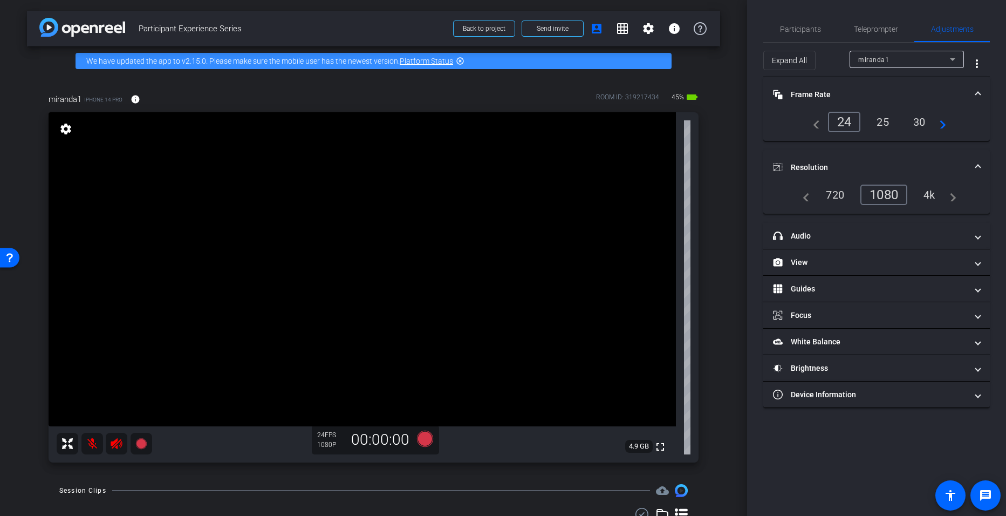
click at [936, 191] on div "4k" at bounding box center [929, 195] width 28 height 18
click at [926, 195] on div "4k" at bounding box center [926, 194] width 32 height 20
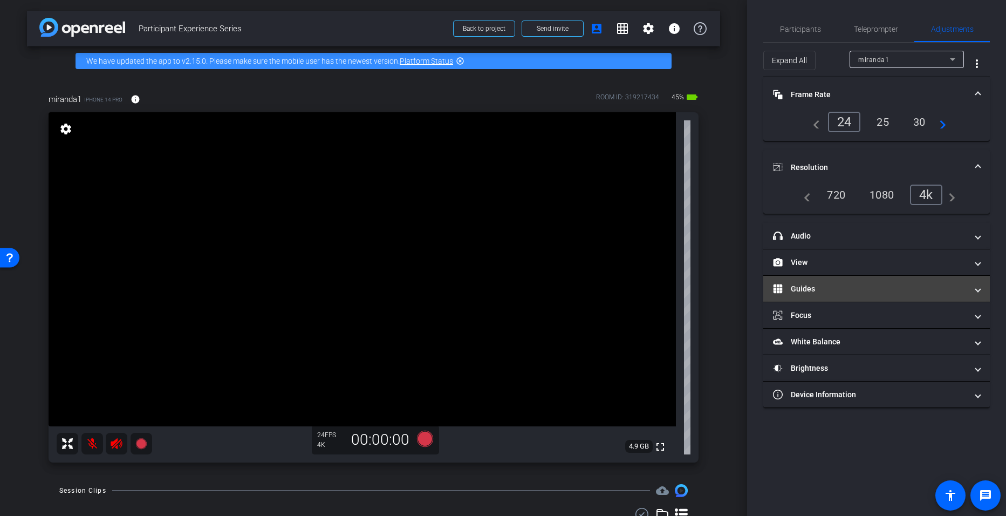
click at [809, 289] on mat-panel-title "Guides" at bounding box center [870, 288] width 194 height 11
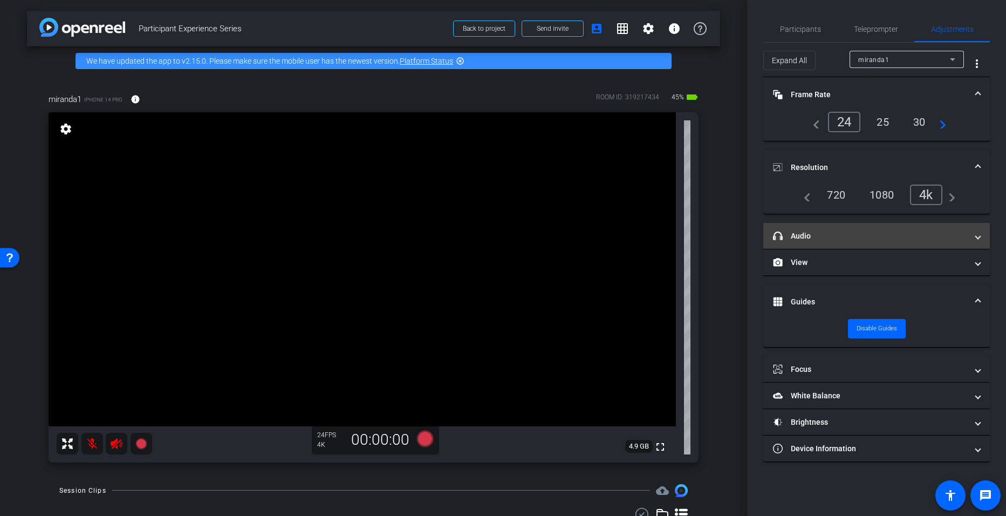
click at [800, 236] on mat-panel-title "headphone icon Audio" at bounding box center [870, 235] width 194 height 11
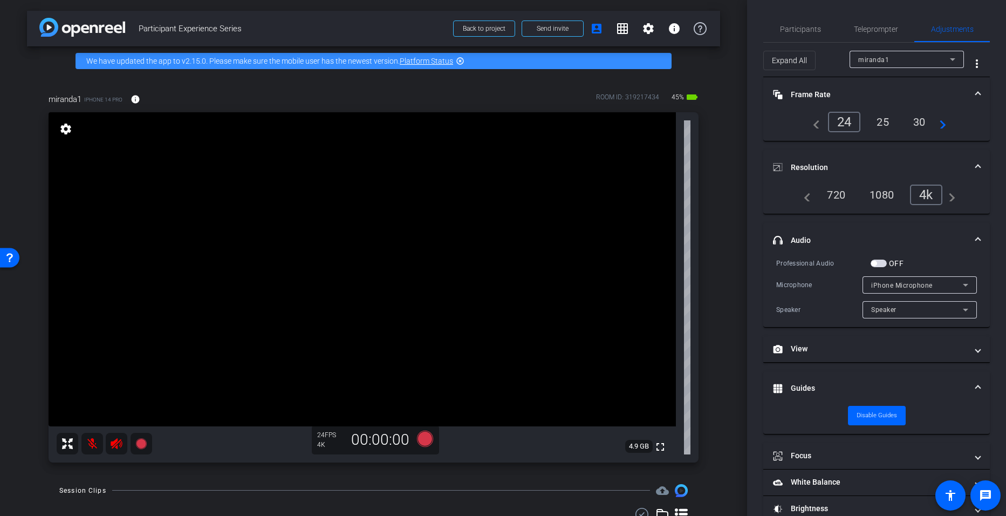
drag, startPoint x: 877, startPoint y: 263, endPoint x: 872, endPoint y: 256, distance: 8.4
click at [872, 256] on mat-expansion-panel "headphone icon Audio Professional Audio OFF Microphone iPhone Microphone Speake…" at bounding box center [876, 275] width 227 height 105
click at [872, 256] on mat-expansion-panel-header "headphone icon Audio" at bounding box center [876, 240] width 227 height 35
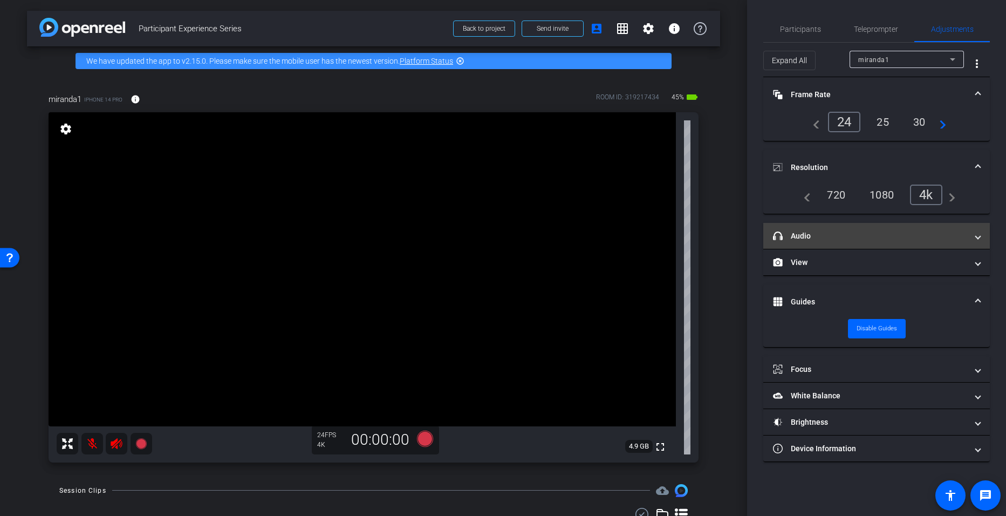
click at [833, 238] on mat-panel-title "headphone icon Audio" at bounding box center [870, 235] width 194 height 11
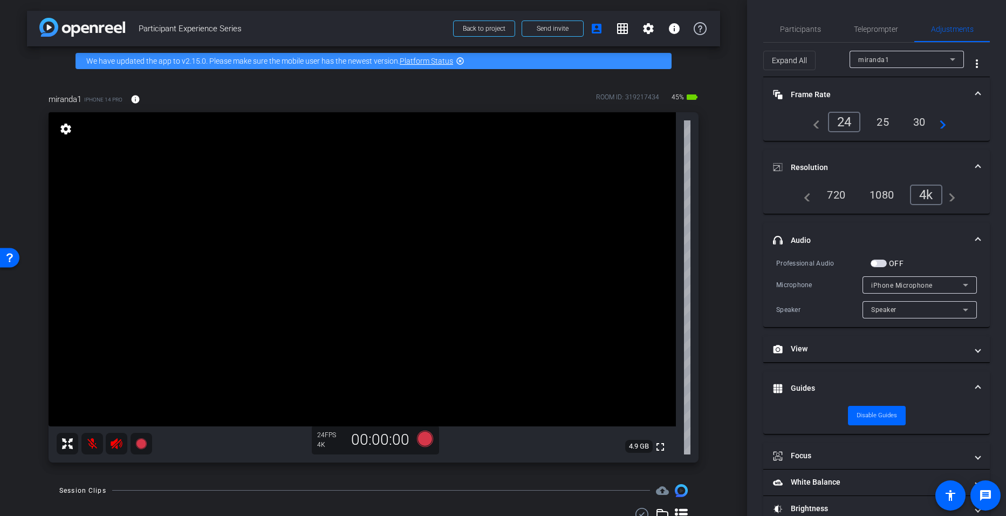
click at [876, 262] on span "button" at bounding box center [873, 262] width 5 height 5
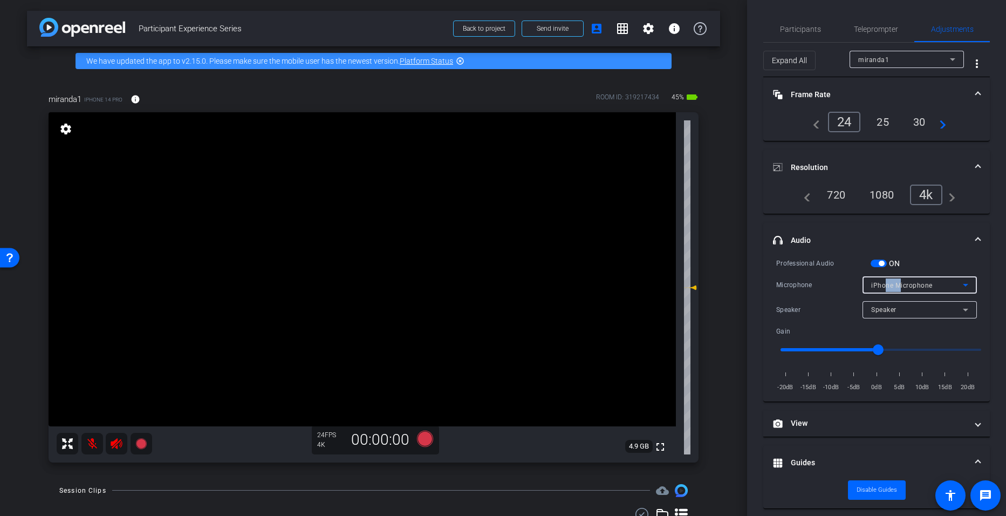
drag, startPoint x: 880, startPoint y: 280, endPoint x: 893, endPoint y: 287, distance: 14.5
click at [893, 287] on div "iPhone Microphone" at bounding box center [917, 284] width 92 height 13
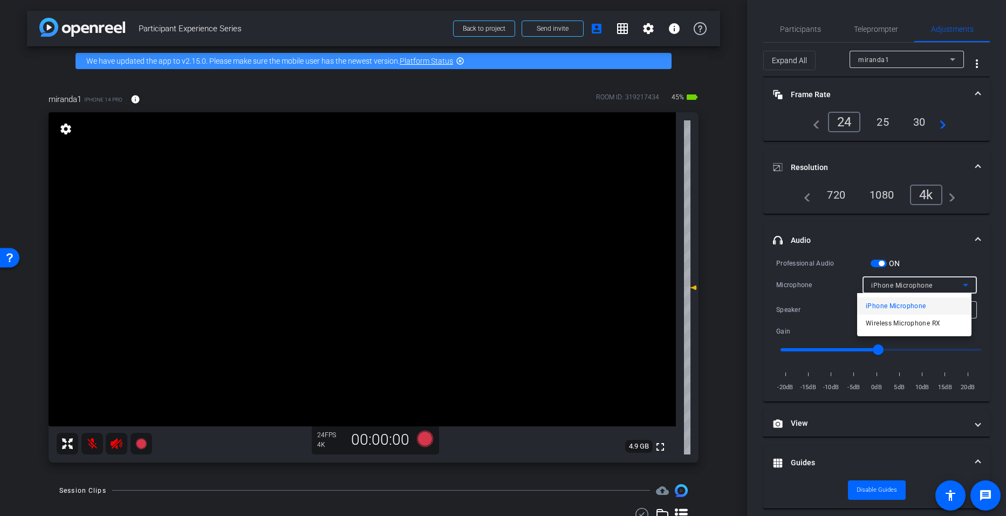
click at [893, 287] on div at bounding box center [503, 258] width 1006 height 516
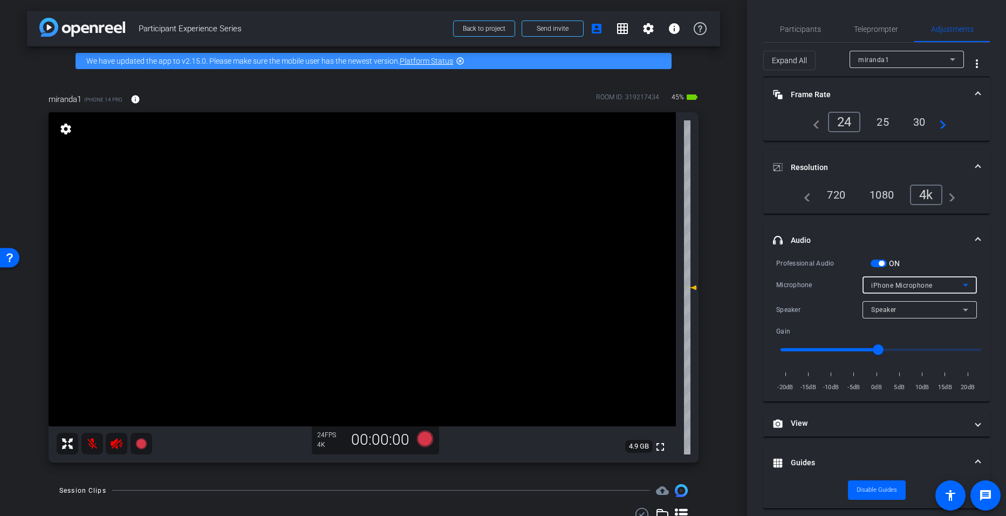
click at [884, 285] on span "iPhone Microphone" at bounding box center [901, 286] width 61 height 8
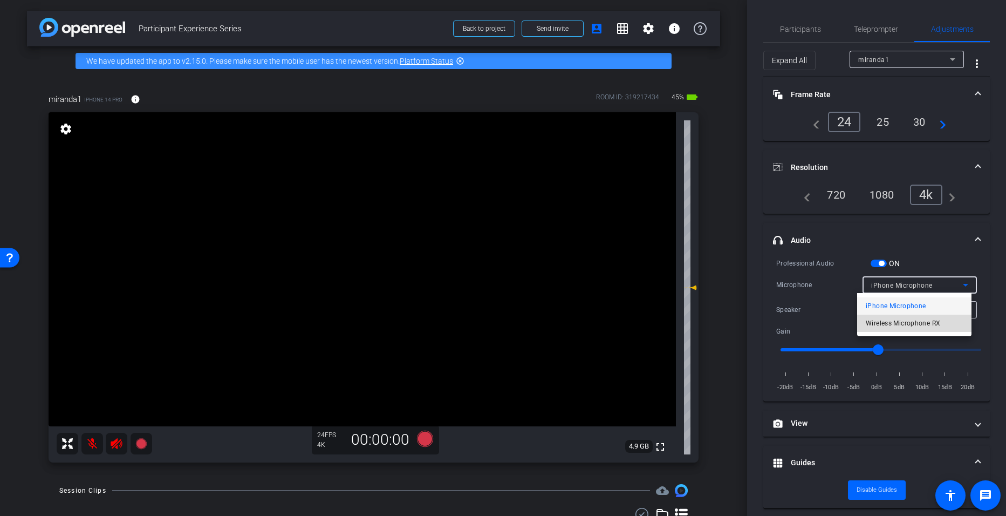
click at [893, 320] on span "Wireless Microphone RX" at bounding box center [903, 323] width 74 height 13
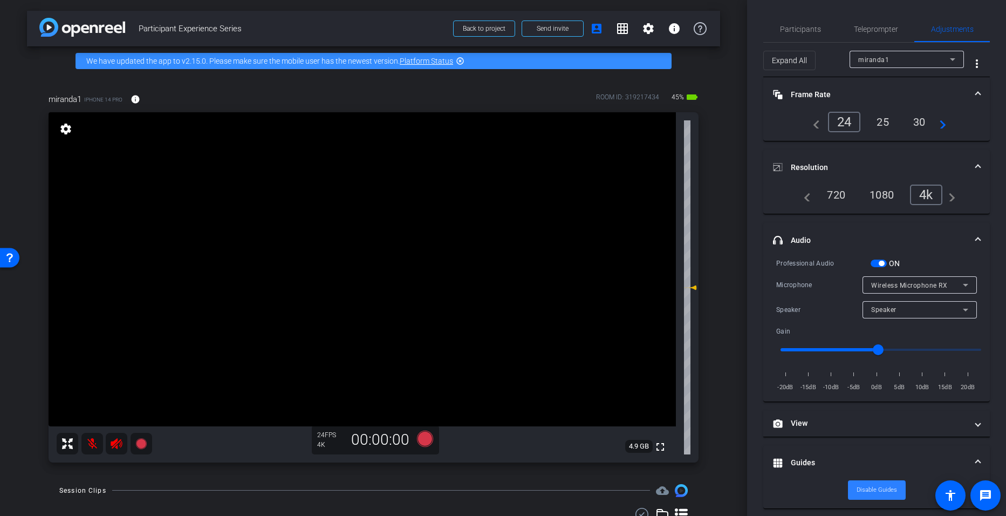
click at [866, 490] on span "Disable Guides" at bounding box center [876, 490] width 40 height 16
click at [866, 490] on span "Enable Guides" at bounding box center [876, 490] width 38 height 16
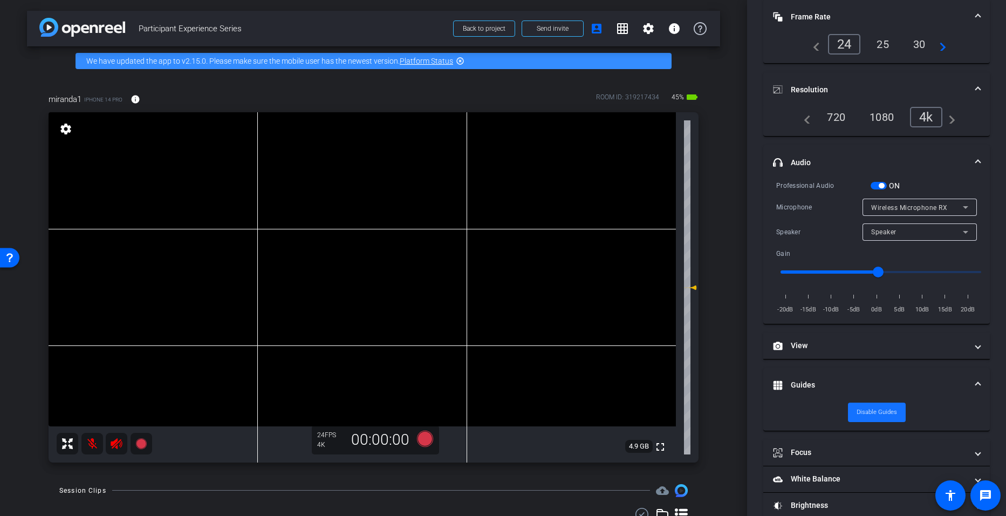
scroll to position [123, 0]
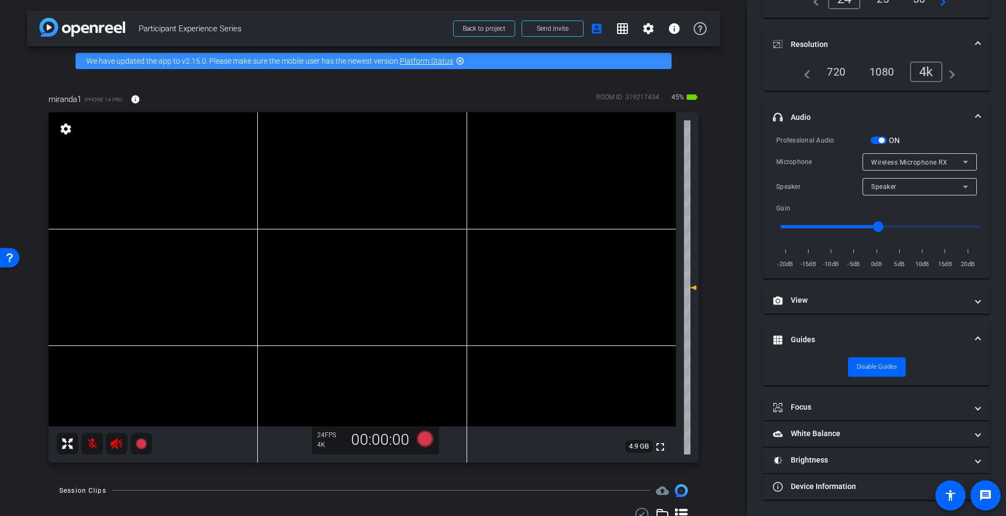
drag, startPoint x: 866, startPoint y: 490, endPoint x: 730, endPoint y: 182, distance: 337.3
click at [730, 182] on div "arrow_back Participant Experience Series Back to project Send invite account_bo…" at bounding box center [373, 258] width 747 height 516
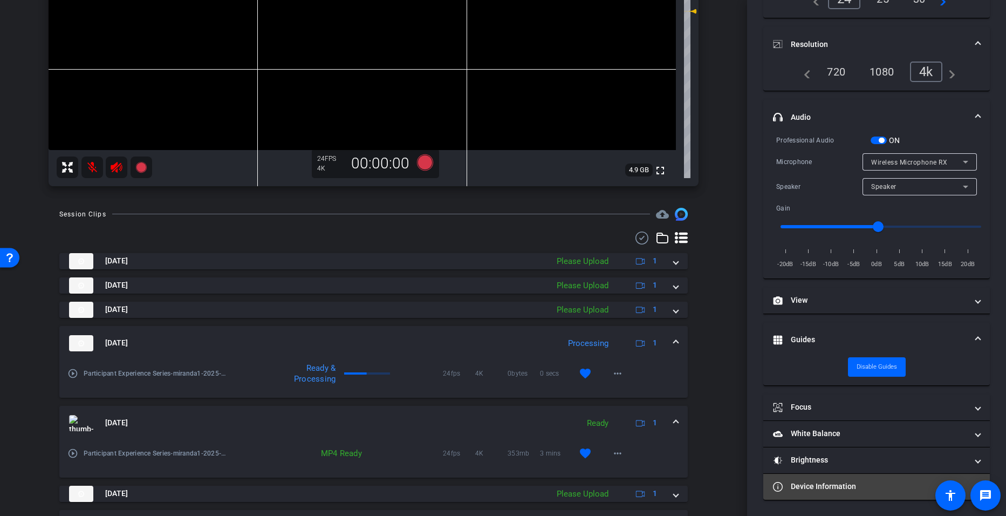
click at [884, 486] on mat-panel-title "Device Information" at bounding box center [870, 486] width 194 height 11
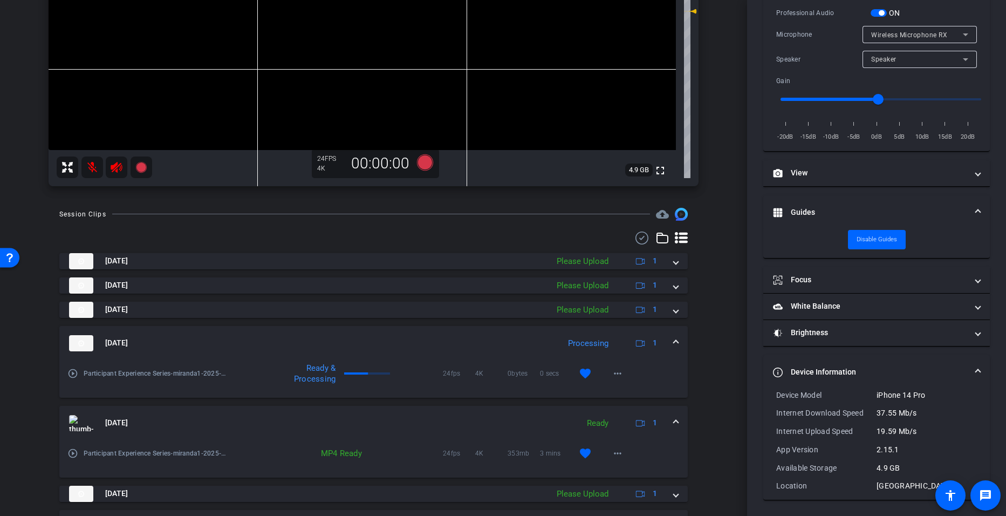
scroll to position [0, 0]
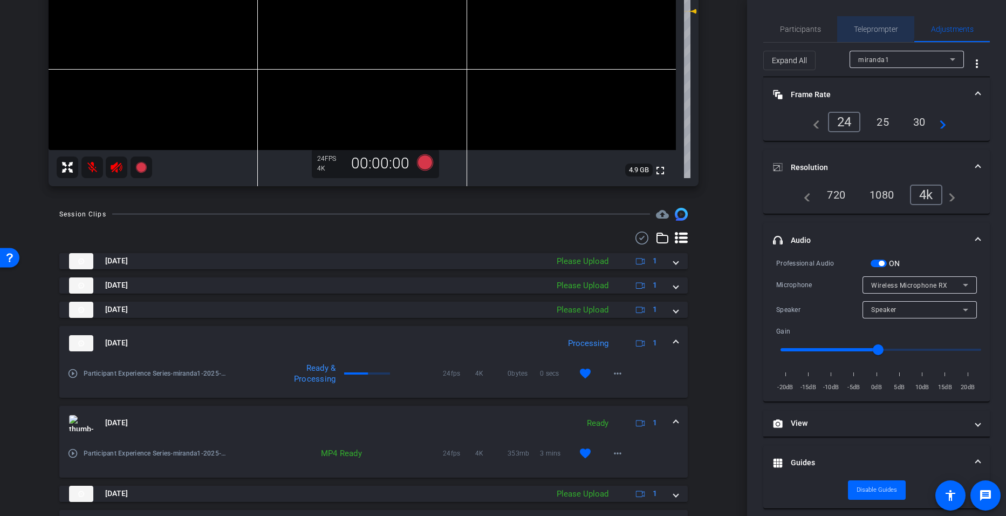
click at [862, 27] on span "Teleprompter" at bounding box center [876, 29] width 44 height 8
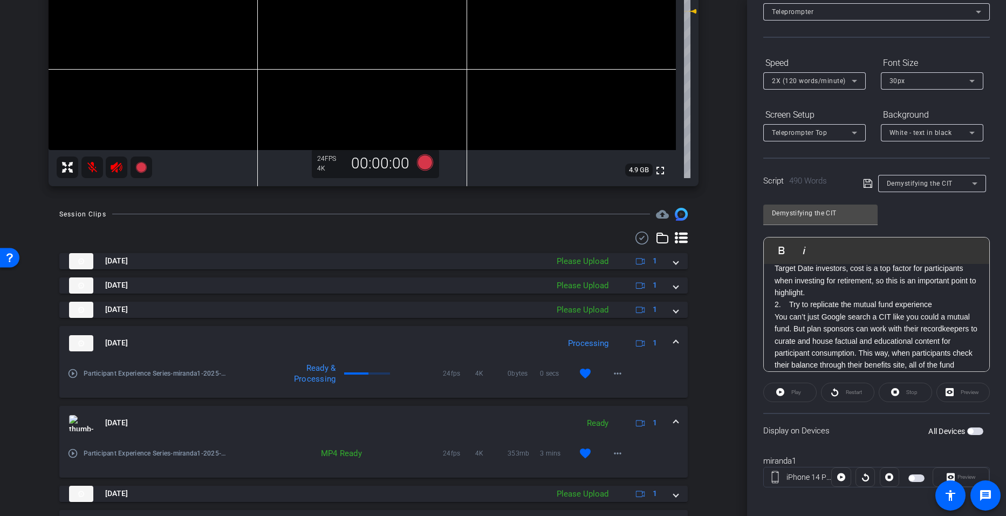
scroll to position [74, 0]
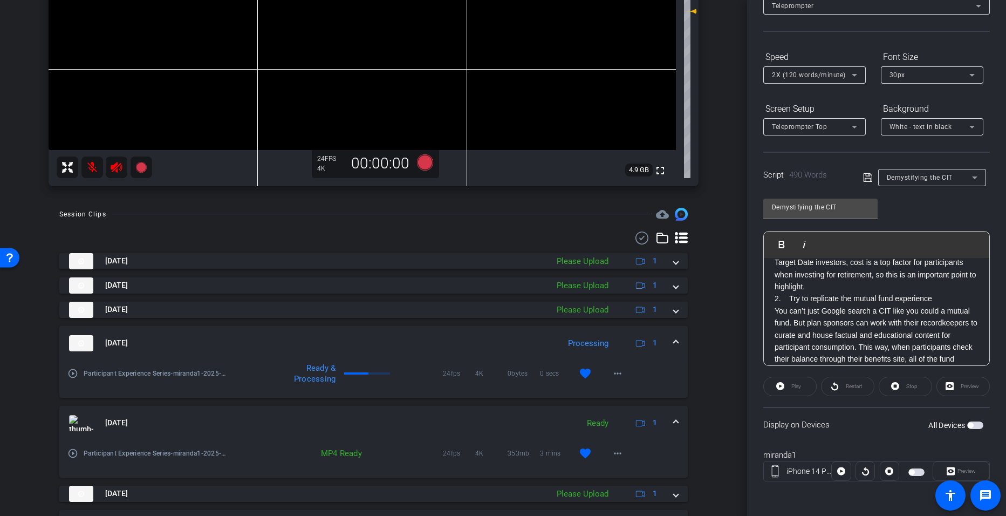
click at [964, 418] on mat-slide-toggle "All Devices" at bounding box center [955, 424] width 55 height 12
click at [967, 423] on span "button" at bounding box center [969, 424] width 5 height 5
click at [957, 471] on span "Preview" at bounding box center [966, 471] width 18 height 6
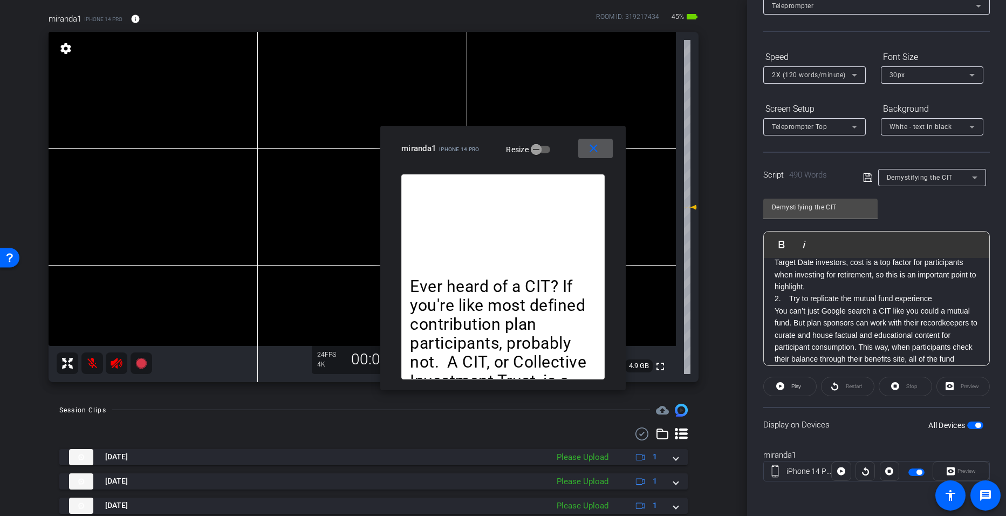
scroll to position [80, 0]
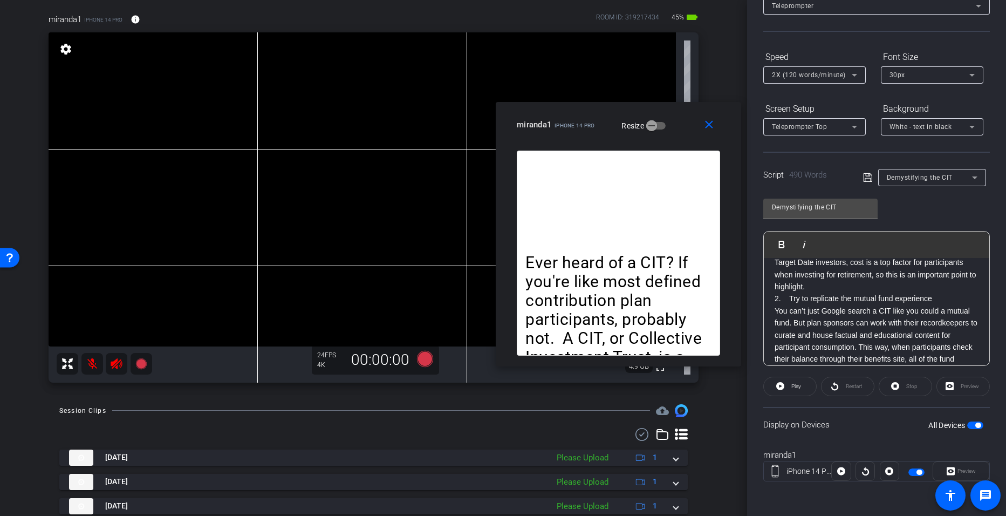
drag, startPoint x: 521, startPoint y: 137, endPoint x: 637, endPoint y: 113, distance: 117.8
click at [637, 113] on div "close miranda1 iPhone 14 Pro Resize" at bounding box center [618, 126] width 245 height 49
click at [715, 80] on div "arrow_back Participant Experience Series Back to project Send invite account_bo…" at bounding box center [373, 178] width 747 height 516
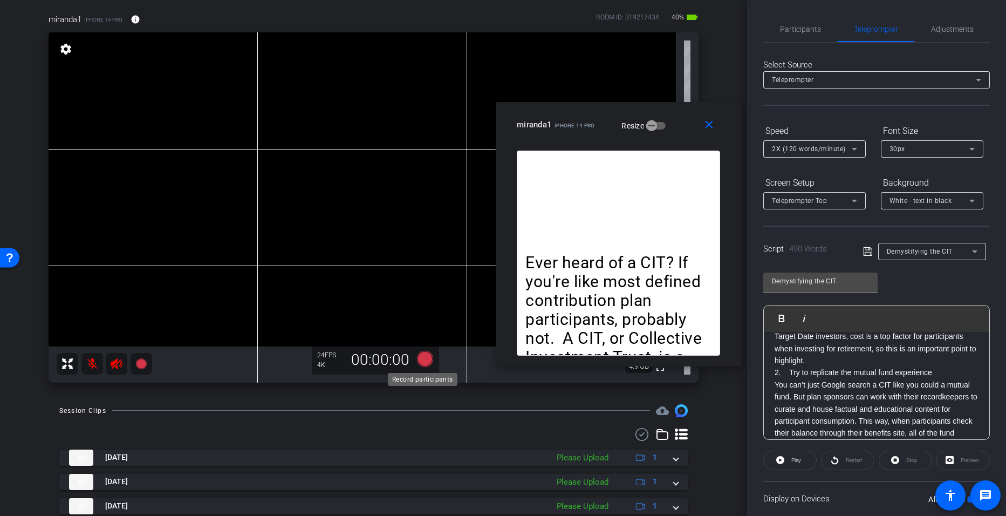
click at [423, 362] on icon at bounding box center [424, 358] width 16 height 16
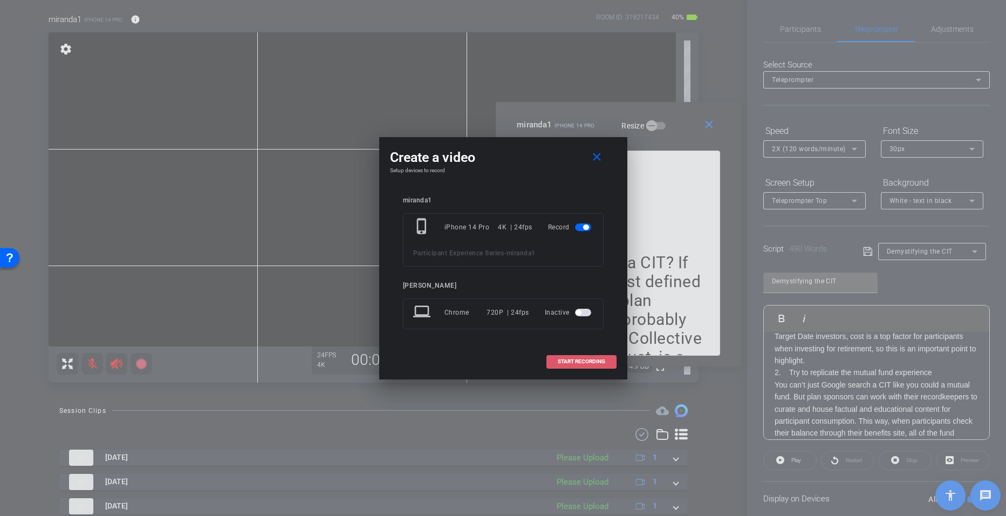
click at [586, 356] on span at bounding box center [581, 361] width 69 height 26
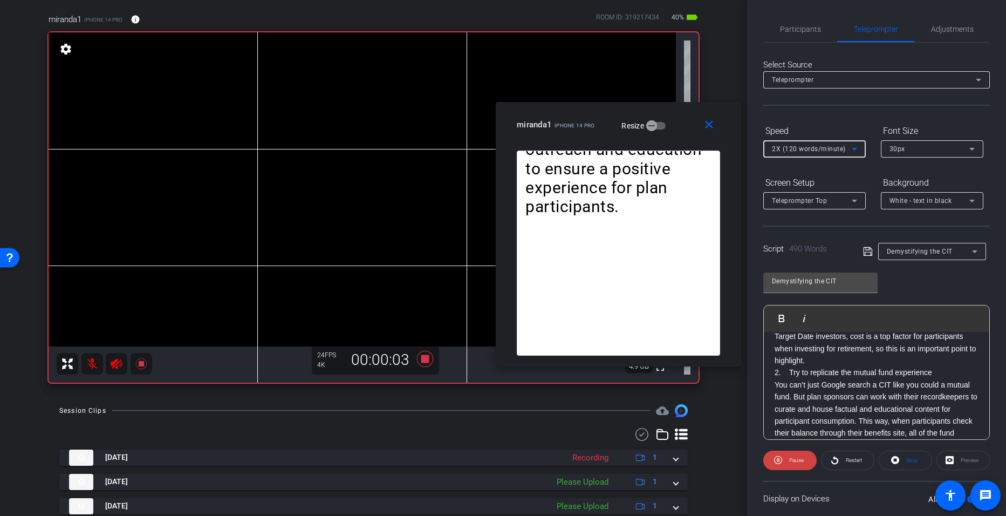
click at [857, 146] on icon at bounding box center [854, 148] width 13 height 13
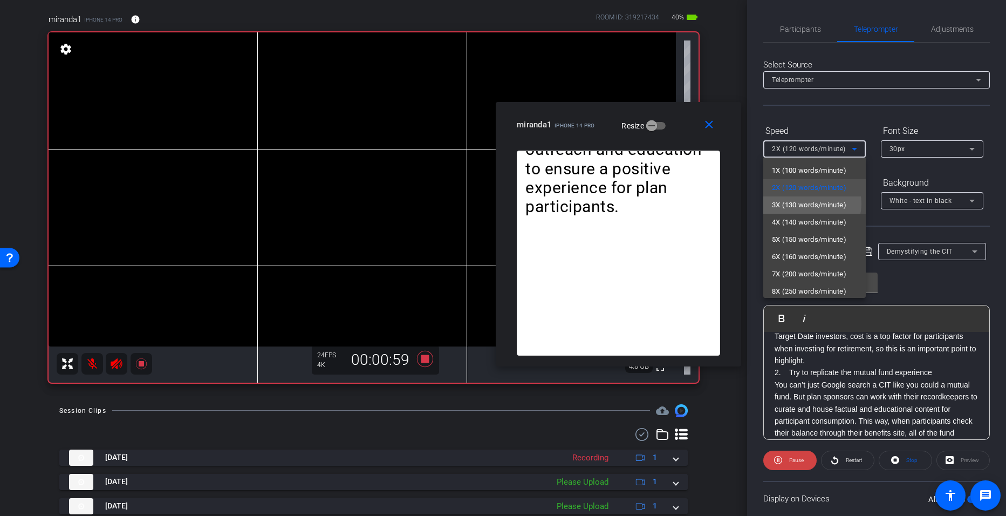
click at [809, 203] on span "3X (130 words/minute)" at bounding box center [809, 204] width 74 height 13
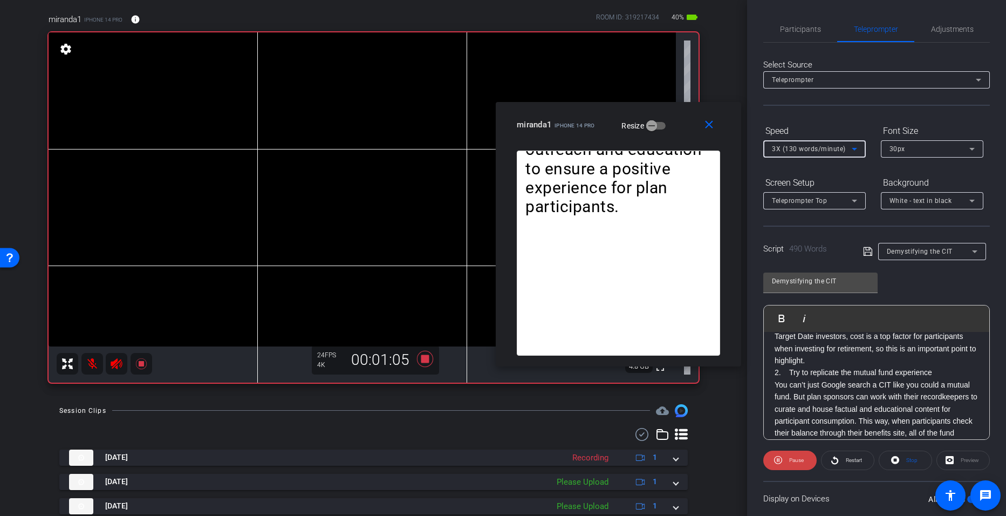
click at [854, 147] on icon at bounding box center [854, 148] width 13 height 13
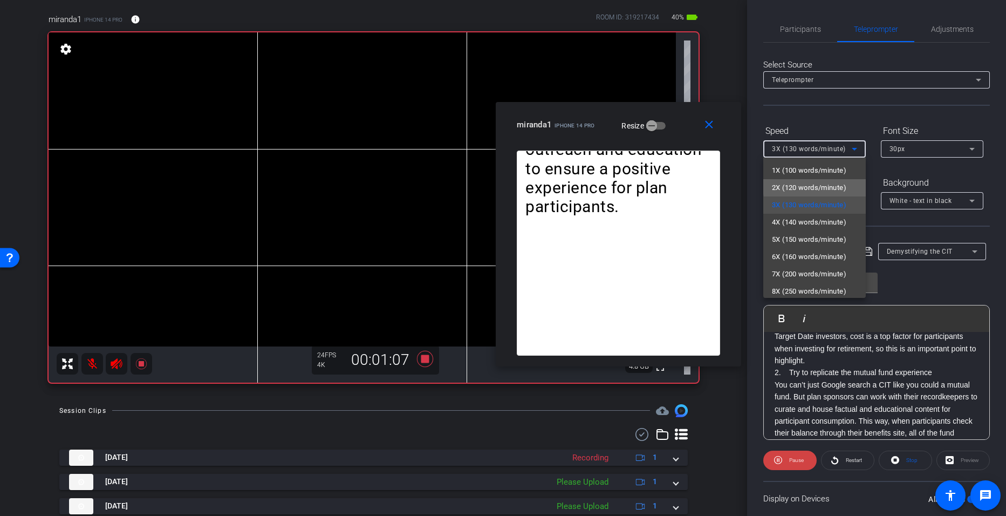
click at [826, 186] on span "2X (120 words/minute)" at bounding box center [809, 187] width 74 height 13
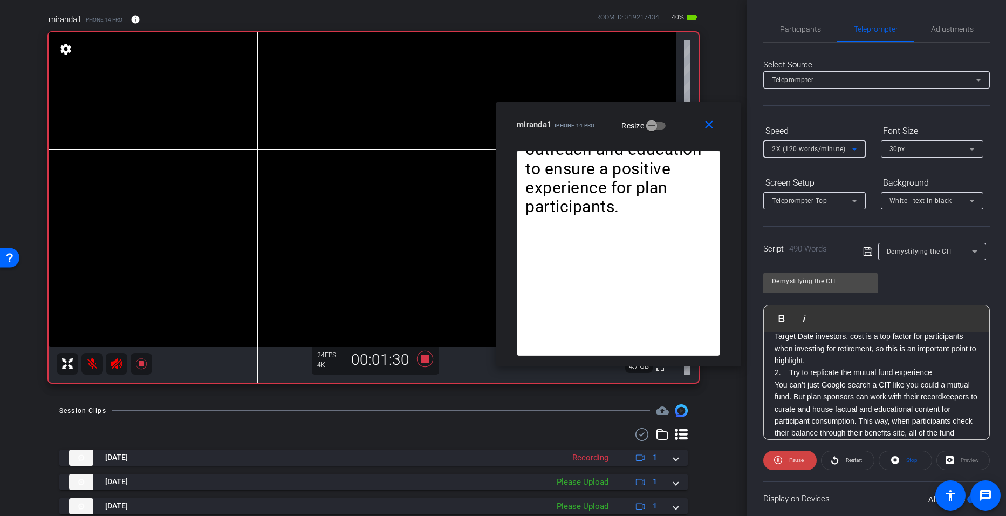
click at [854, 147] on icon at bounding box center [854, 148] width 13 height 13
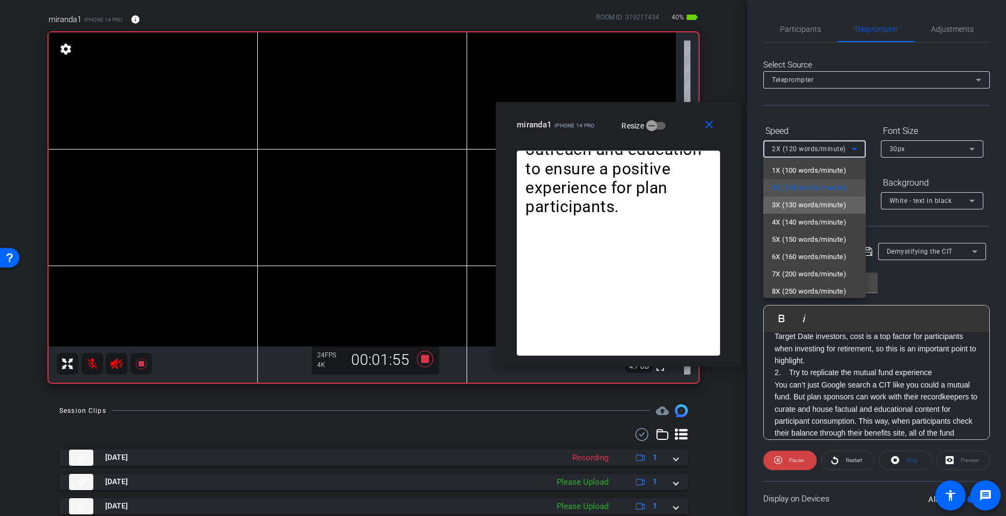
click at [832, 201] on span "3X (130 words/minute)" at bounding box center [809, 204] width 74 height 13
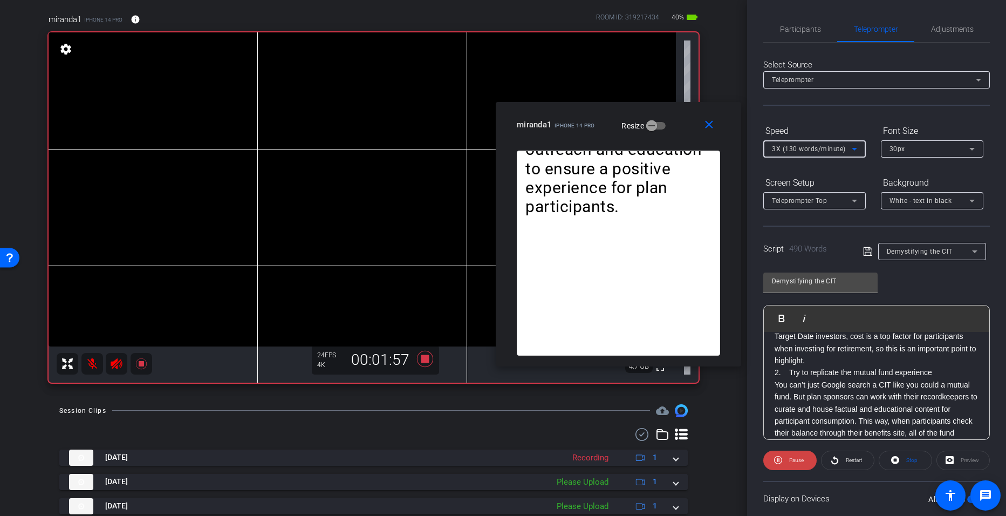
click at [857, 148] on icon at bounding box center [854, 148] width 13 height 13
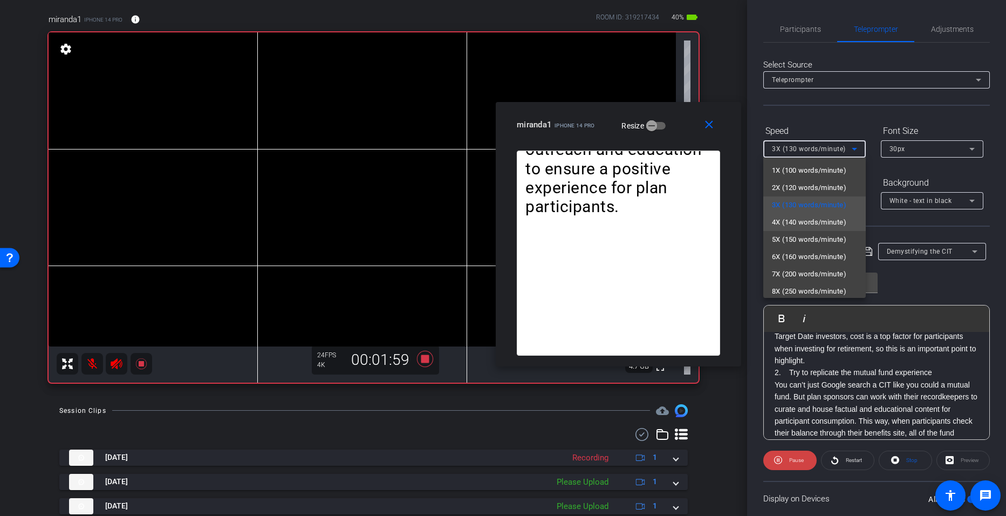
click at [826, 224] on span "4X (140 words/minute)" at bounding box center [809, 222] width 74 height 13
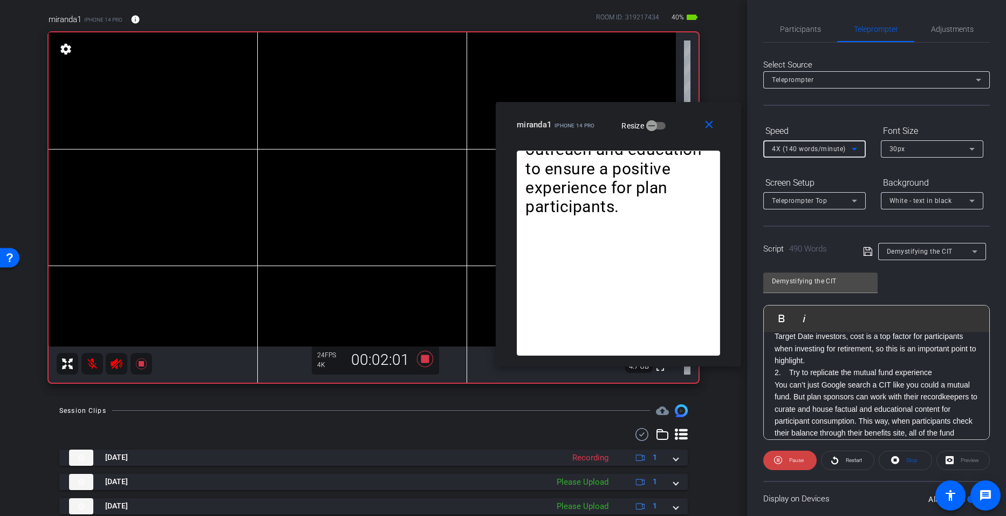
click at [859, 146] on icon at bounding box center [854, 148] width 13 height 13
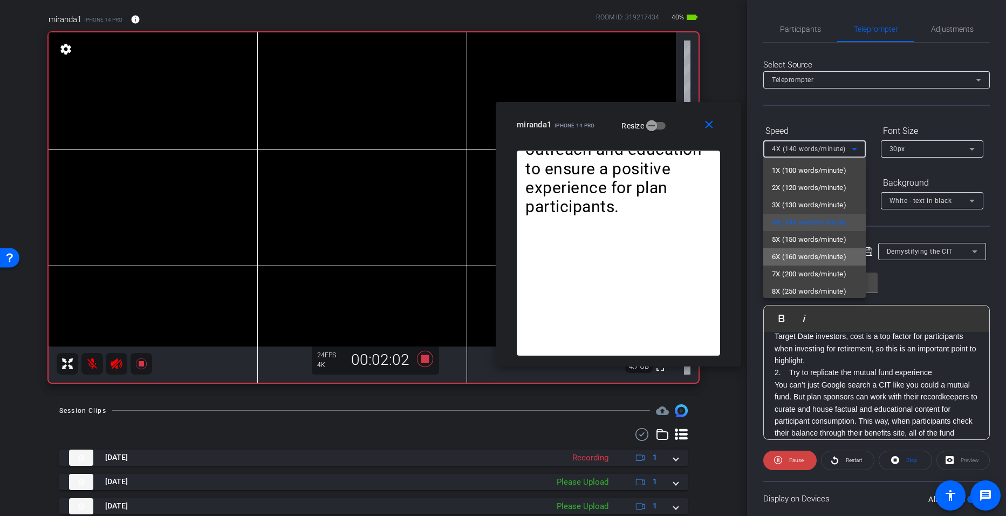
click at [826, 252] on span "6X (160 words/minute)" at bounding box center [809, 256] width 74 height 13
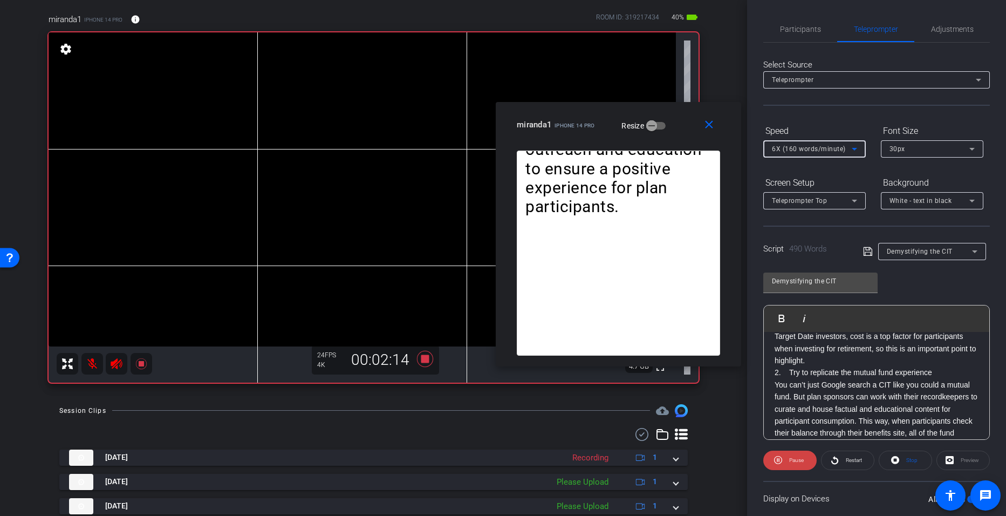
click at [856, 149] on icon at bounding box center [854, 148] width 13 height 13
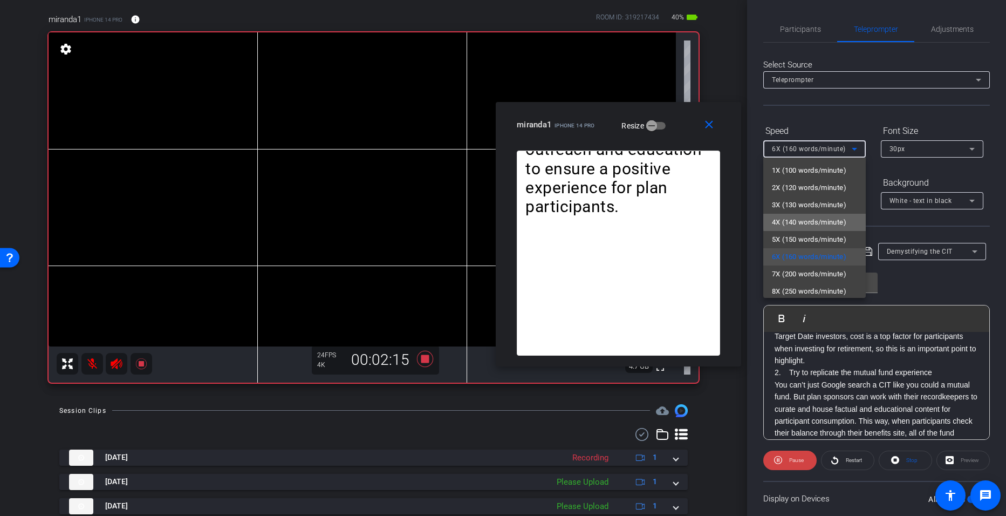
click at [831, 221] on span "4X (140 words/minute)" at bounding box center [809, 222] width 74 height 13
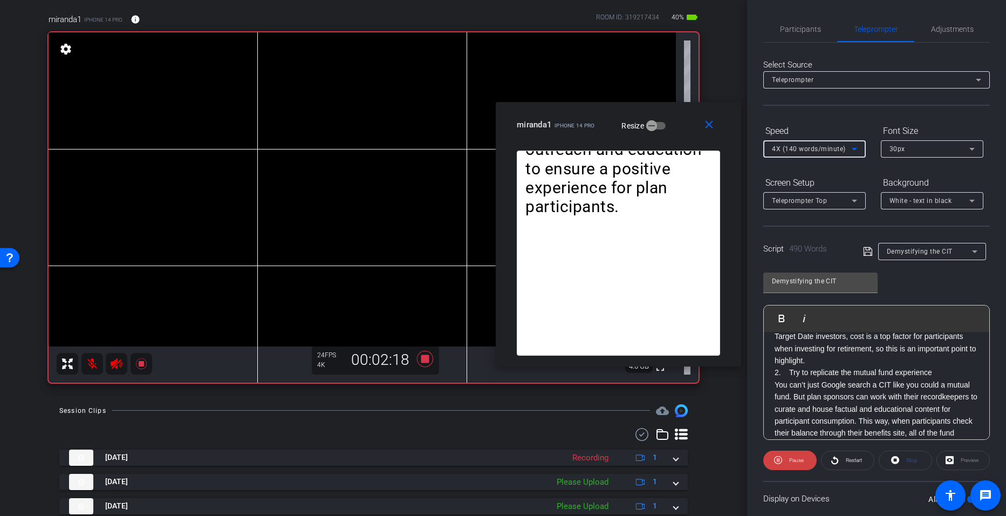
click at [854, 150] on icon at bounding box center [854, 148] width 13 height 13
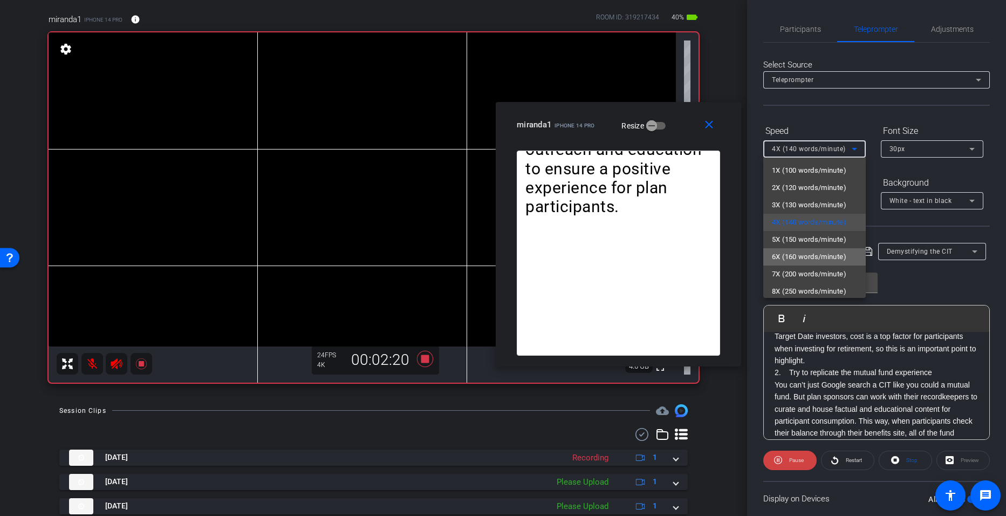
click at [822, 255] on span "6X (160 words/minute)" at bounding box center [809, 256] width 74 height 13
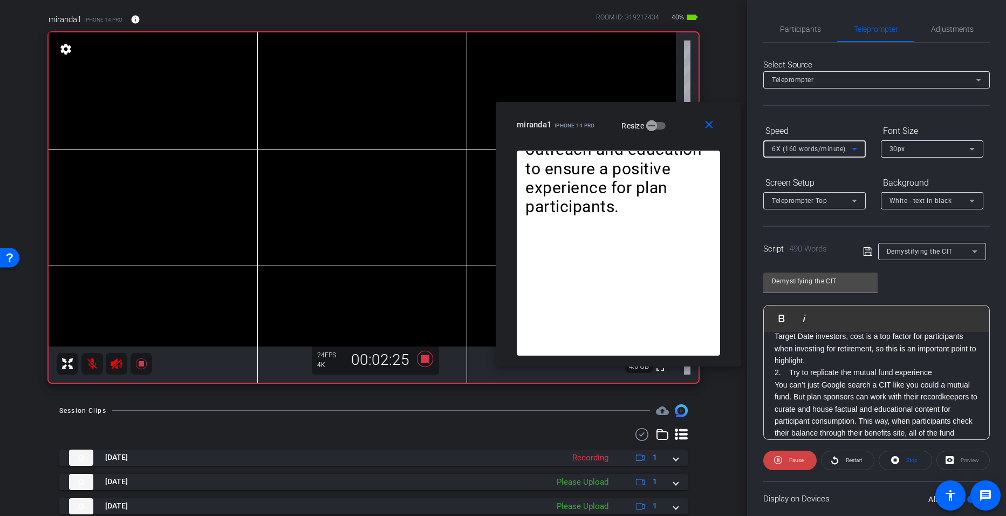
click at [855, 150] on icon at bounding box center [854, 149] width 5 height 3
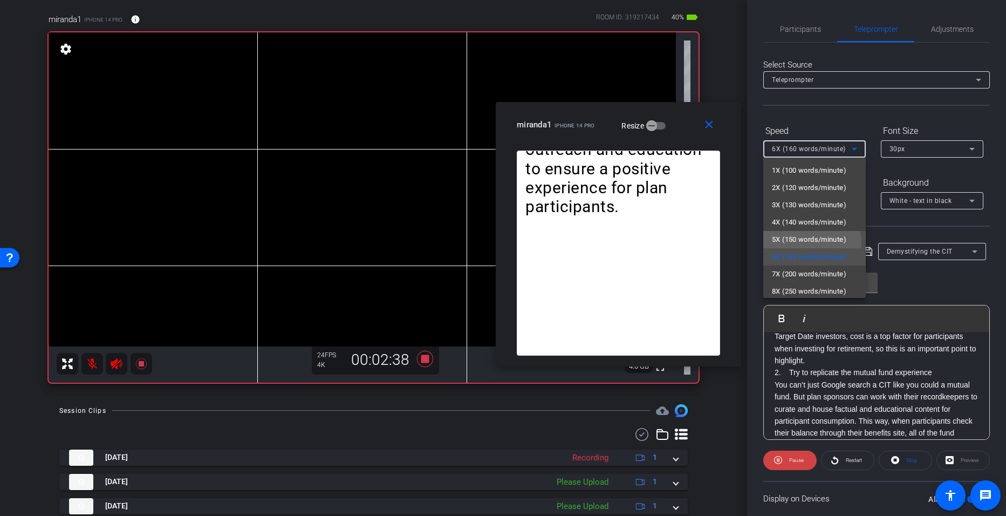
click at [808, 242] on span "5X (150 words/minute)" at bounding box center [809, 239] width 74 height 13
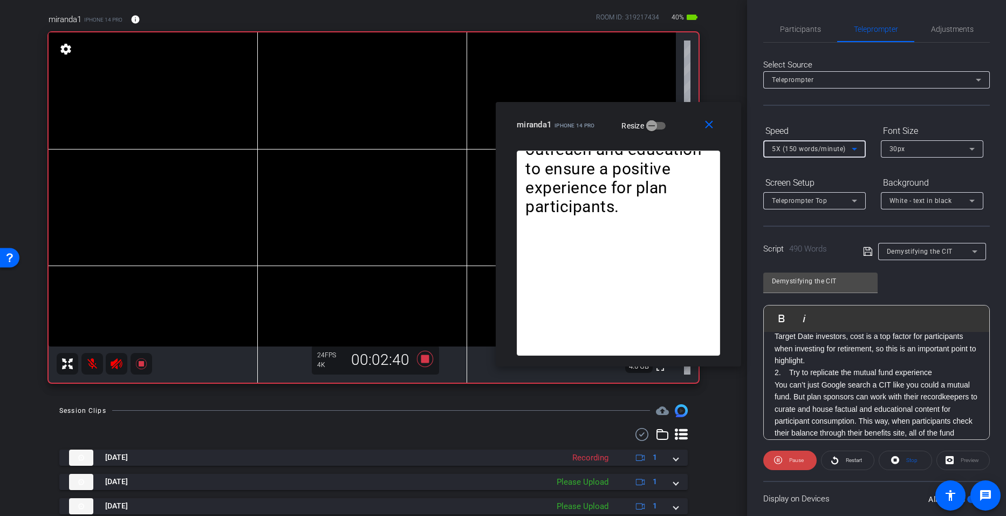
click at [859, 143] on icon at bounding box center [854, 148] width 13 height 13
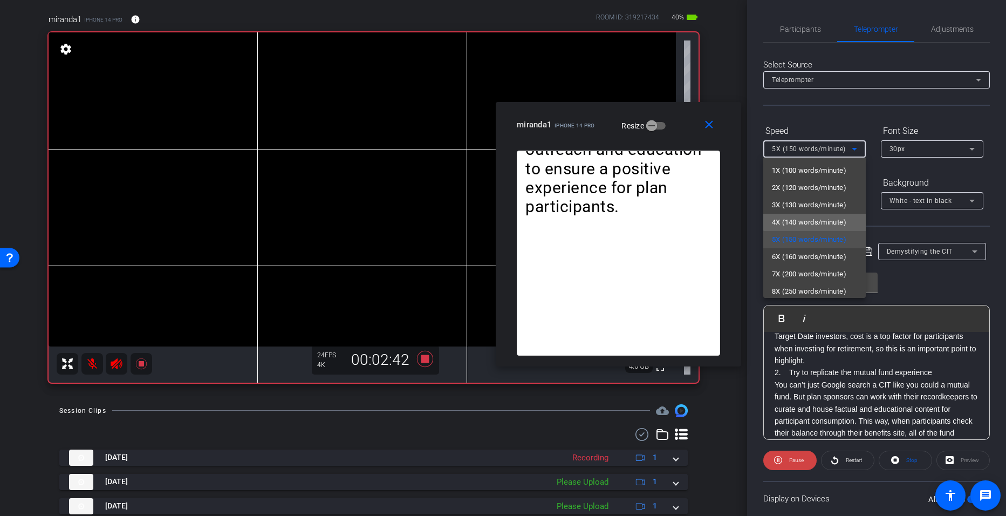
click at [815, 219] on span "4X (140 words/minute)" at bounding box center [809, 222] width 74 height 13
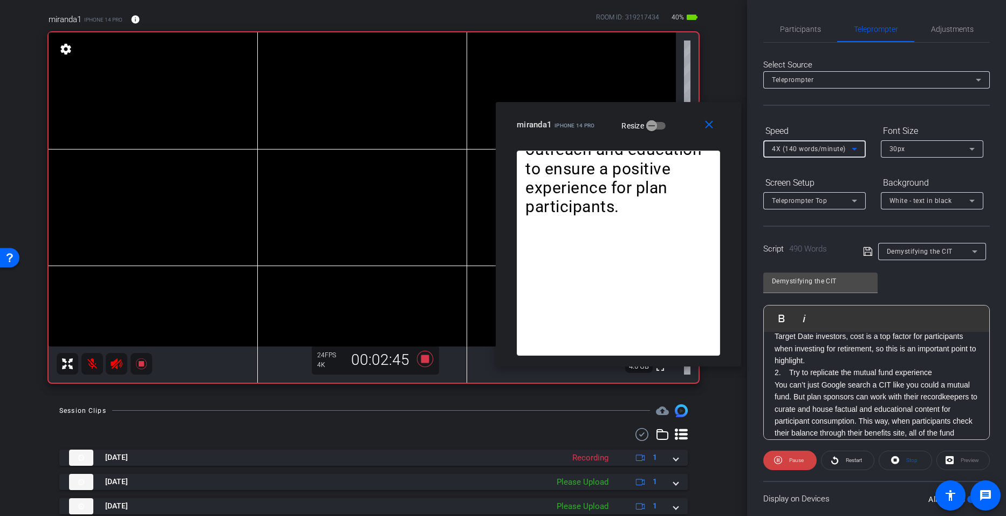
click at [853, 146] on icon at bounding box center [854, 148] width 13 height 13
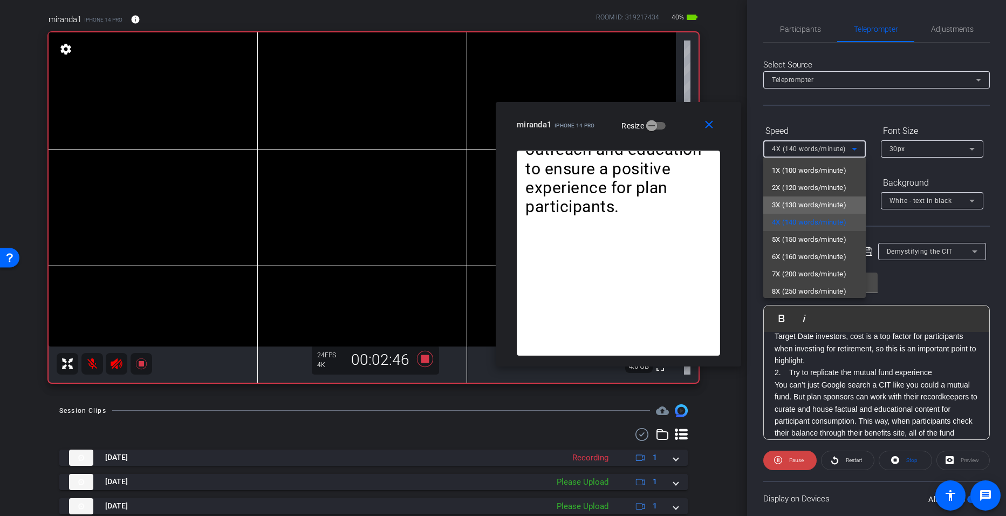
click at [821, 203] on span "3X (130 words/minute)" at bounding box center [809, 204] width 74 height 13
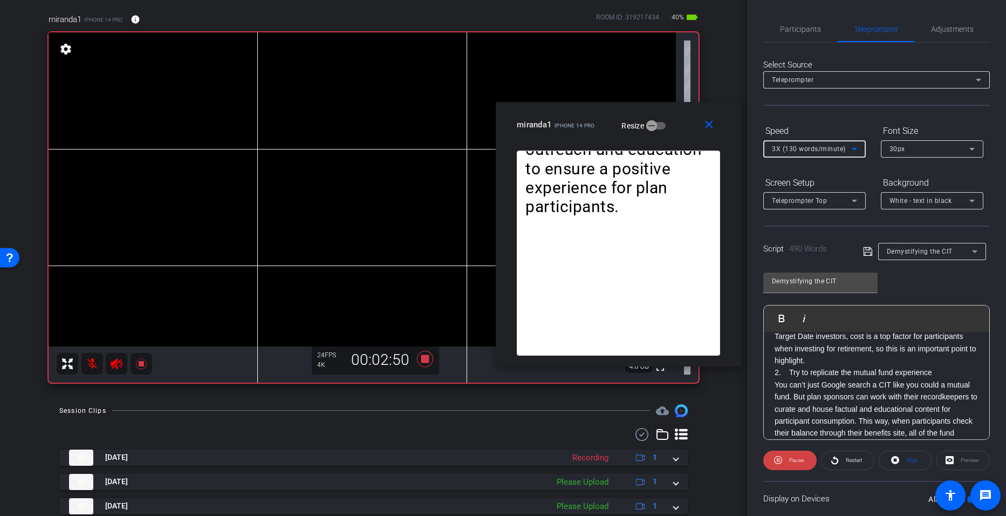
click at [854, 148] on icon at bounding box center [854, 149] width 5 height 3
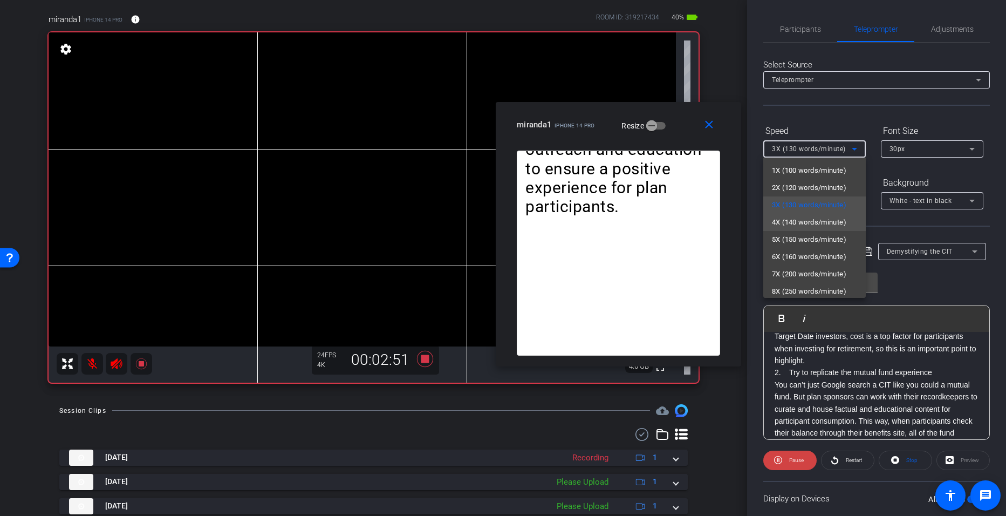
click at [826, 228] on span "4X (140 words/minute)" at bounding box center [809, 222] width 74 height 13
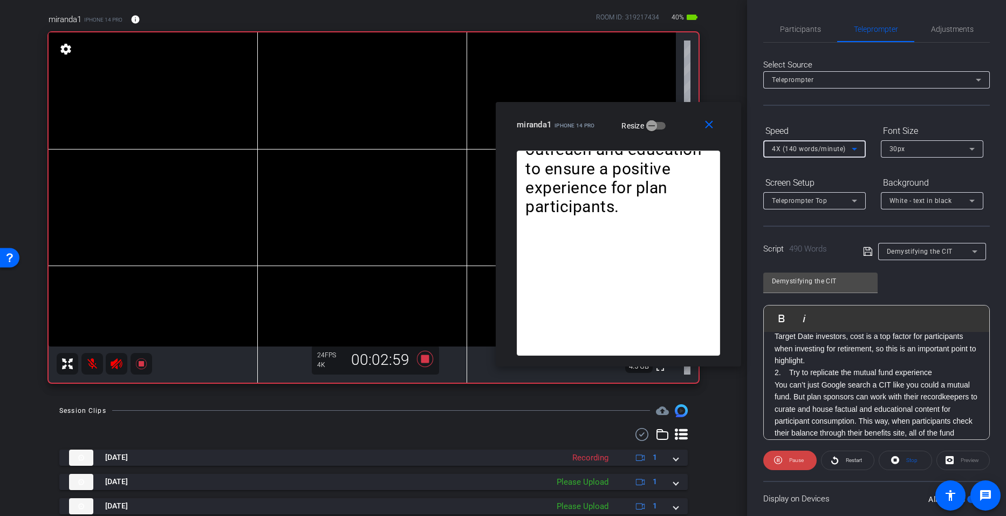
click at [856, 148] on icon at bounding box center [854, 149] width 5 height 3
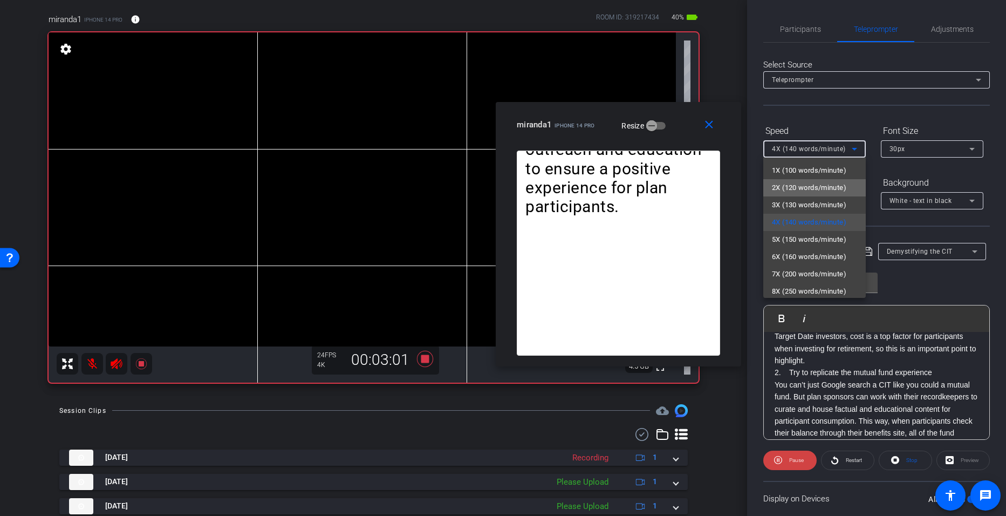
click at [818, 189] on span "2X (120 words/minute)" at bounding box center [809, 187] width 74 height 13
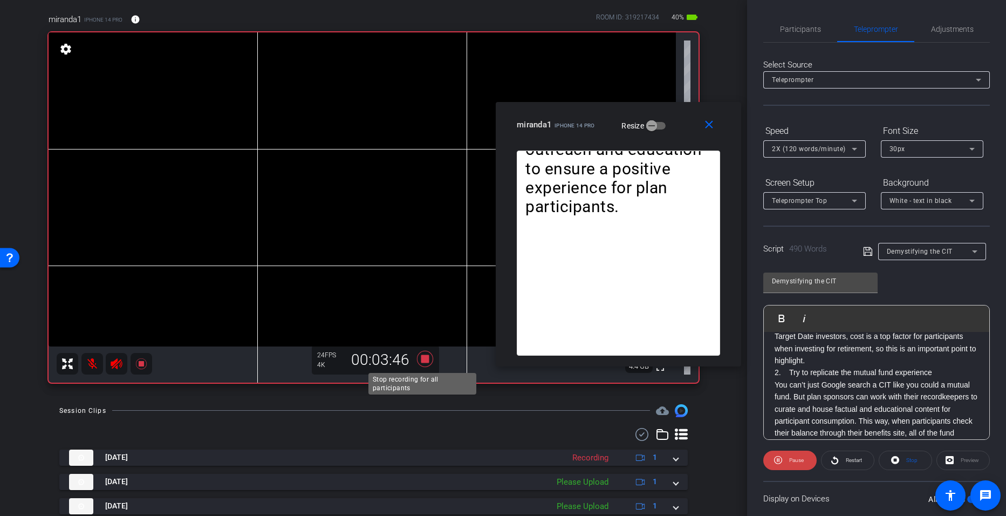
click at [423, 356] on icon at bounding box center [424, 358] width 16 height 16
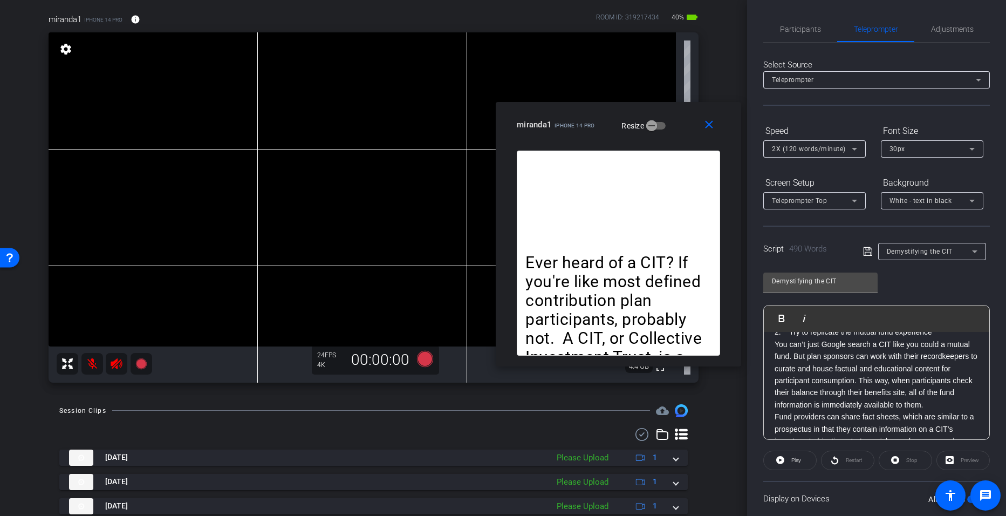
scroll to position [293, 0]
click at [416, 360] on icon at bounding box center [424, 358] width 16 height 16
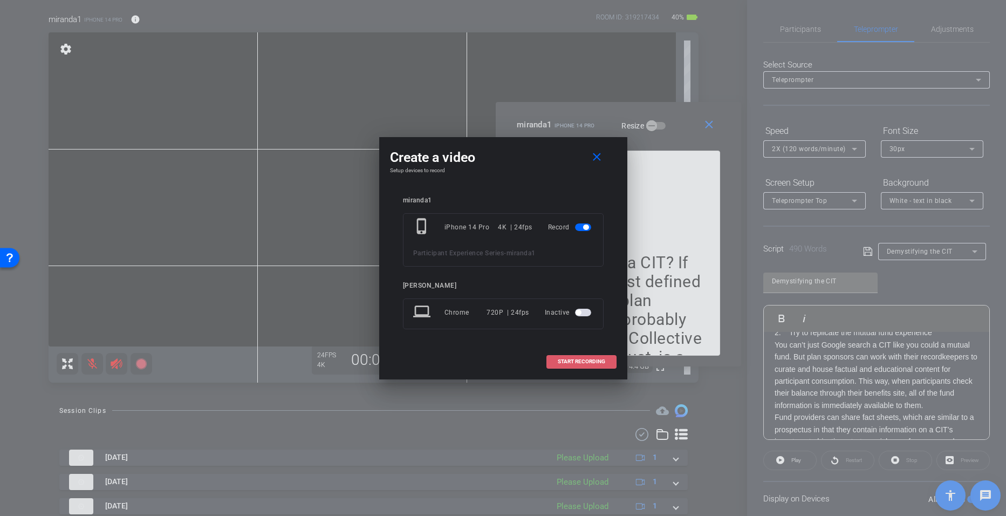
click at [573, 362] on span "START RECORDING" at bounding box center [581, 361] width 47 height 5
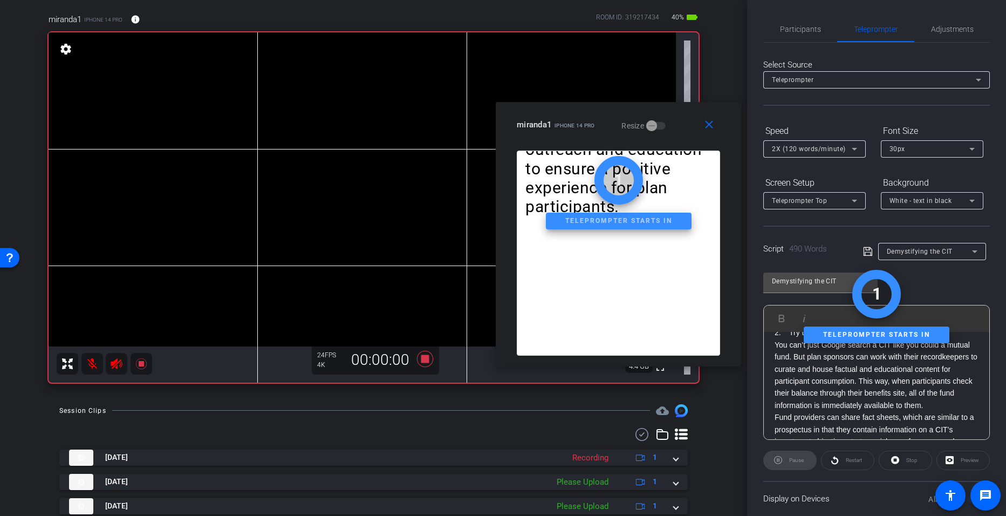
click at [855, 146] on icon at bounding box center [854, 148] width 13 height 13
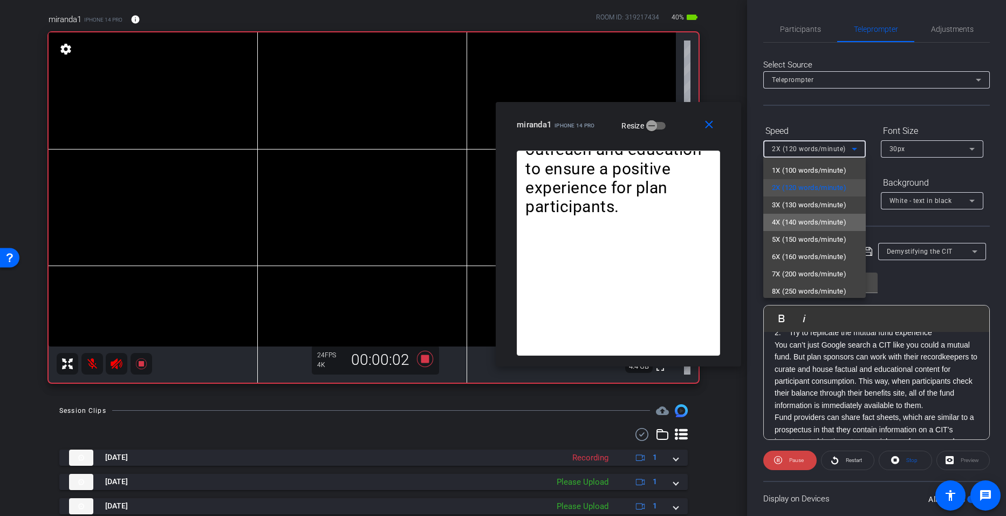
click at [822, 219] on span "4X (140 words/minute)" at bounding box center [809, 222] width 74 height 13
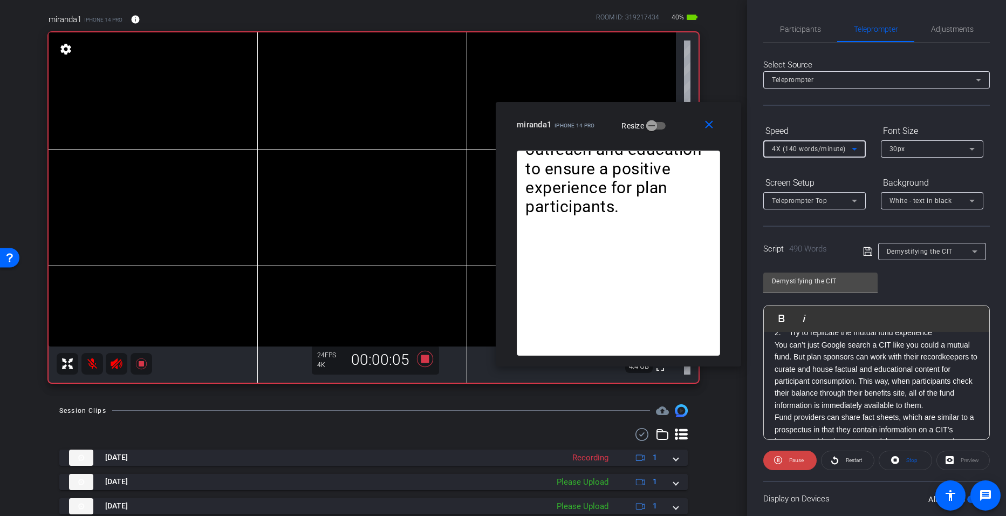
click at [857, 147] on icon at bounding box center [854, 148] width 13 height 13
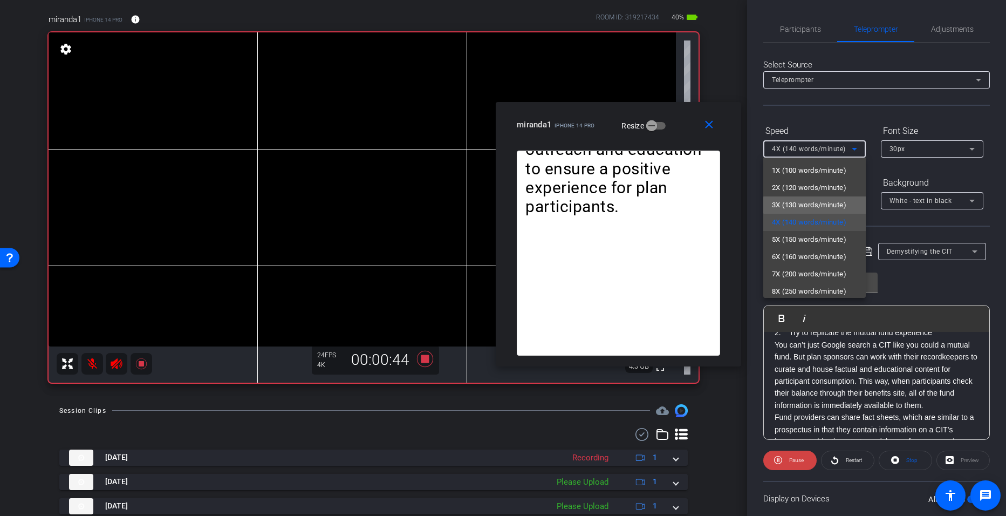
click at [815, 205] on span "3X (130 words/minute)" at bounding box center [809, 204] width 74 height 13
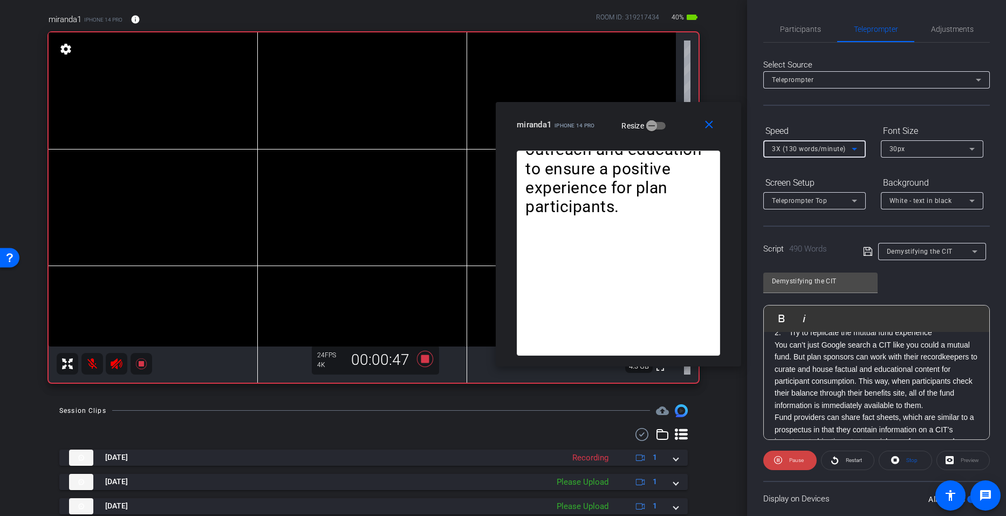
click at [853, 151] on icon at bounding box center [854, 148] width 13 height 13
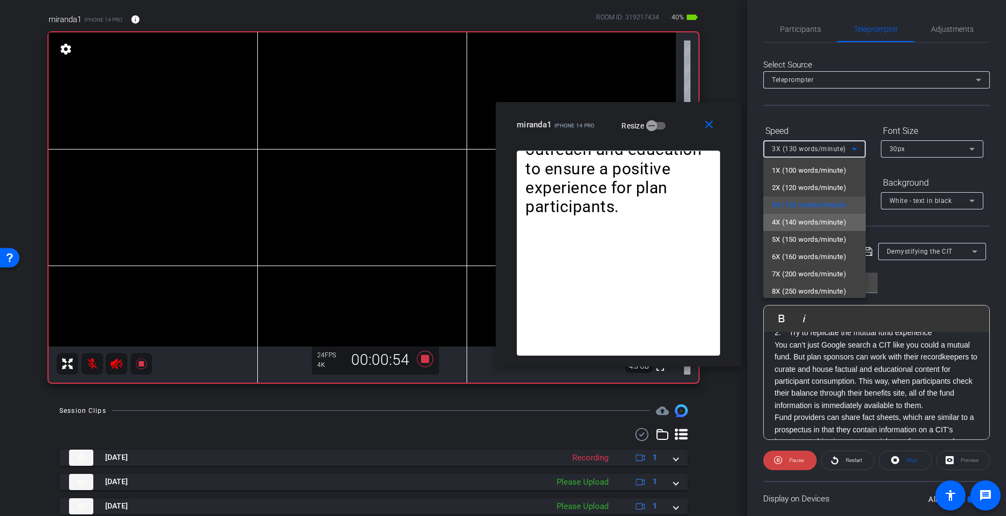
click at [815, 219] on span "4X (140 words/minute)" at bounding box center [809, 222] width 74 height 13
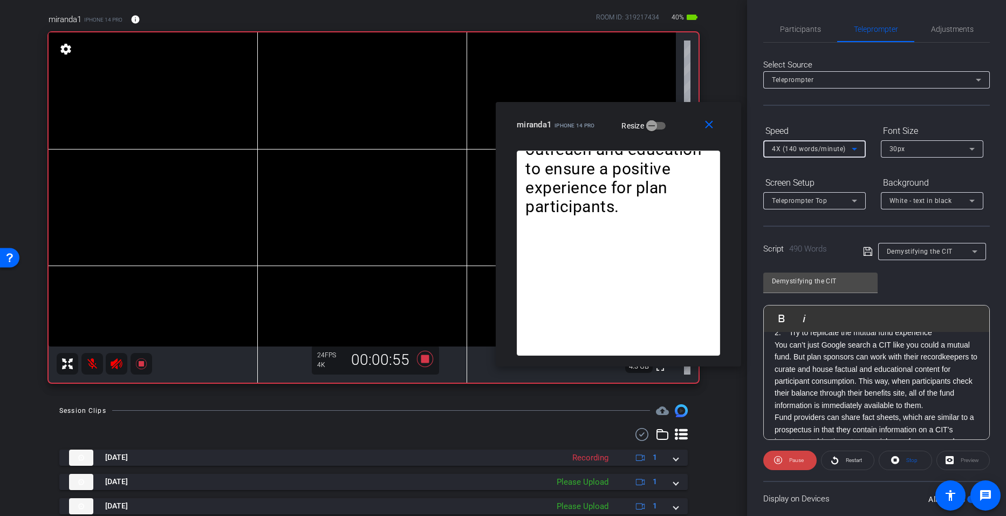
click at [857, 142] on icon at bounding box center [854, 148] width 13 height 13
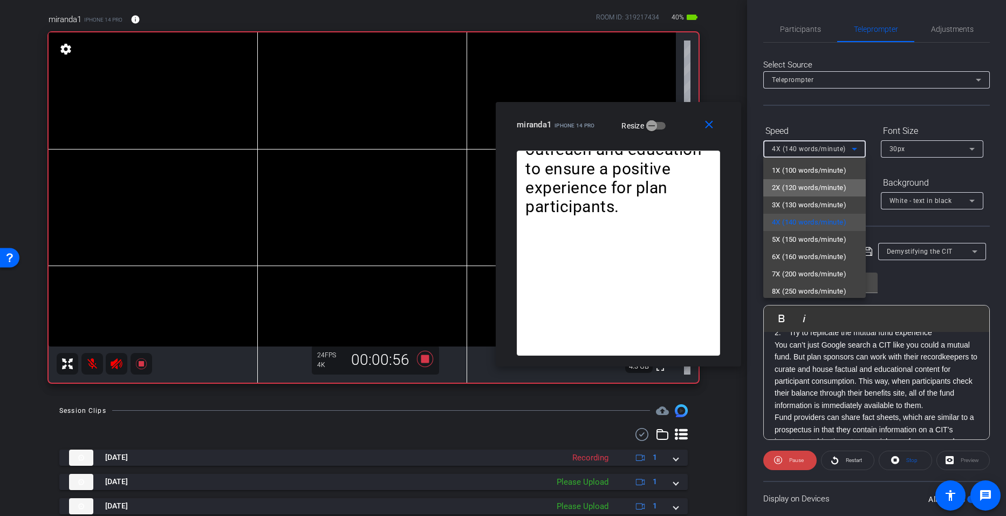
click at [820, 191] on span "2X (120 words/minute)" at bounding box center [809, 187] width 74 height 13
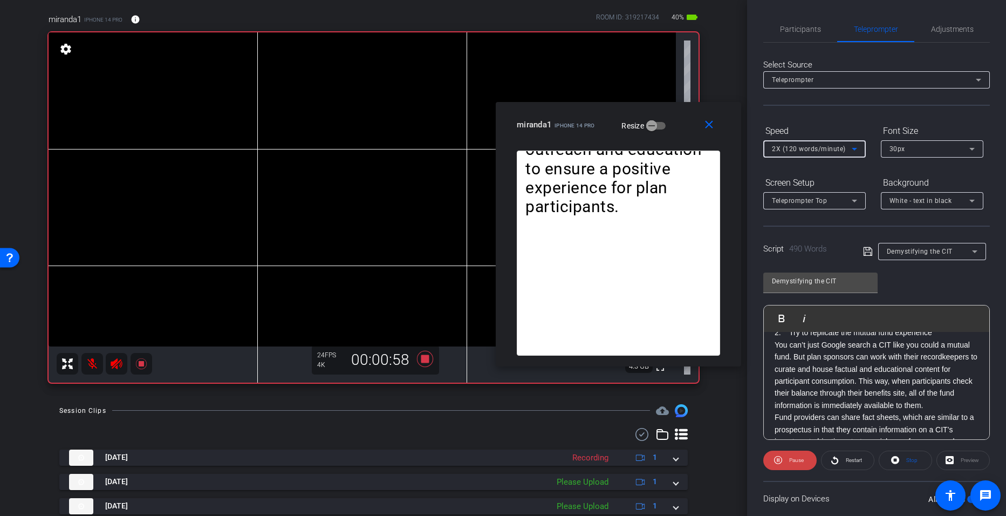
click at [856, 148] on icon at bounding box center [854, 149] width 5 height 3
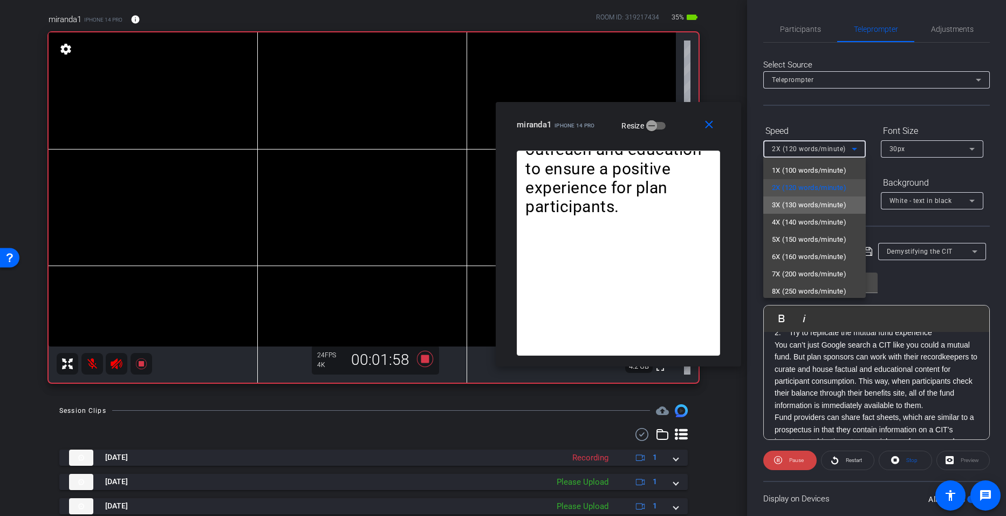
click at [815, 205] on span "3X (130 words/minute)" at bounding box center [809, 204] width 74 height 13
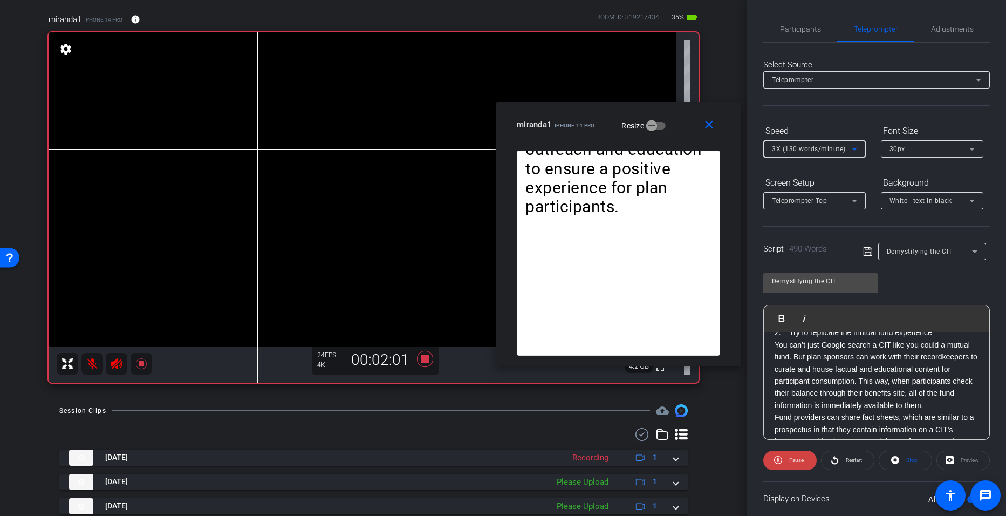
click at [857, 149] on icon at bounding box center [854, 148] width 13 height 13
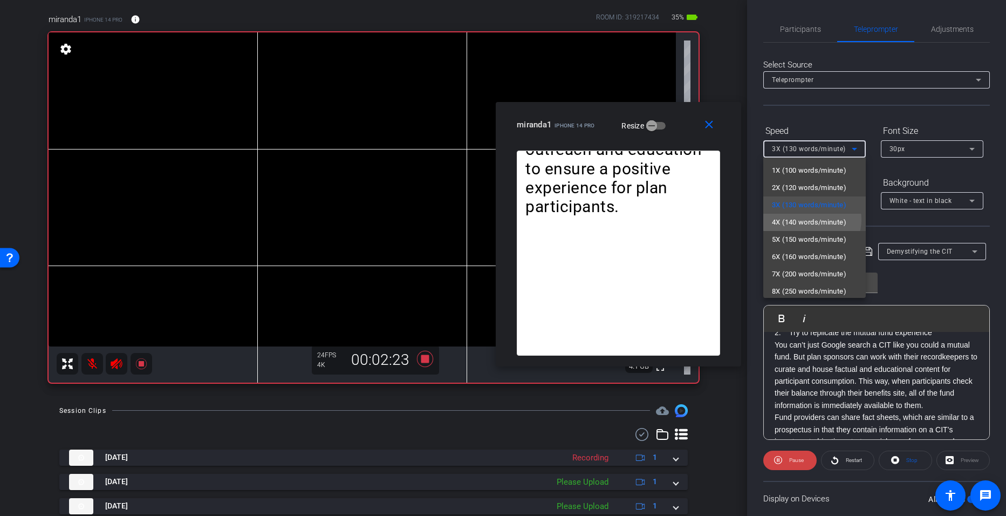
click at [812, 219] on span "4X (140 words/minute)" at bounding box center [809, 222] width 74 height 13
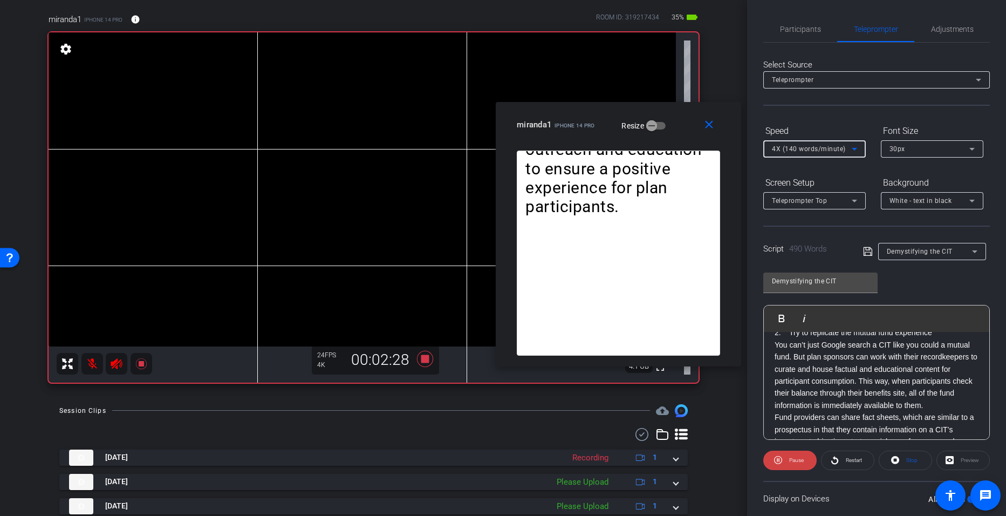
click at [857, 148] on icon at bounding box center [854, 149] width 5 height 3
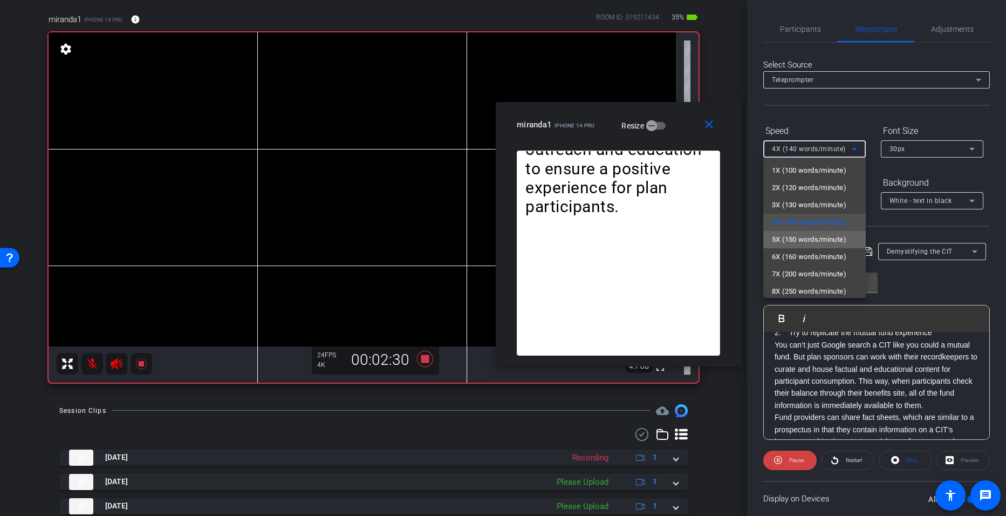
click at [818, 236] on span "5X (150 words/minute)" at bounding box center [809, 239] width 74 height 13
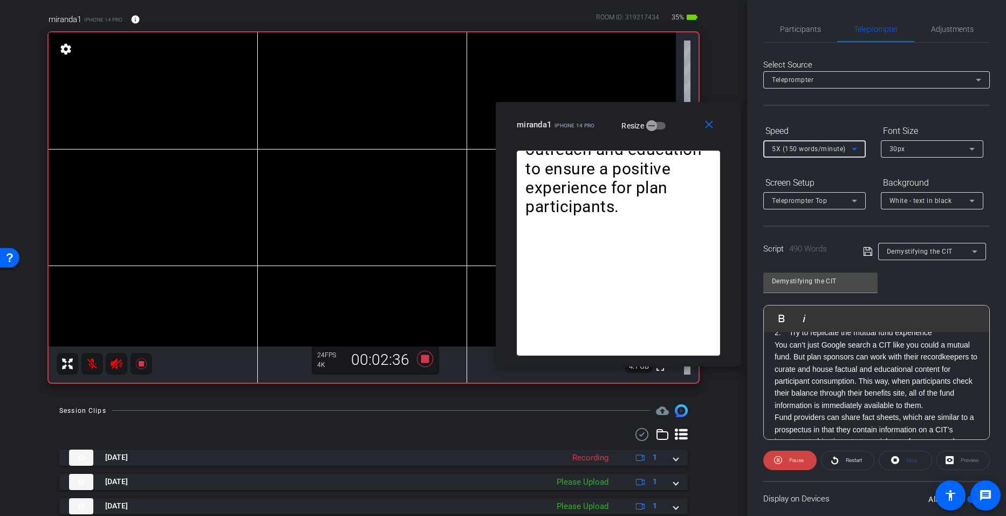
click at [856, 147] on icon at bounding box center [854, 148] width 13 height 13
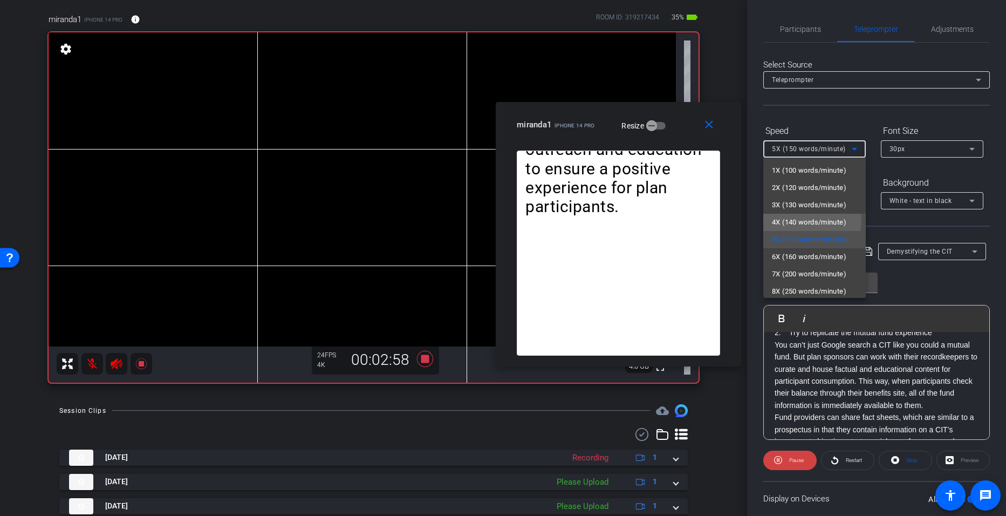
click at [811, 221] on span "4X (140 words/minute)" at bounding box center [809, 222] width 74 height 13
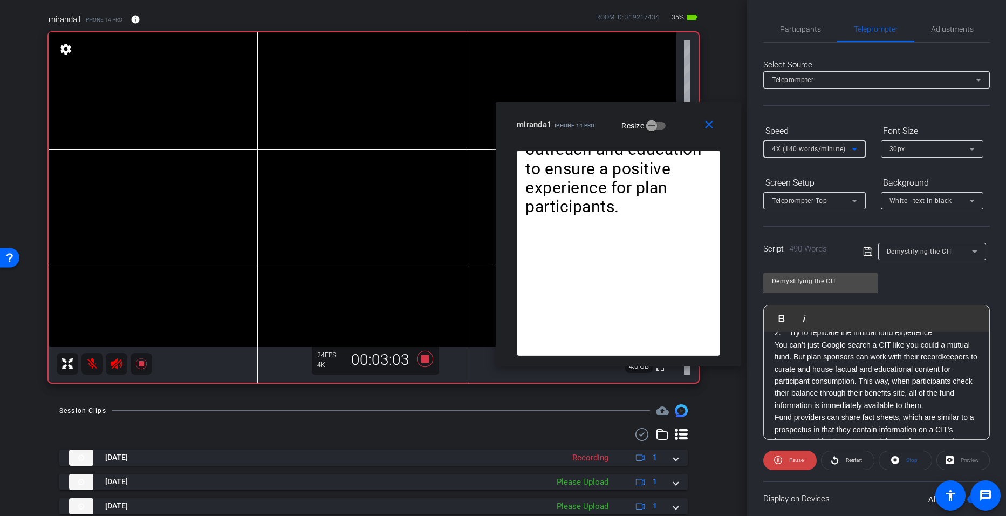
click at [856, 150] on icon at bounding box center [854, 148] width 13 height 13
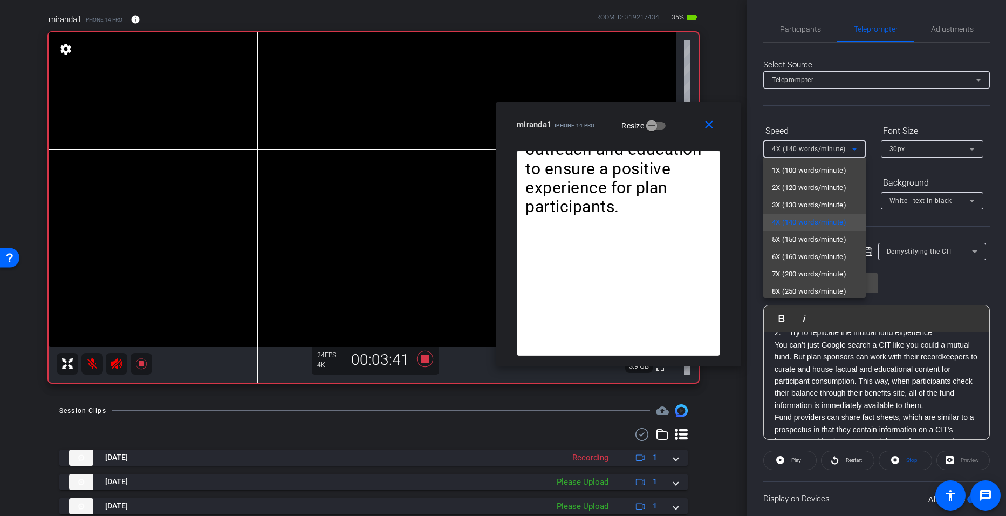
click at [418, 361] on div at bounding box center [503, 258] width 1006 height 516
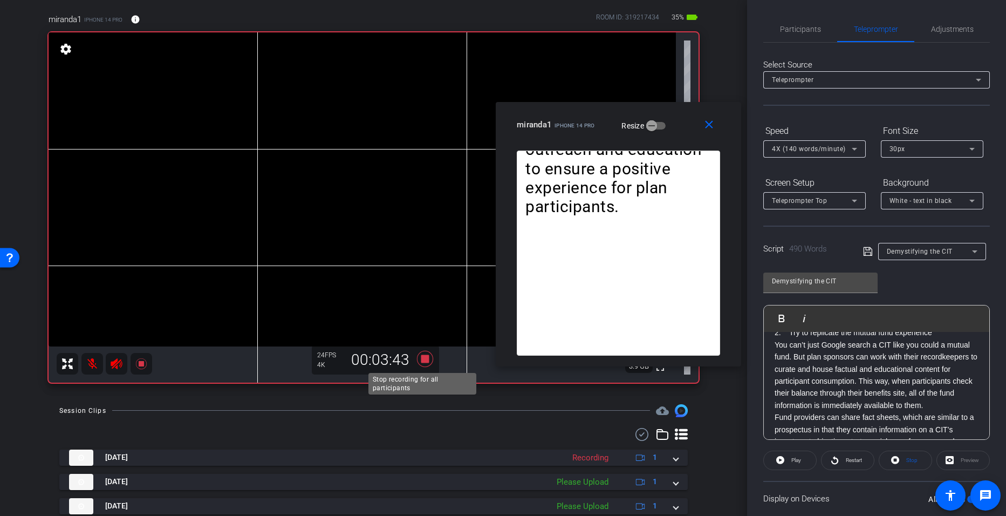
click at [418, 361] on icon at bounding box center [425, 358] width 26 height 19
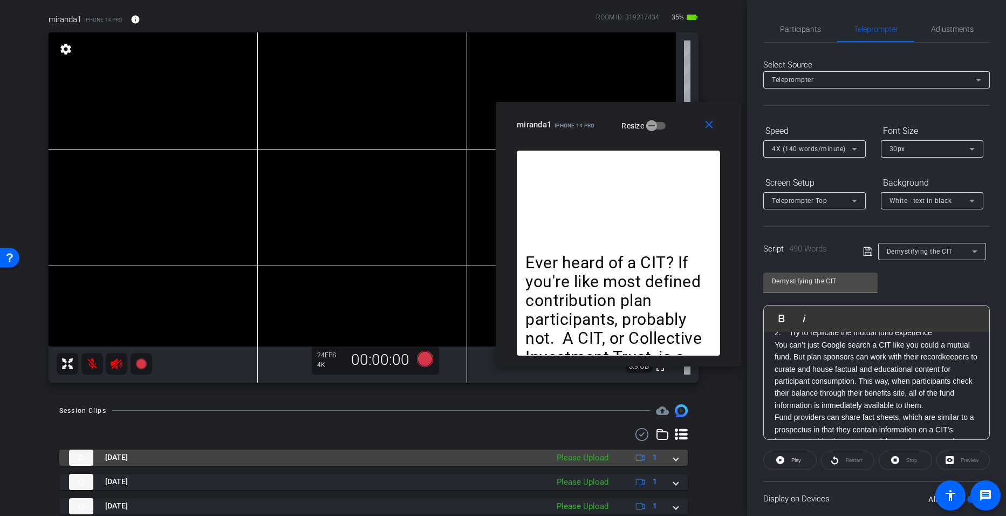
scroll to position [126, 0]
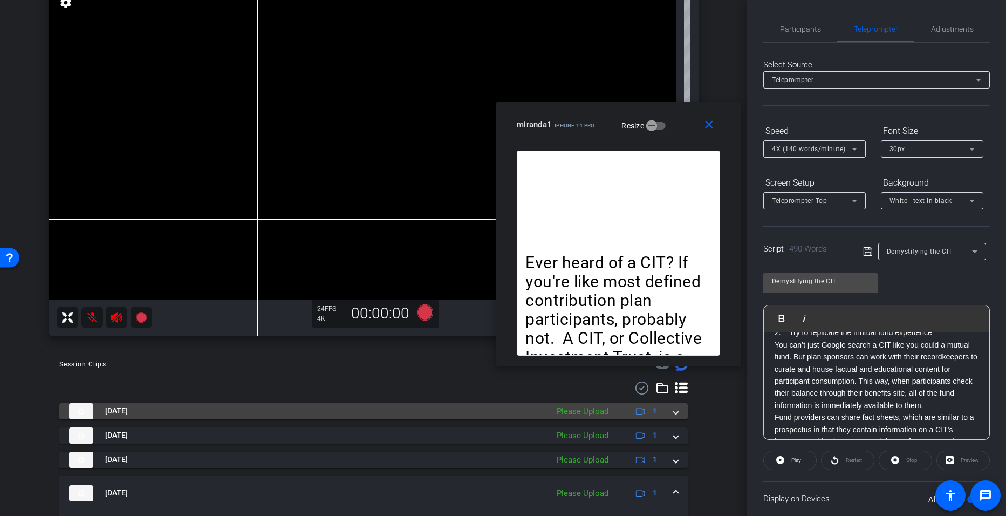
click at [674, 413] on span at bounding box center [676, 410] width 4 height 11
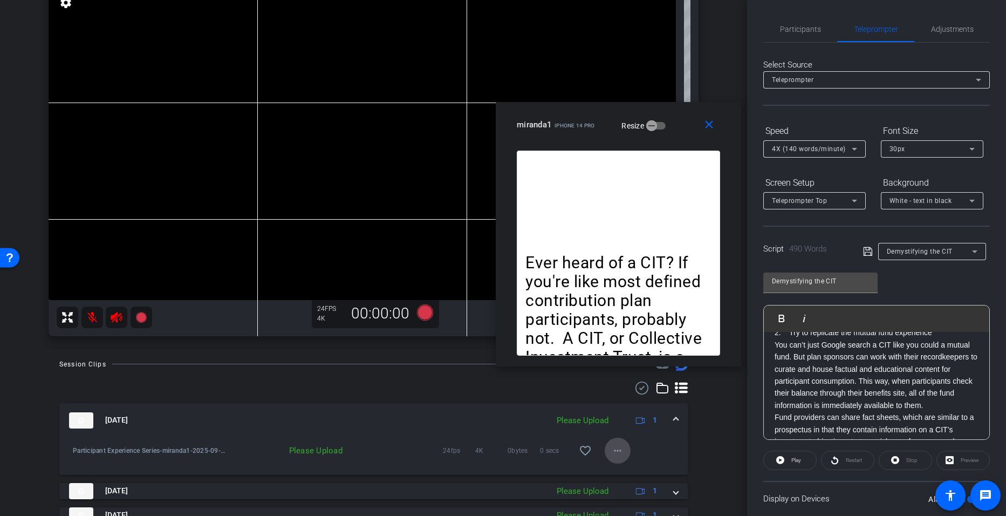
click at [611, 449] on mat-icon "more_horiz" at bounding box center [617, 450] width 13 height 13
click at [616, 471] on span "Upload" at bounding box center [629, 472] width 43 height 13
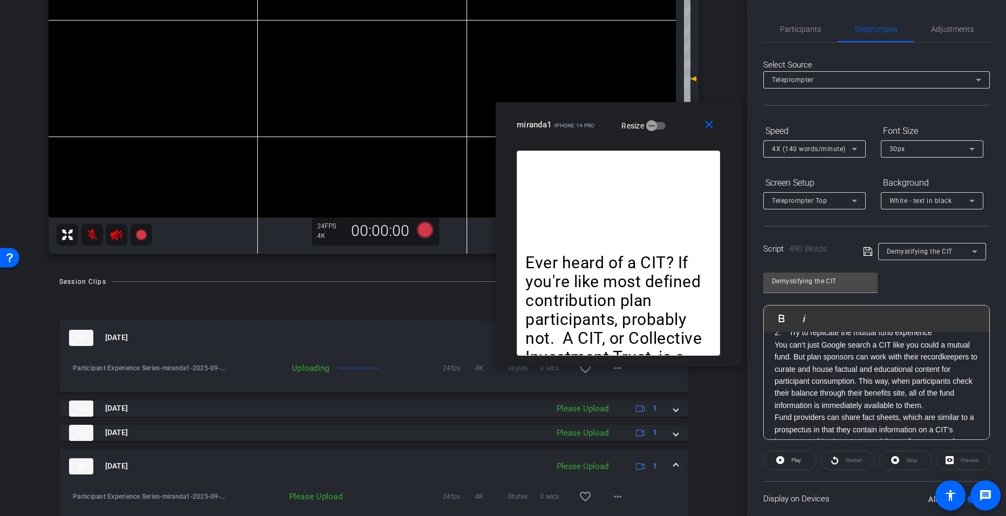
scroll to position [208, 0]
click at [705, 125] on mat-icon "close" at bounding box center [708, 124] width 13 height 13
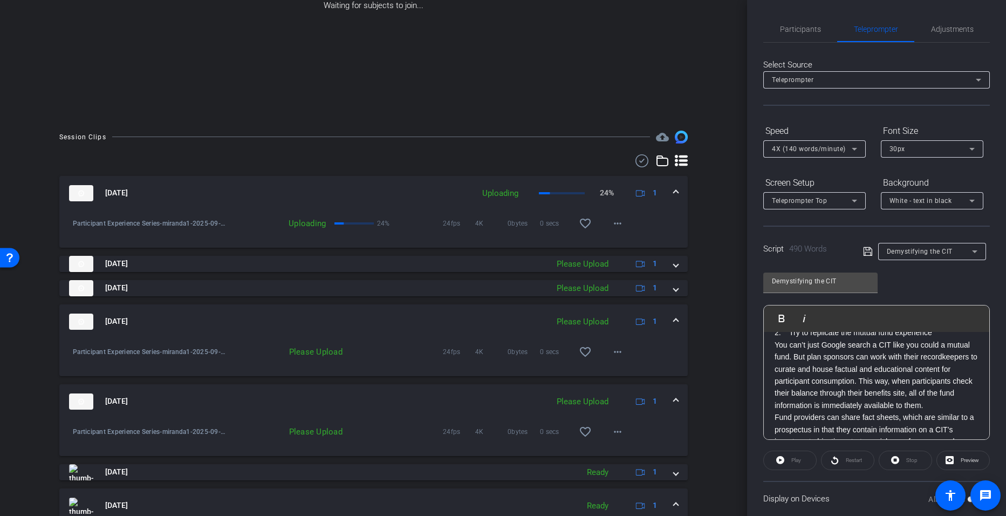
scroll to position [185, 0]
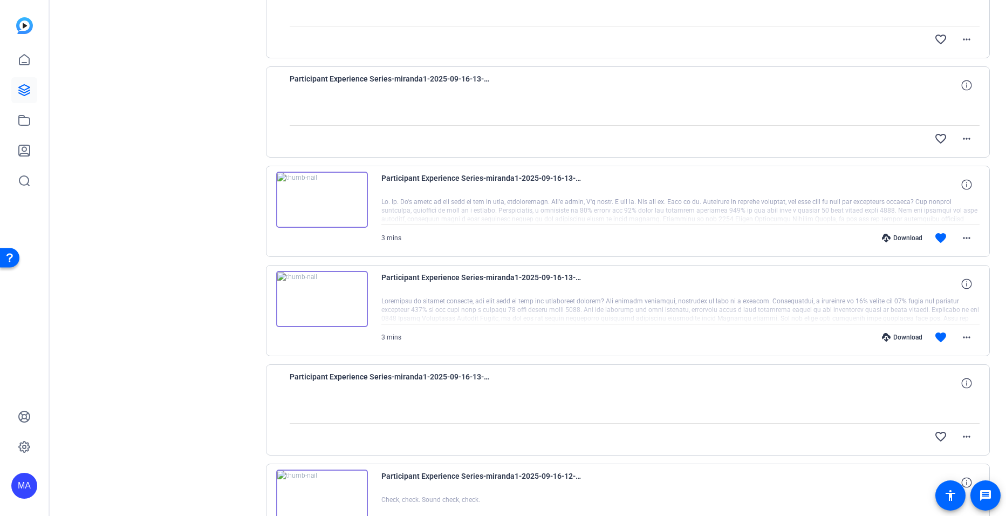
scroll to position [568, 0]
click at [960, 338] on mat-icon "more_horiz" at bounding box center [966, 336] width 13 height 13
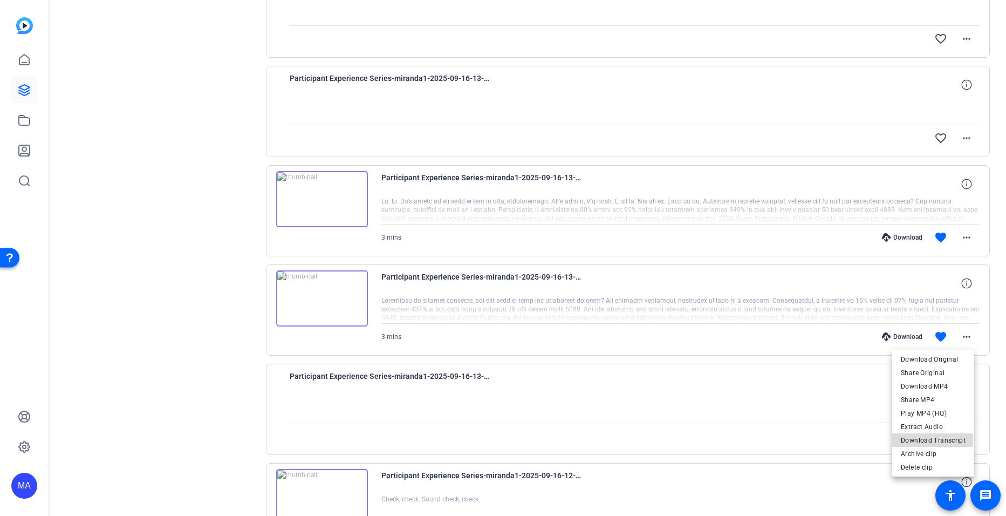
click at [922, 441] on span "Download Transcript" at bounding box center [933, 440] width 65 height 13
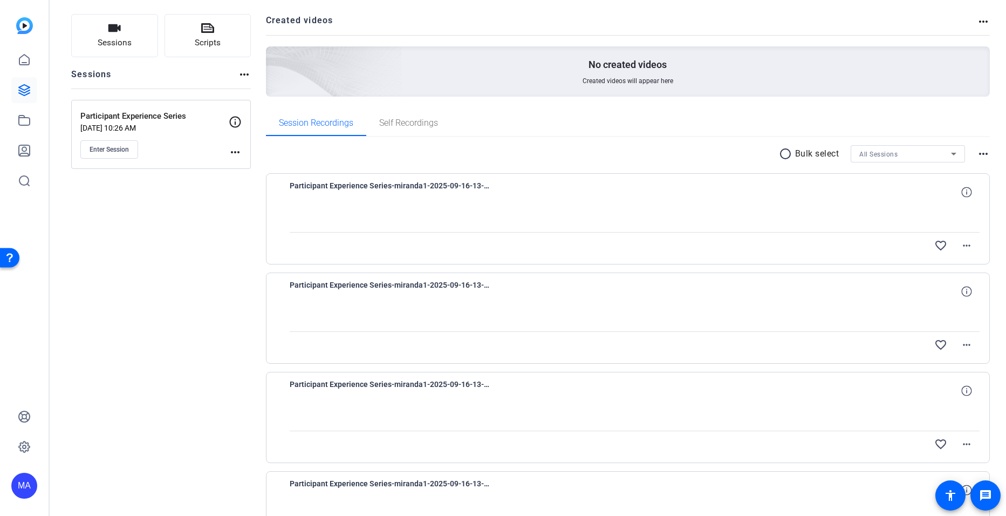
scroll to position [42, 0]
